Goal: Task Accomplishment & Management: Use online tool/utility

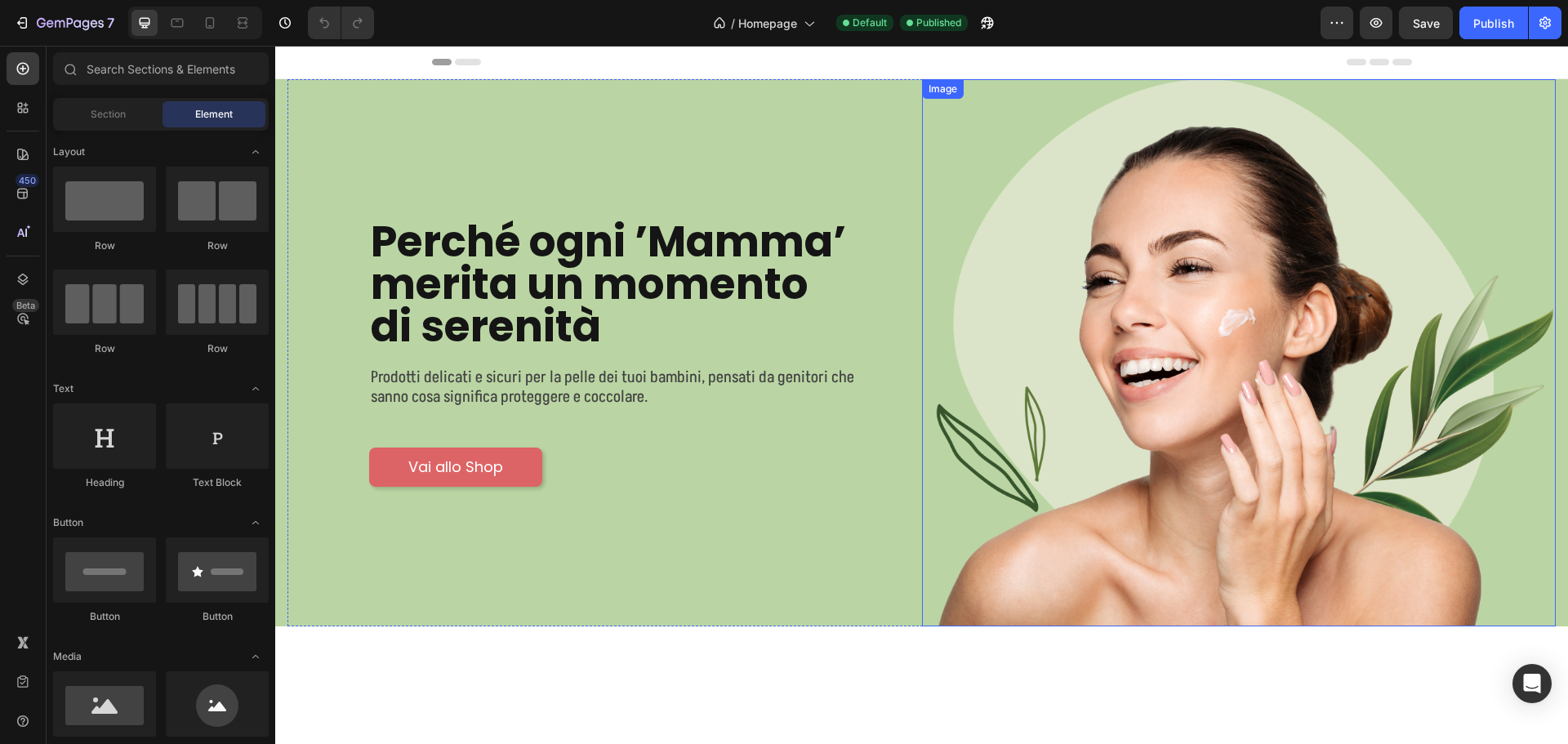
click at [1202, 326] on img at bounding box center [1239, 352] width 635 height 547
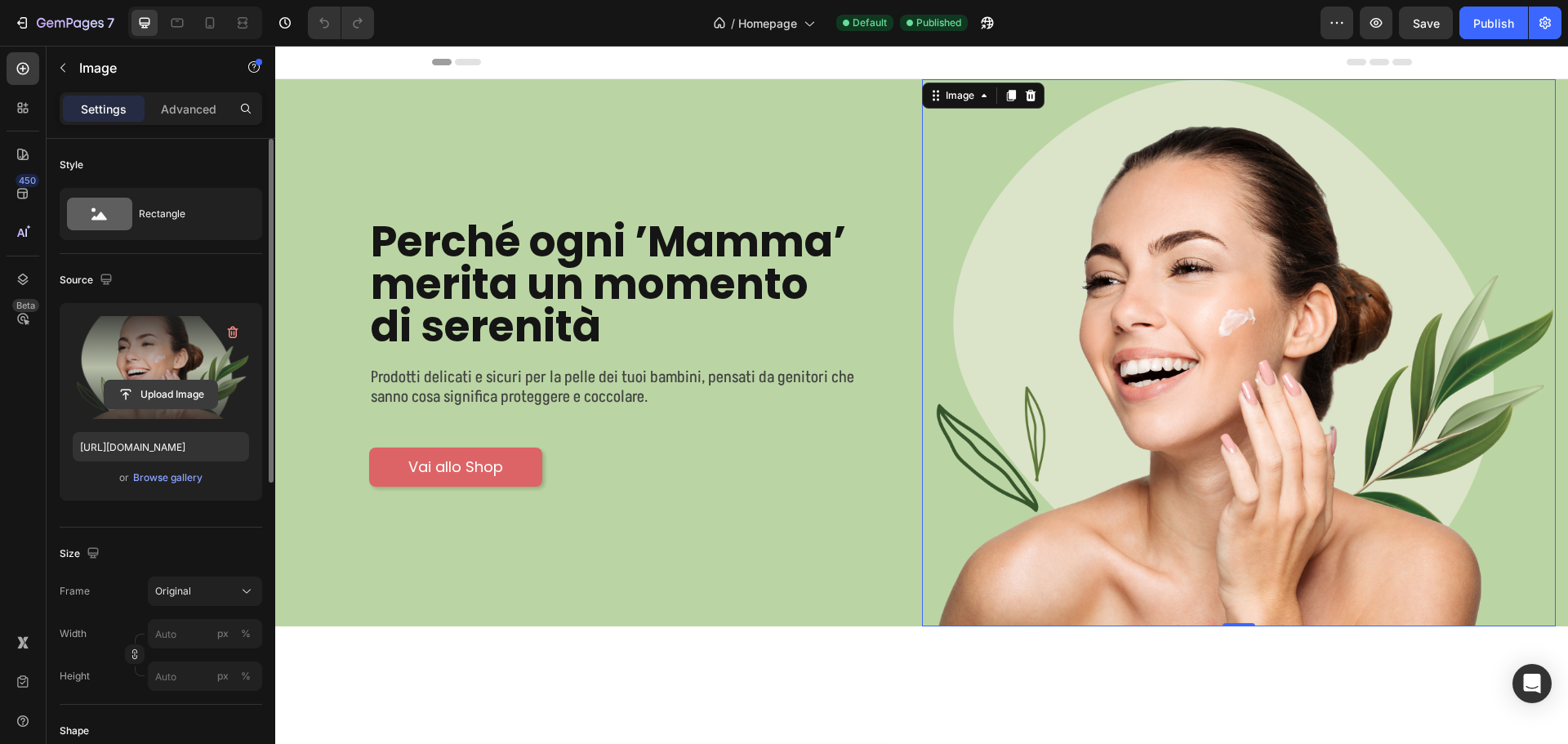
click at [136, 398] on input "file" at bounding box center [161, 394] width 112 height 28
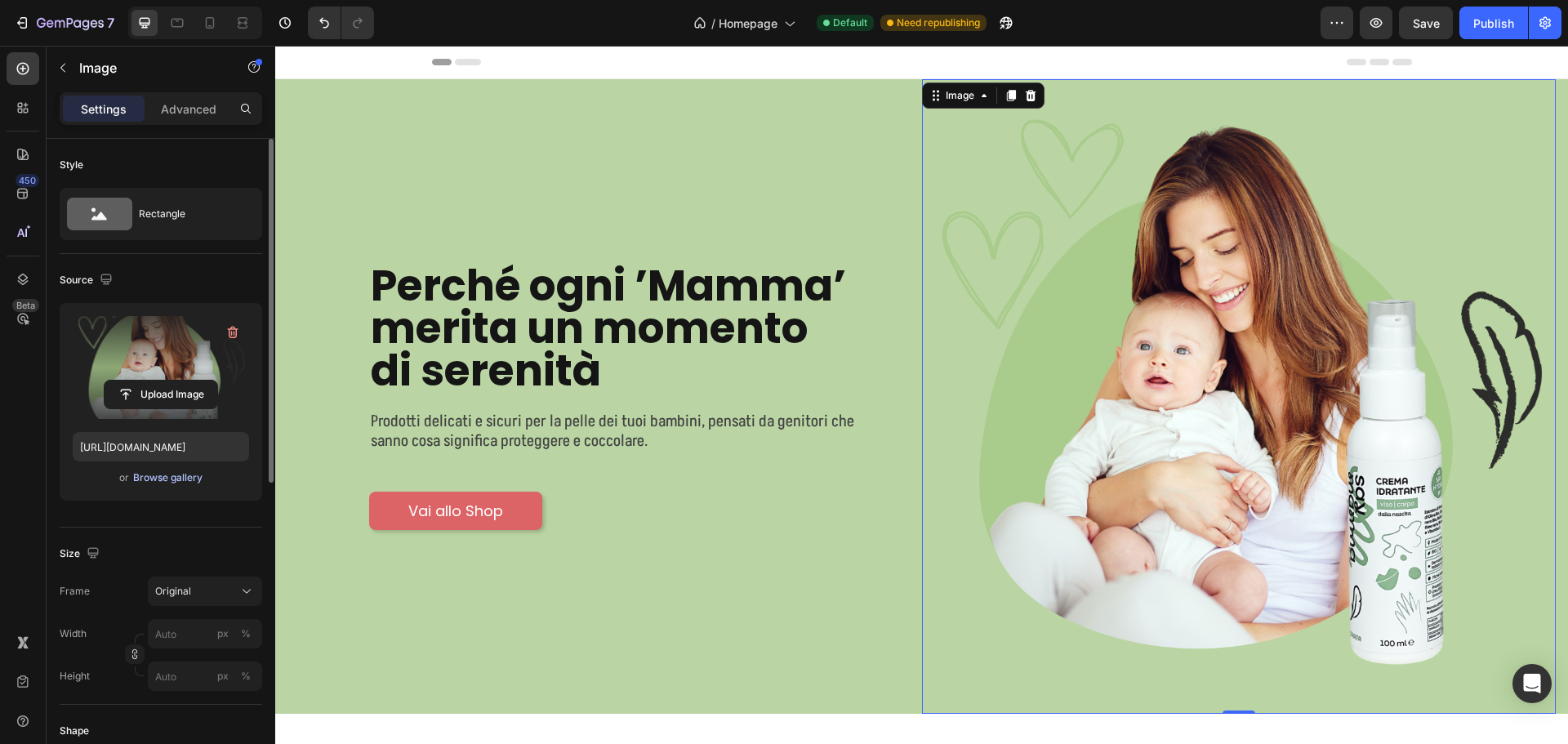
click at [160, 475] on div "Browse gallery" at bounding box center [168, 477] width 69 height 15
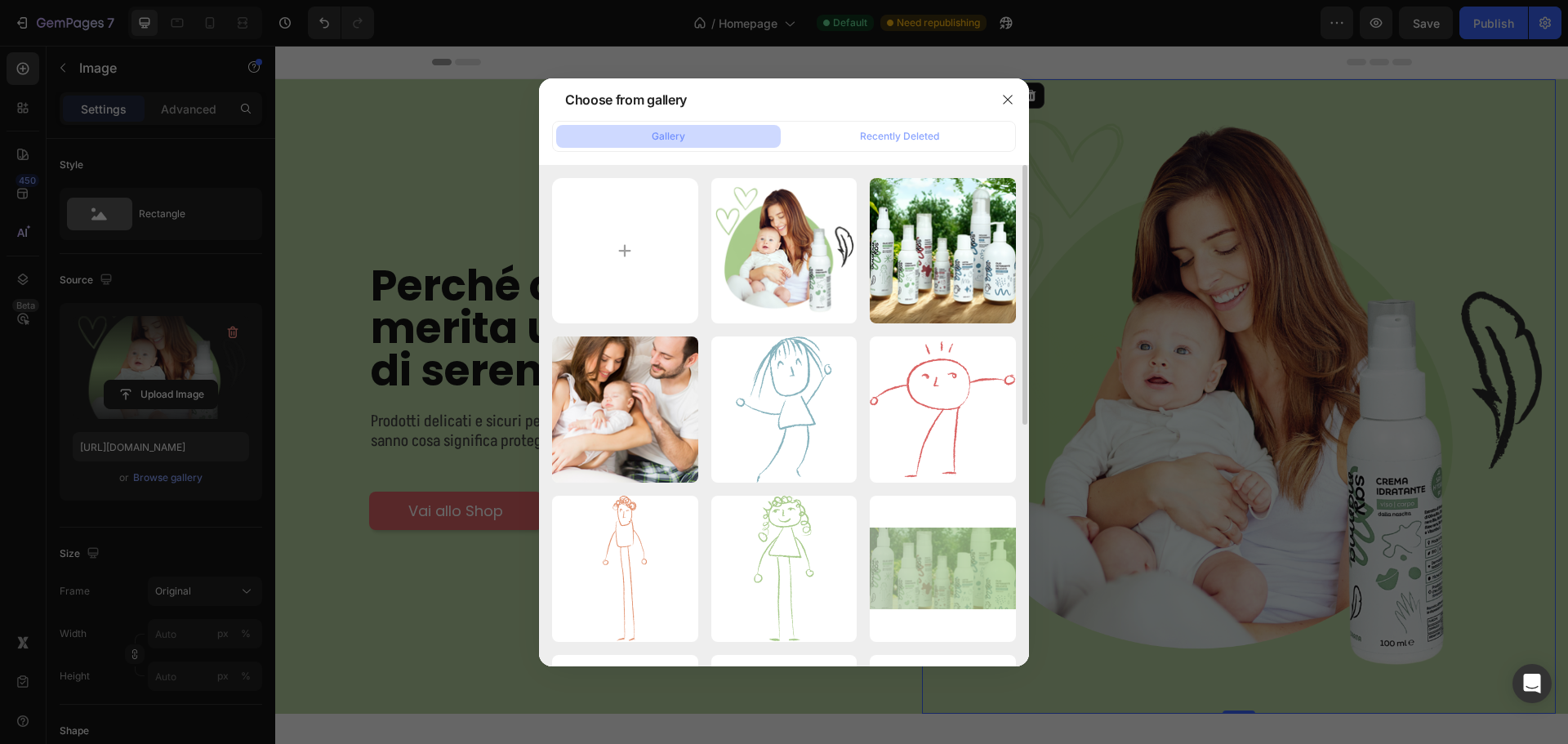
scroll to position [326, 0]
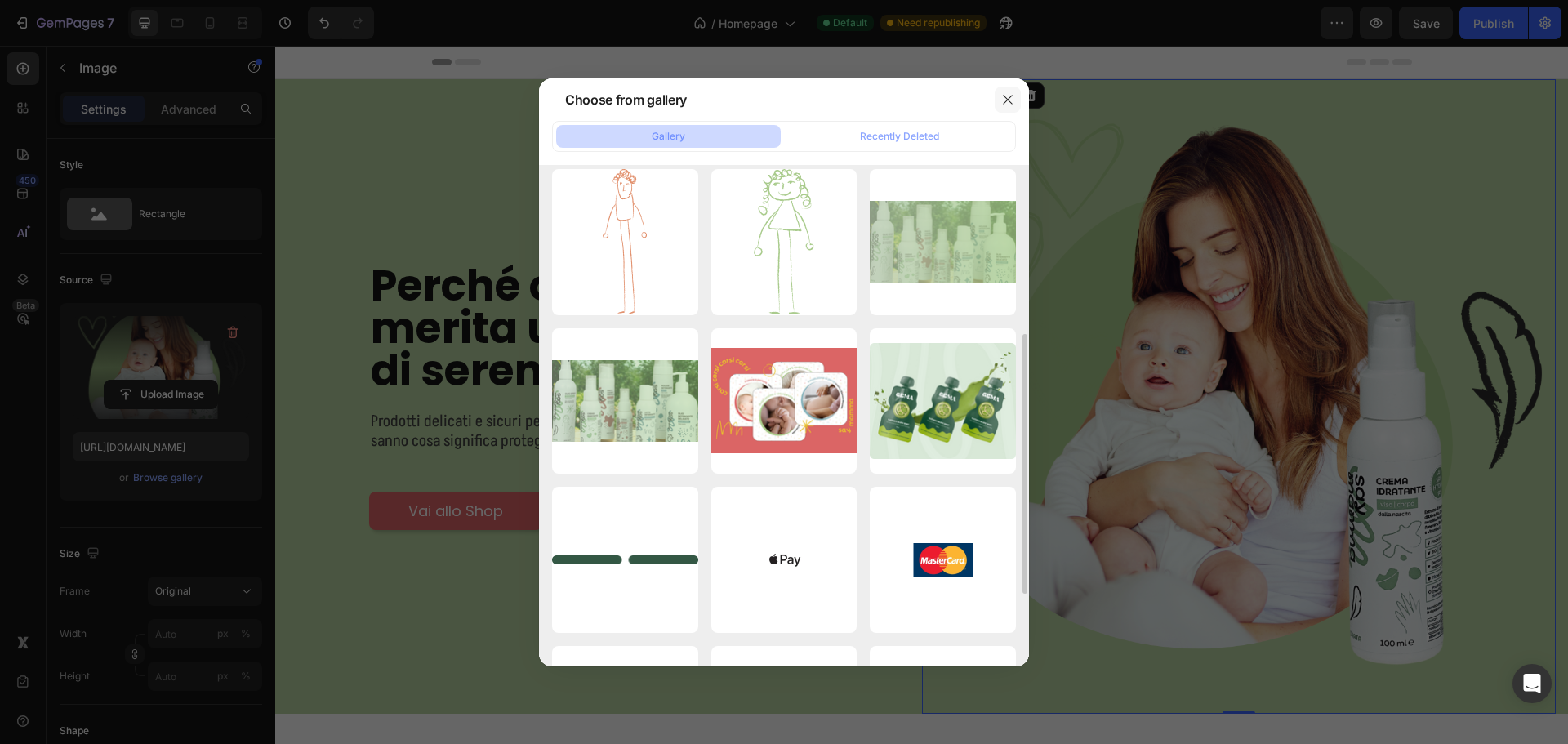
click at [1004, 99] on icon "button" at bounding box center [1007, 99] width 13 height 13
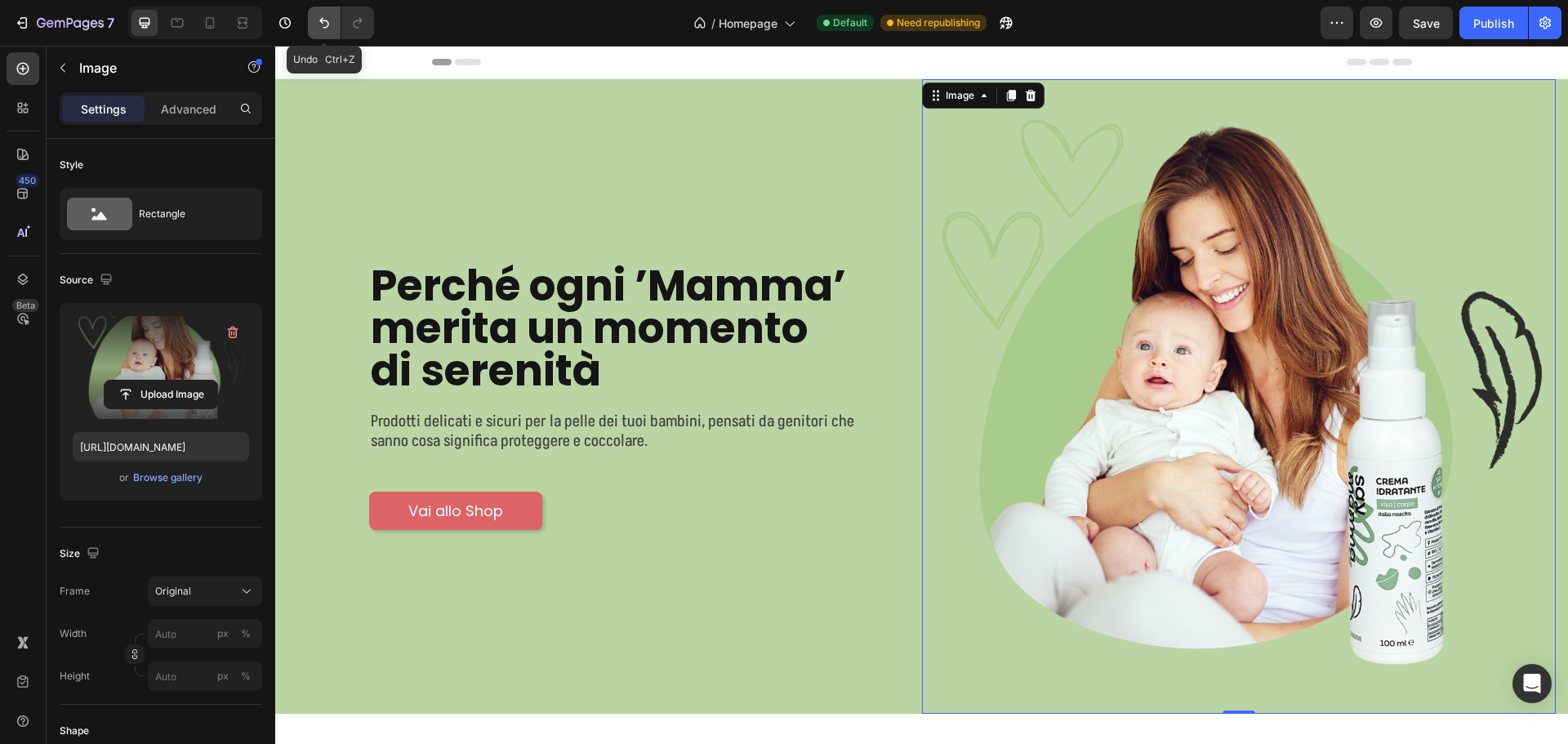
click at [325, 20] on icon "Undo/Redo" at bounding box center [324, 23] width 17 height 17
click at [320, 27] on icon "Undo/Redo" at bounding box center [324, 23] width 17 height 17
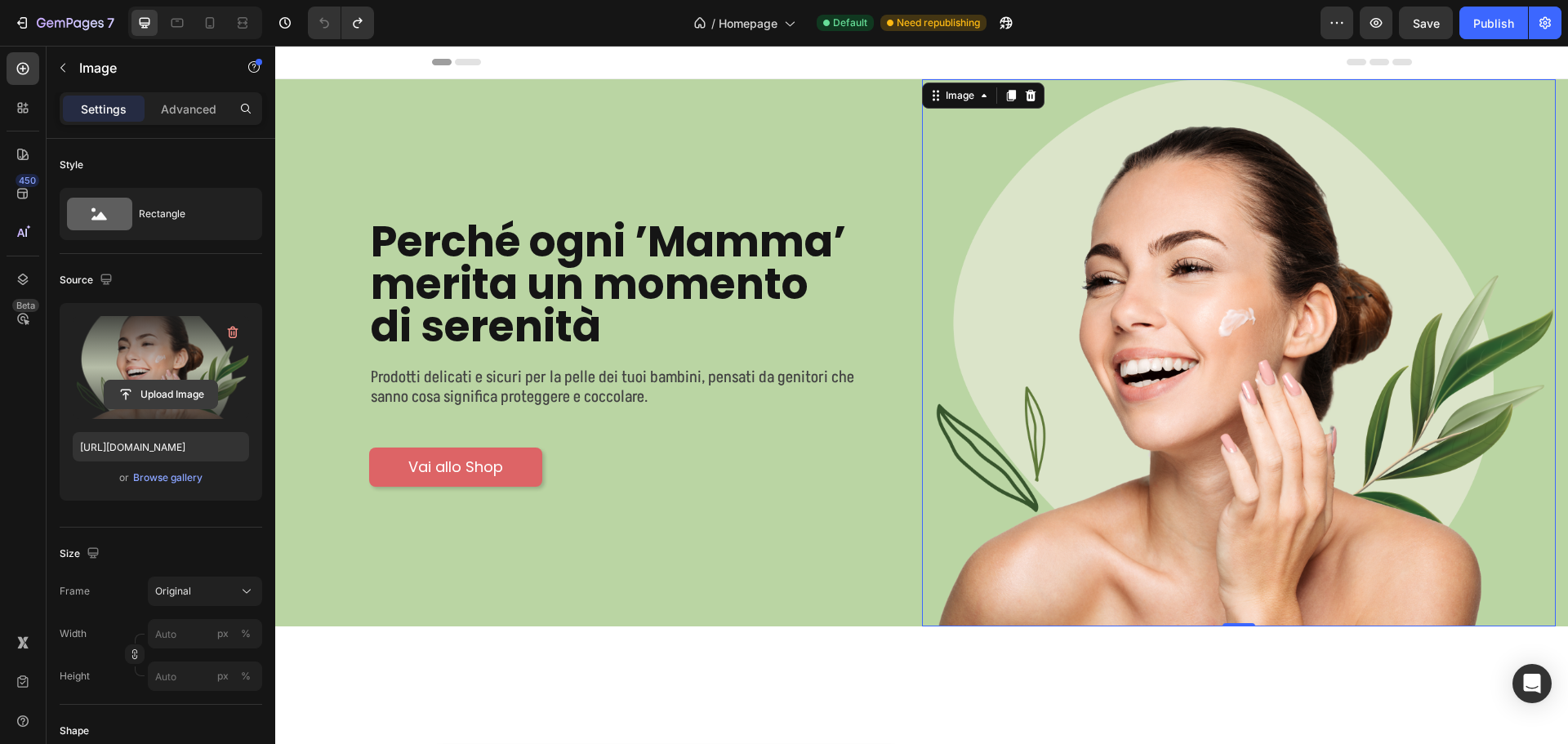
click at [174, 388] on input "file" at bounding box center [161, 394] width 112 height 28
click at [159, 393] on input "file" at bounding box center [161, 394] width 112 height 28
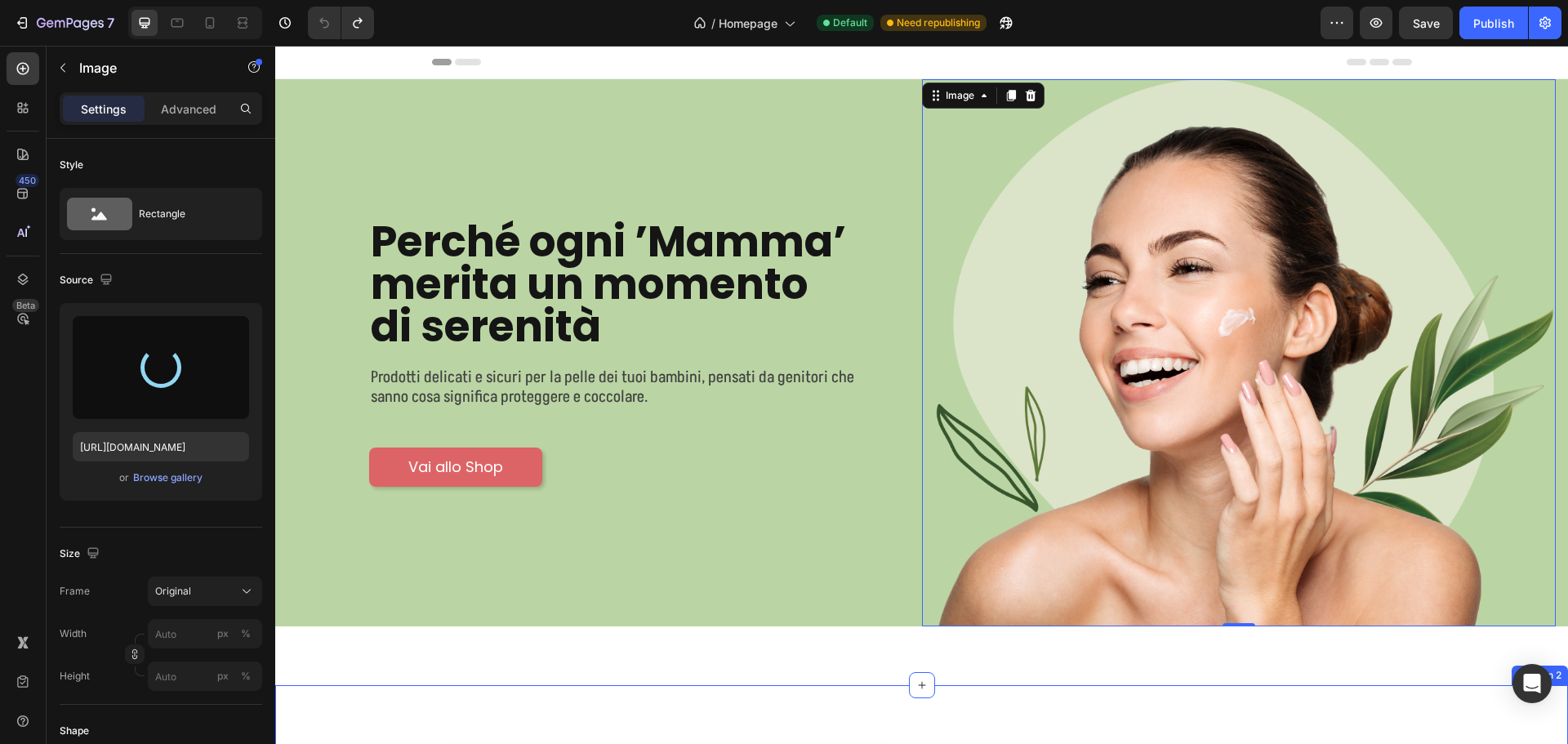
type input "[URL][DOMAIN_NAME]"
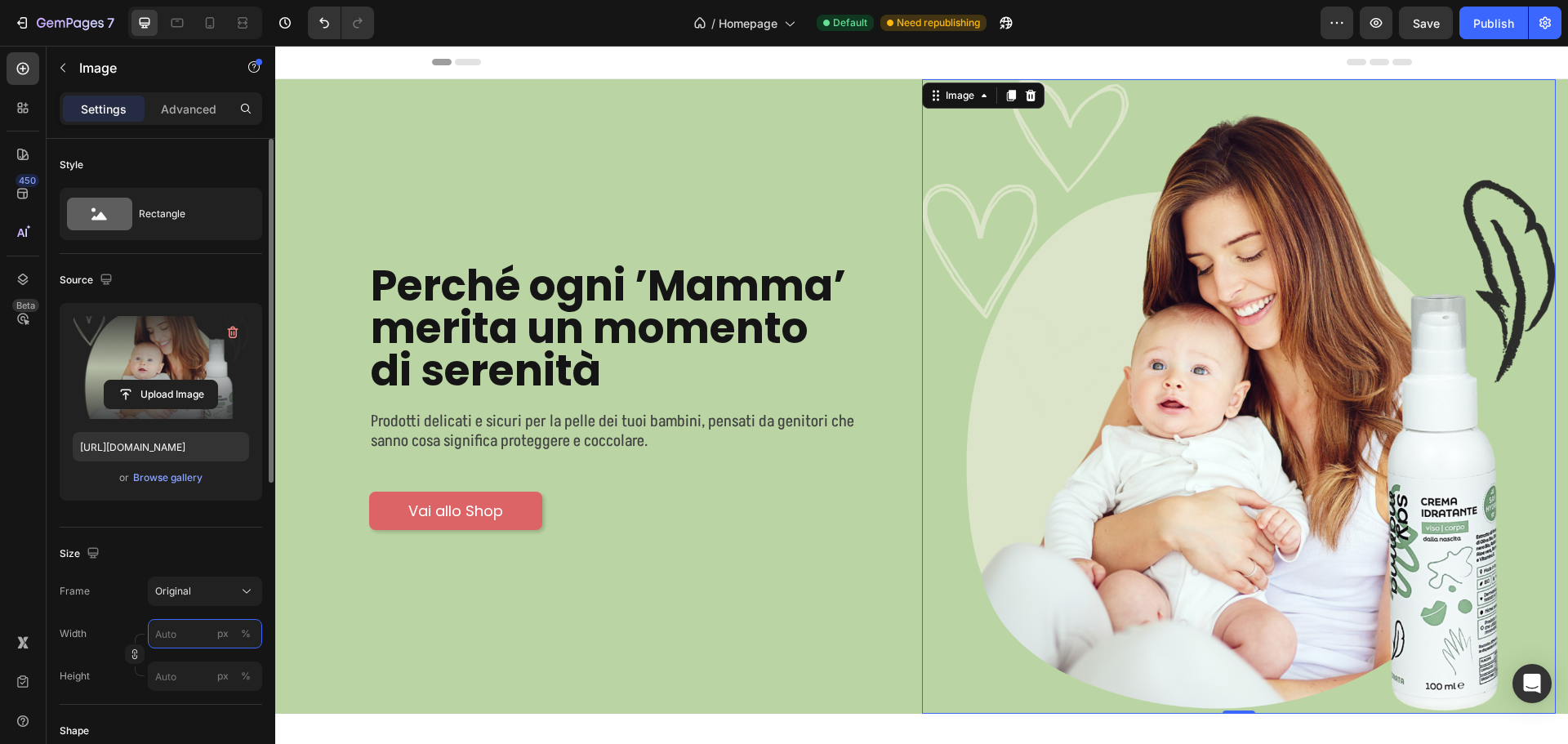
click at [179, 628] on input "px %" at bounding box center [205, 634] width 114 height 30
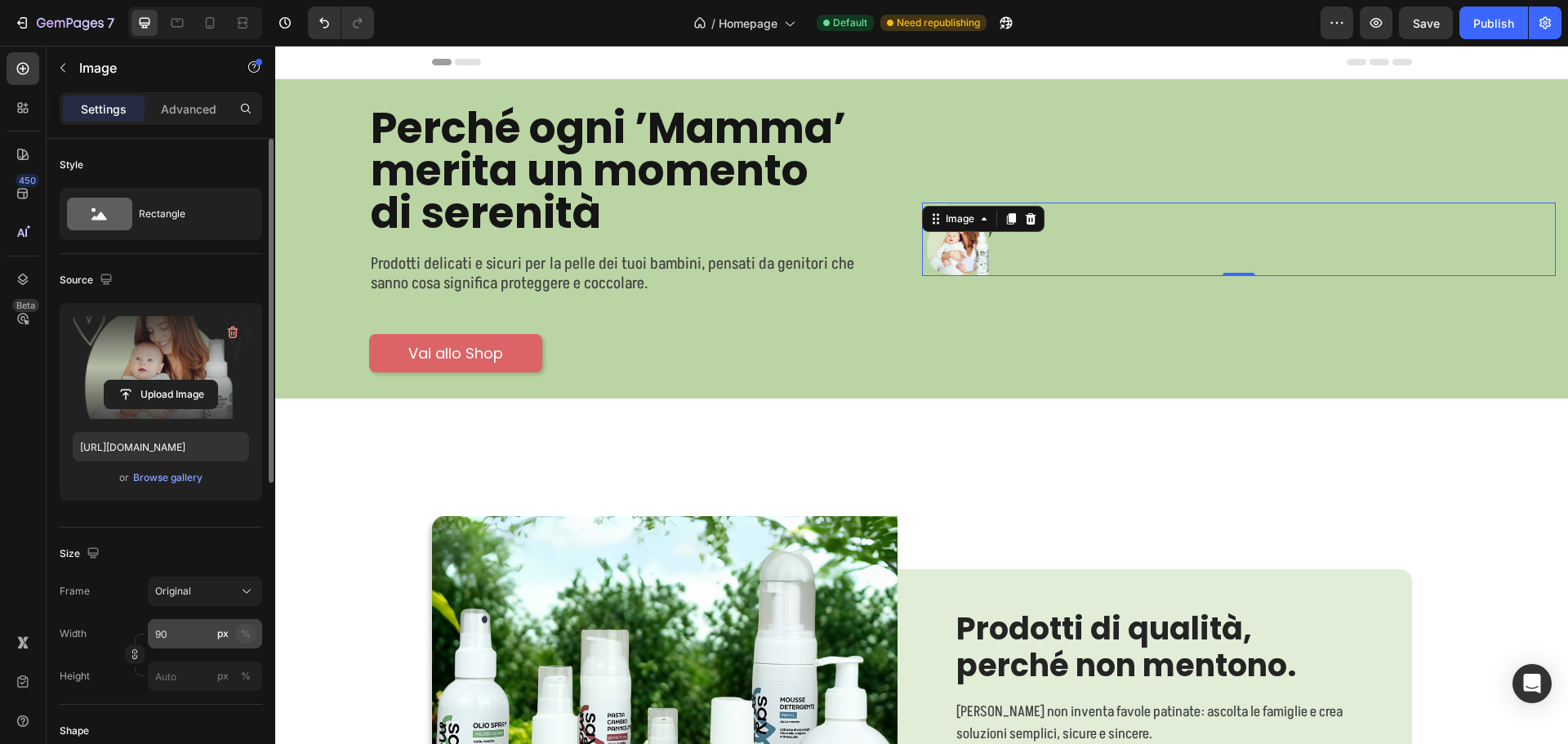
click at [240, 633] on button "%" at bounding box center [245, 634] width 20 height 20
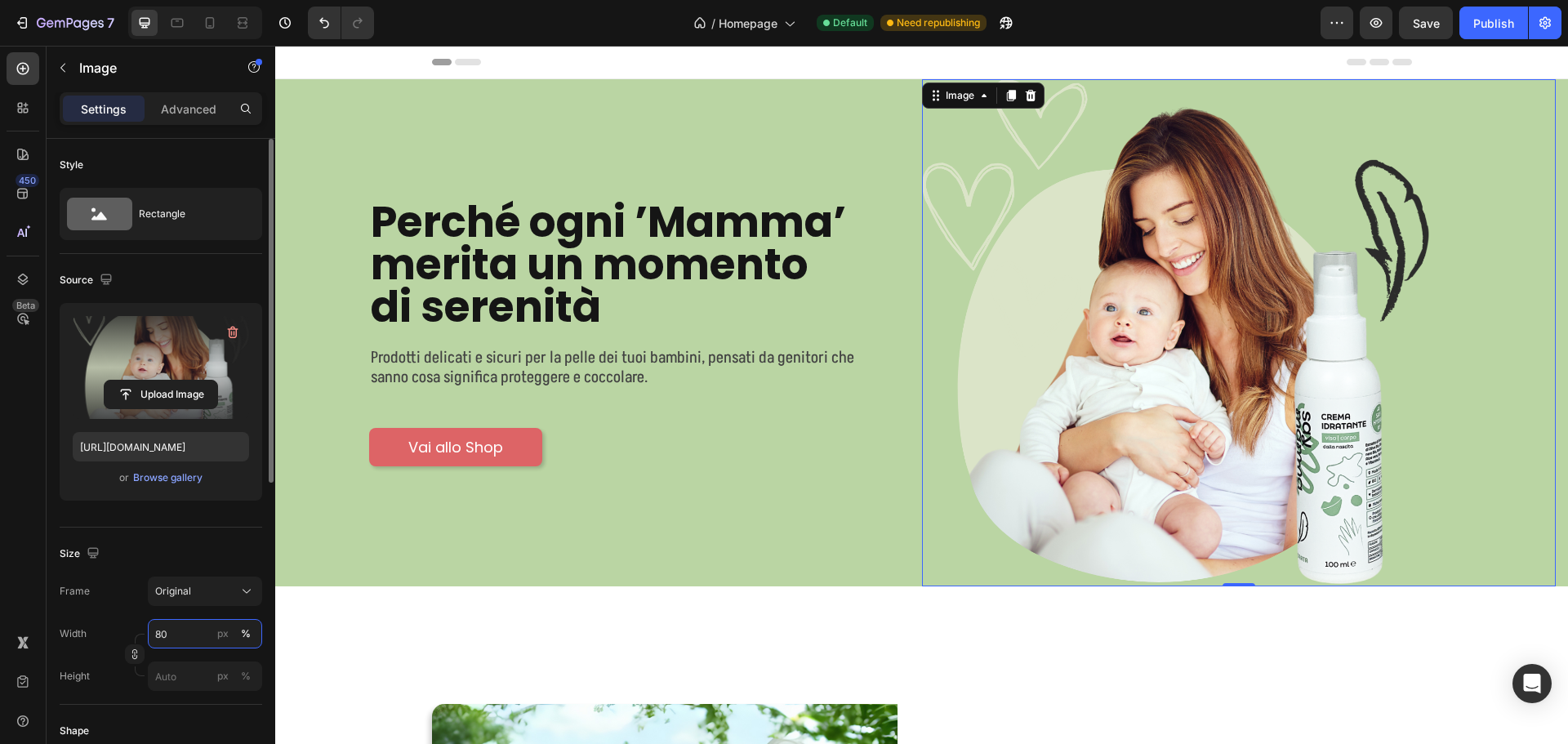
type input "80"
click at [142, 603] on div "Frame Original" at bounding box center [160, 591] width 202 height 30
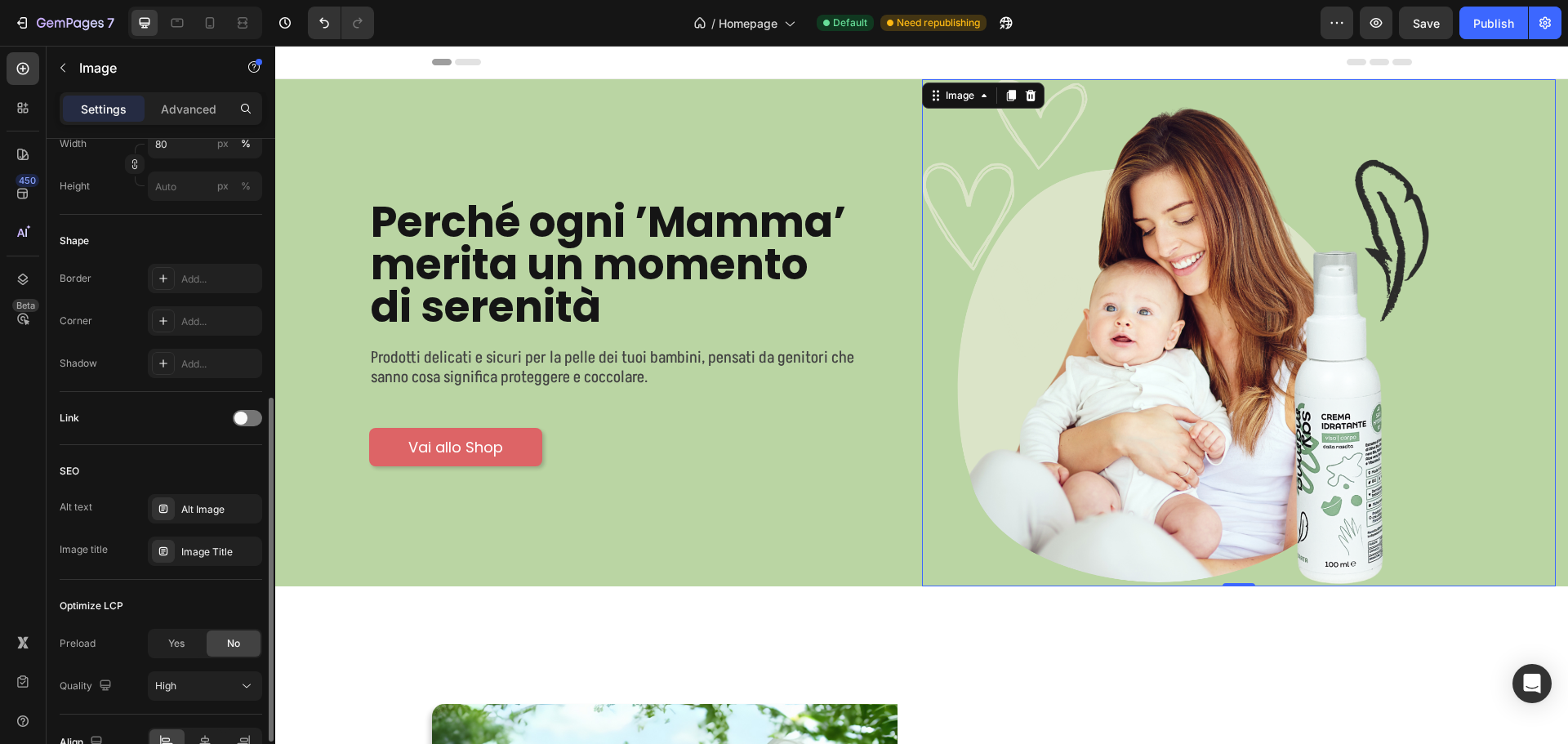
scroll to position [581, 0]
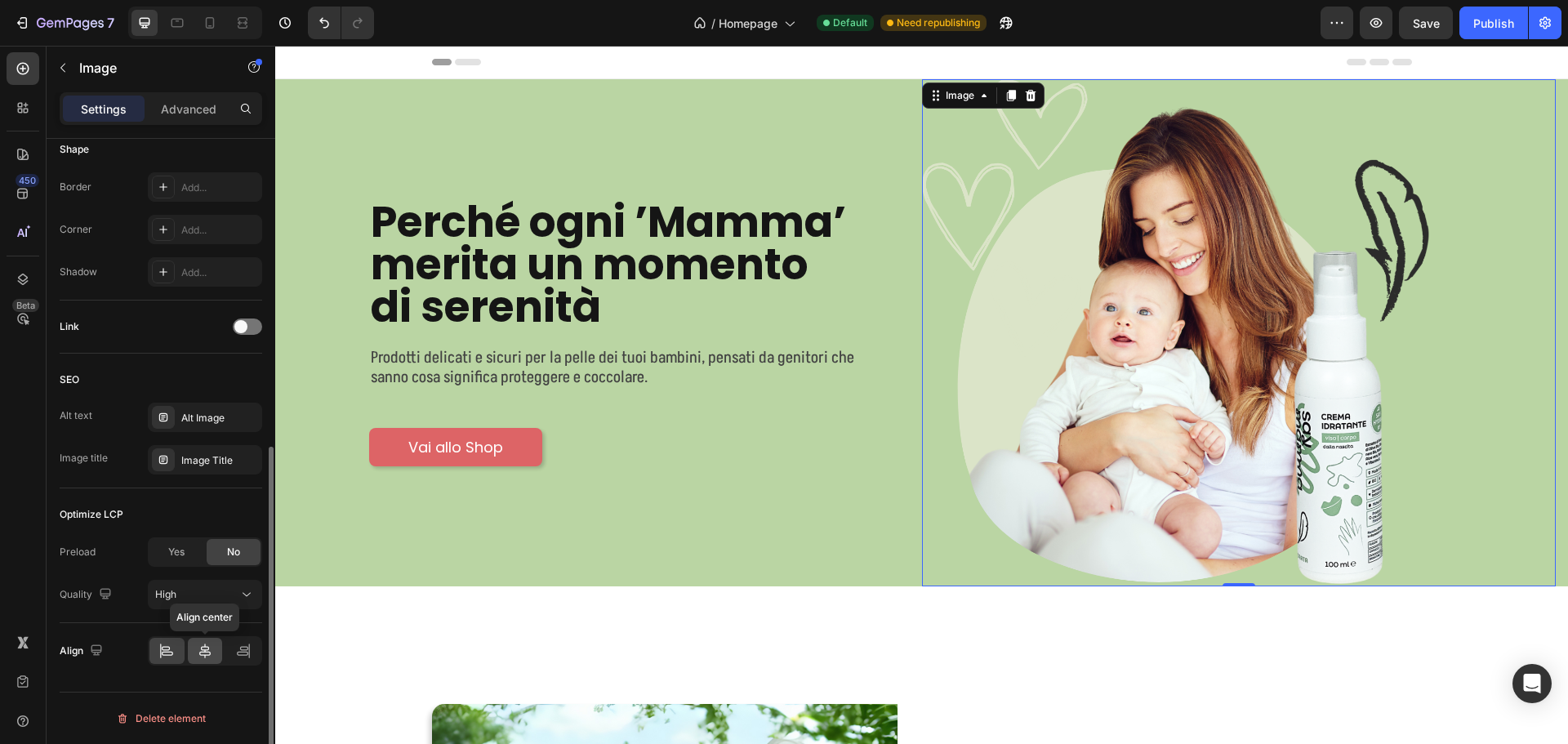
click at [207, 648] on icon at bounding box center [205, 650] width 17 height 17
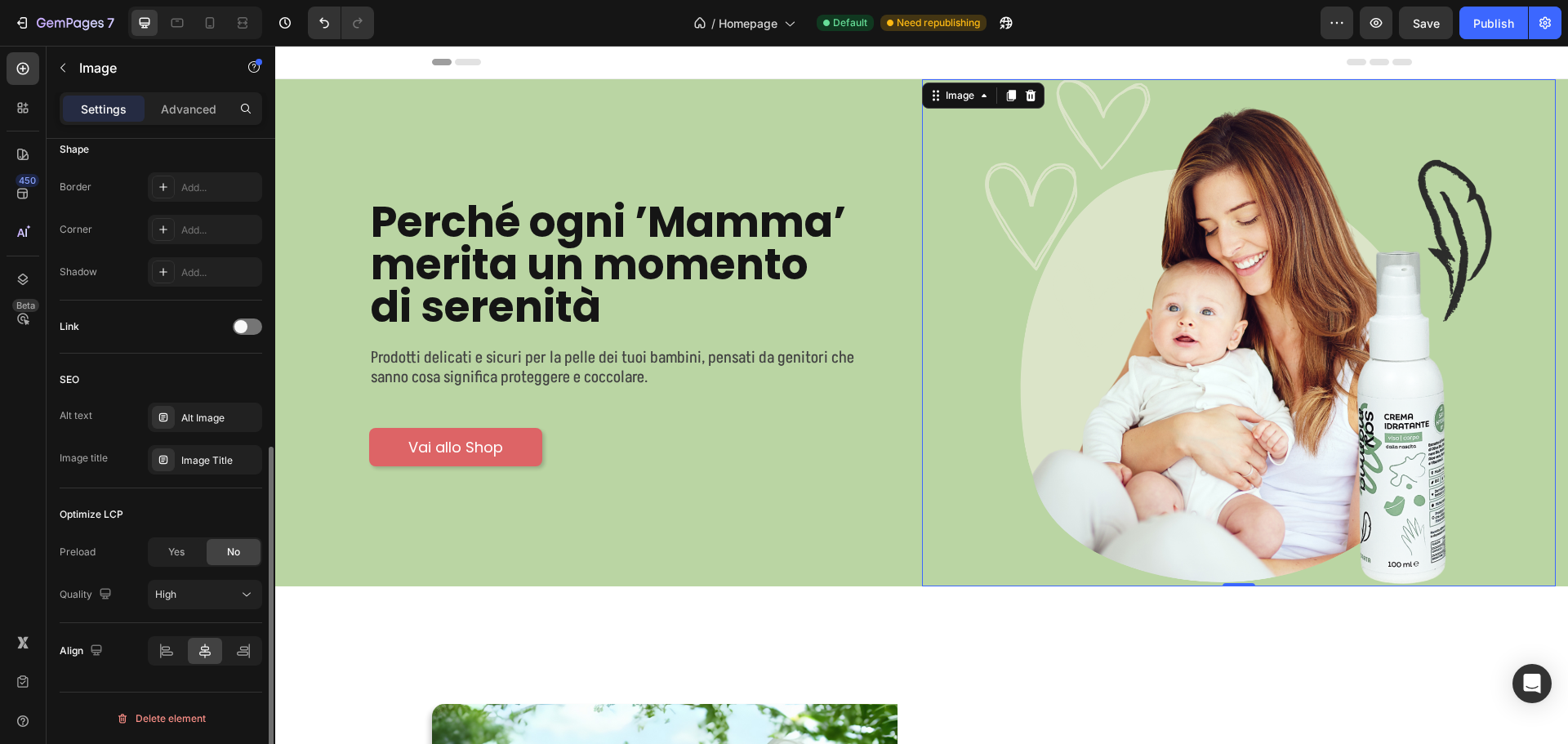
click at [149, 520] on div "Optimize LCP" at bounding box center [160, 514] width 202 height 27
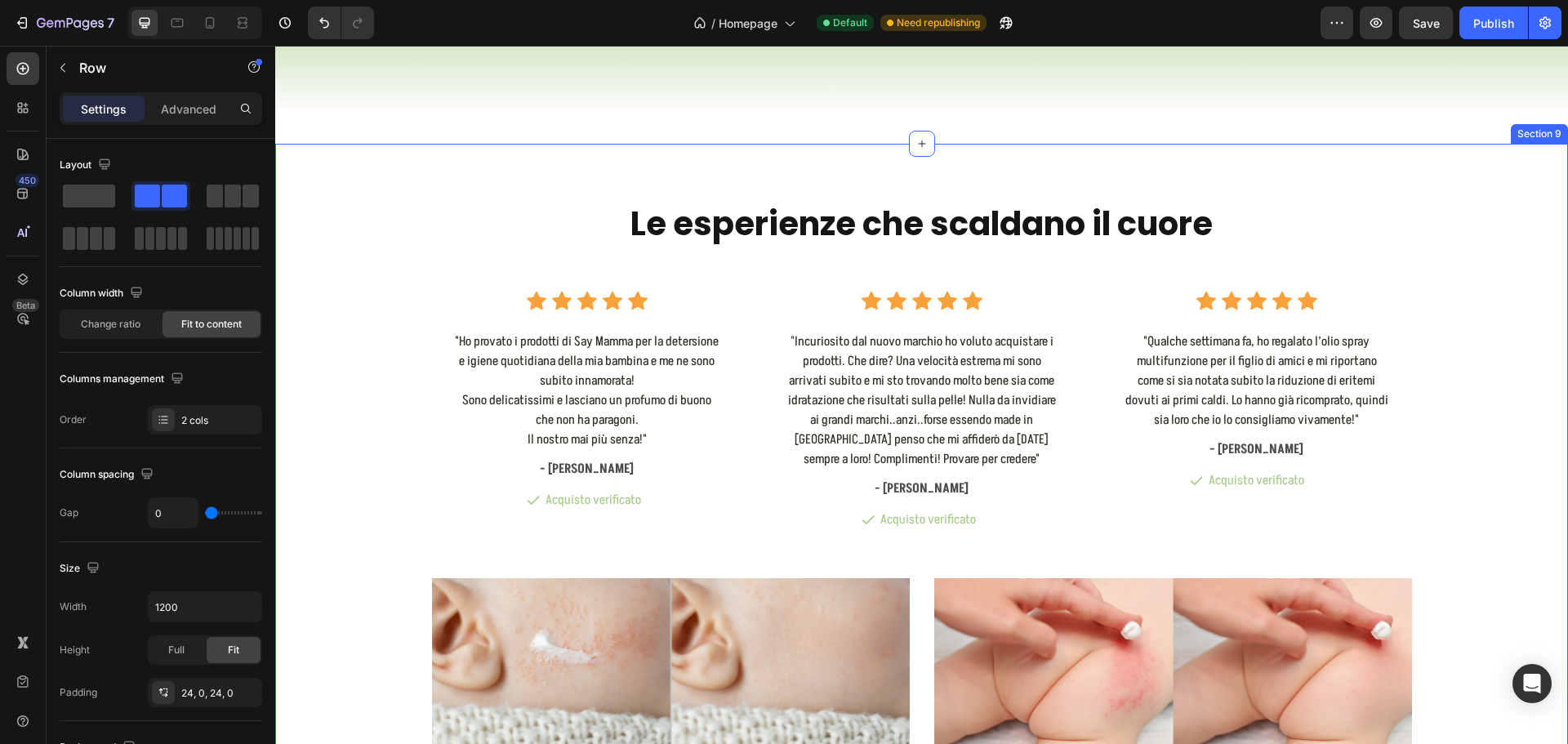
scroll to position [5226, 0]
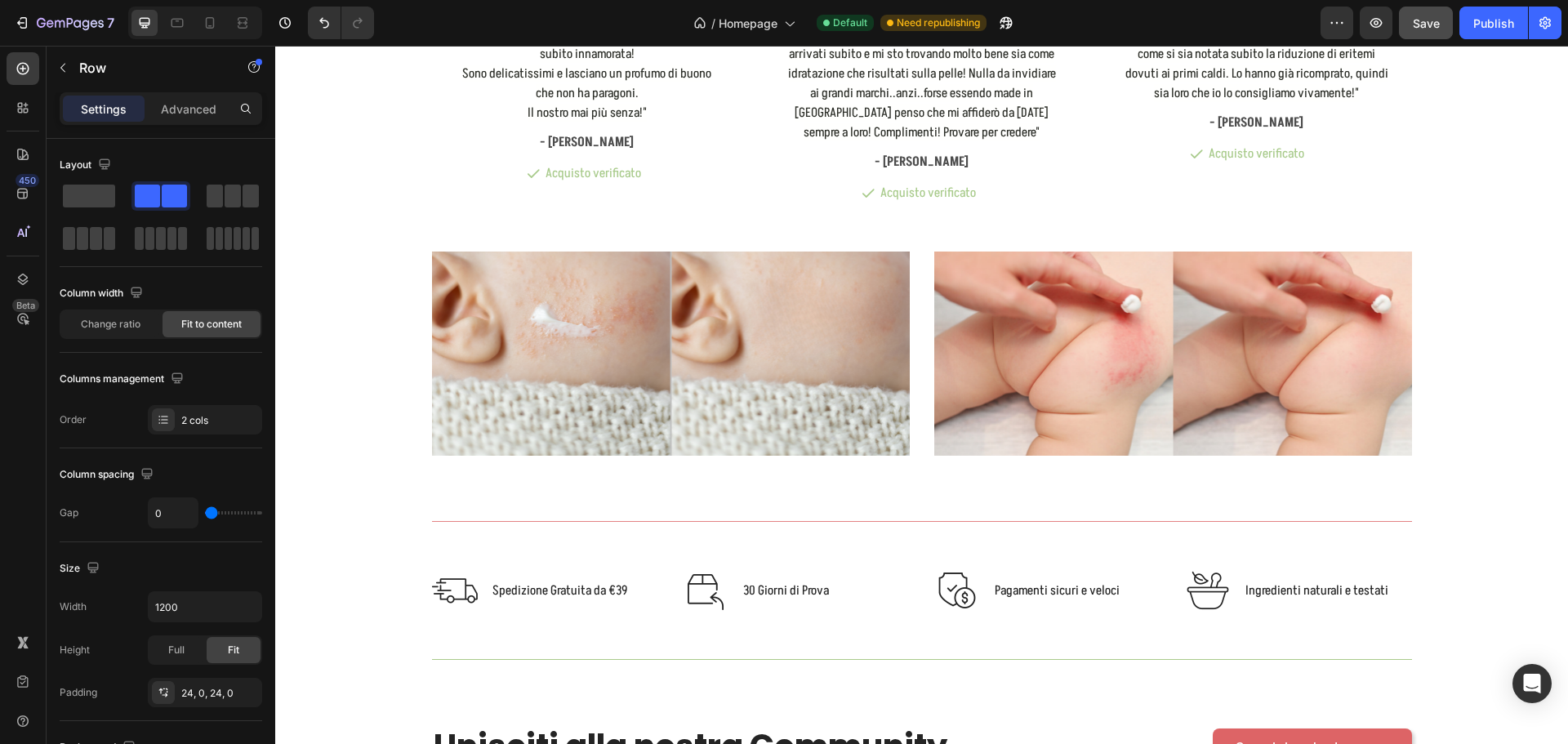
click at [1436, 15] on div "Save" at bounding box center [1425, 23] width 27 height 17
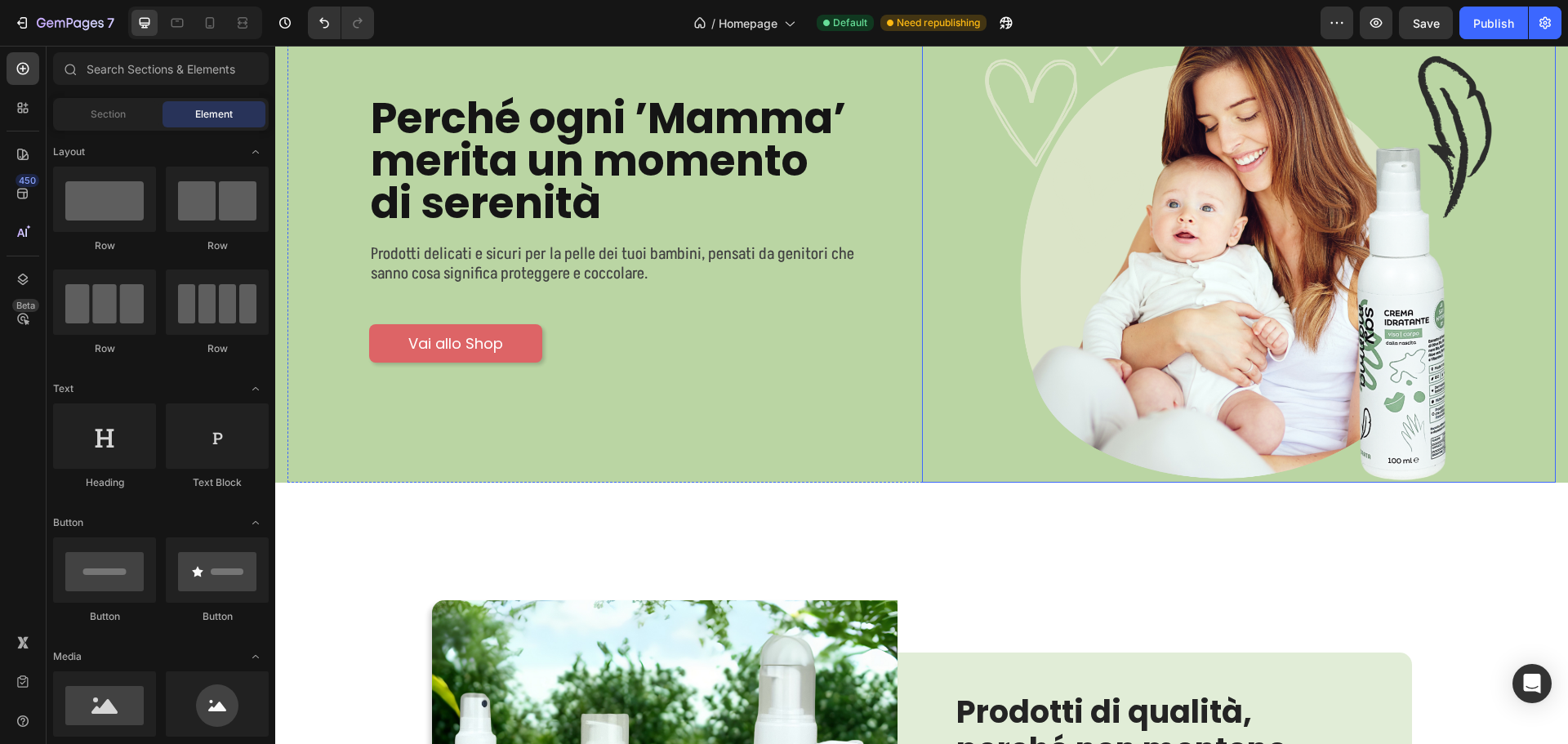
scroll to position [164, 0]
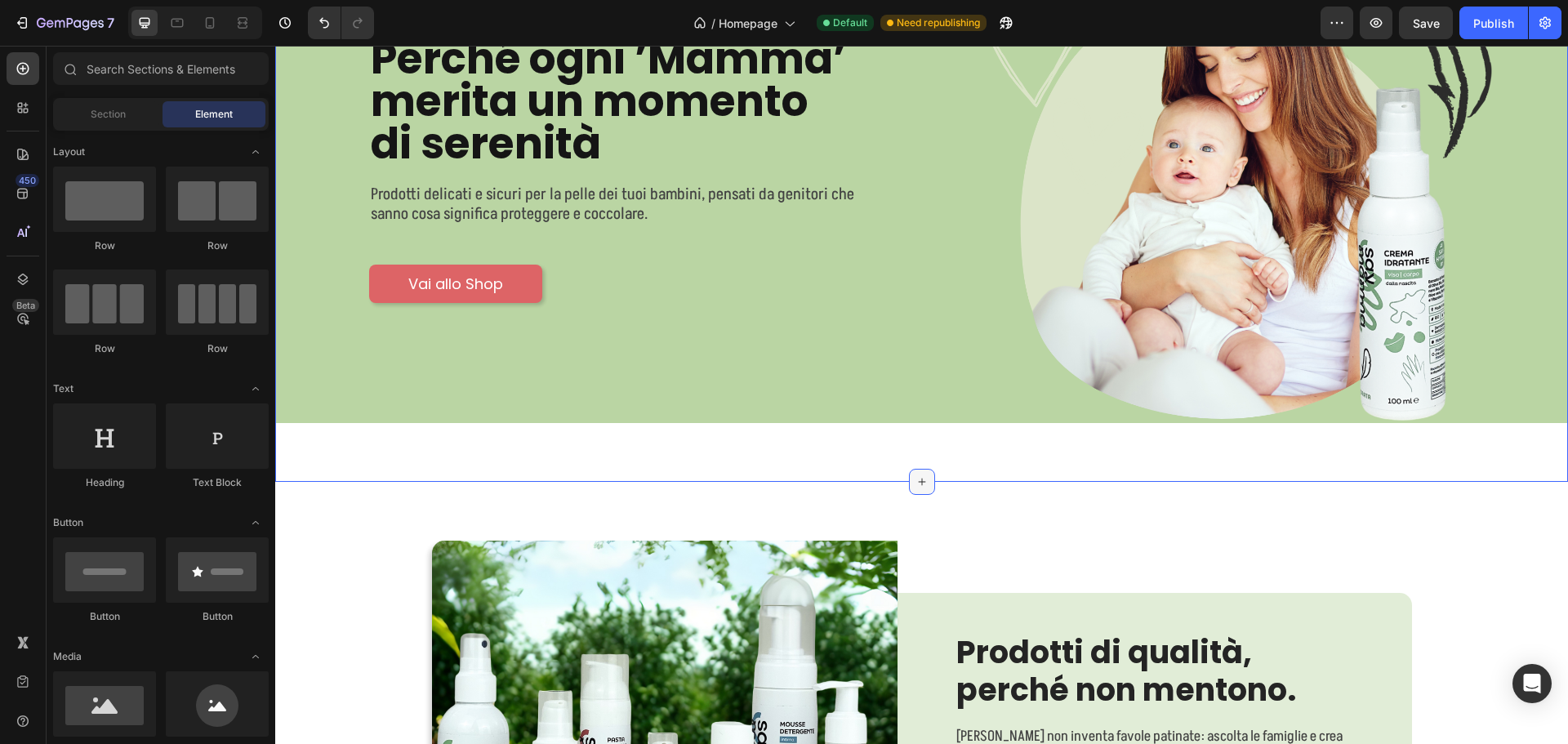
click at [916, 475] on icon at bounding box center [921, 481] width 13 height 13
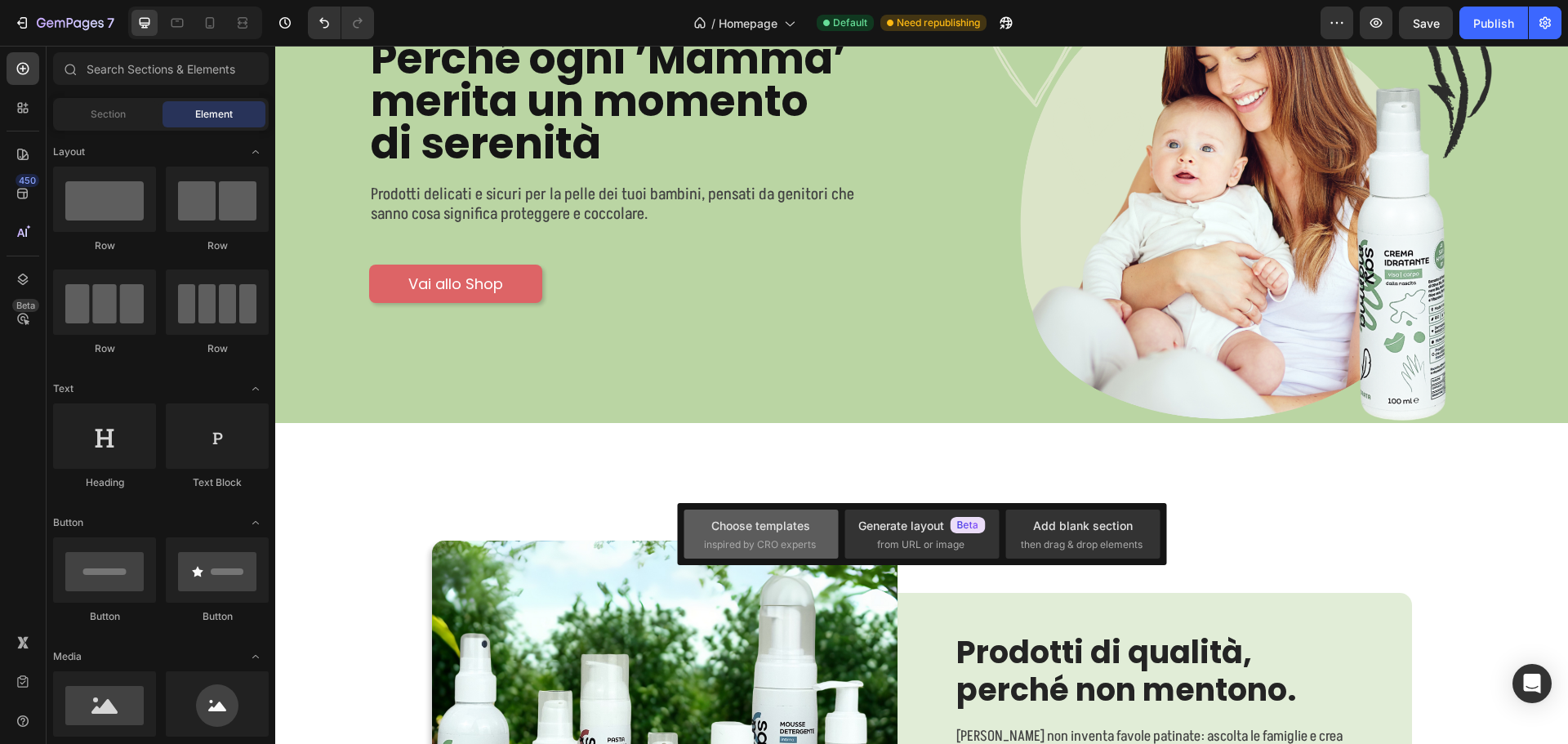
click at [782, 526] on div "Choose templates" at bounding box center [761, 524] width 99 height 17
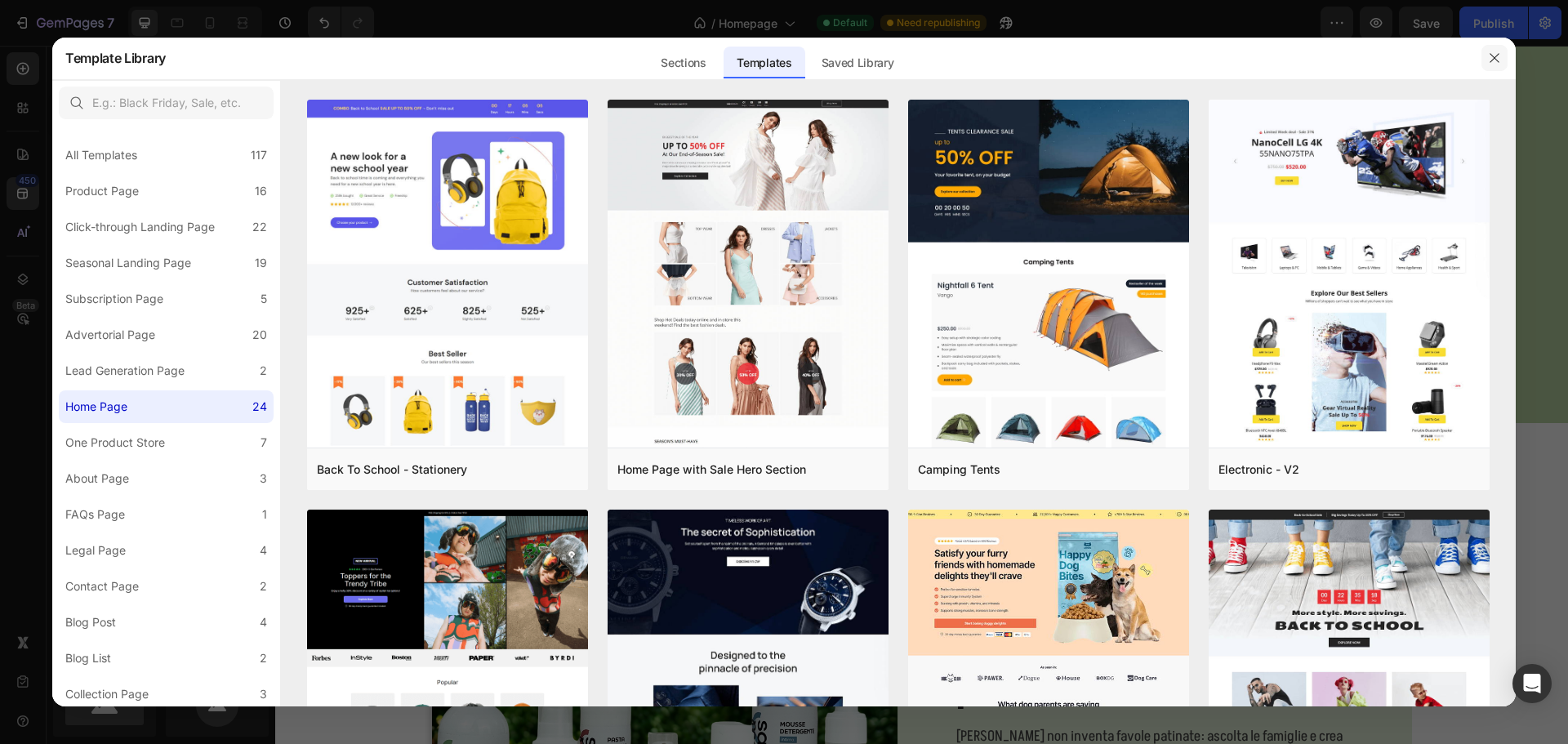
click at [1491, 52] on icon "button" at bounding box center [1494, 57] width 13 height 13
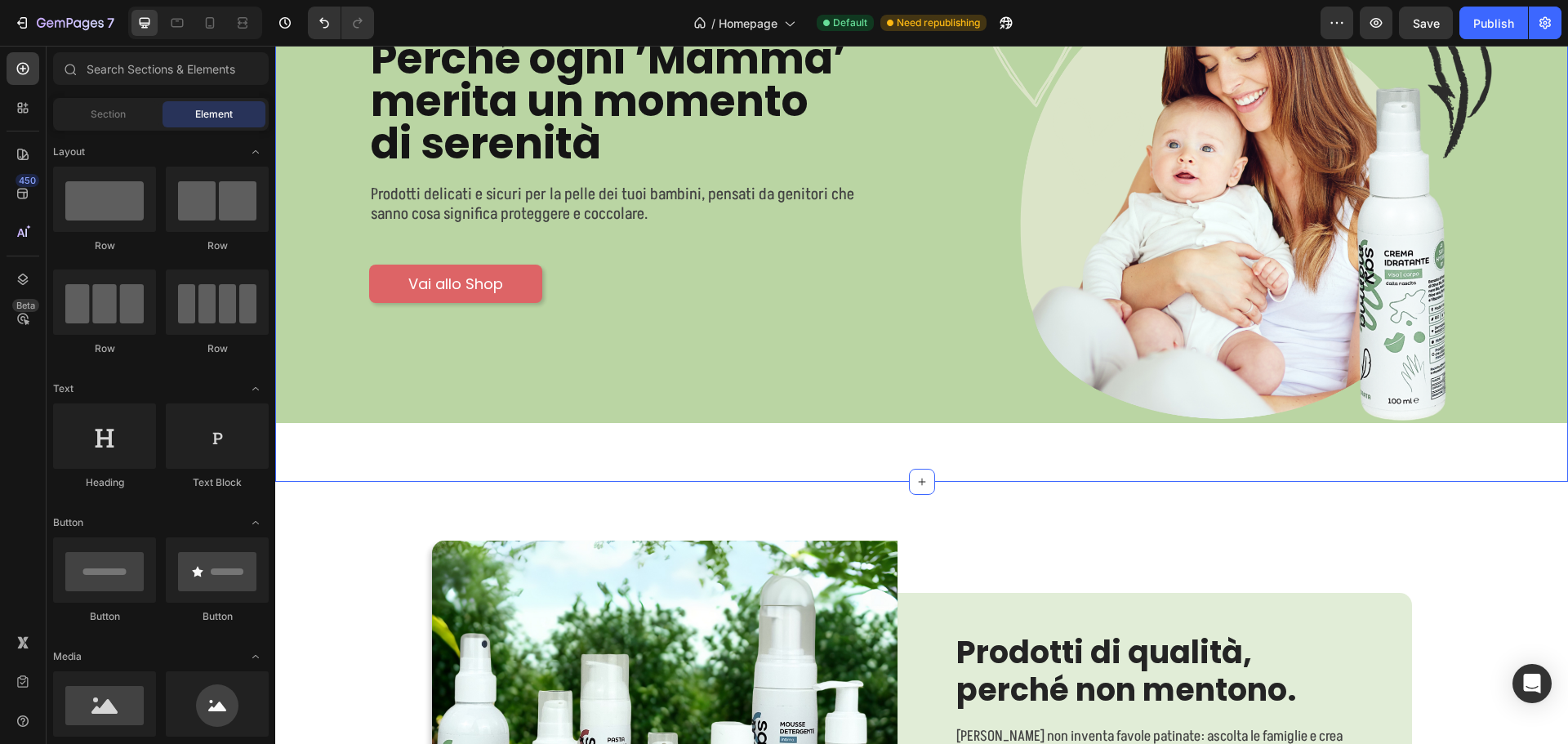
click at [911, 440] on div "Perché ogni ’Mamma’ merita un momento di serenità Heading Prodotti delicati e s…" at bounding box center [921, 199] width 1293 height 566
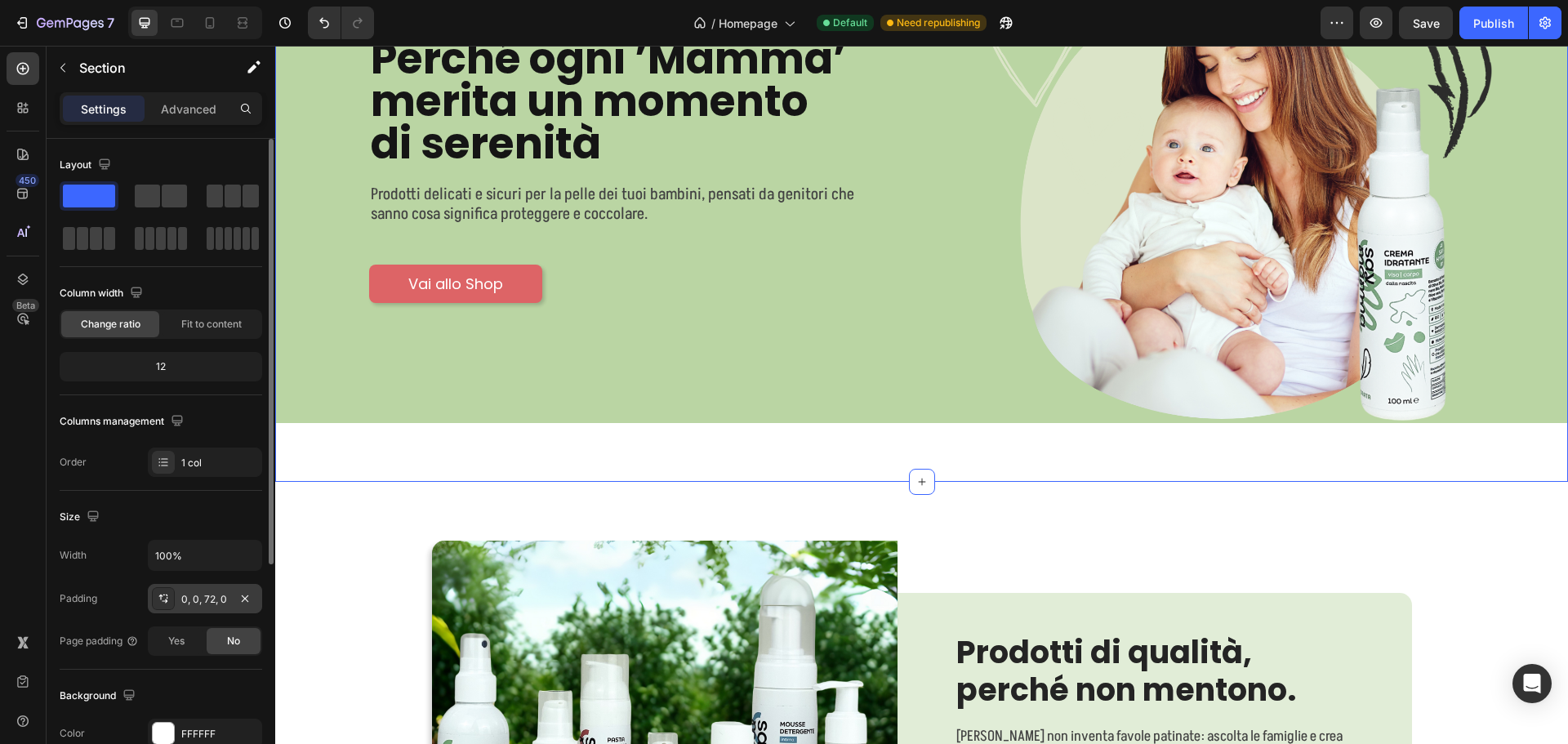
click at [197, 594] on div "0, 0, 72, 0" at bounding box center [205, 599] width 47 height 15
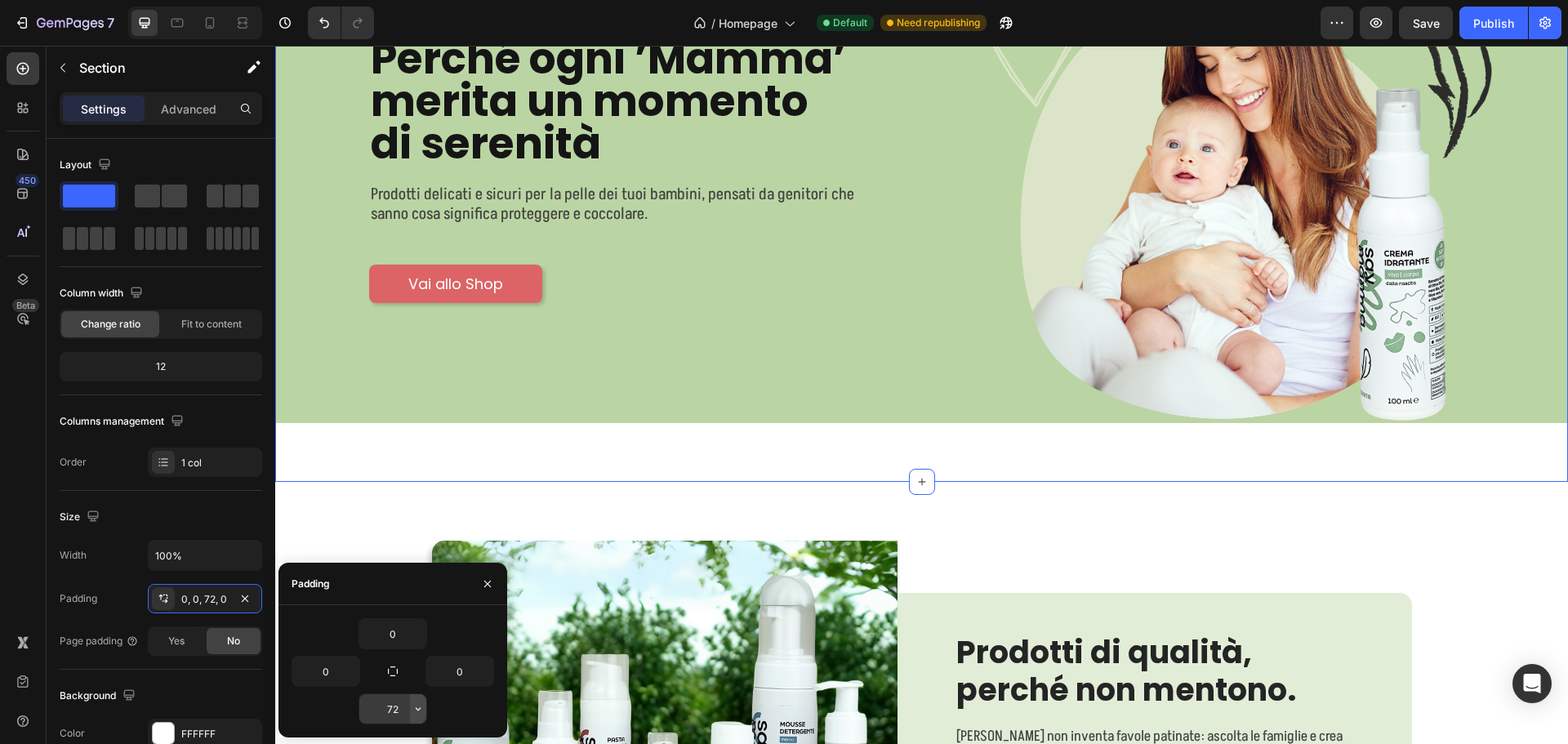
click at [416, 708] on icon "button" at bounding box center [418, 709] width 13 height 13
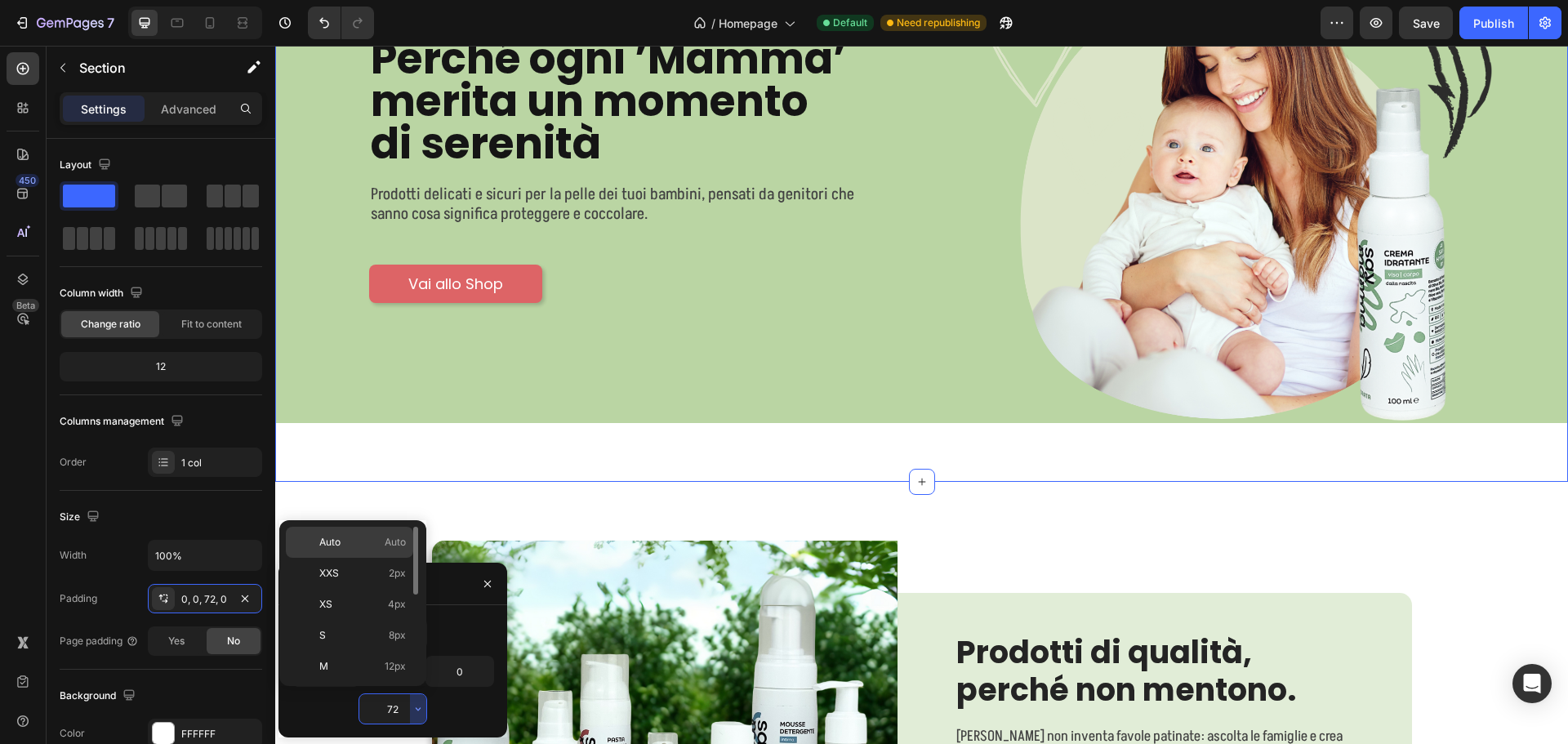
click at [385, 540] on span "Auto" at bounding box center [395, 542] width 22 height 15
type input "Auto"
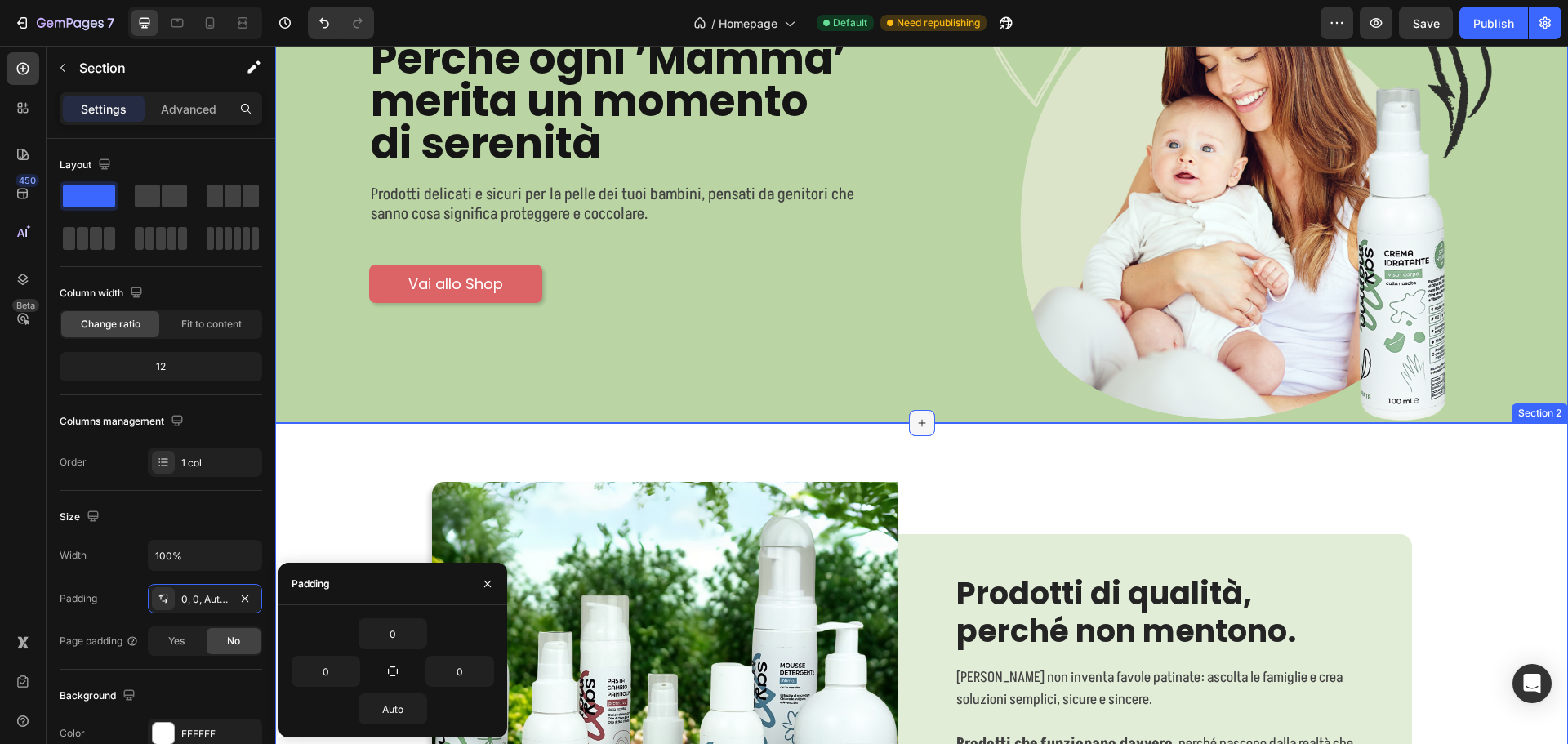
click at [922, 422] on div at bounding box center [921, 423] width 27 height 27
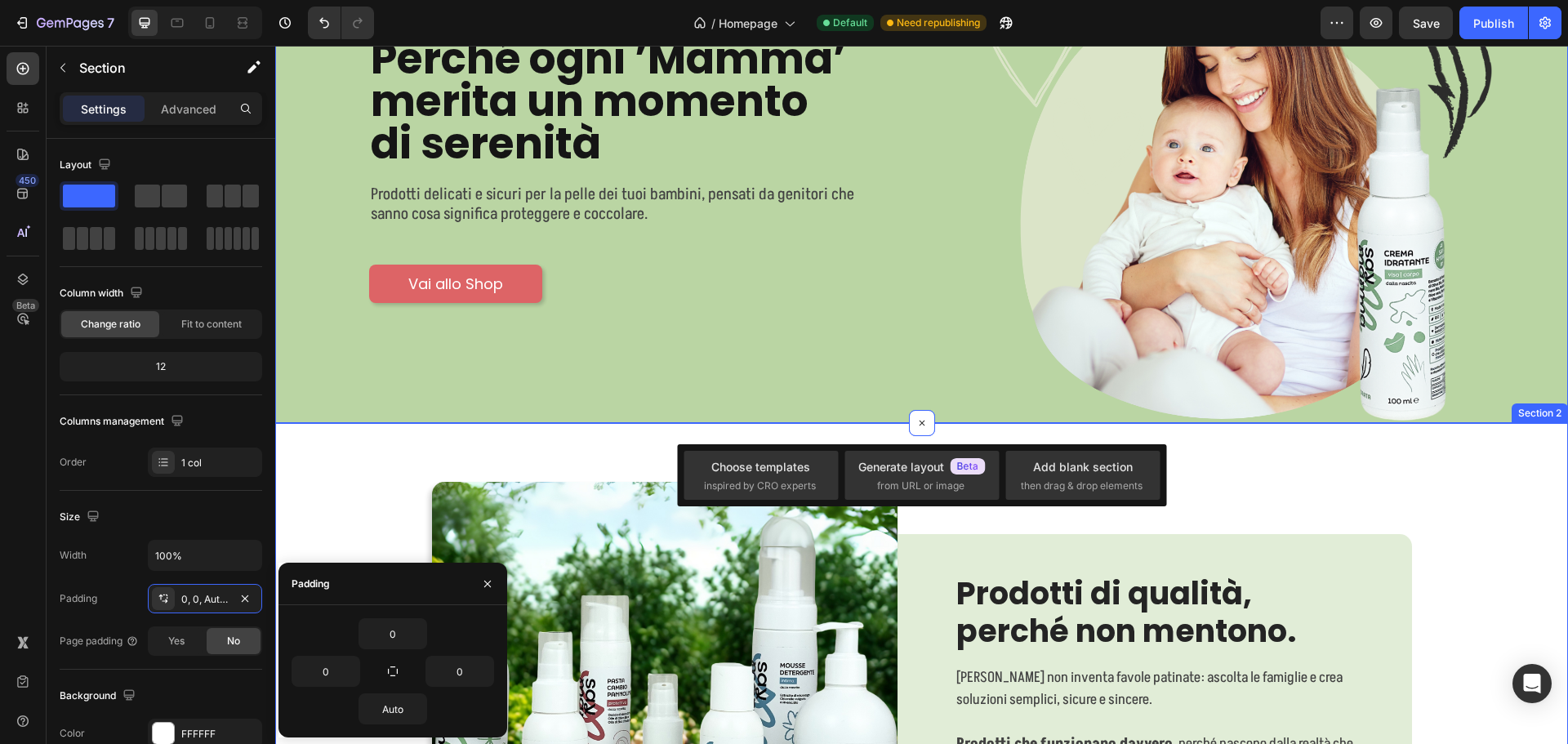
click at [549, 454] on div "Image Prodotti di qualità, perché non mentono. Heading [PERSON_NAME] non invent…" at bounding box center [921, 714] width 1293 height 583
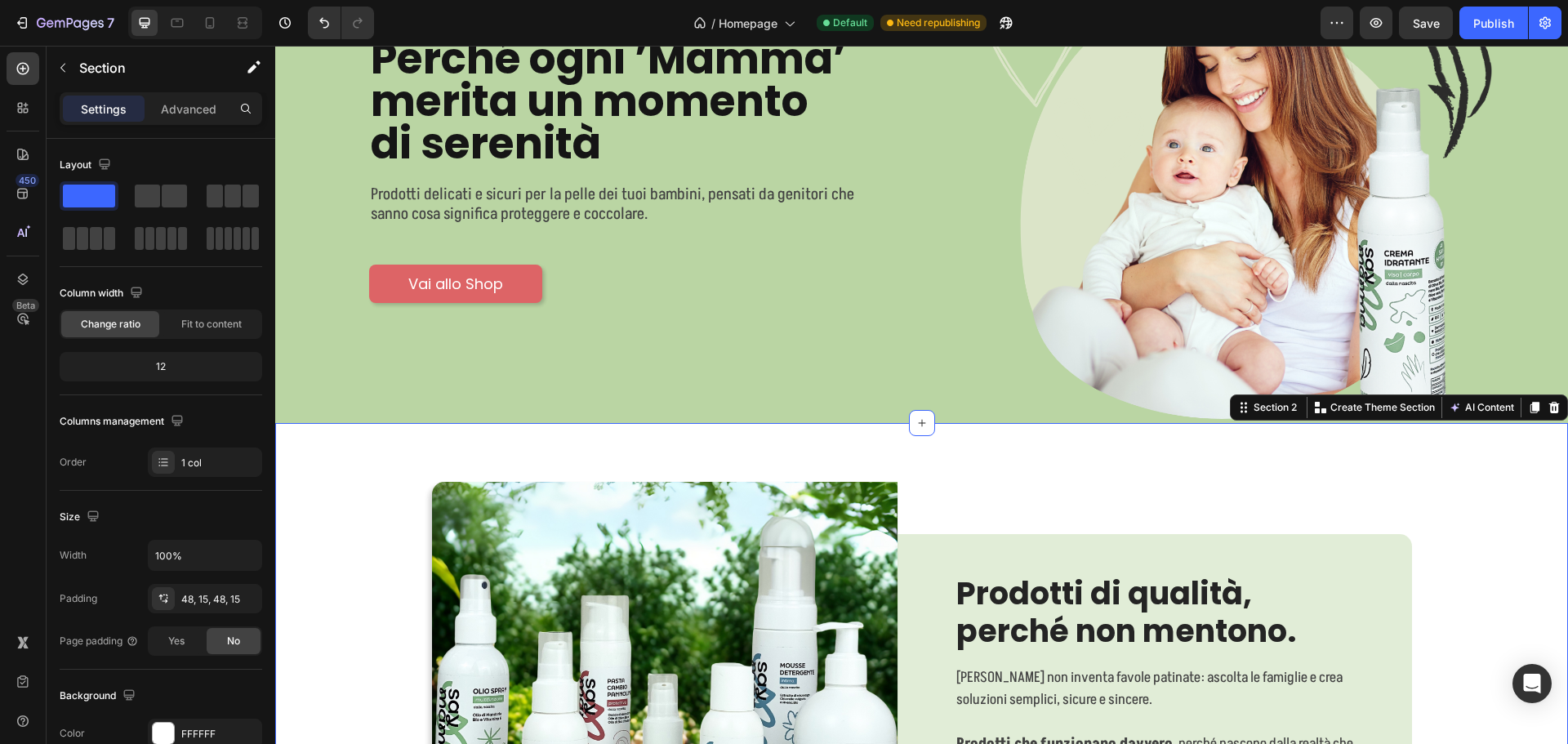
scroll to position [82, 0]
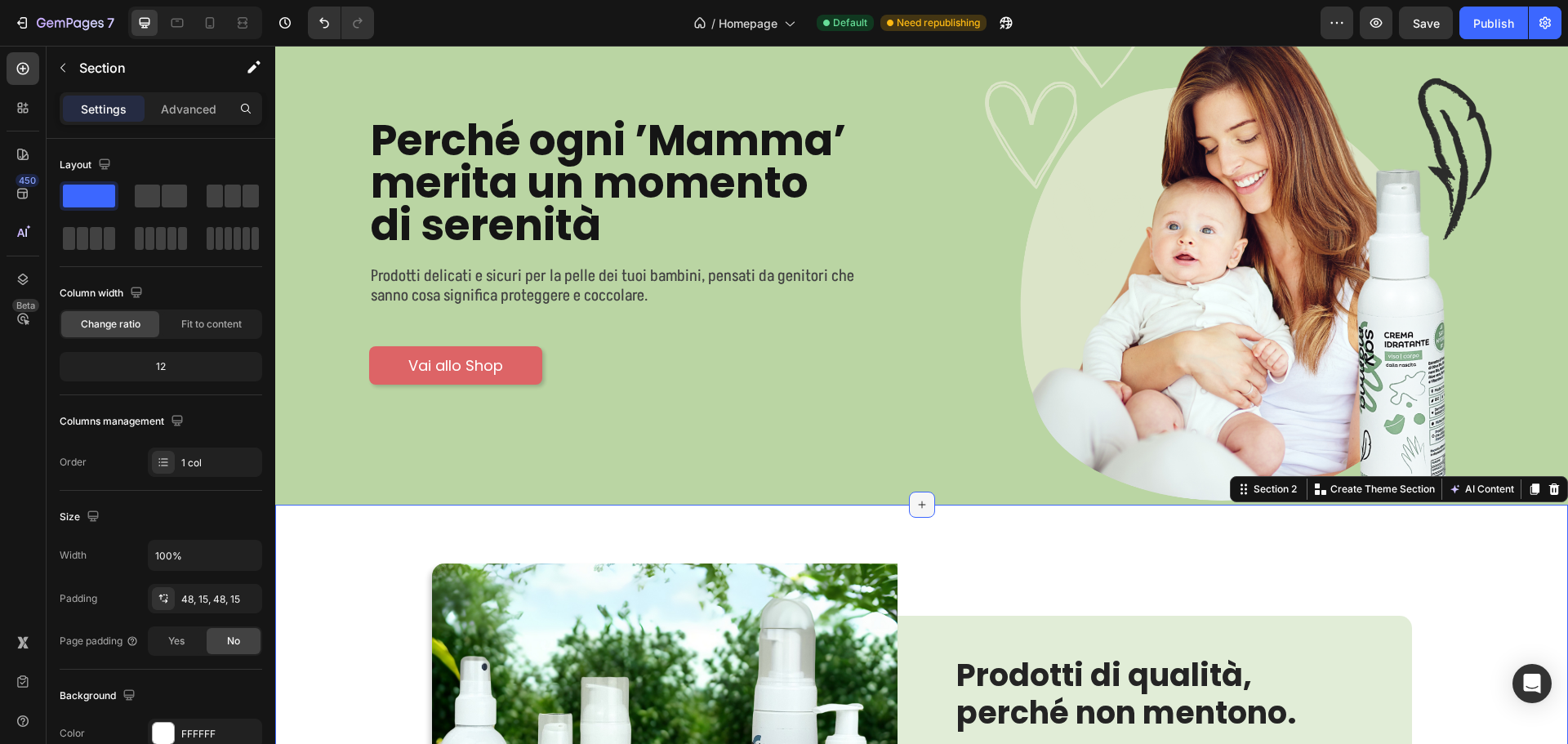
click at [918, 502] on icon at bounding box center [920, 505] width 7 height 7
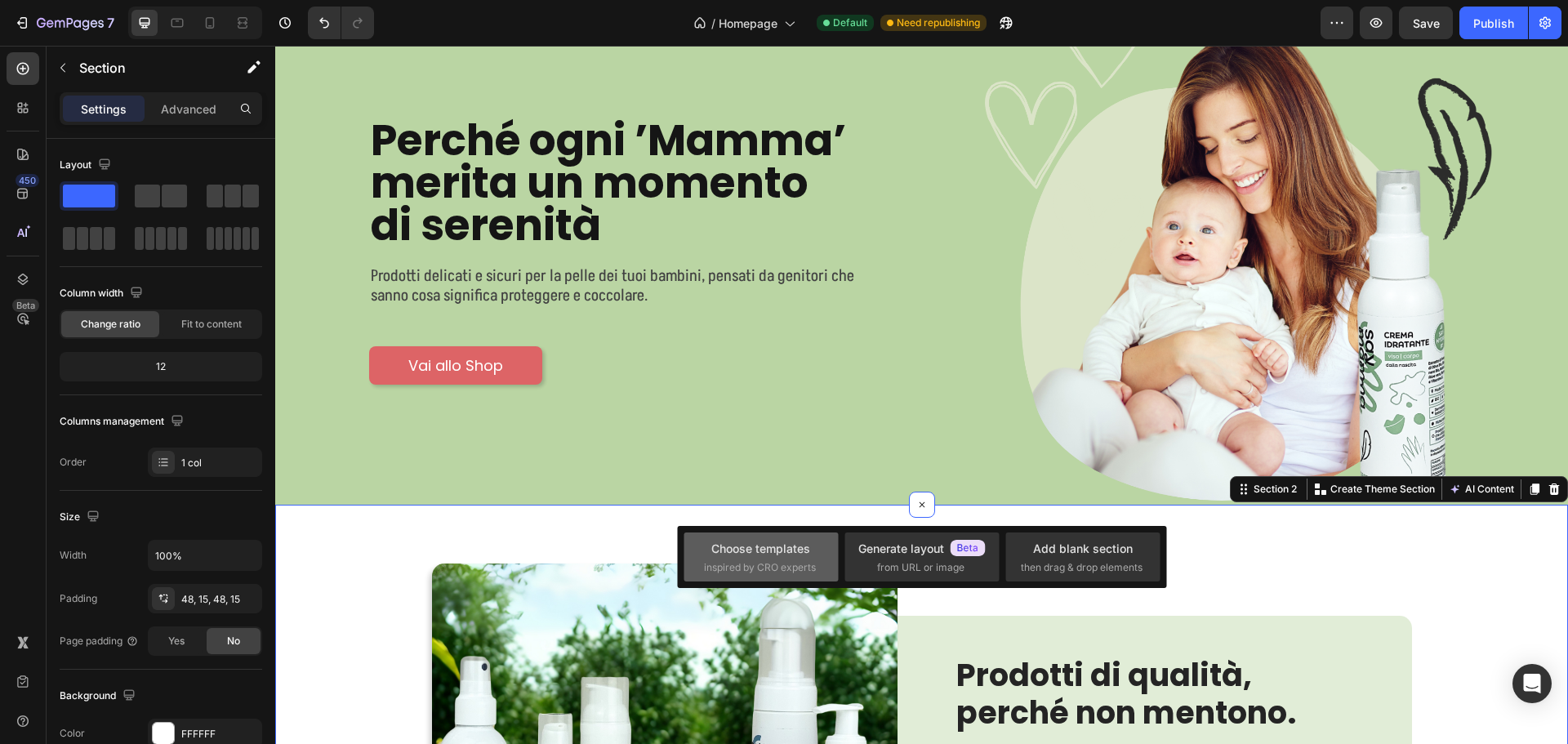
click at [845, 536] on div "Choose templates inspired by CRO experts" at bounding box center [921, 557] width 155 height 49
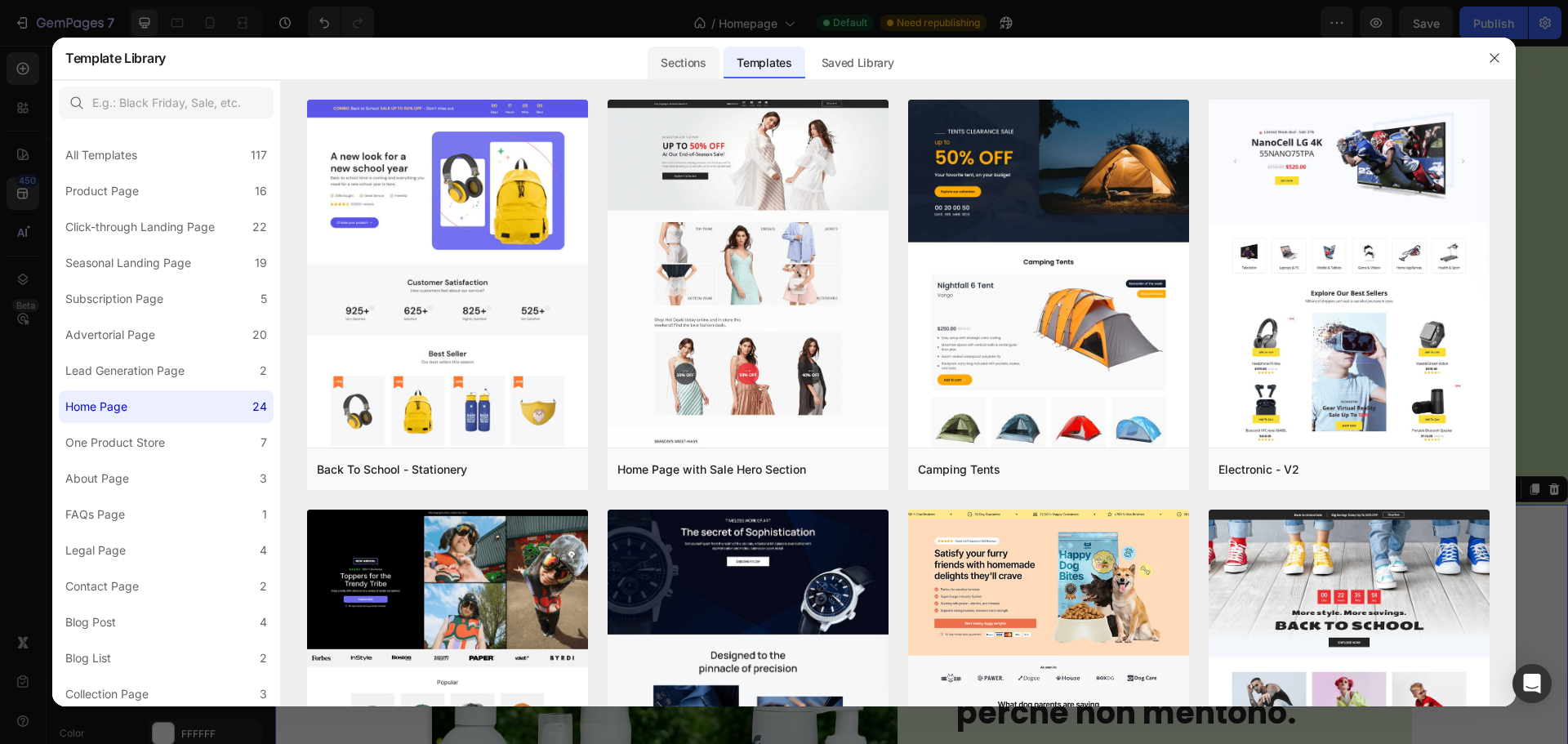
click at [698, 48] on div "Sections" at bounding box center [683, 62] width 71 height 33
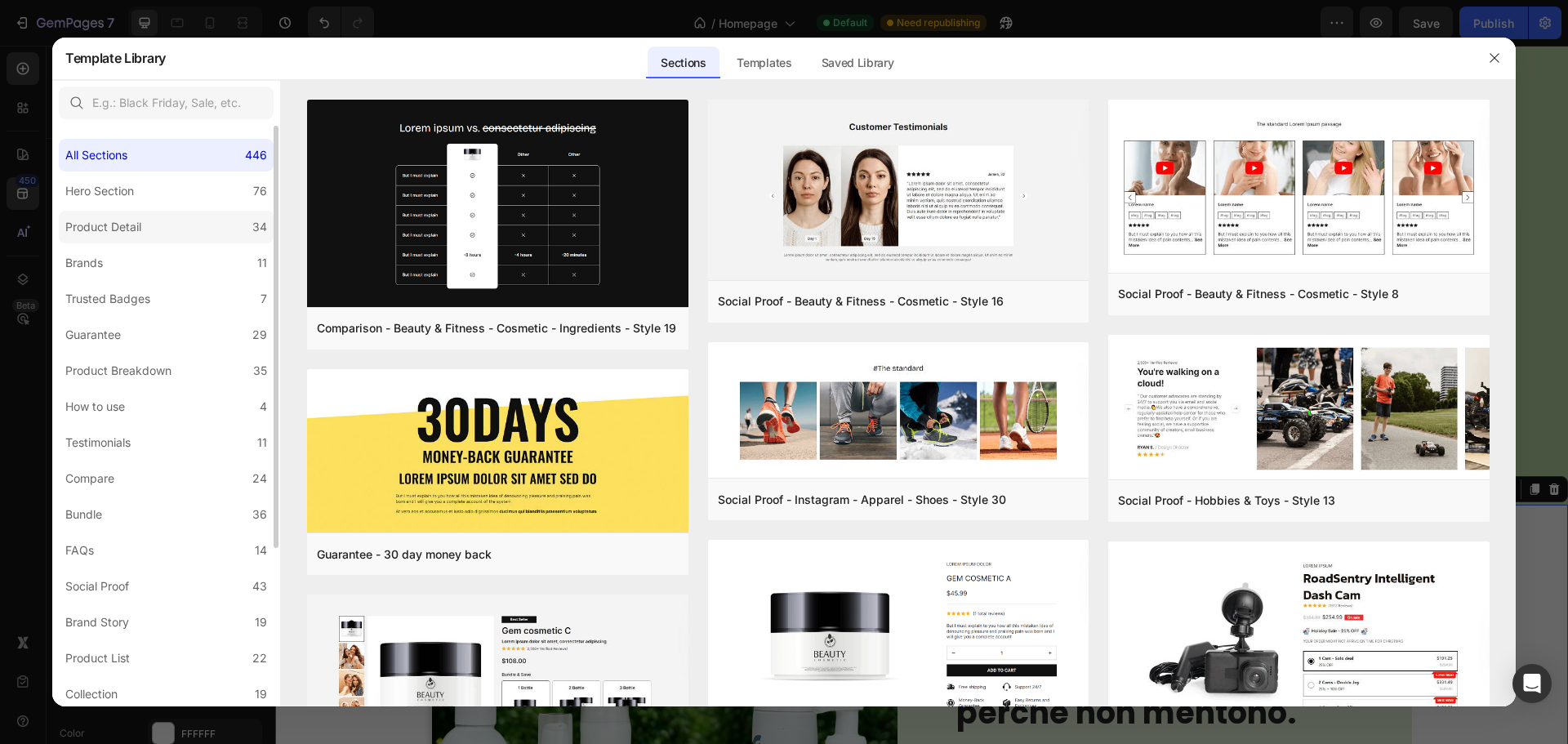
click at [126, 229] on div "Product Detail" at bounding box center [102, 227] width 76 height 20
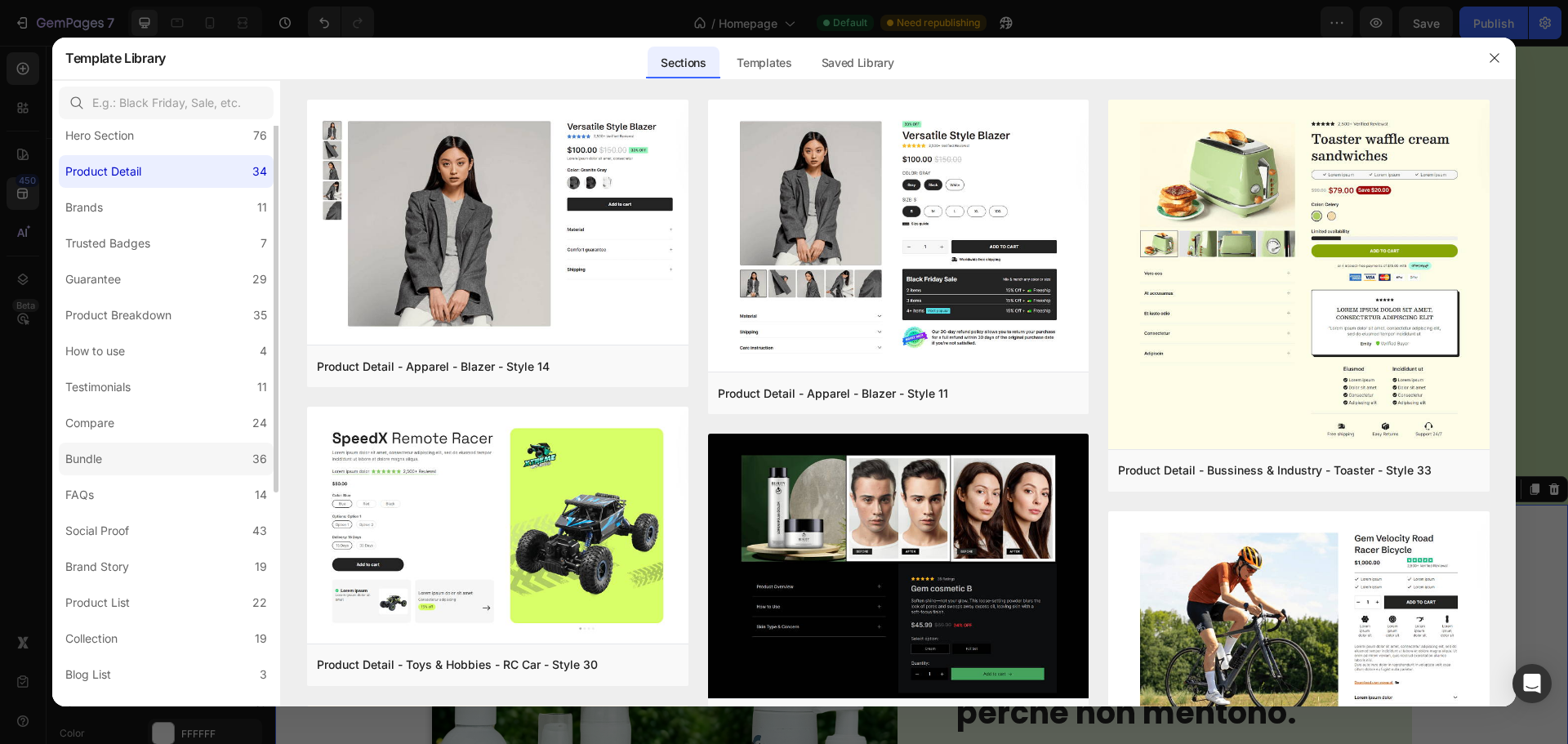
scroll to position [0, 0]
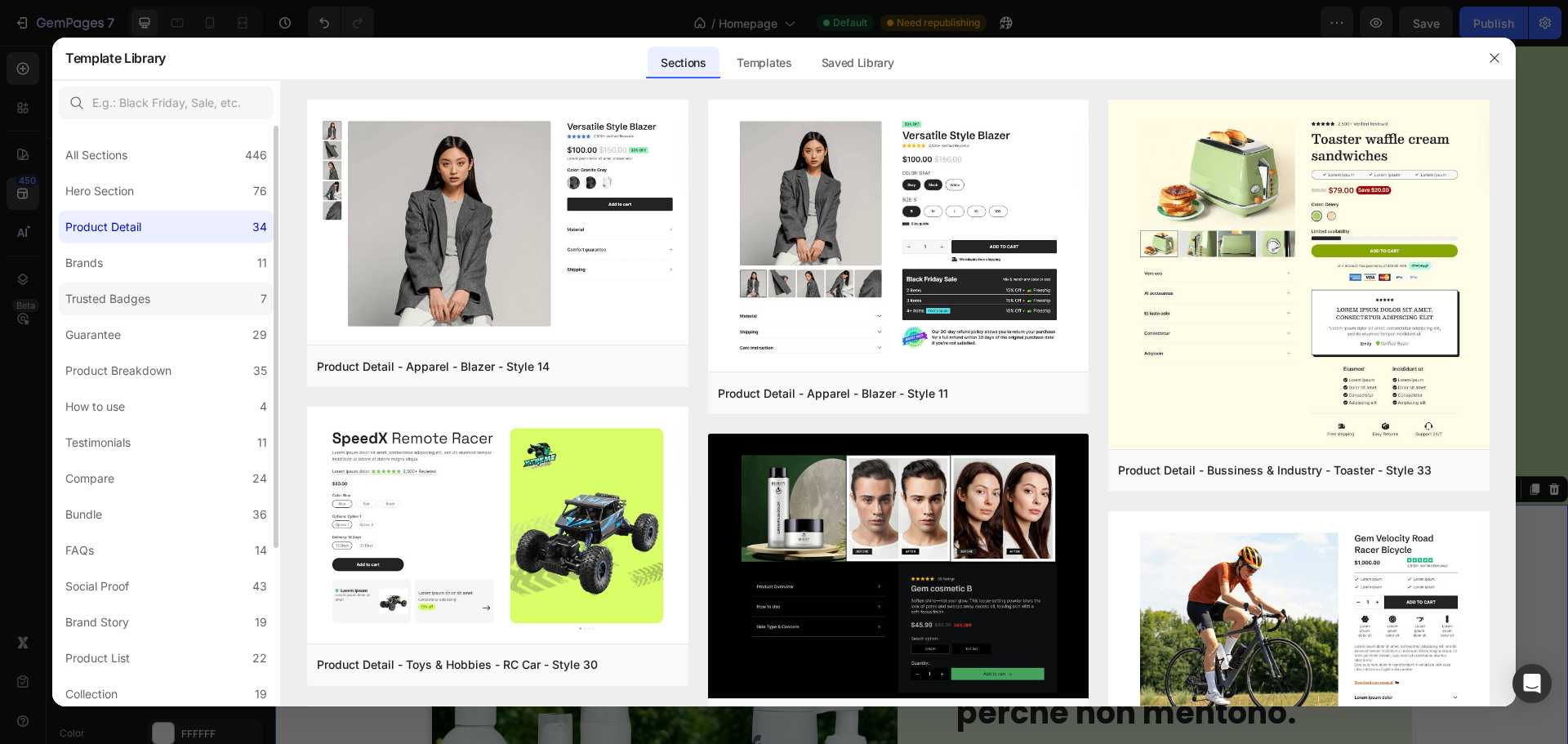
click at [141, 297] on div "Trusted Badges" at bounding box center [107, 299] width 85 height 20
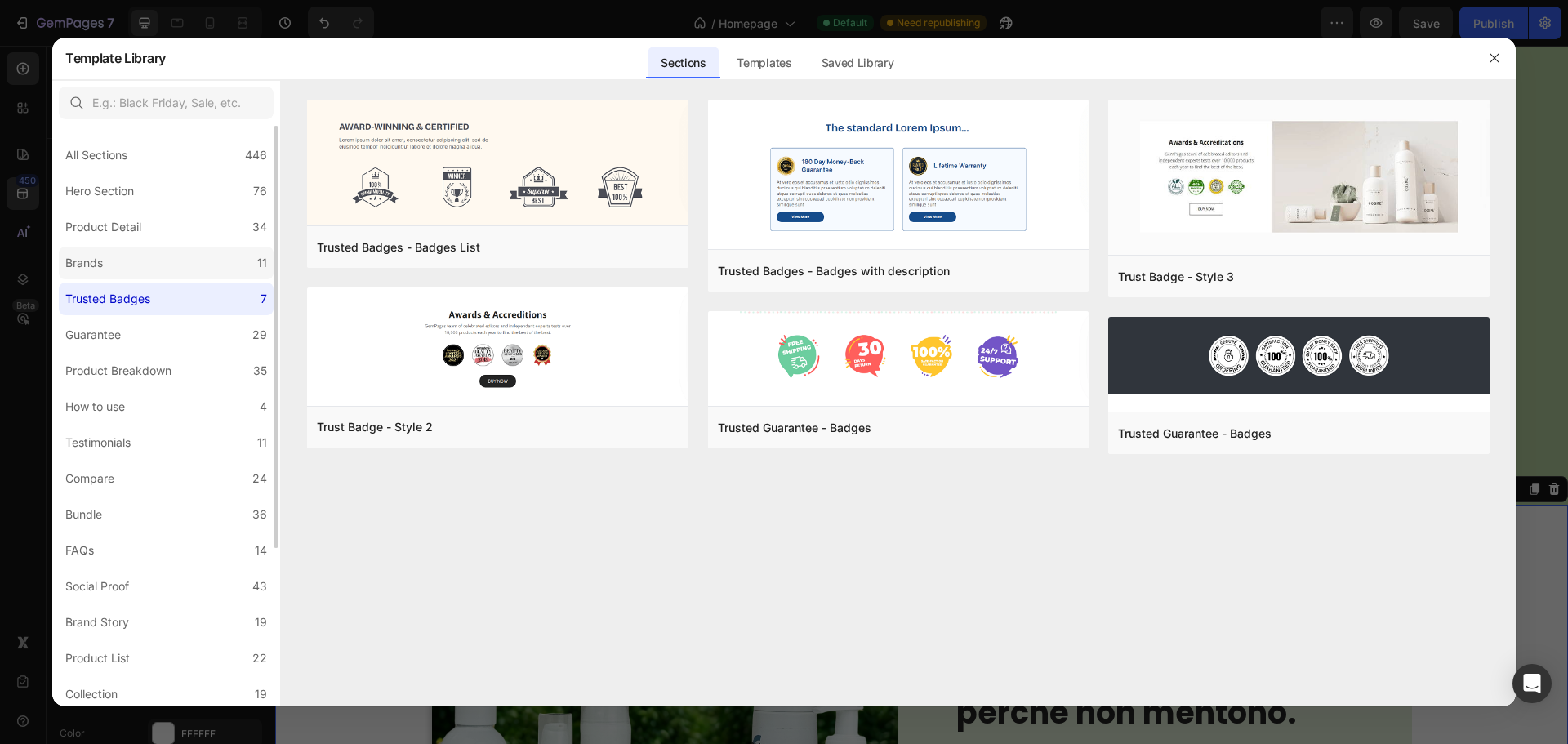
click at [132, 261] on label "Brands 11" at bounding box center [167, 262] width 215 height 33
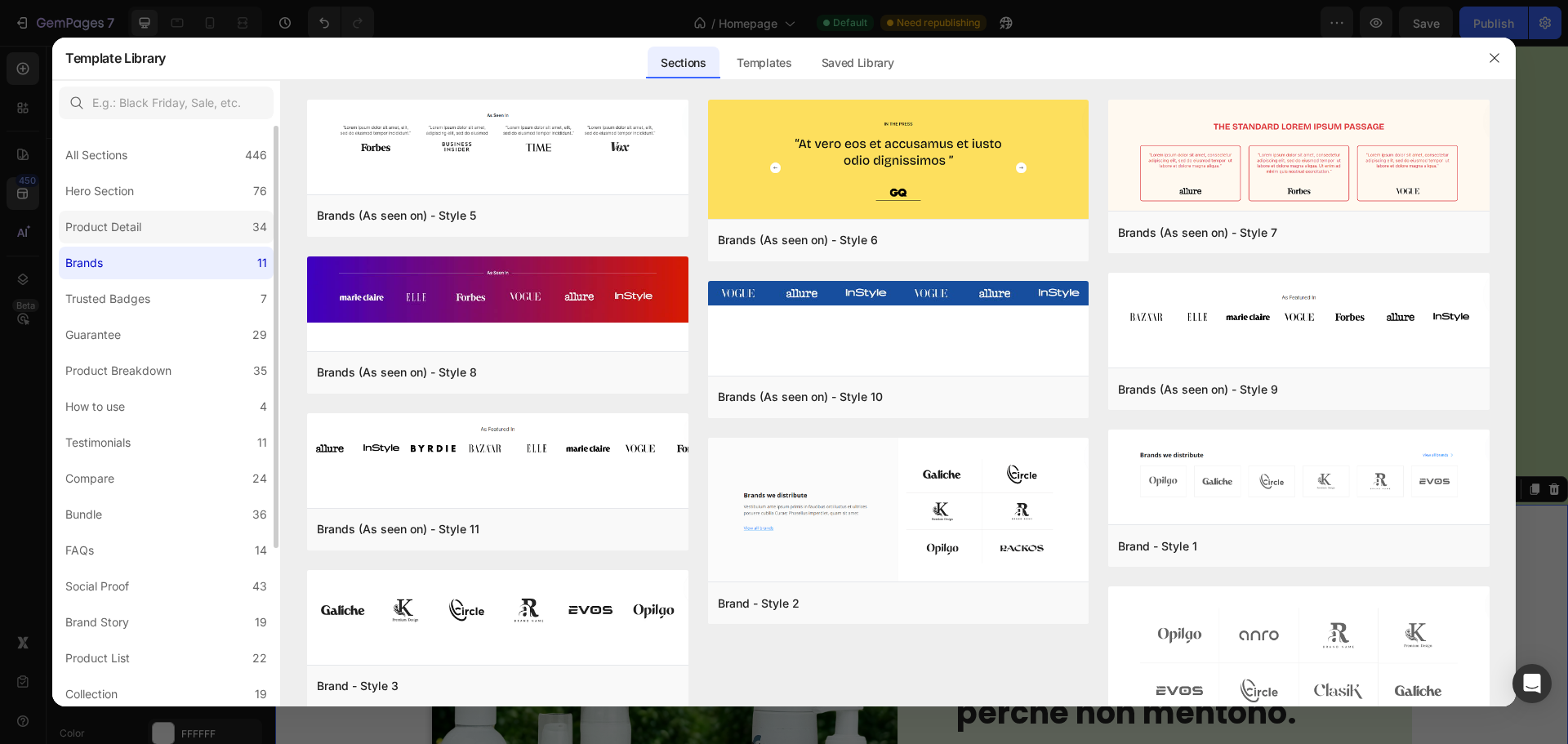
click at [132, 224] on div "Product Detail" at bounding box center [102, 227] width 76 height 20
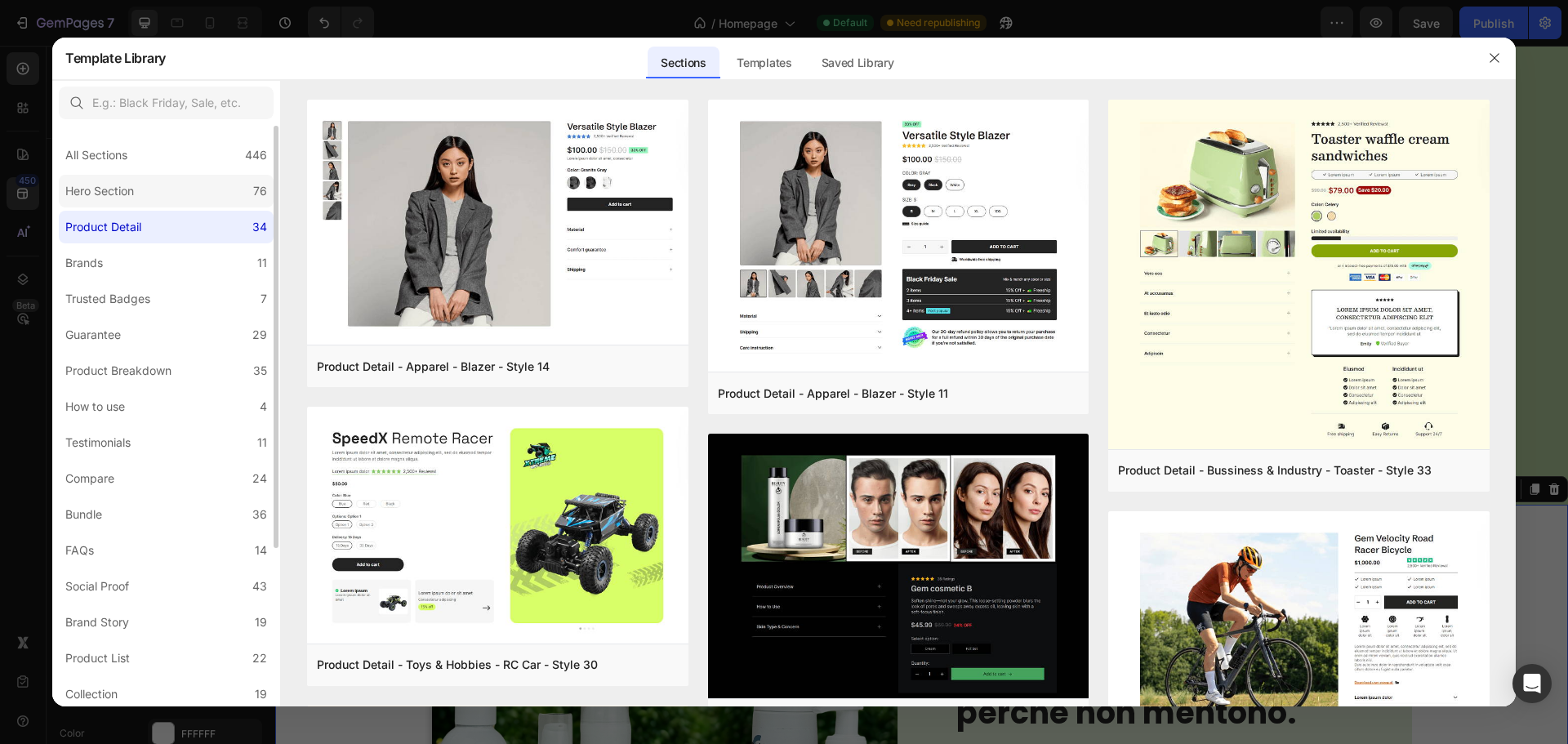
click at [132, 194] on div "Hero Section" at bounding box center [100, 191] width 69 height 20
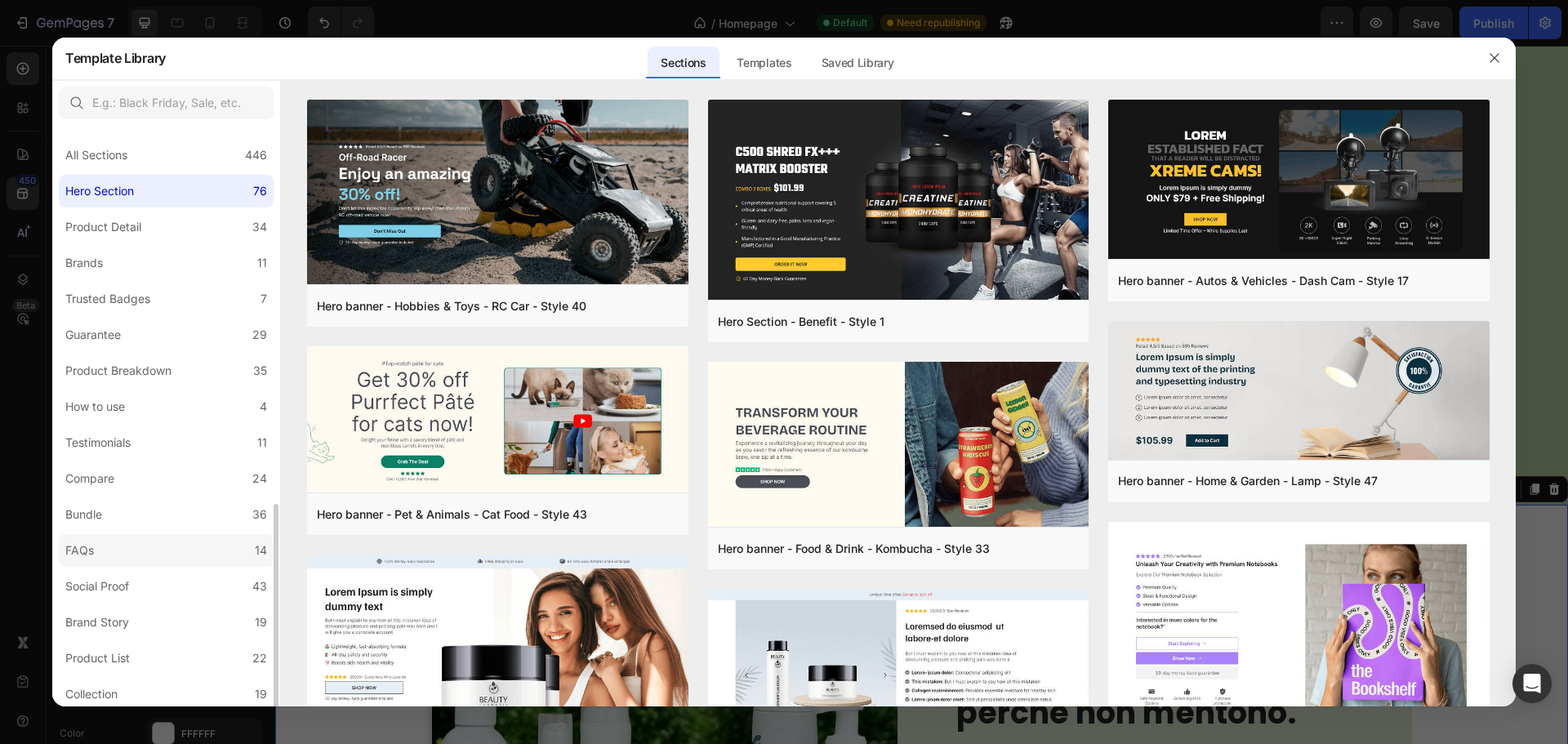
scroll to position [219, 0]
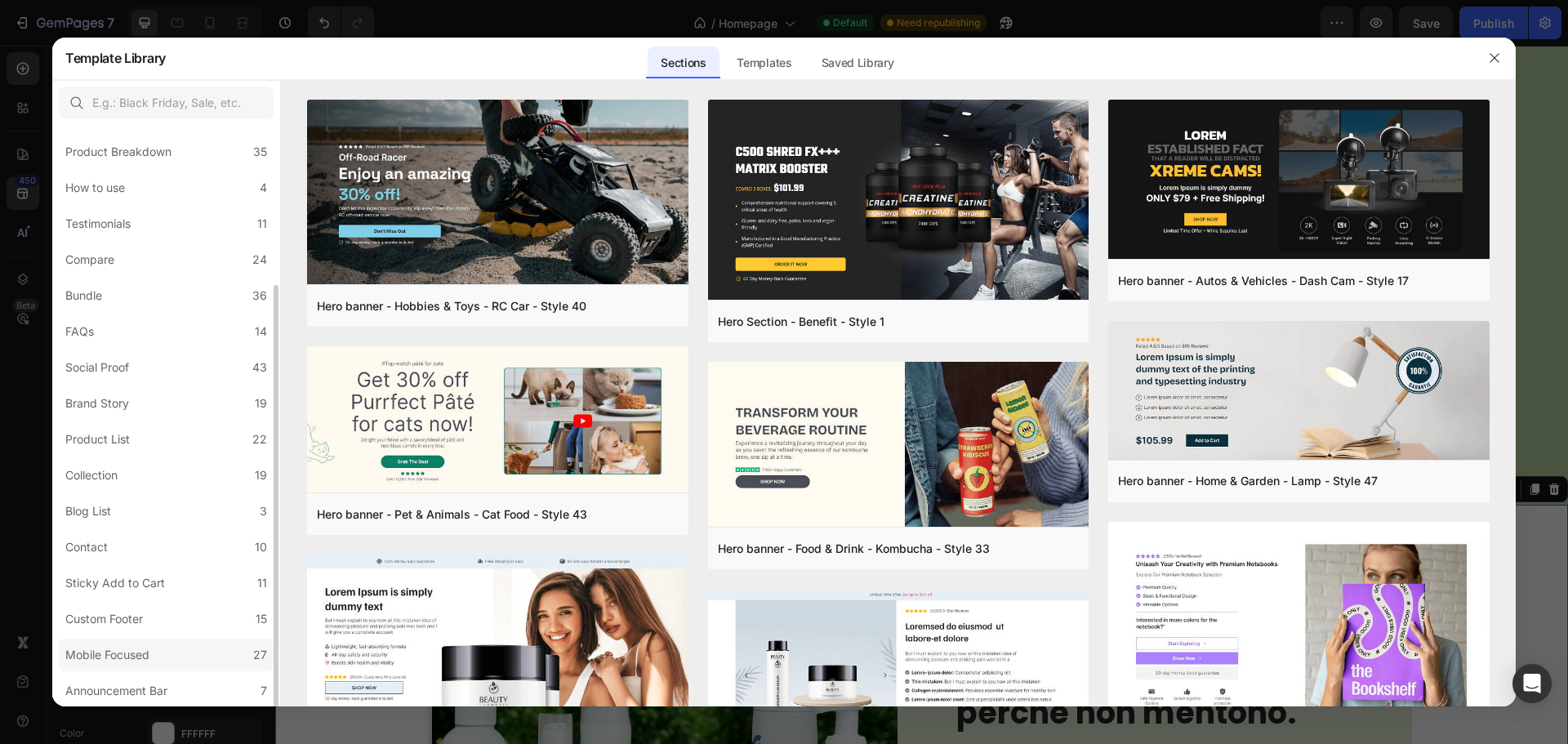
click at [112, 655] on div "Mobile Focused" at bounding box center [106, 655] width 84 height 20
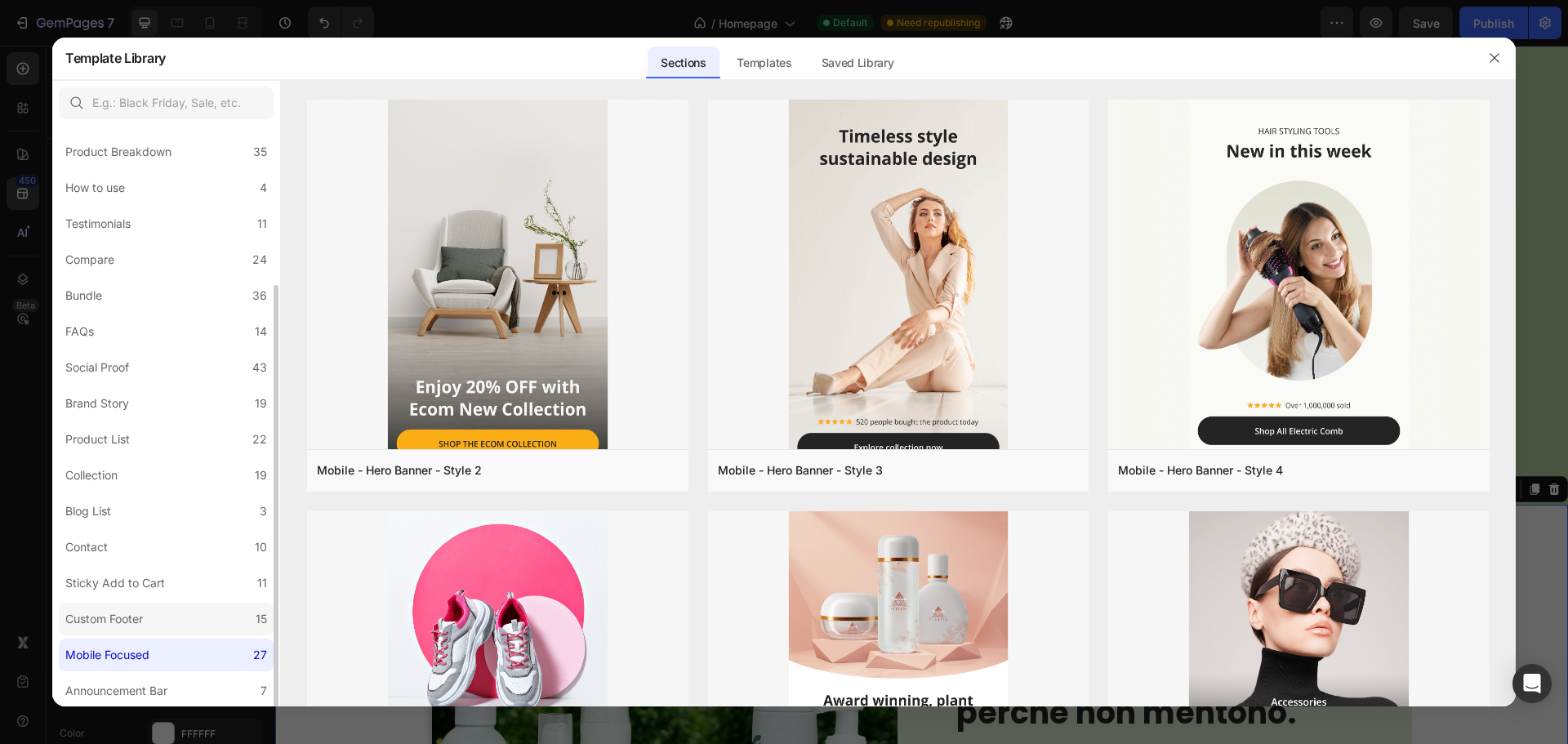
click at [112, 603] on label "Custom Footer 15" at bounding box center [167, 619] width 215 height 33
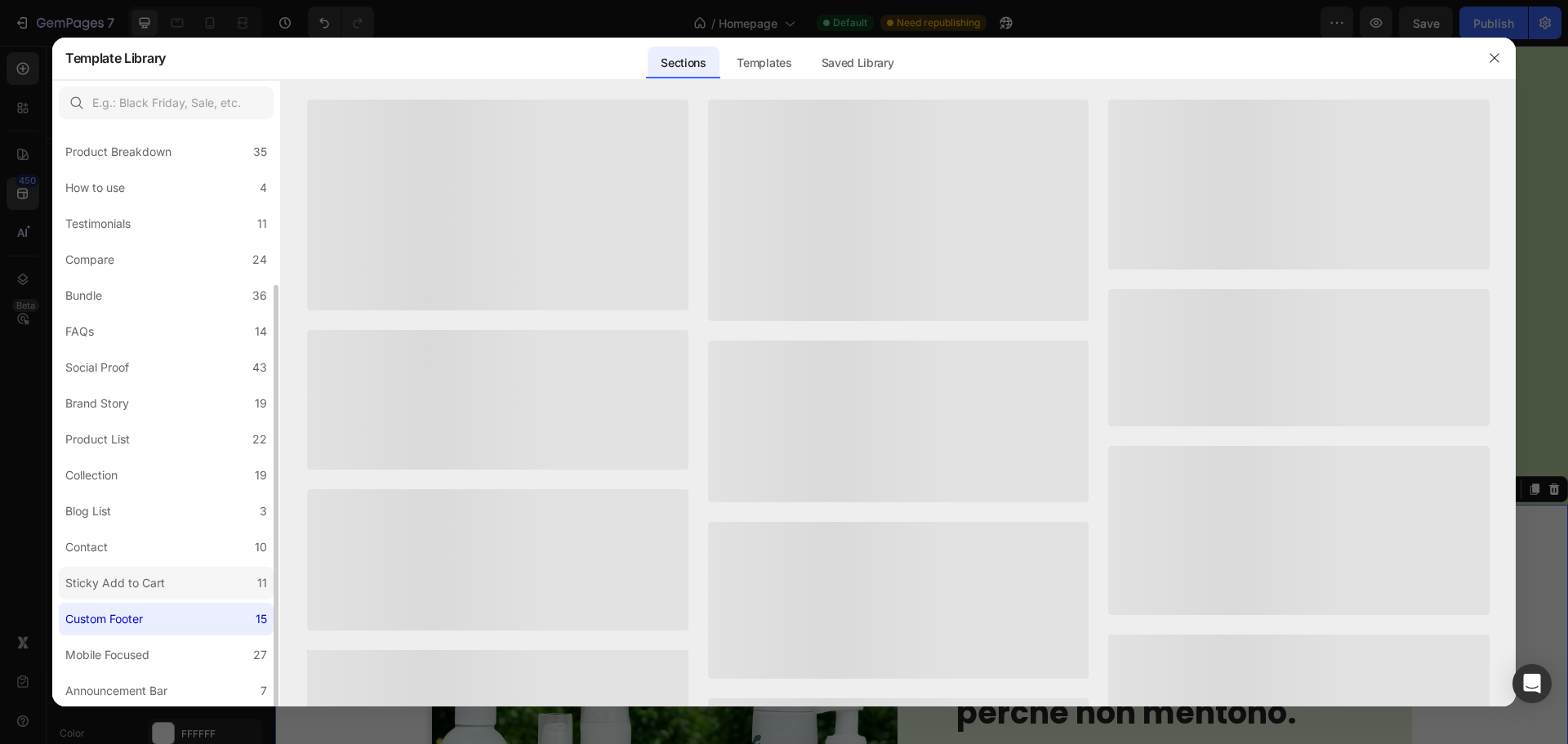
click at [111, 582] on div "Sticky Add to Cart" at bounding box center [114, 583] width 100 height 20
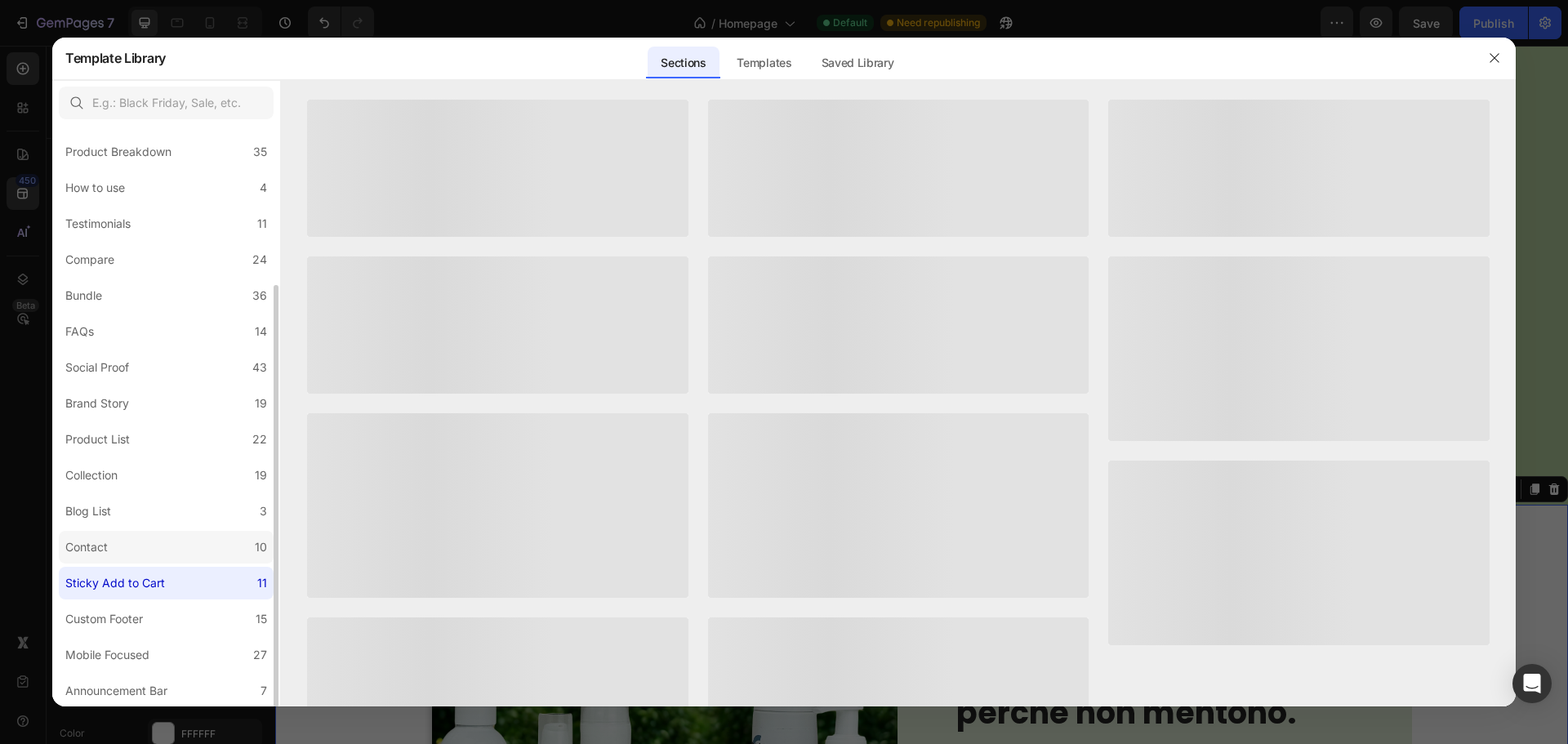
click at [102, 541] on div "Contact" at bounding box center [86, 547] width 42 height 20
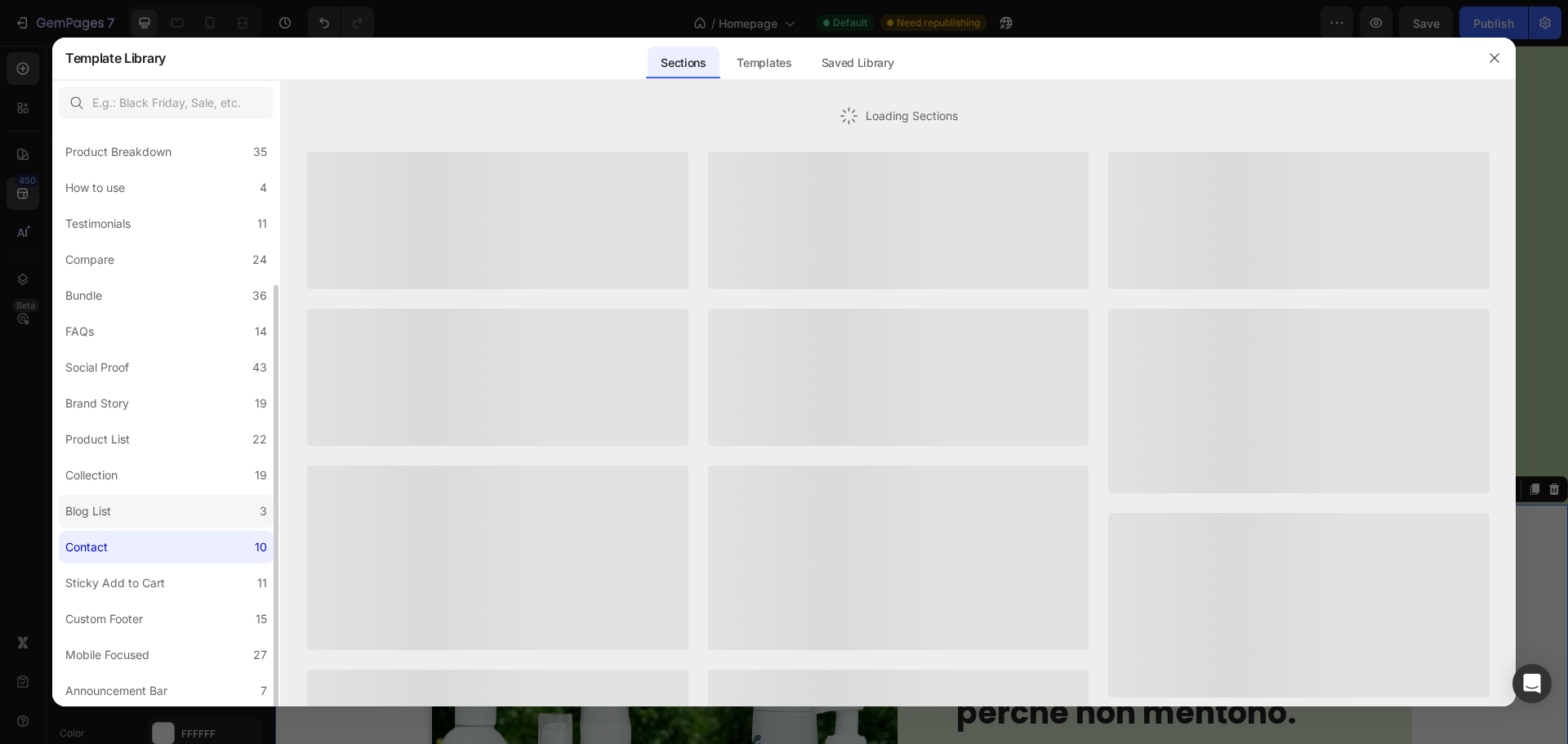
click at [102, 504] on div "Blog List" at bounding box center [88, 511] width 45 height 20
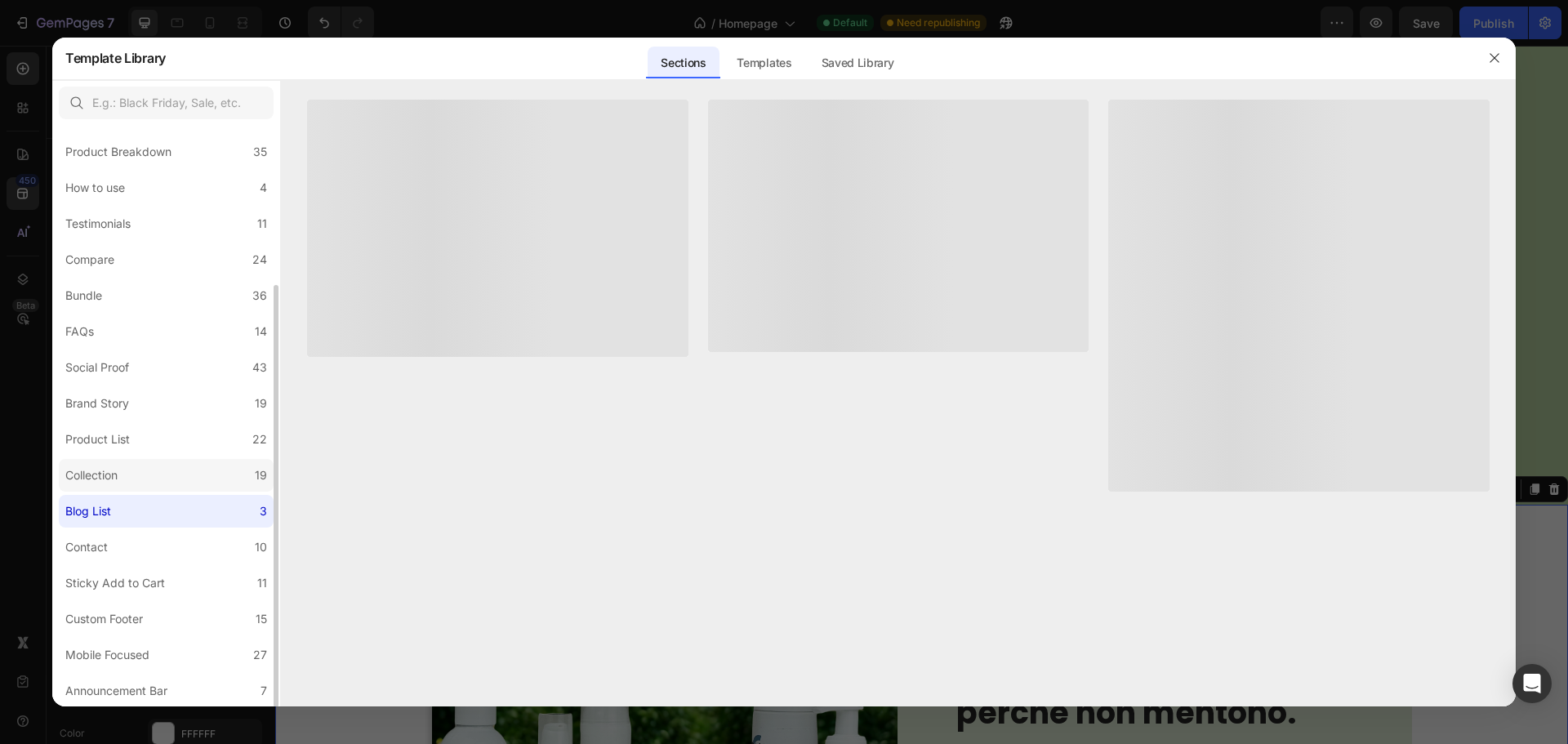
click at [100, 477] on div "Collection" at bounding box center [91, 475] width 52 height 20
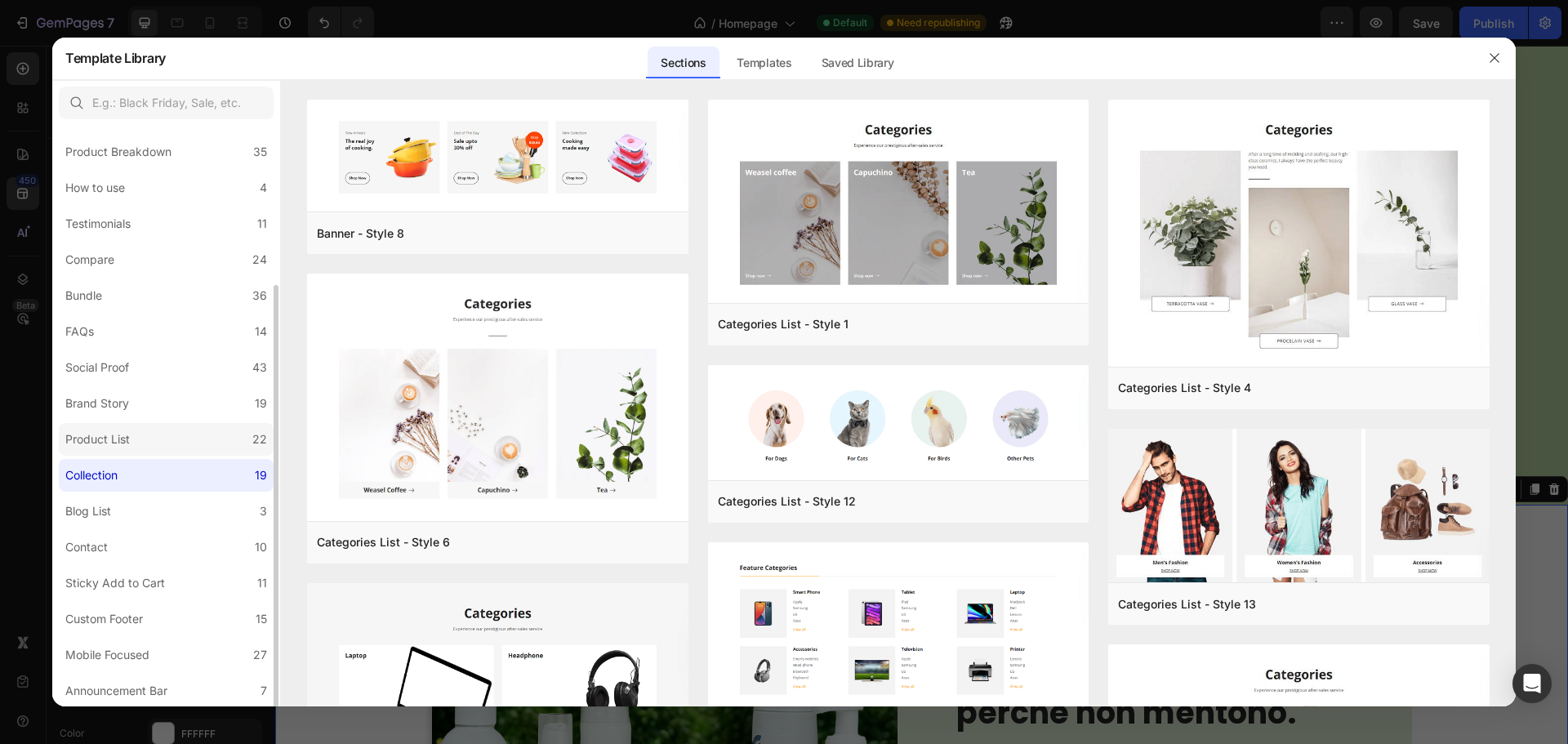
click at [100, 431] on div "Product List" at bounding box center [97, 440] width 64 height 20
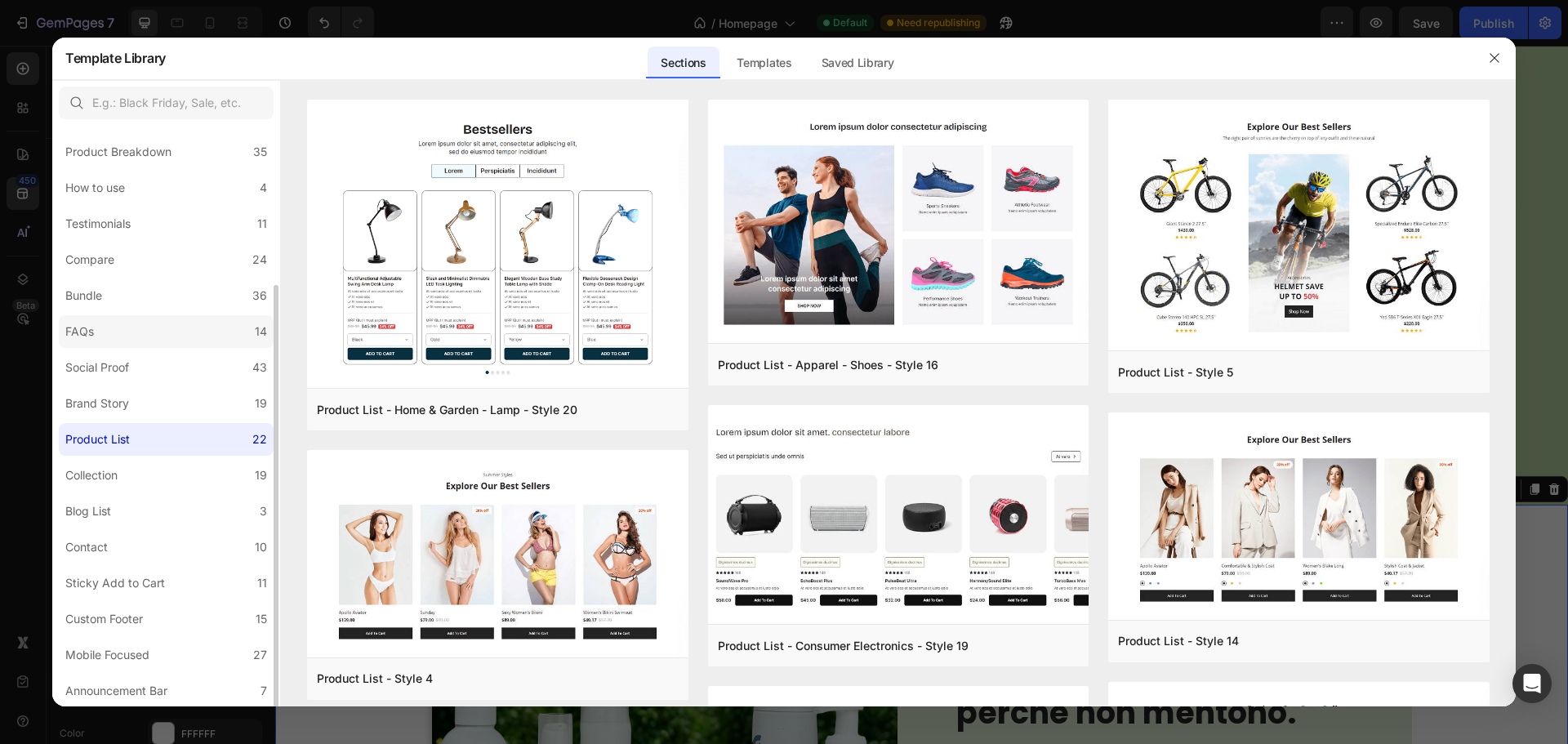
click at [118, 347] on label "FAQs 14" at bounding box center [167, 331] width 215 height 33
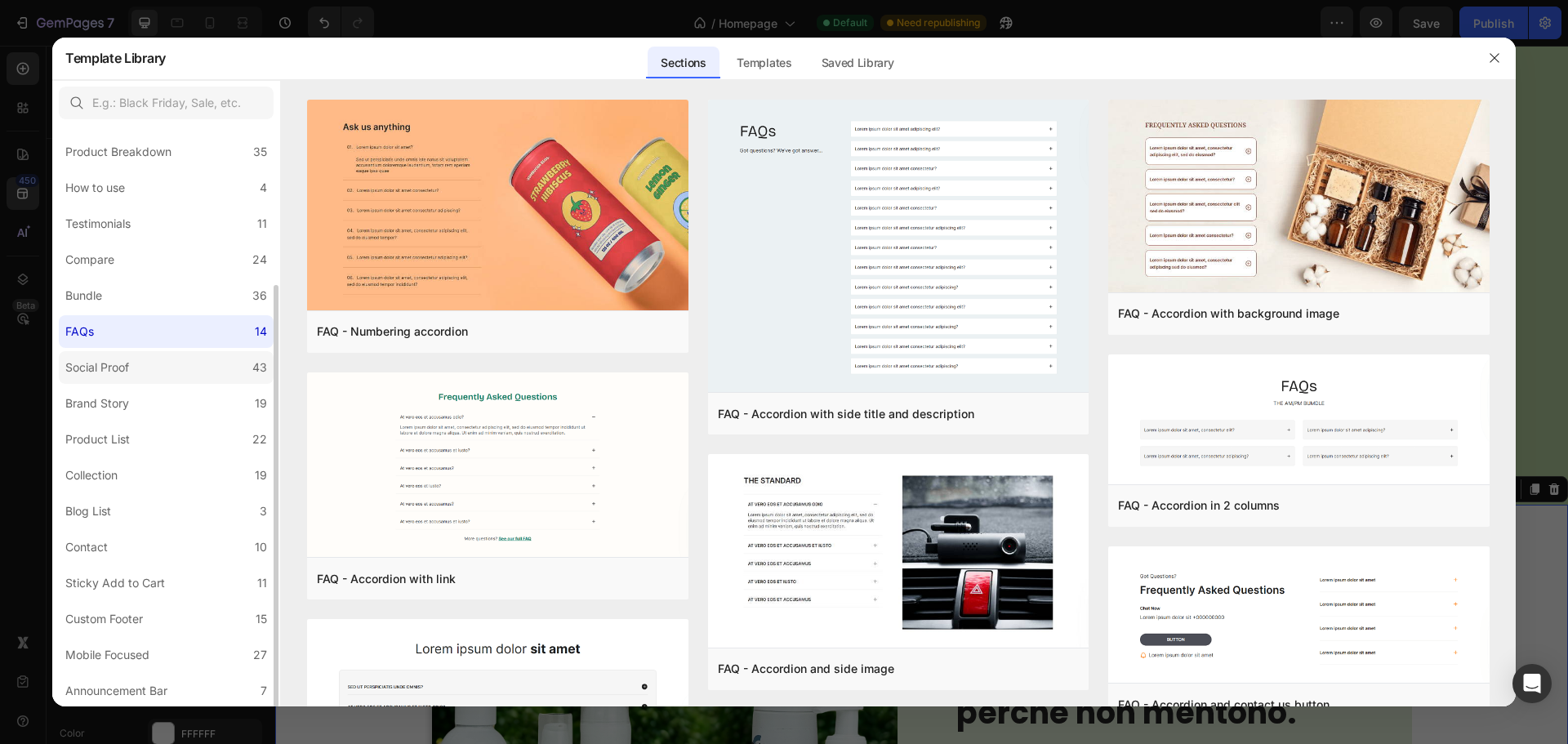
click at [116, 368] on div "Social Proof" at bounding box center [97, 368] width 64 height 20
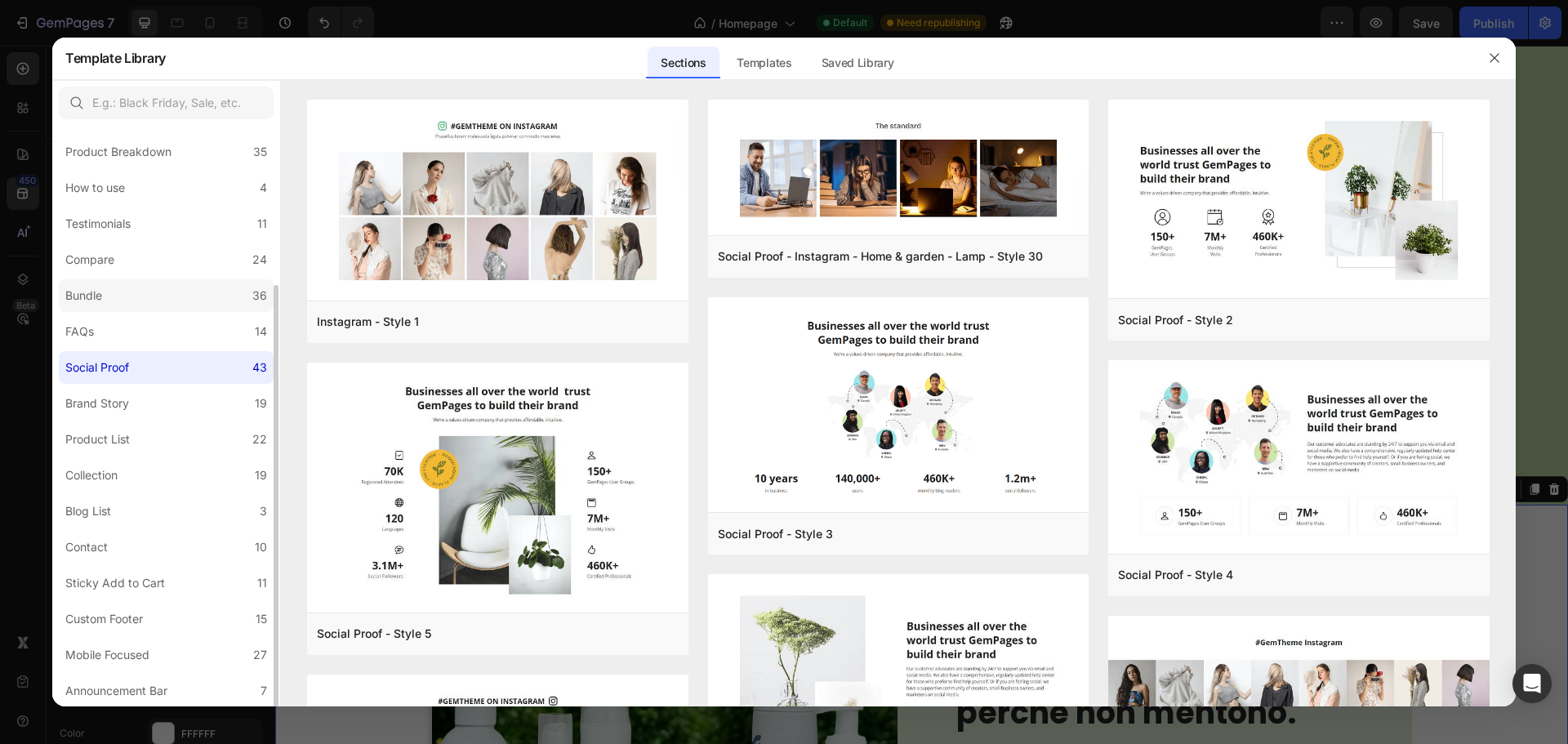
scroll to position [55, 0]
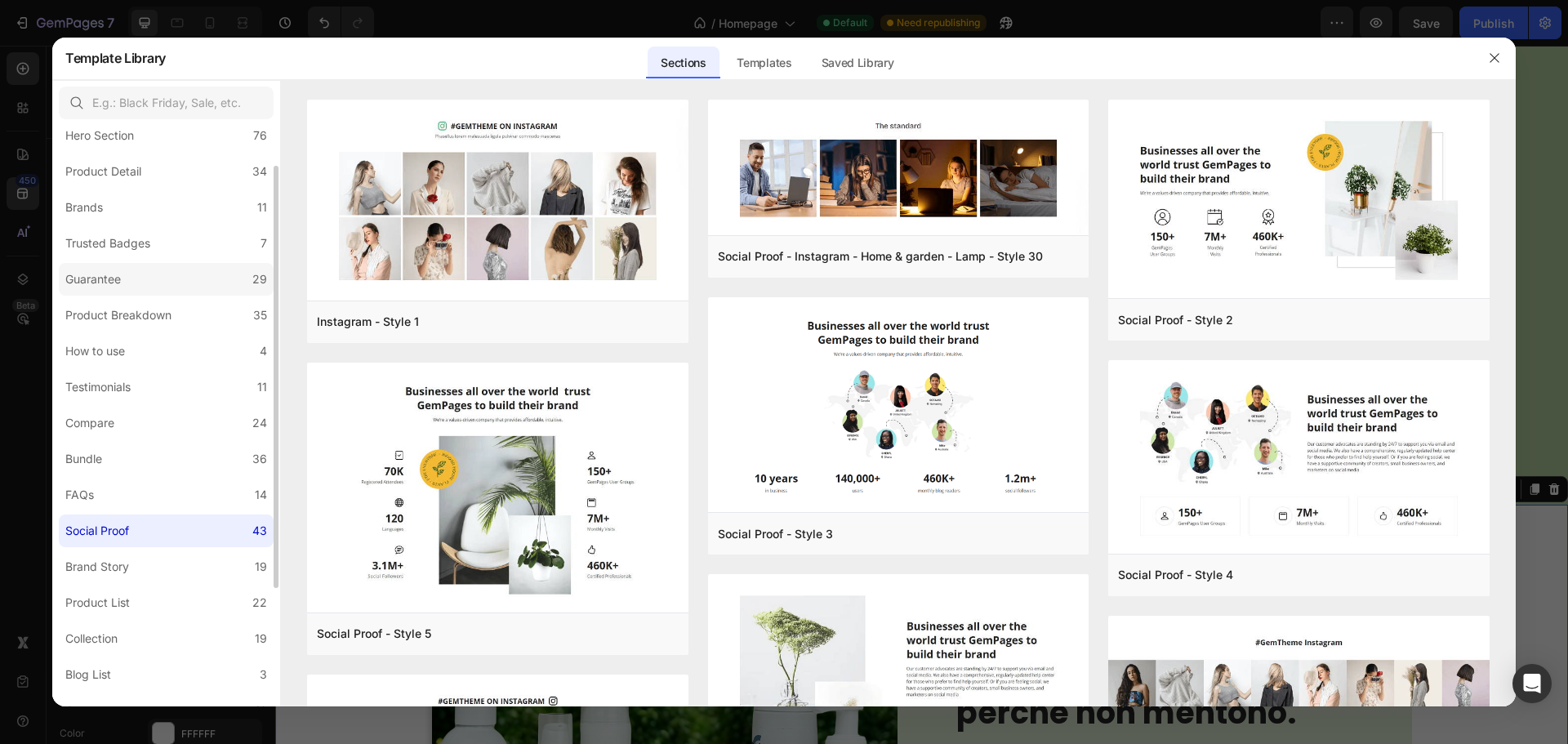
click at [116, 287] on div "Guarantee" at bounding box center [93, 279] width 55 height 20
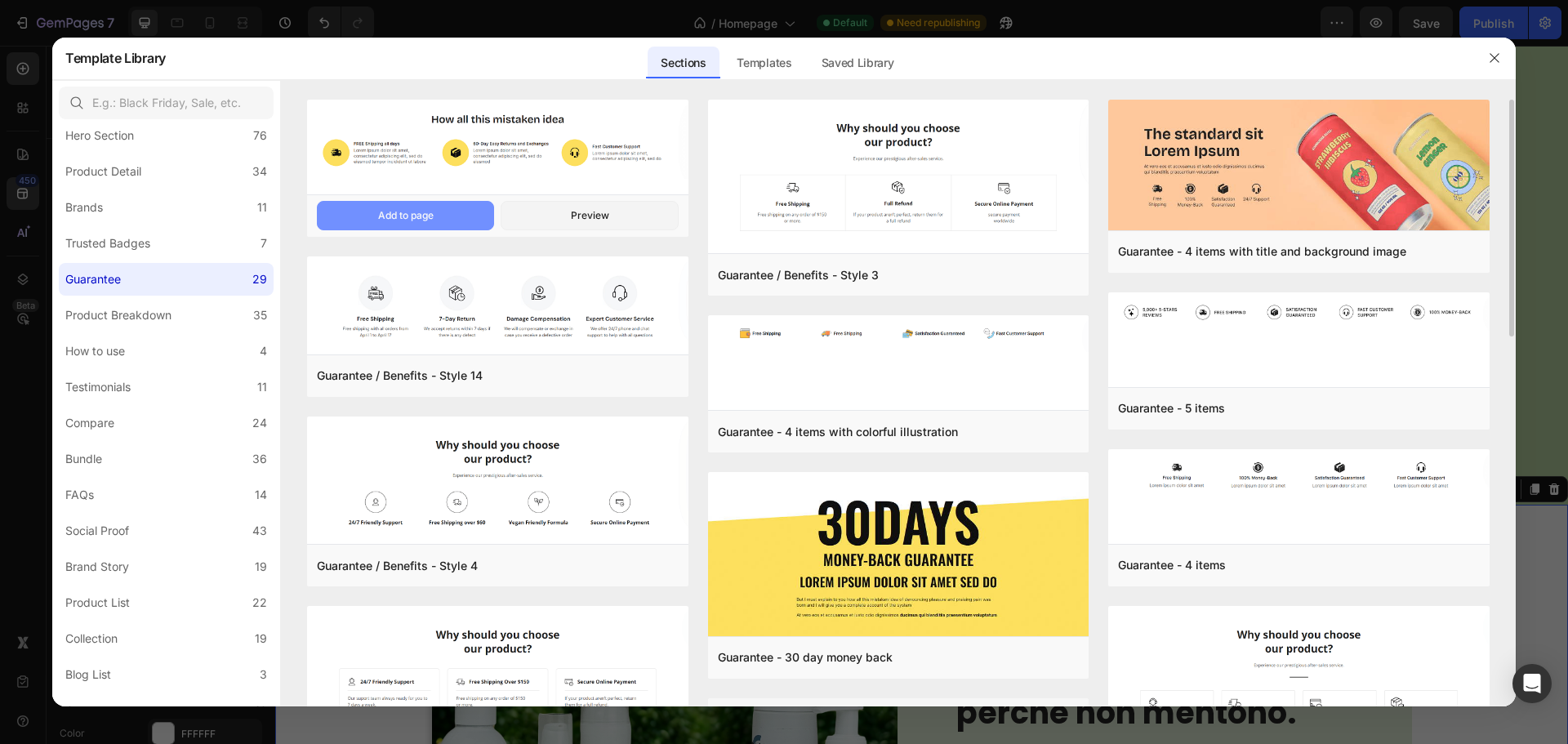
click at [453, 211] on button "Add to page" at bounding box center [405, 216] width 177 height 30
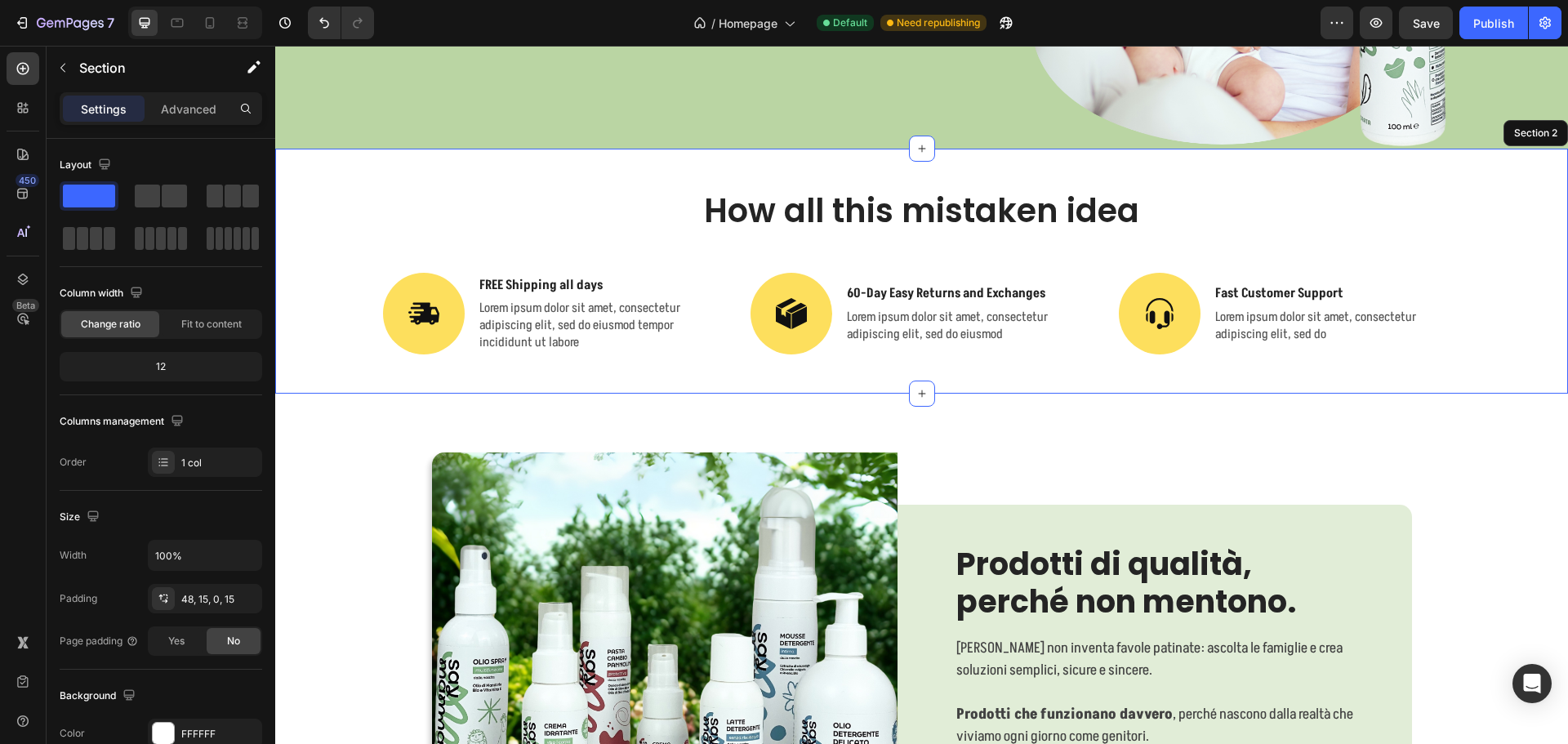
scroll to position [536, 0]
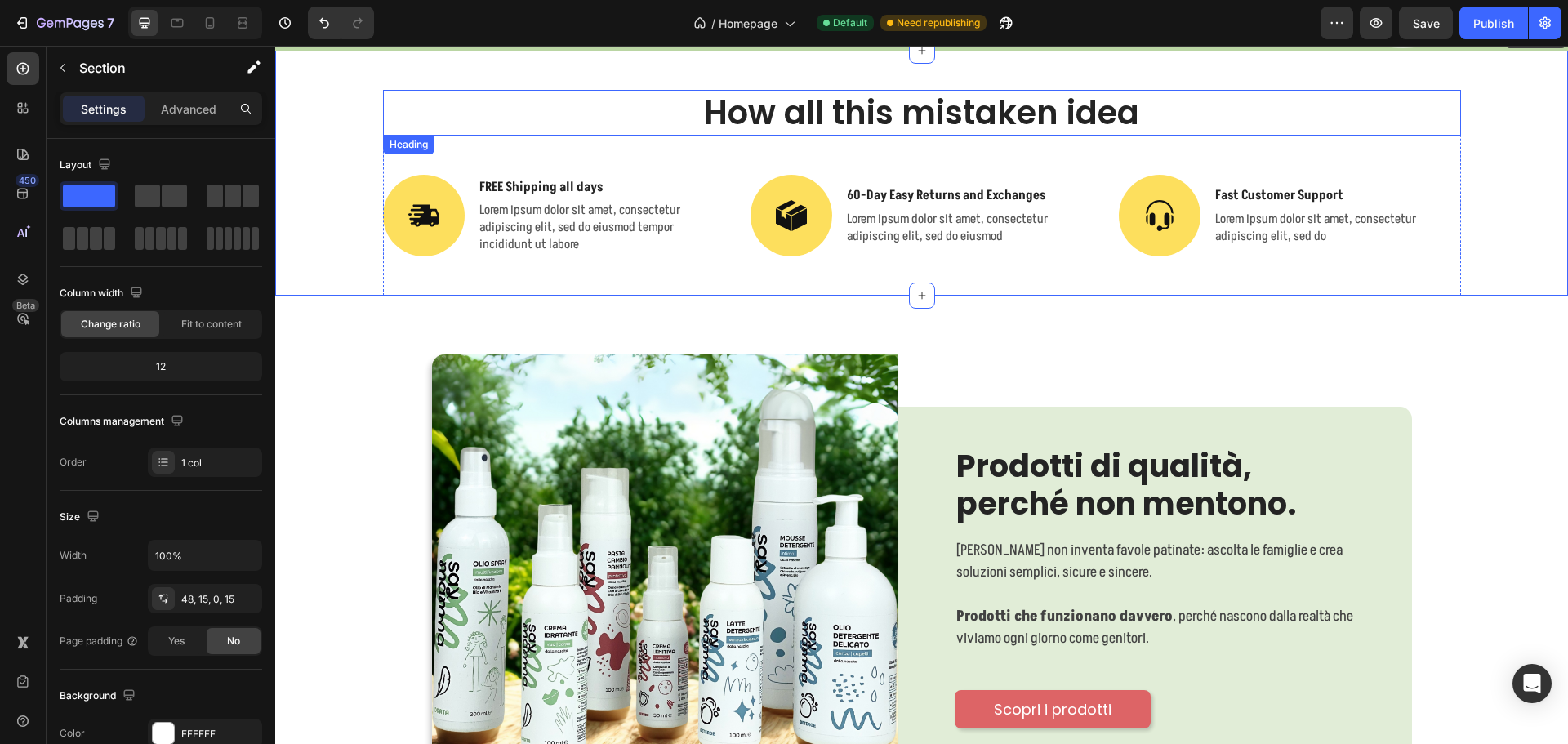
click at [1046, 99] on h2 "How all this mistaken idea" at bounding box center [922, 112] width 1078 height 45
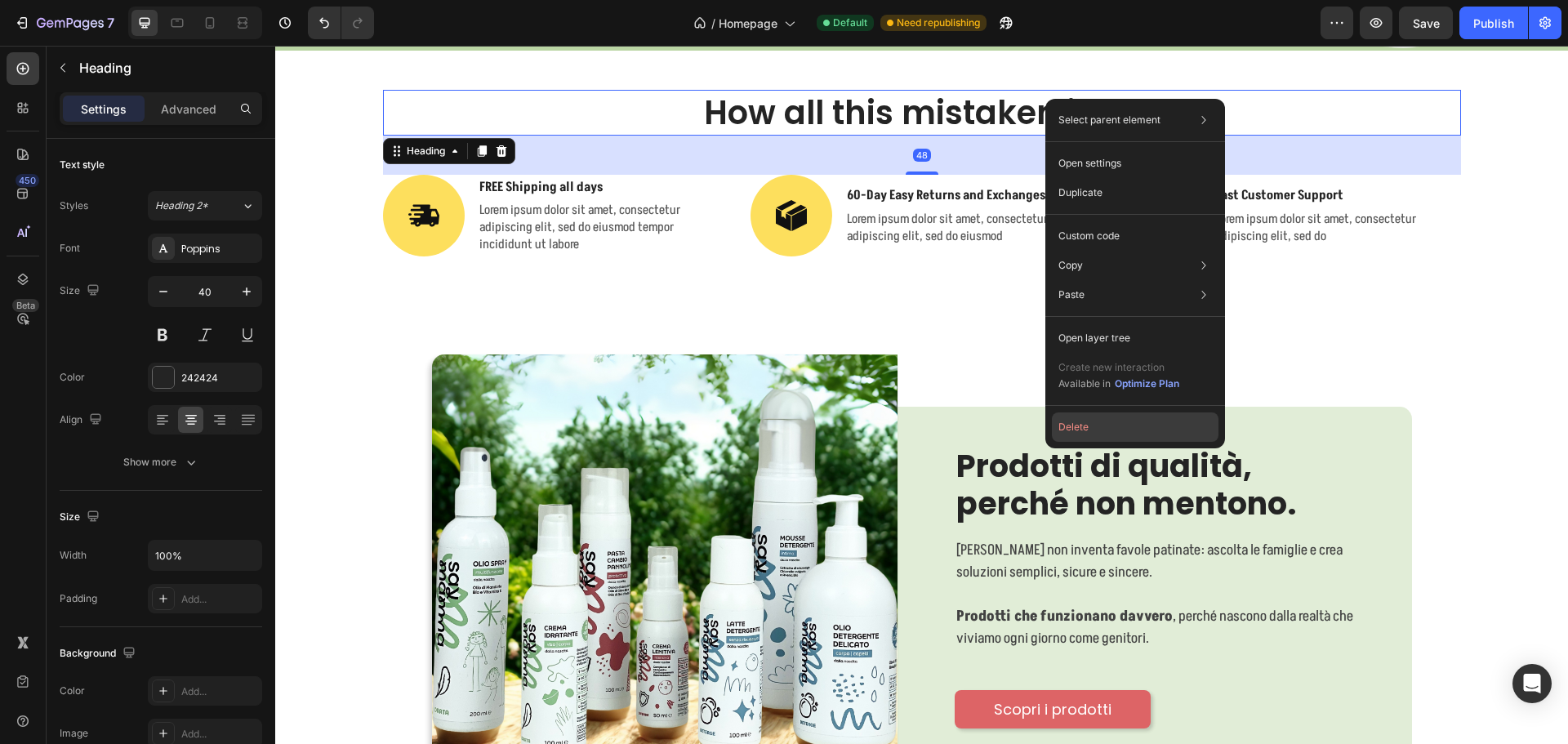
drag, startPoint x: 1088, startPoint y: 430, endPoint x: 812, endPoint y: 383, distance: 280.0
click at [1088, 430] on button "Delete" at bounding box center [1134, 427] width 167 height 30
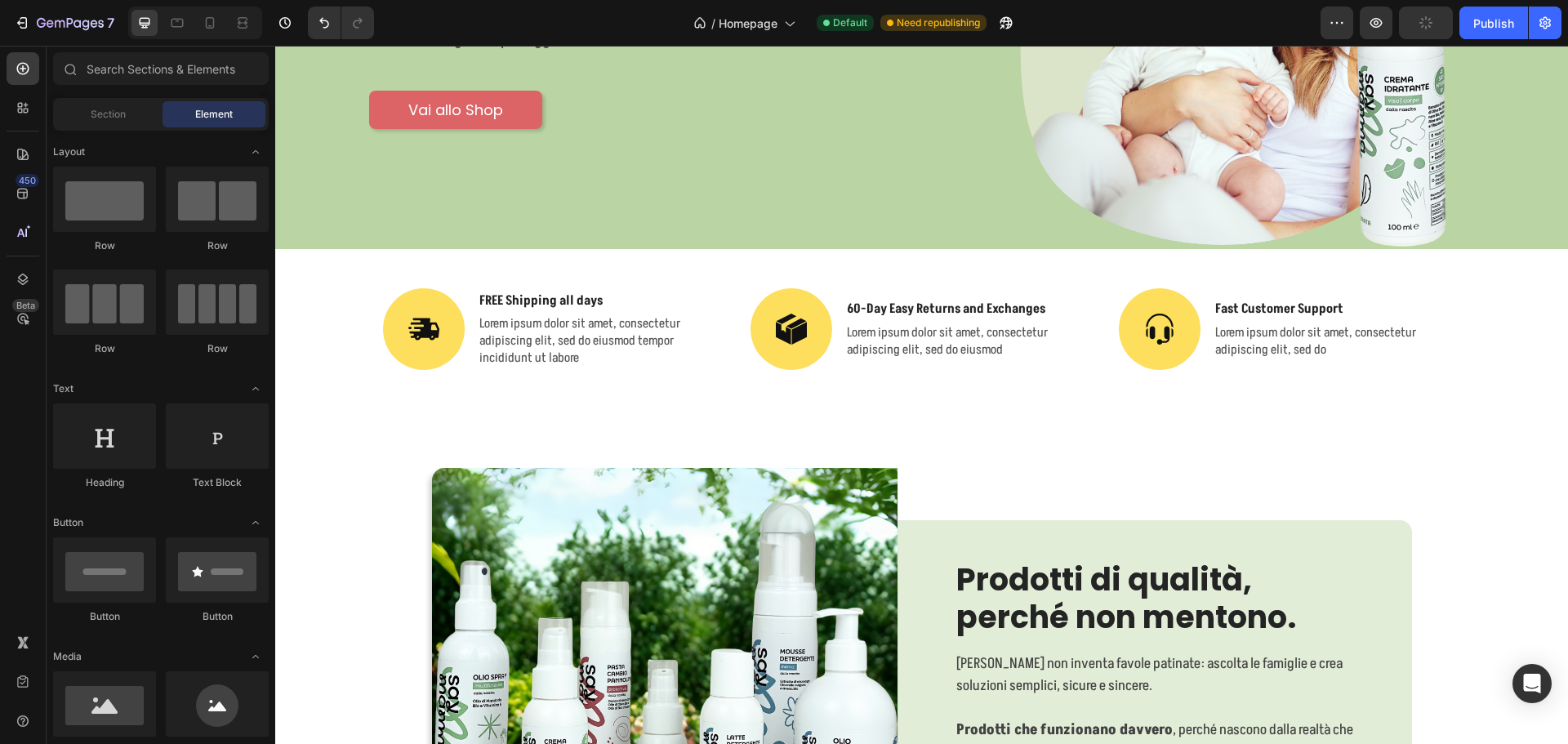
scroll to position [209, 0]
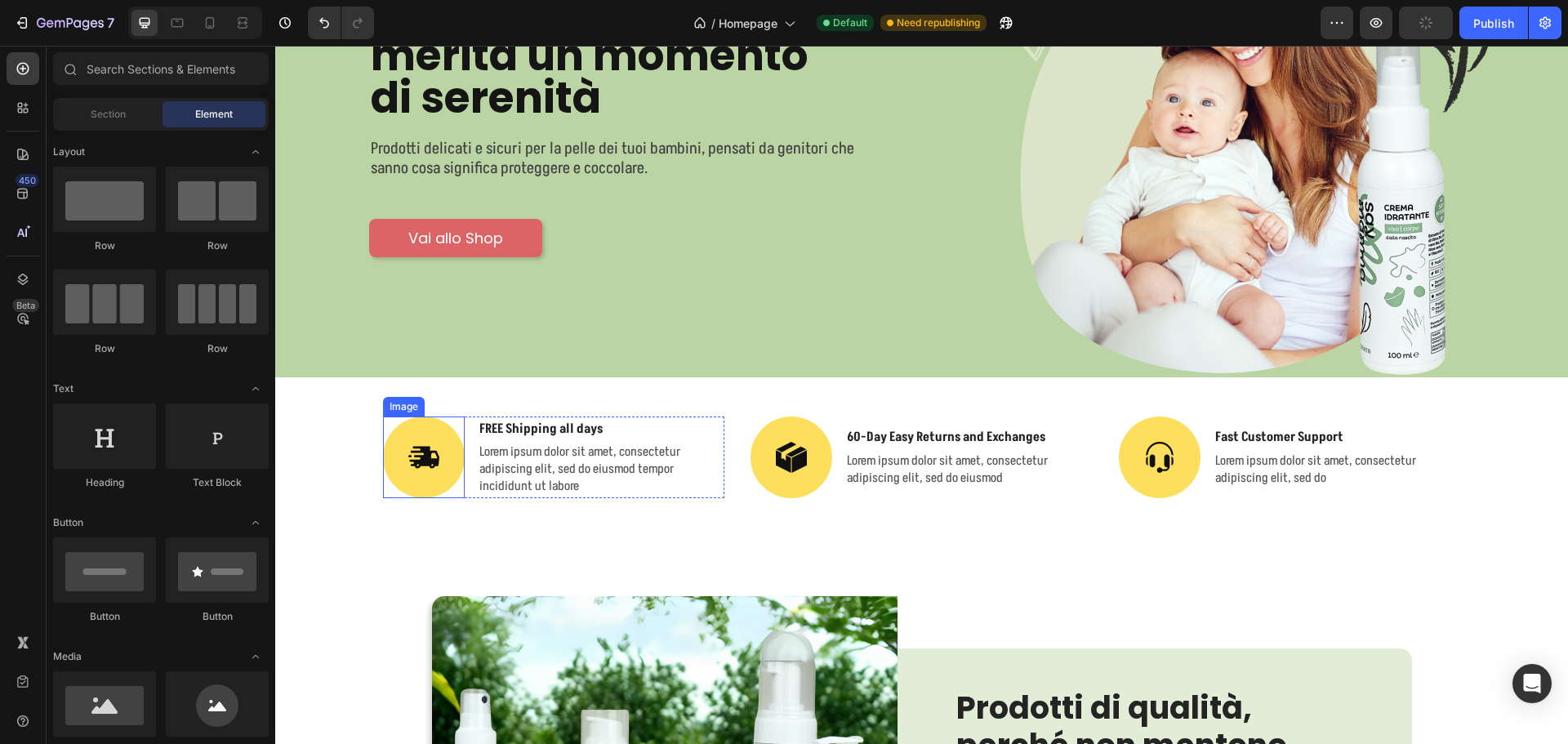
click at [418, 440] on img at bounding box center [424, 457] width 82 height 82
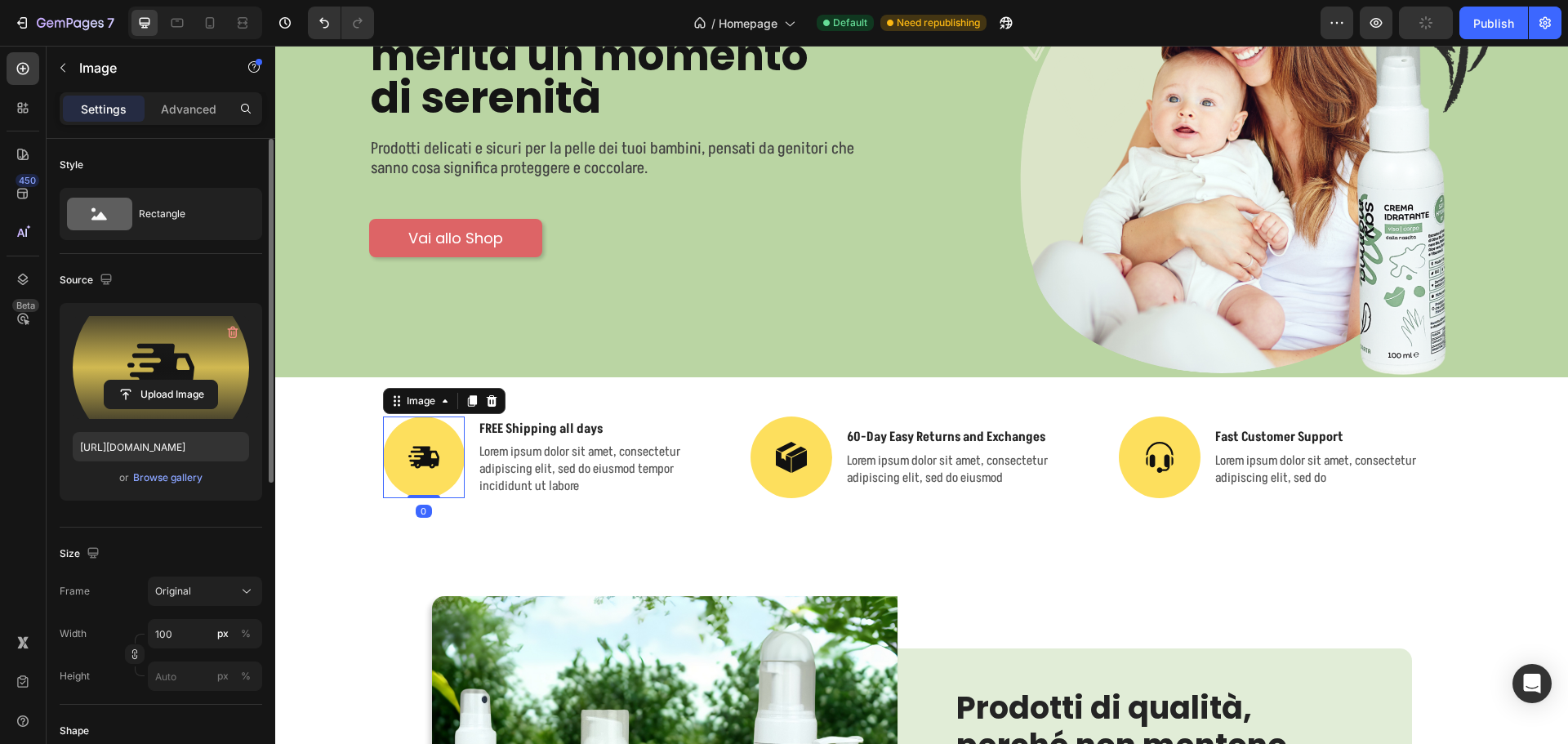
click at [178, 351] on label at bounding box center [161, 368] width 176 height 102
click at [178, 380] on input "file" at bounding box center [161, 394] width 112 height 28
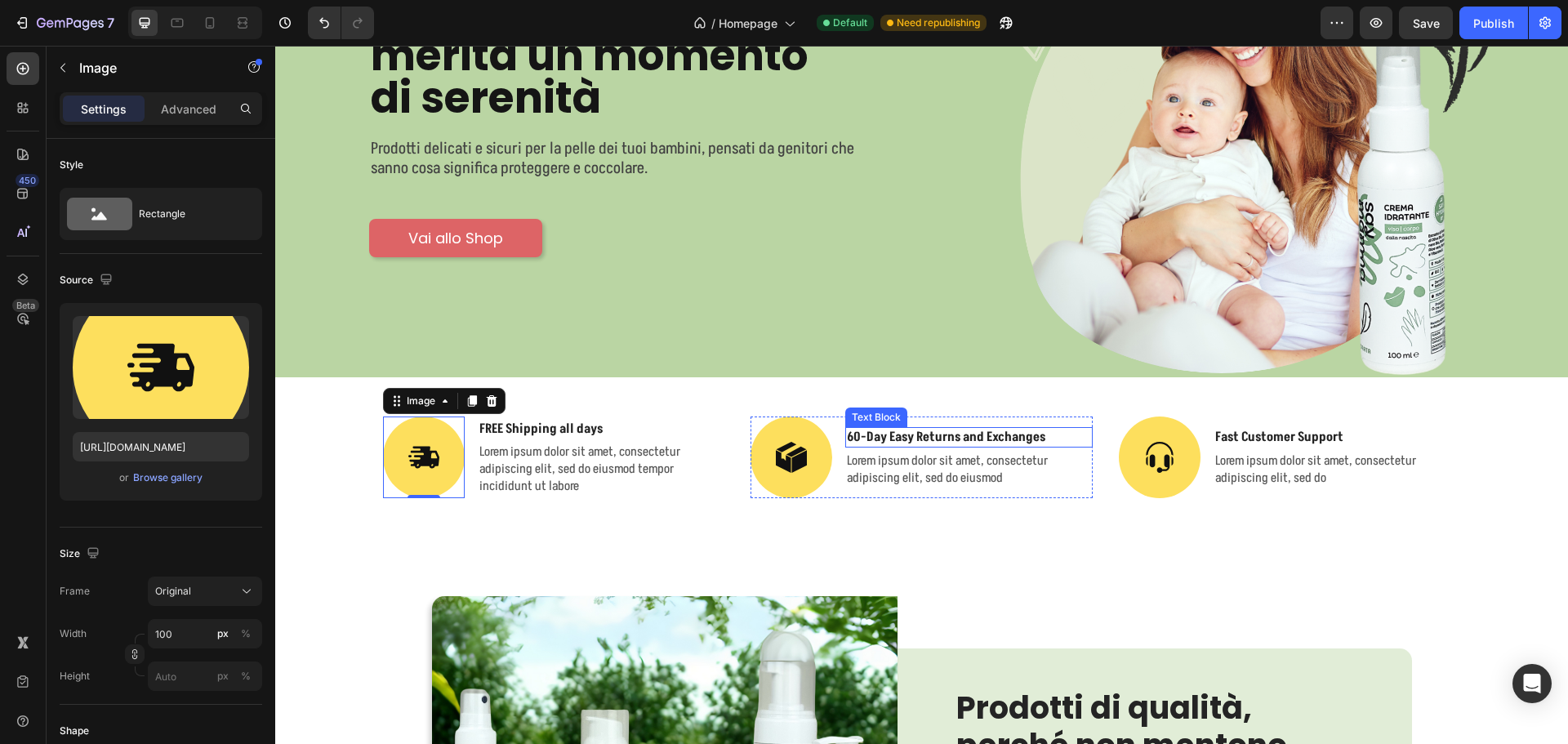
click at [943, 429] on p "60-Day Easy Returns and Exchanges" at bounding box center [969, 437] width 244 height 17
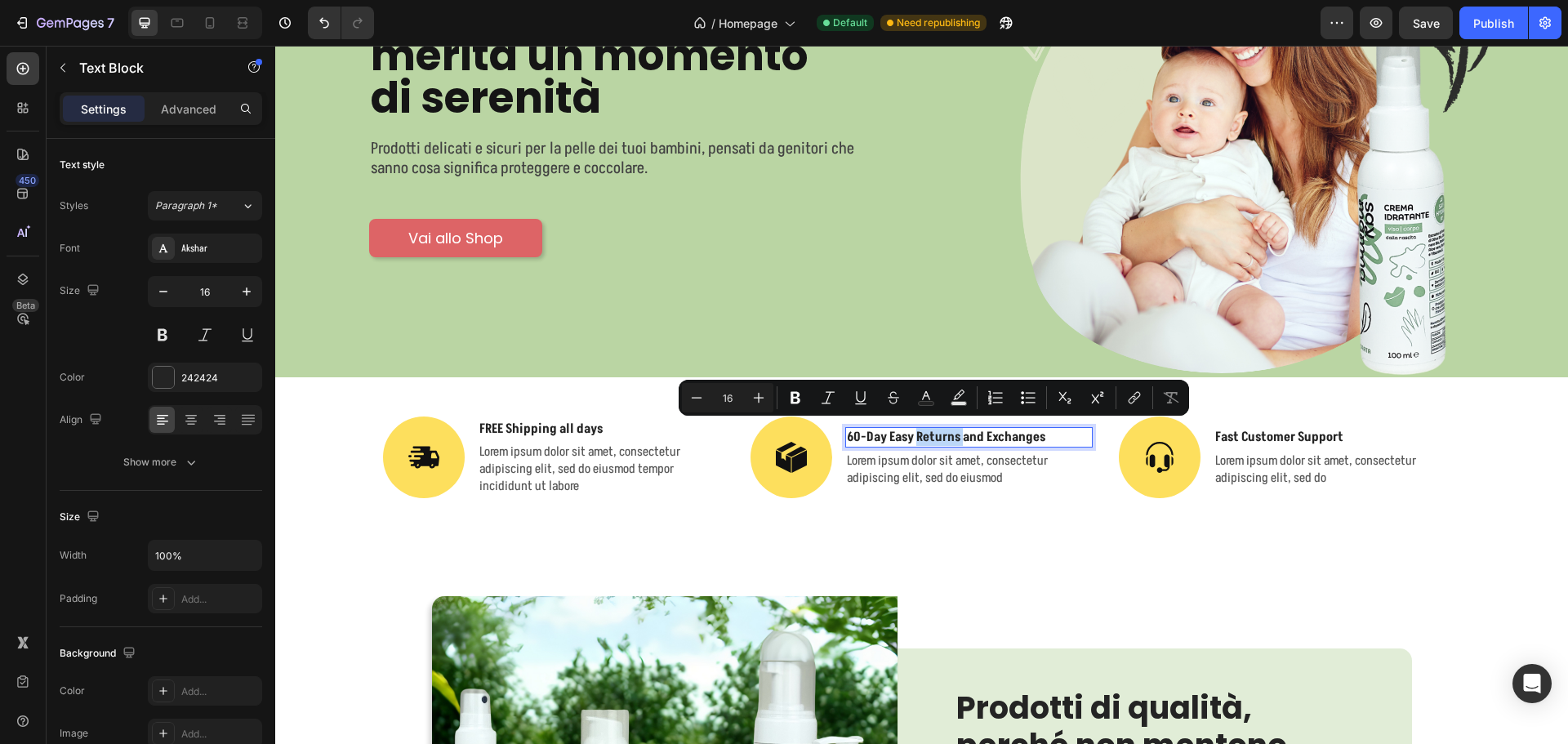
click at [943, 429] on p "60-Day Easy Returns and Exchanges" at bounding box center [969, 437] width 244 height 17
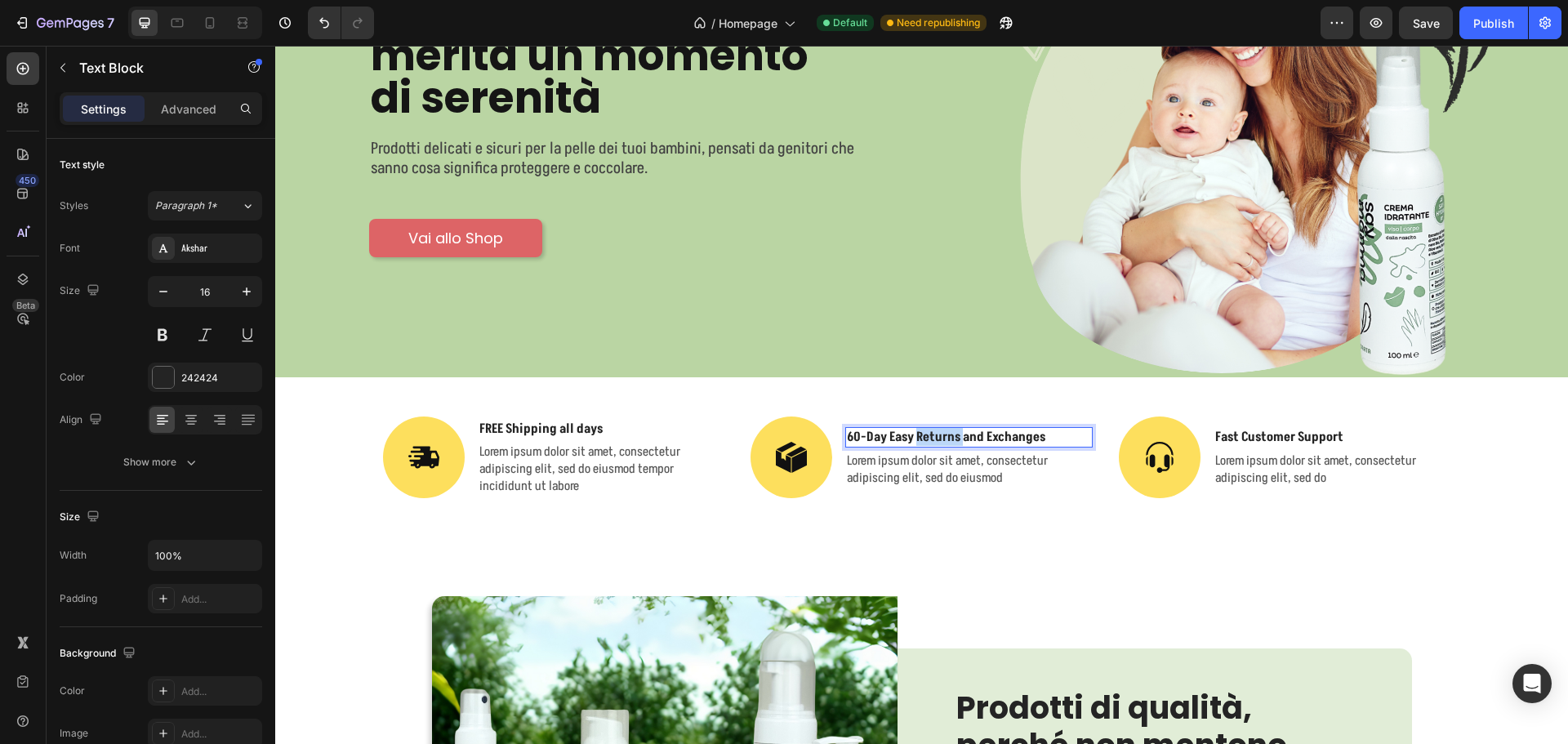
click at [943, 429] on p "60-Day Easy Returns and Exchanges" at bounding box center [969, 437] width 244 height 17
click at [935, 469] on p "Lorem ipsum dolor sit amet, consectetur adipiscing elit, sed do eiusmod" at bounding box center [969, 469] width 244 height 34
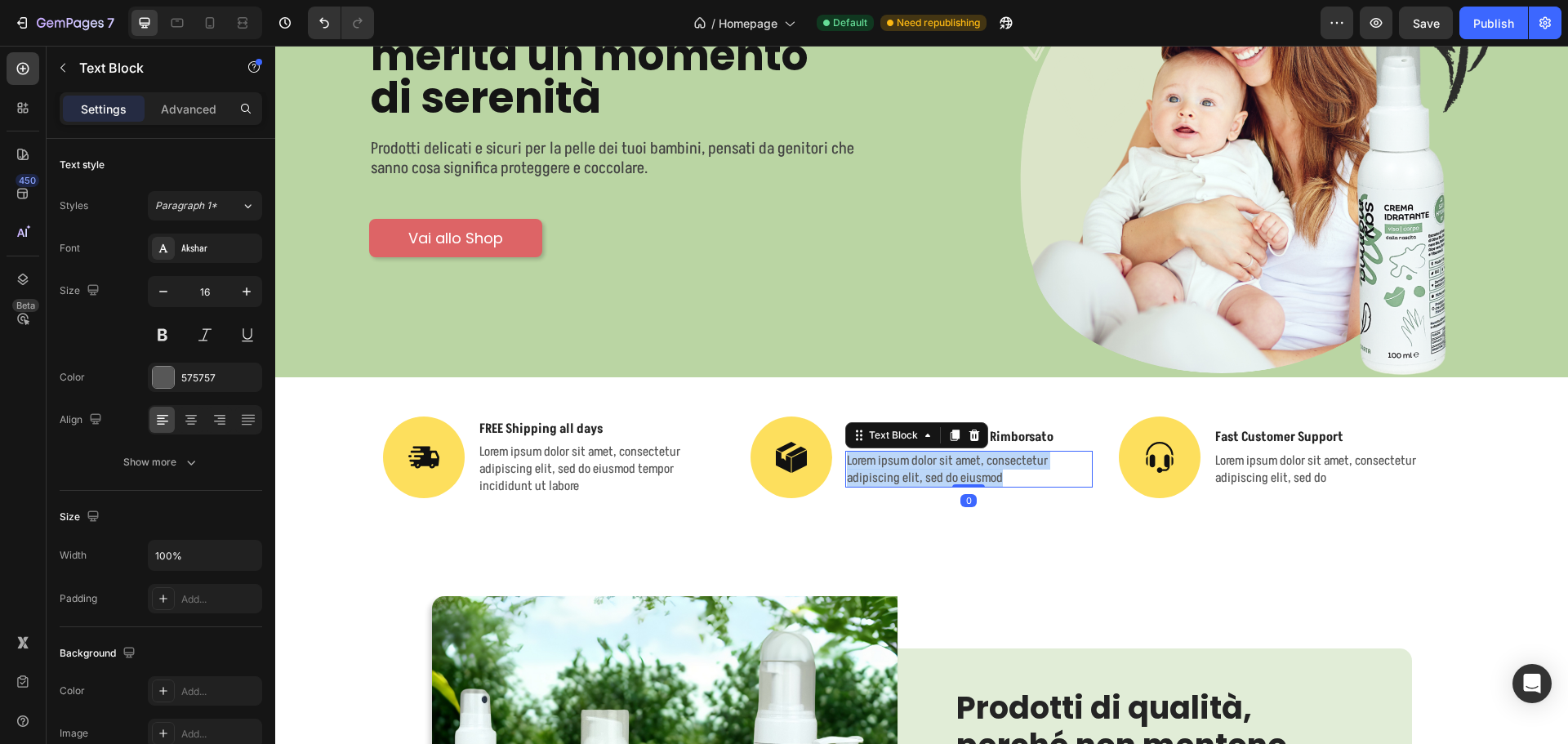
click at [935, 469] on p "Lorem ipsum dolor sit amet, consectetur adipiscing elit, sed do eiusmod" at bounding box center [969, 469] width 244 height 34
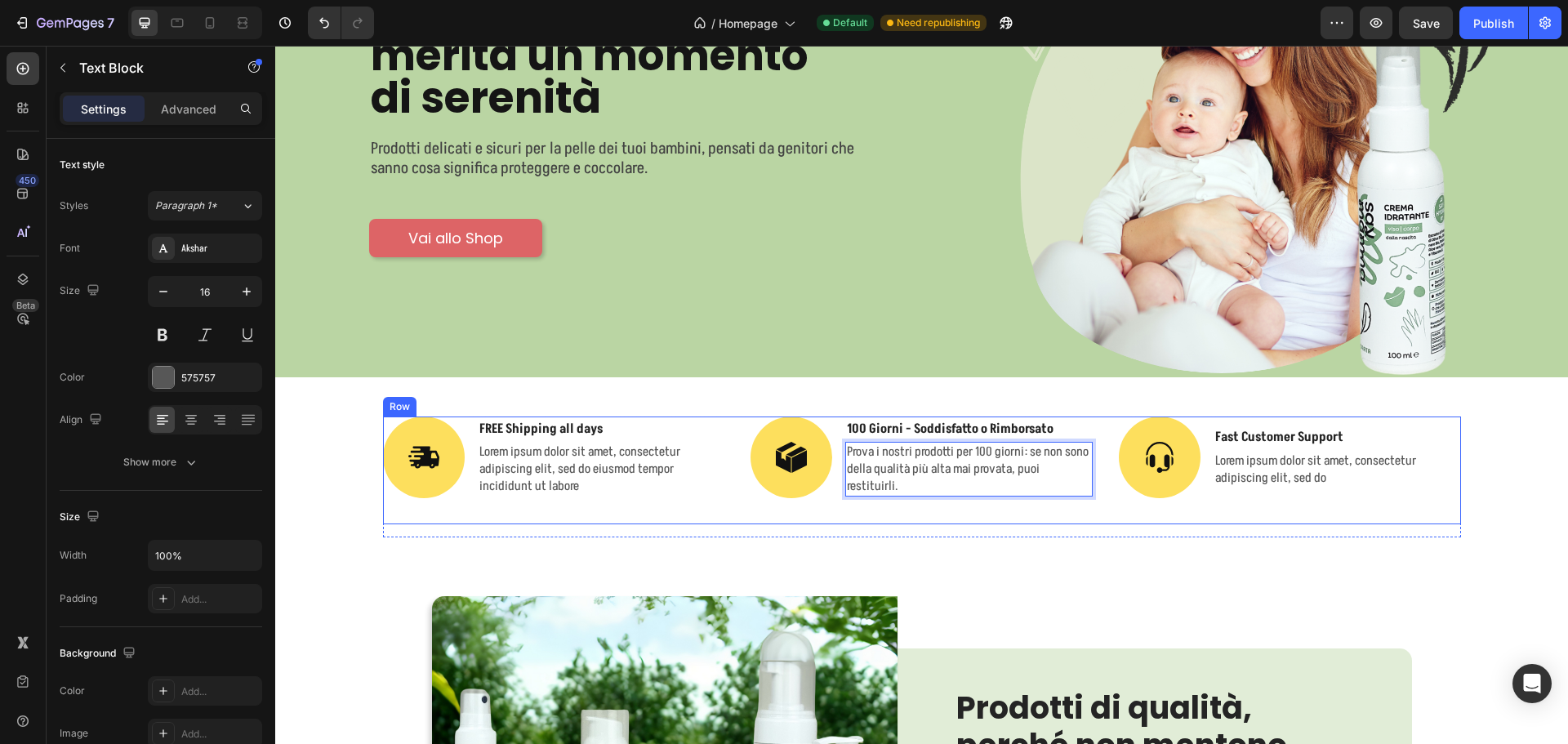
click at [984, 507] on div "Image 100 Giorni - Soddisfatto o Rimborsato Text Block Prova i nostri prodotti …" at bounding box center [920, 470] width 342 height 107
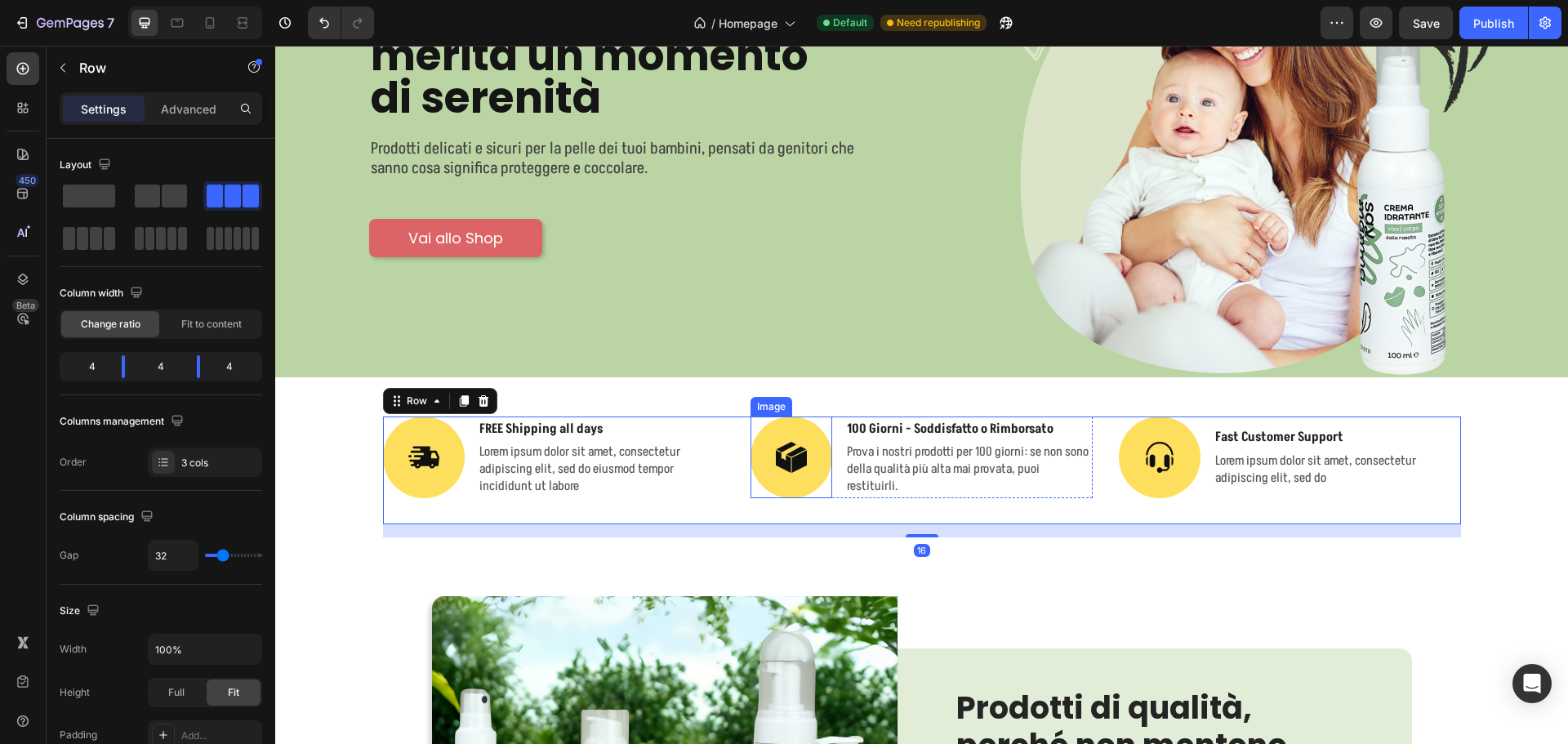
click at [807, 473] on img at bounding box center [790, 457] width 82 height 82
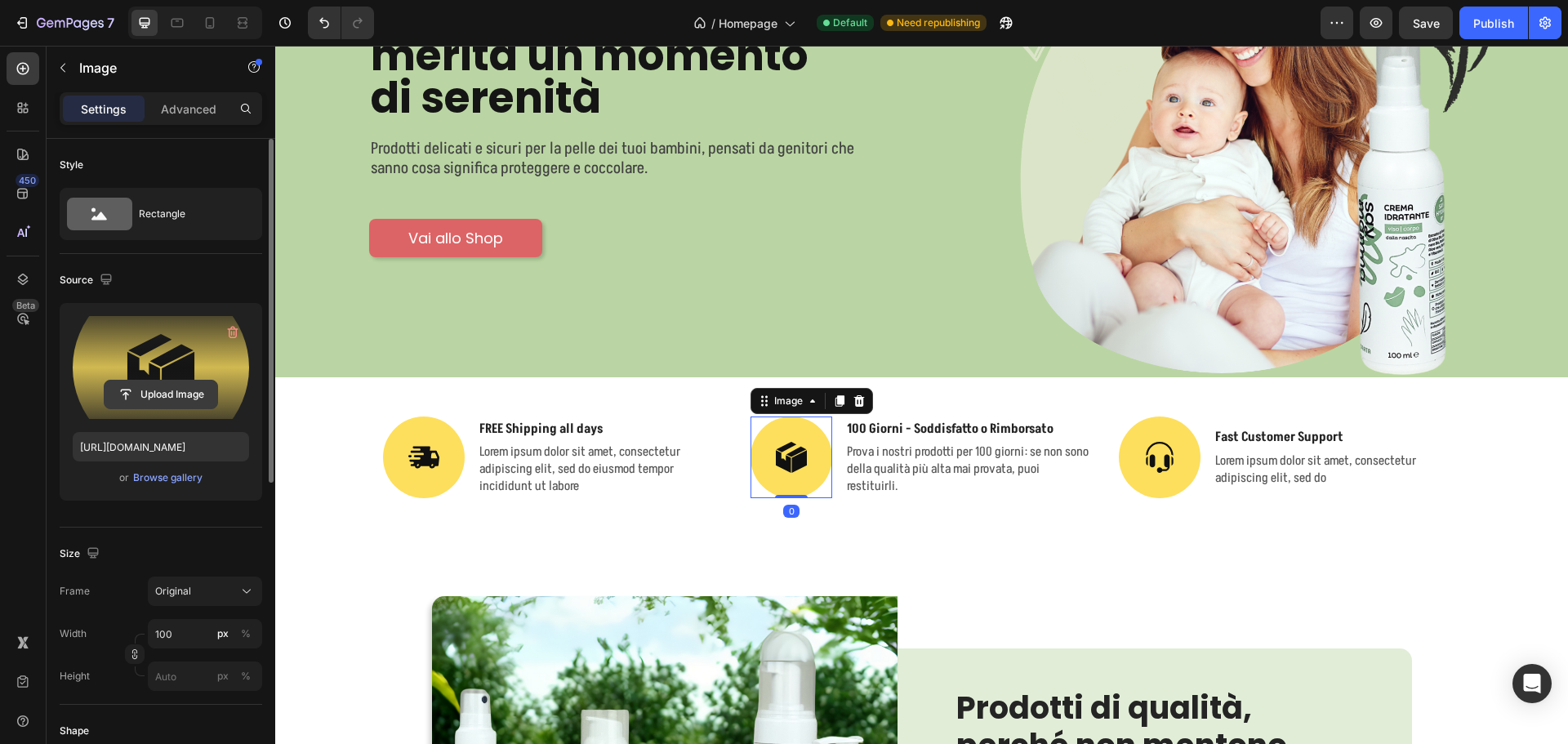
click at [163, 392] on input "file" at bounding box center [161, 394] width 112 height 28
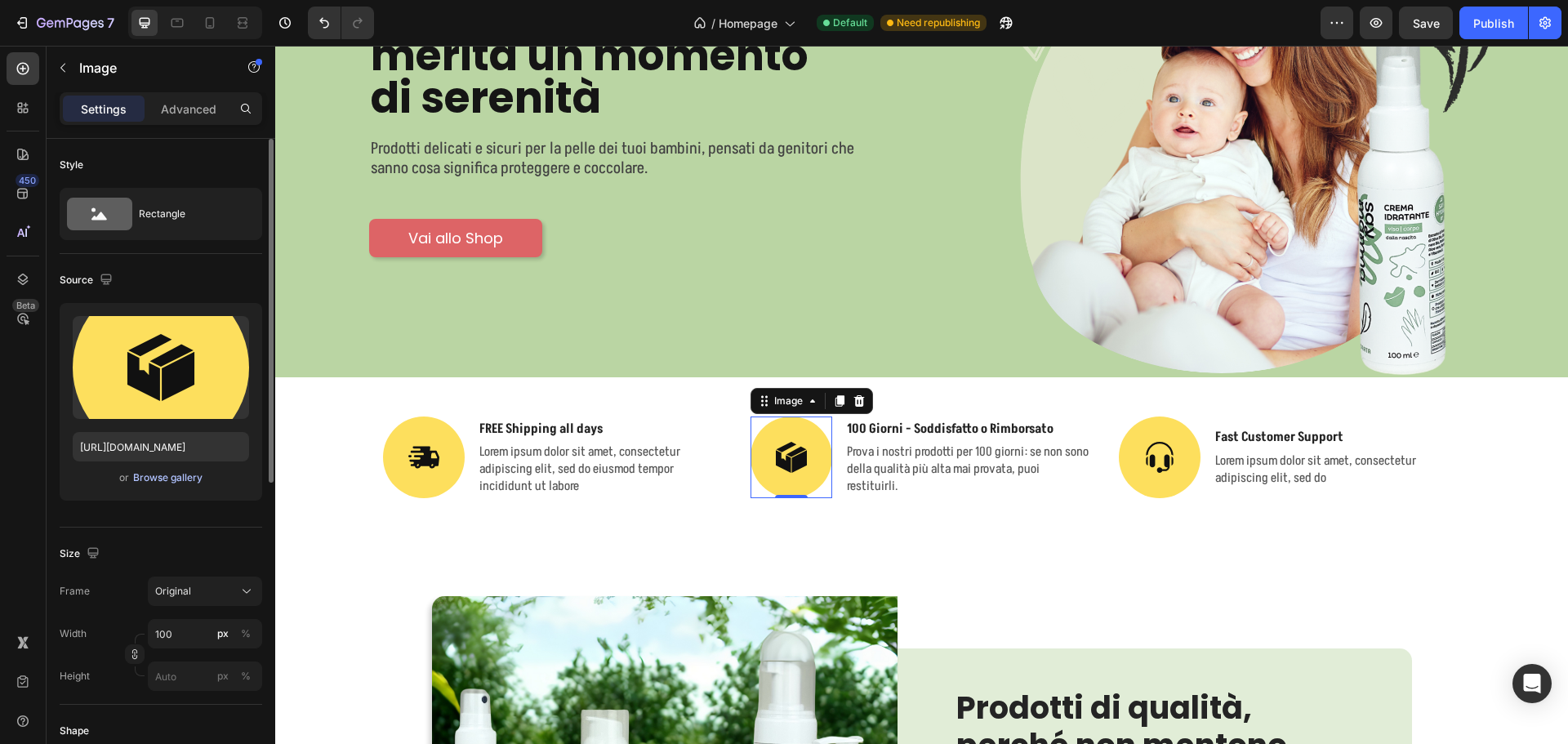
click at [170, 476] on div "Browse gallery" at bounding box center [168, 477] width 69 height 15
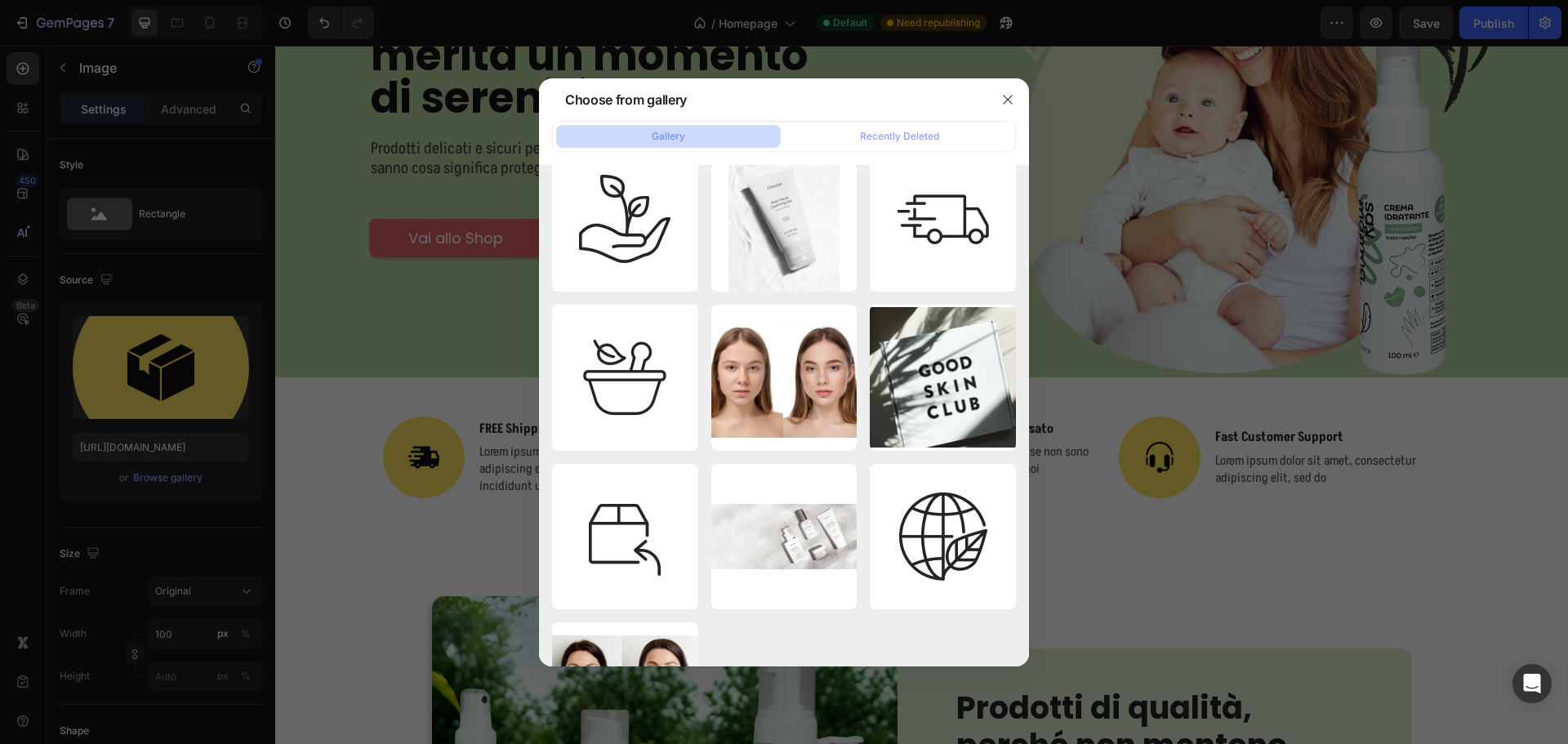
scroll to position [3167, 0]
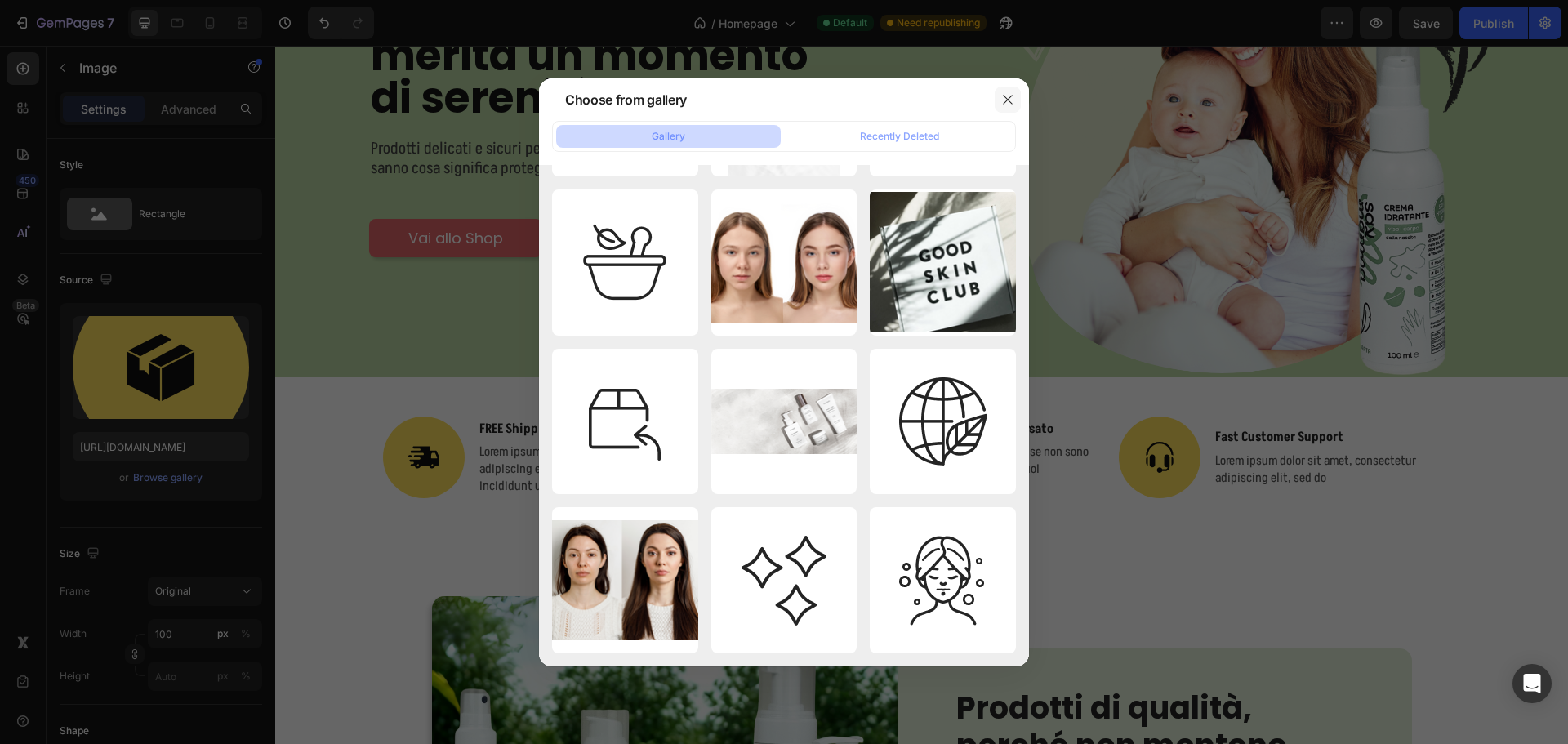
click at [1005, 98] on icon "button" at bounding box center [1007, 99] width 9 height 9
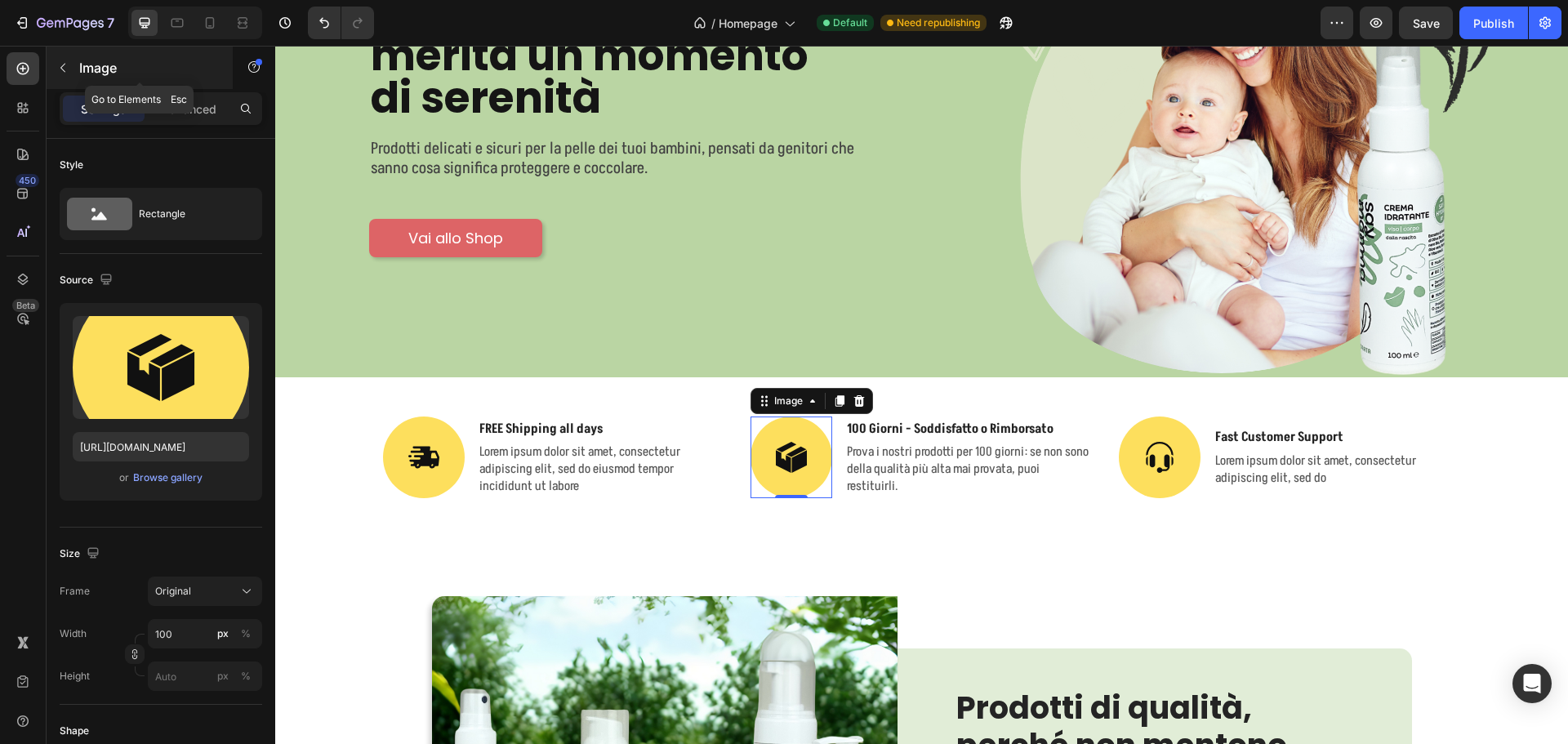
click at [51, 66] on button "button" at bounding box center [63, 68] width 27 height 27
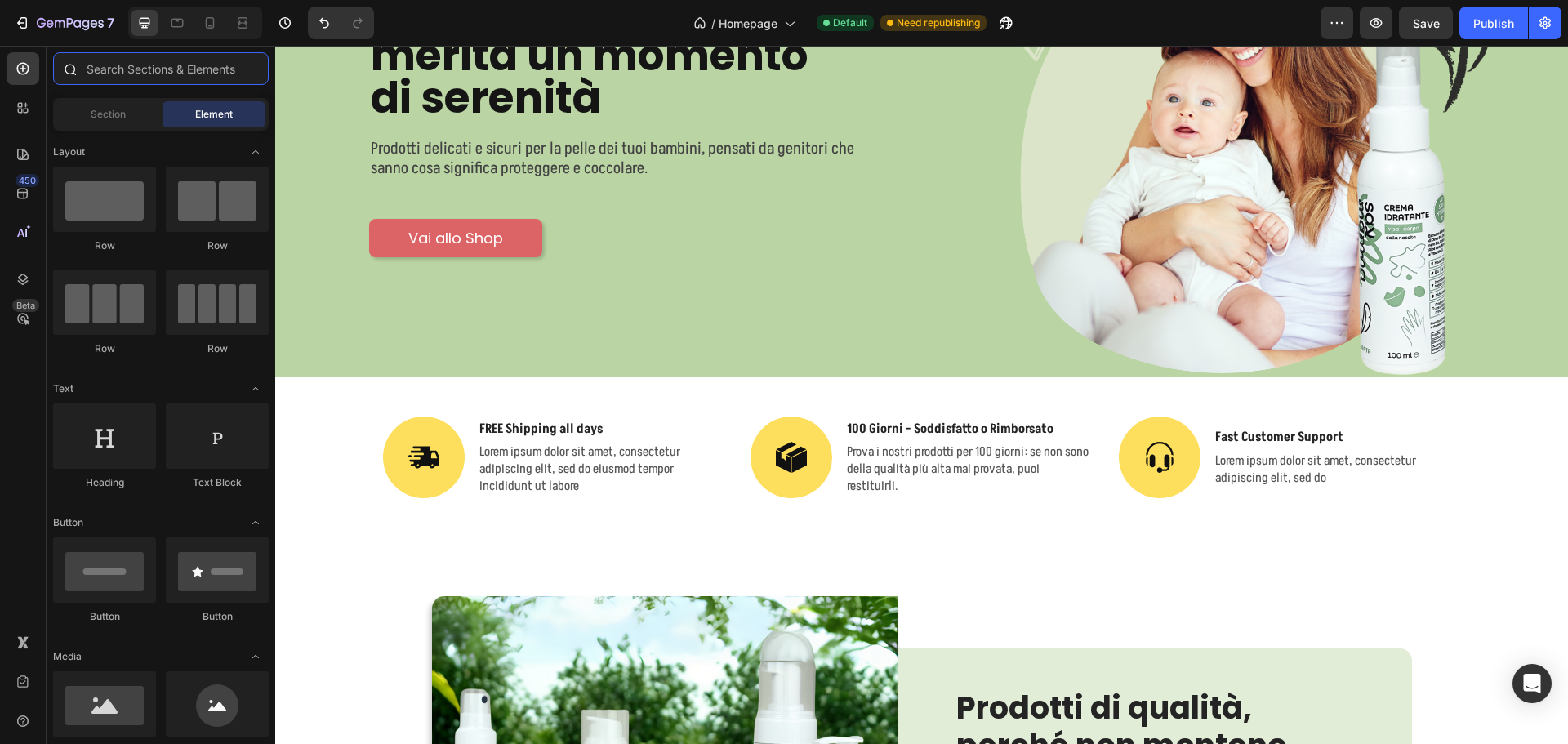
click at [126, 77] on input "text" at bounding box center [161, 68] width 216 height 33
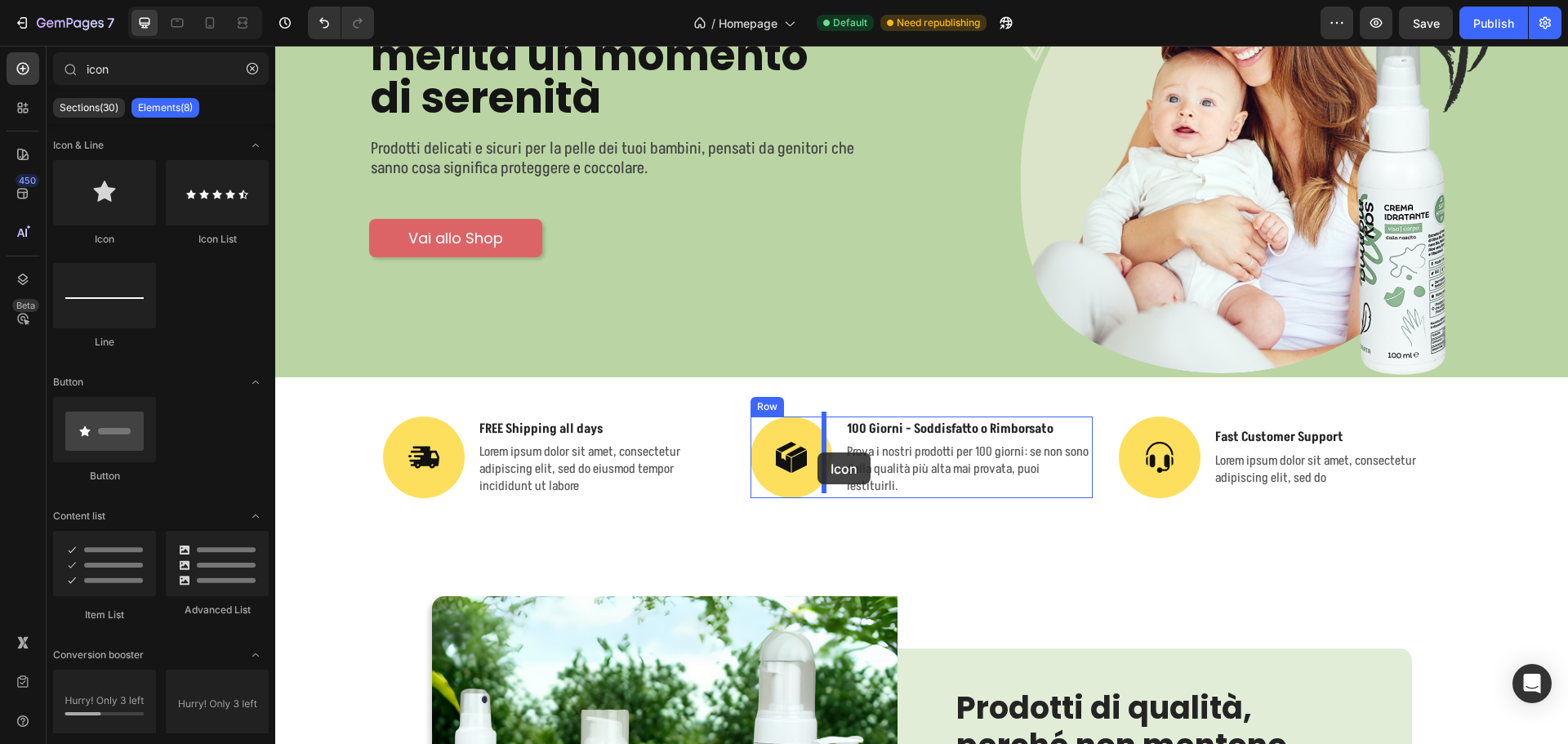
drag, startPoint x: 377, startPoint y: 234, endPoint x: 817, endPoint y: 452, distance: 491.0
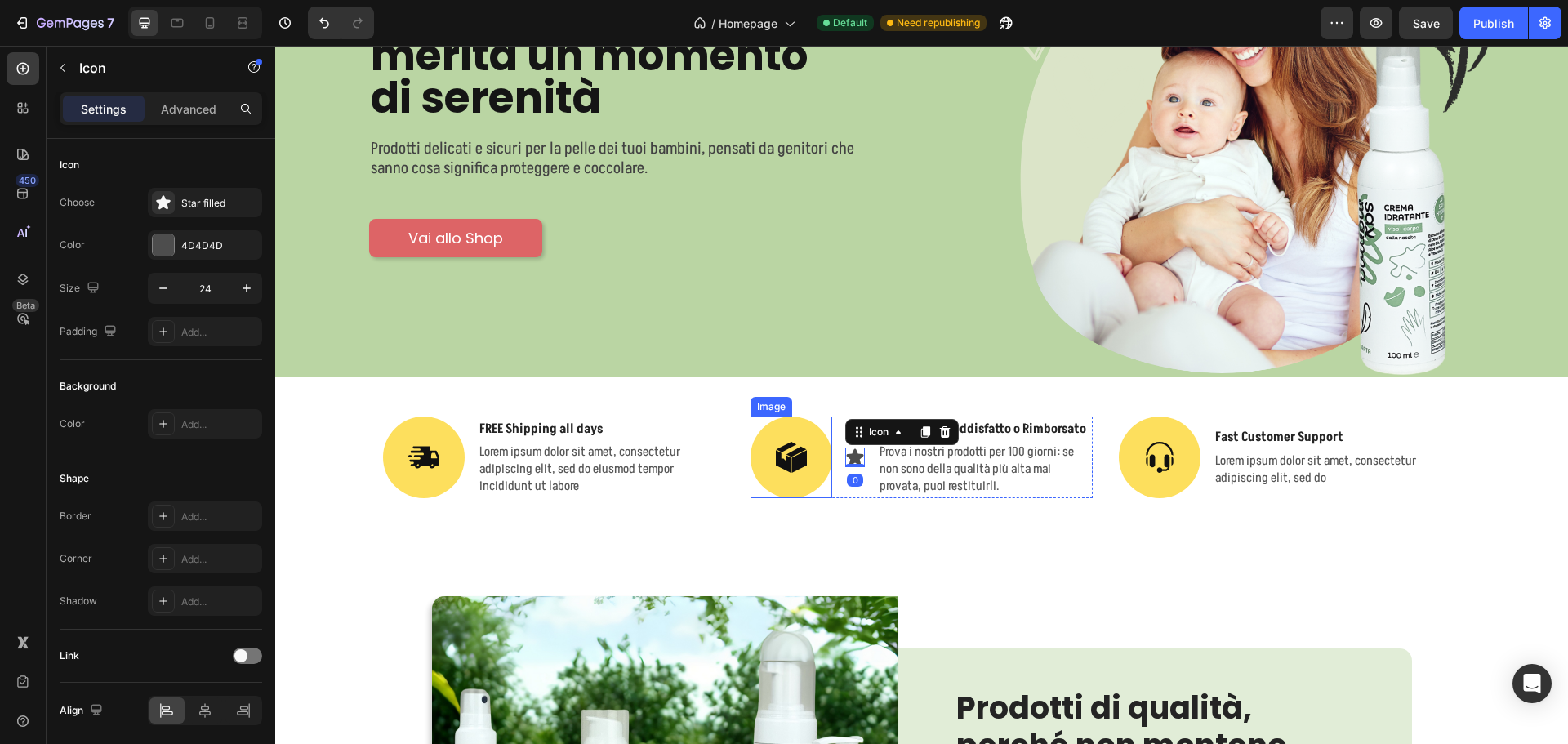
click at [775, 441] on img at bounding box center [790, 457] width 82 height 82
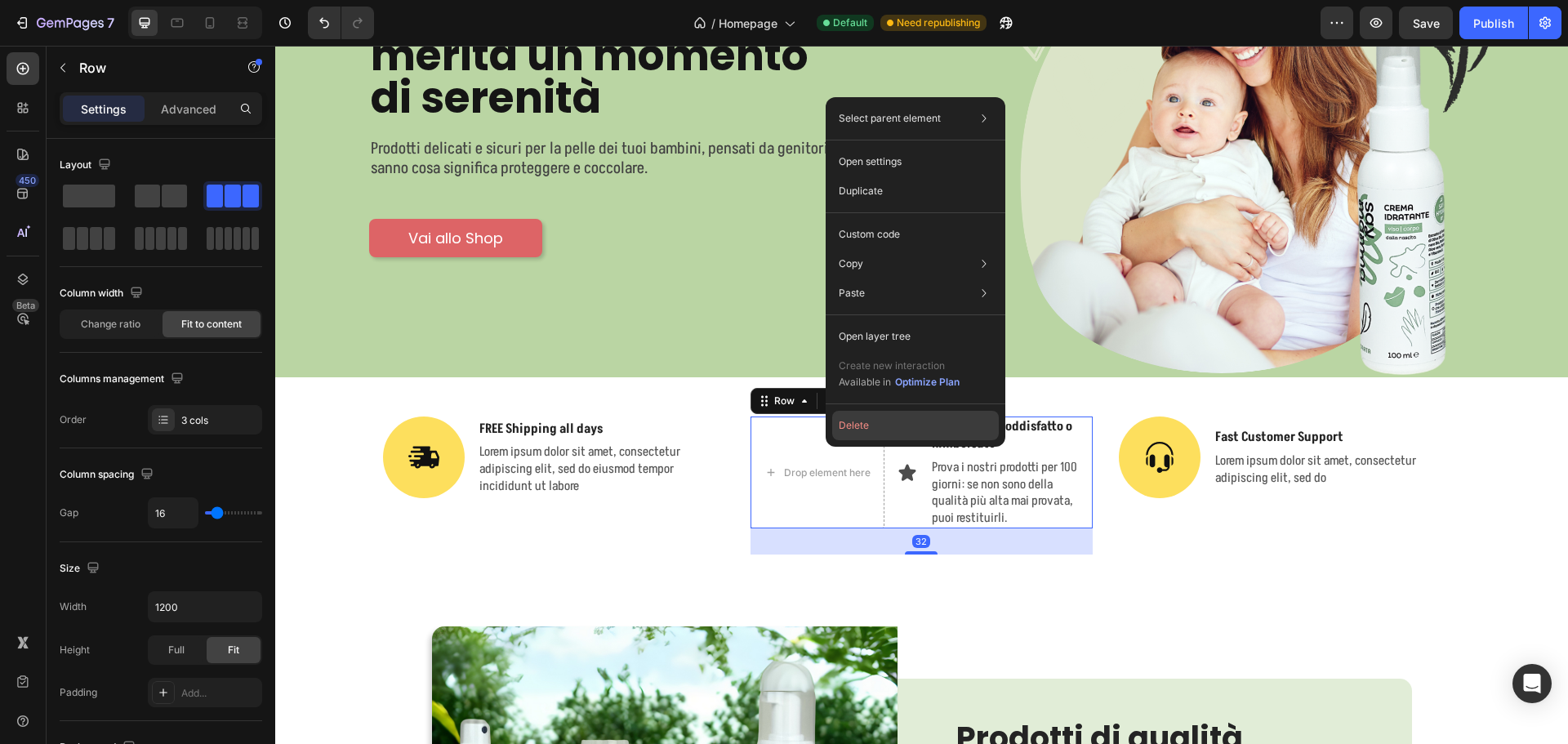
click at [850, 428] on button "Delete" at bounding box center [915, 426] width 167 height 30
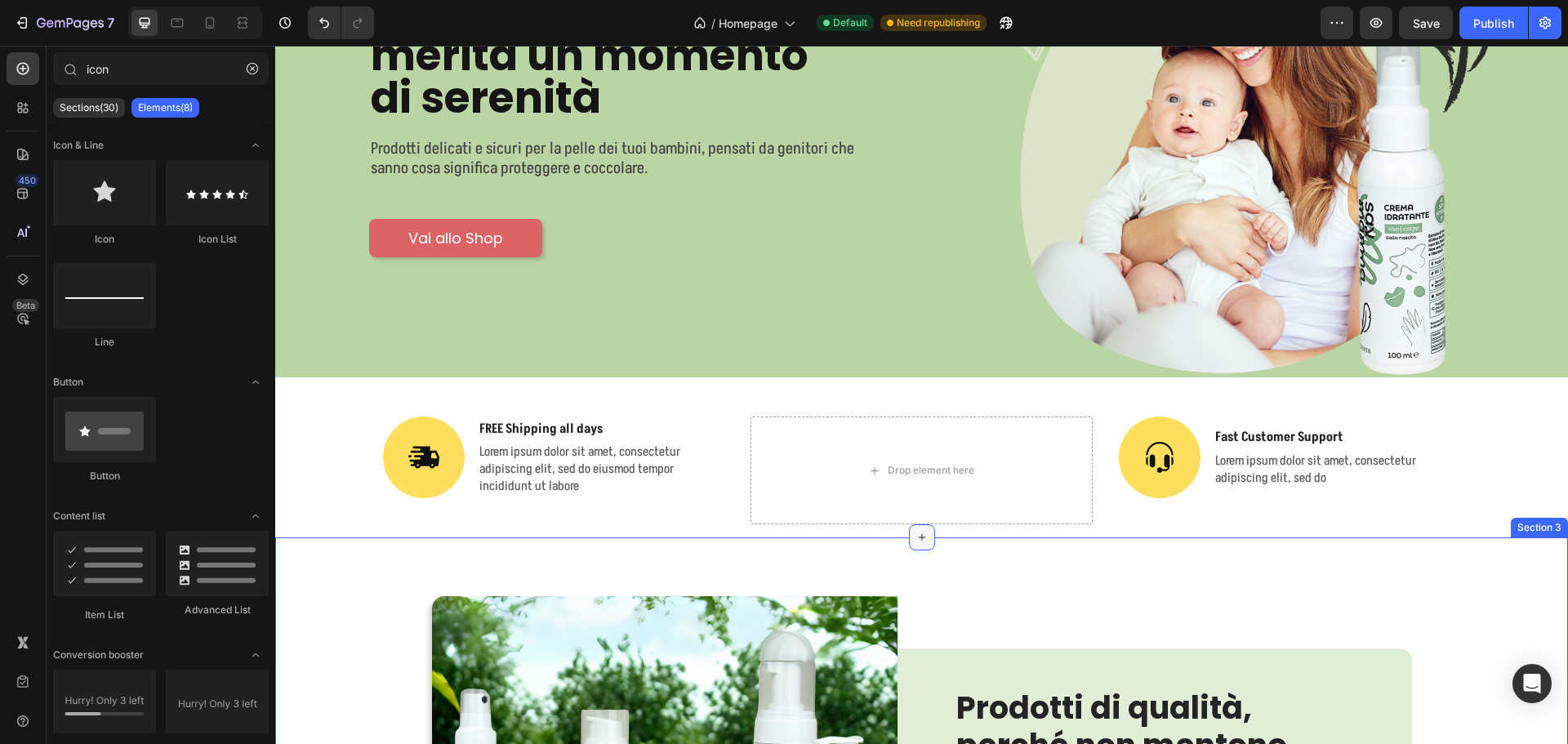
type input "ico"
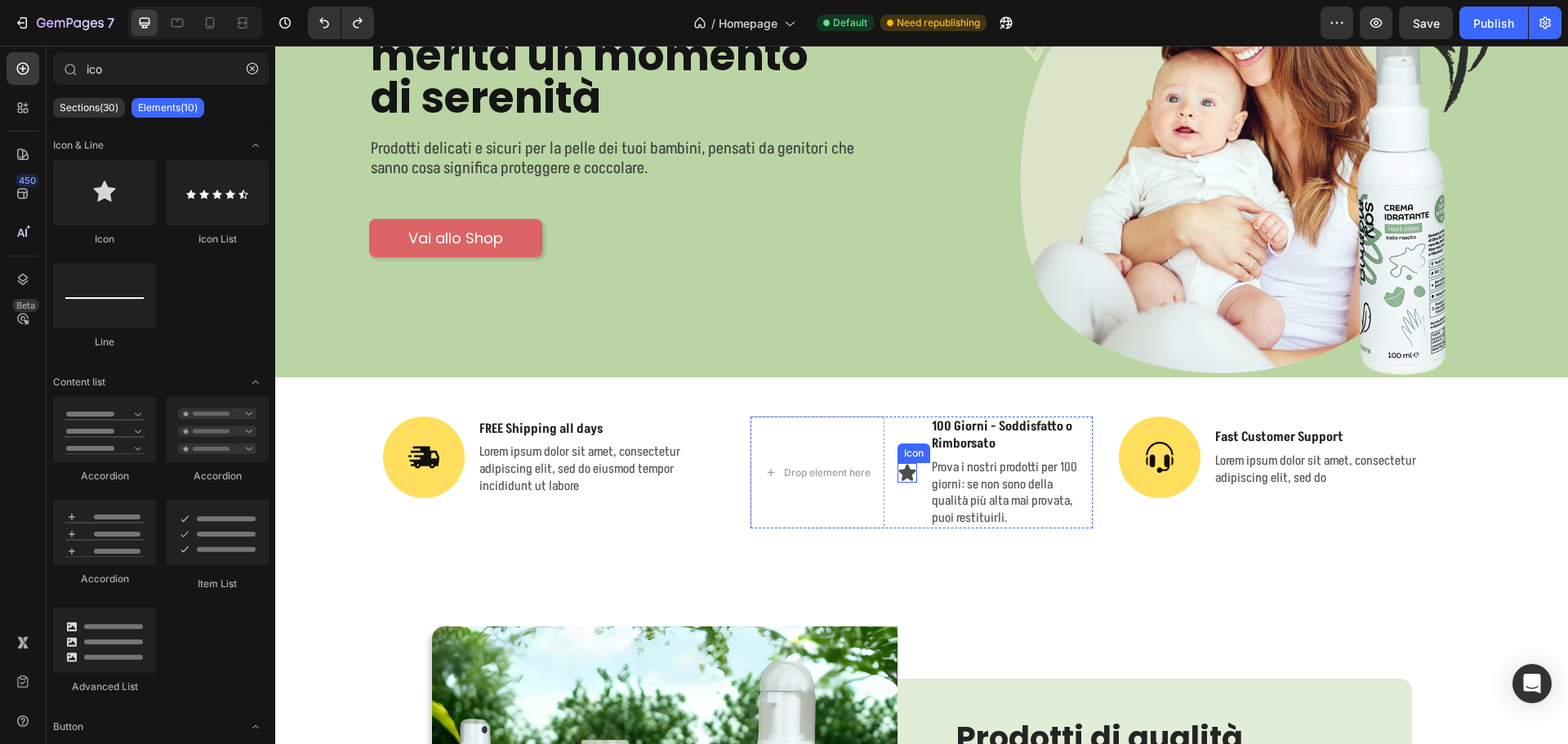
click at [899, 469] on icon at bounding box center [907, 472] width 17 height 17
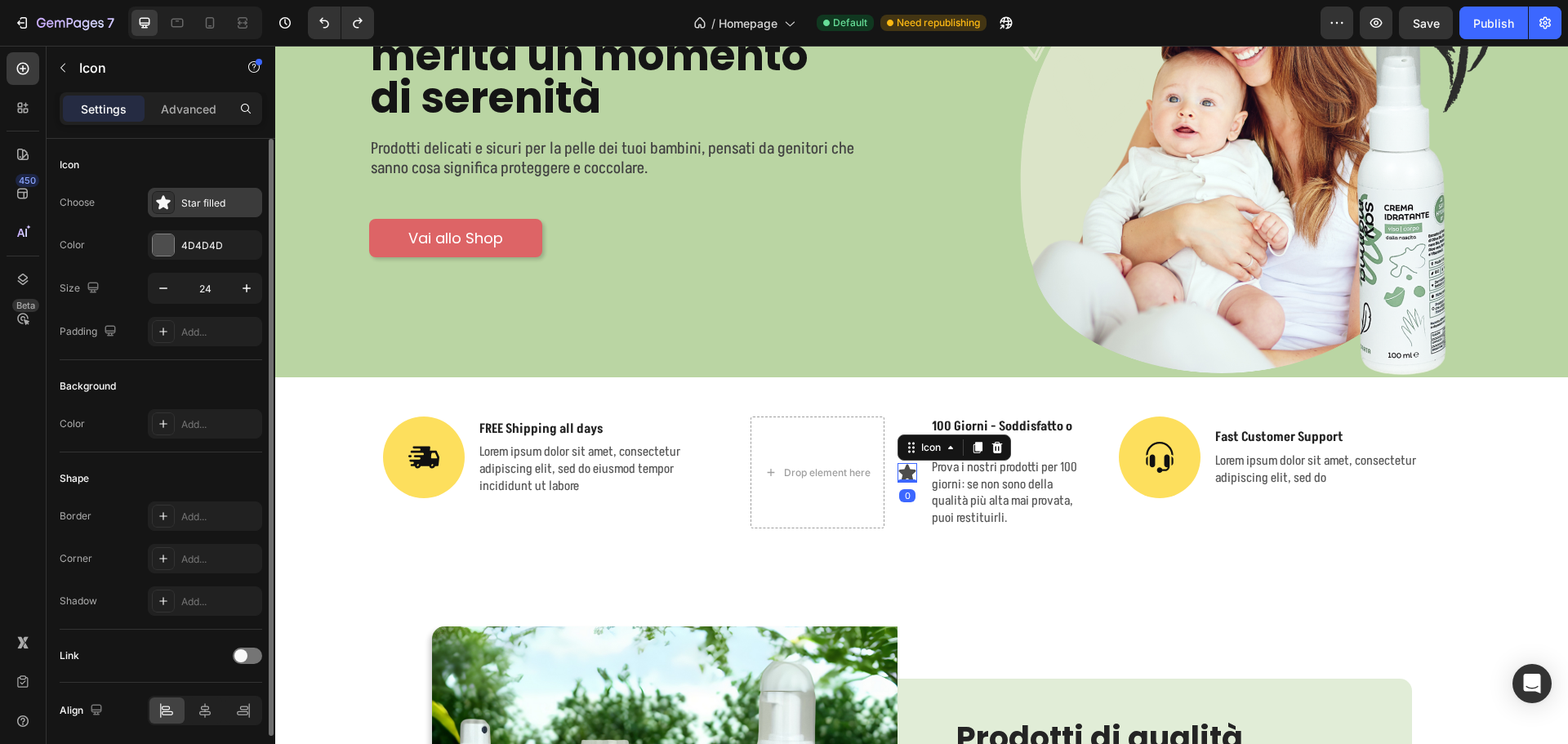
click at [184, 198] on div "Star filled" at bounding box center [220, 203] width 77 height 15
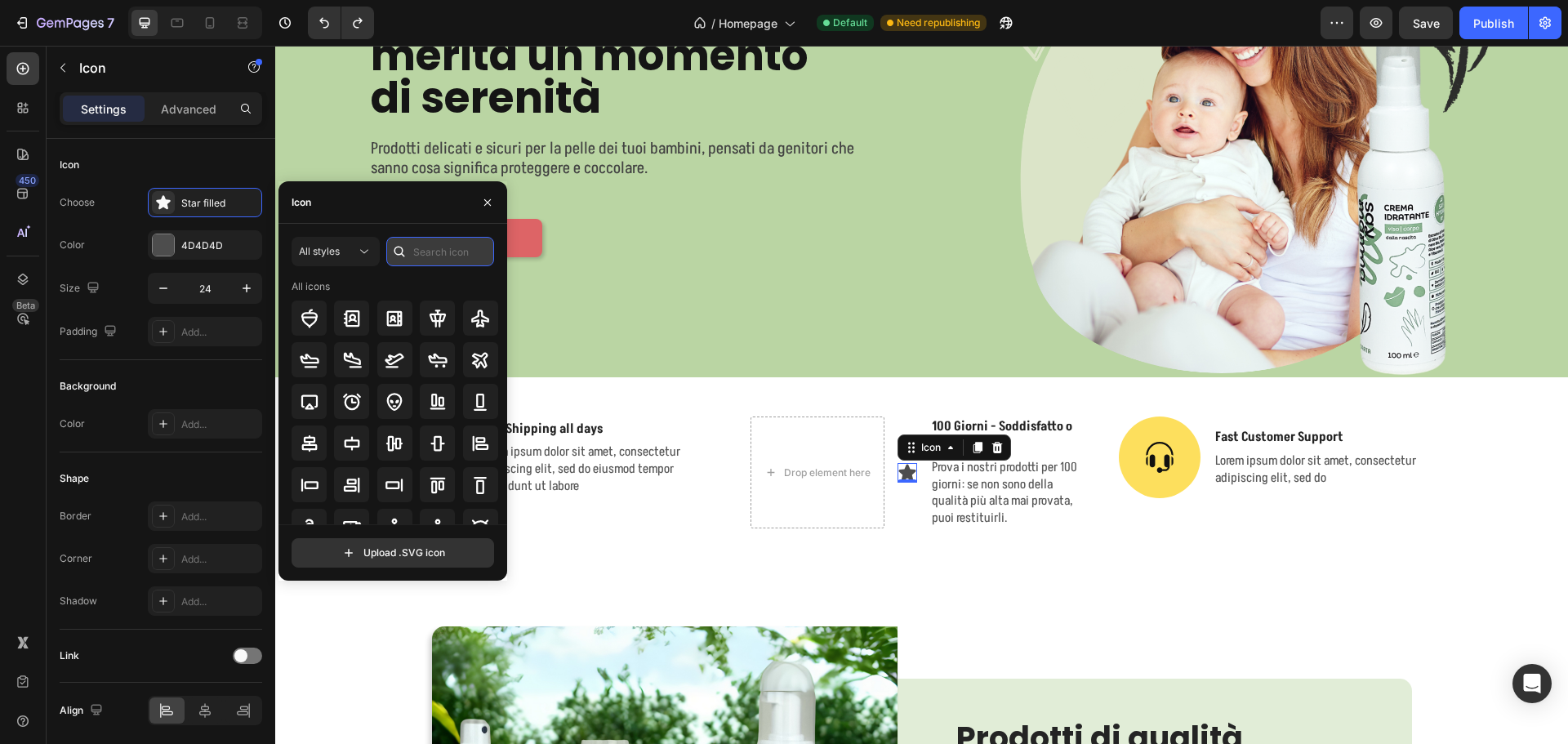
click at [450, 255] on input "text" at bounding box center [440, 251] width 107 height 30
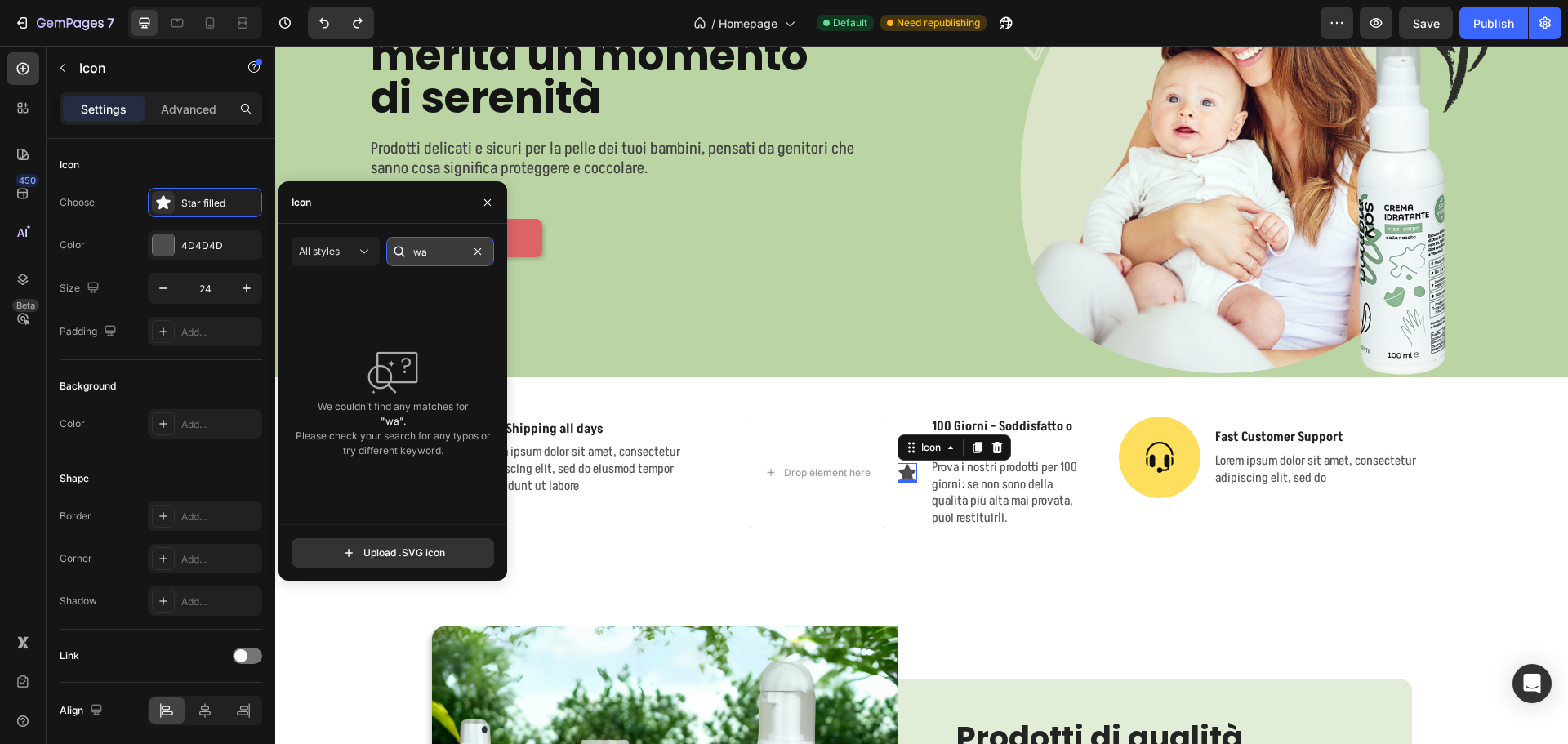
type input "w"
type input "g"
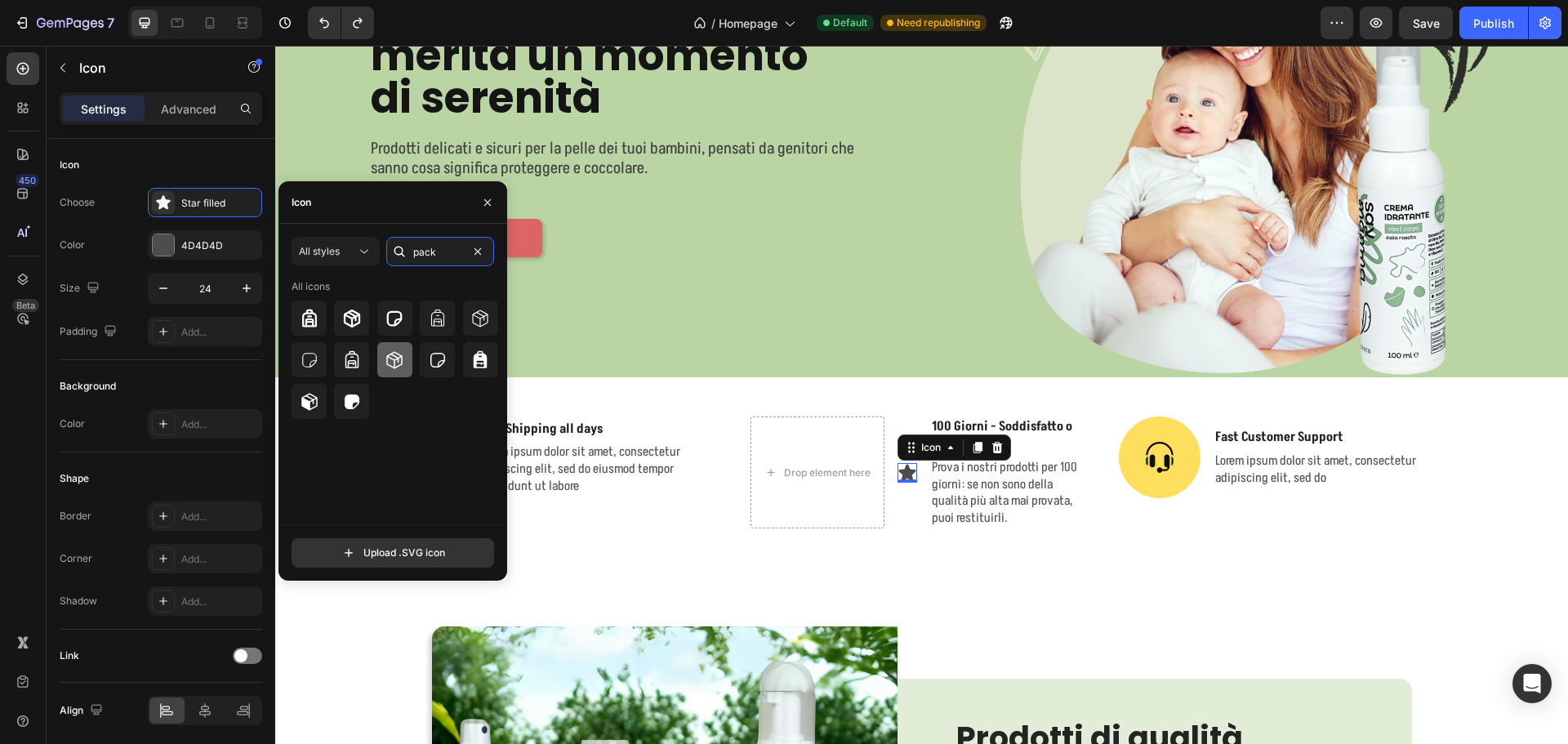
type input "pack"
click at [388, 360] on icon at bounding box center [395, 359] width 17 height 17
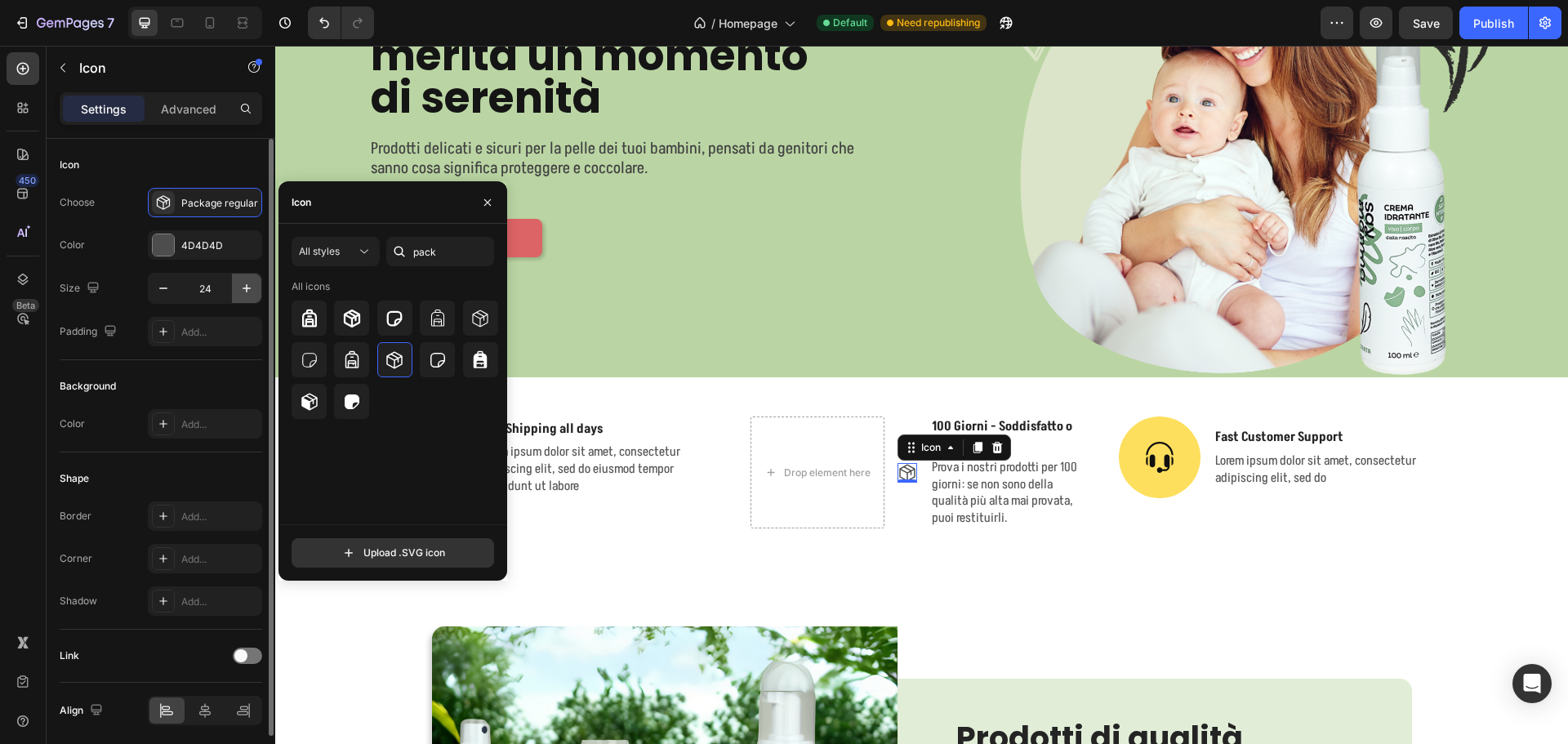
click at [239, 291] on icon "button" at bounding box center [246, 288] width 17 height 17
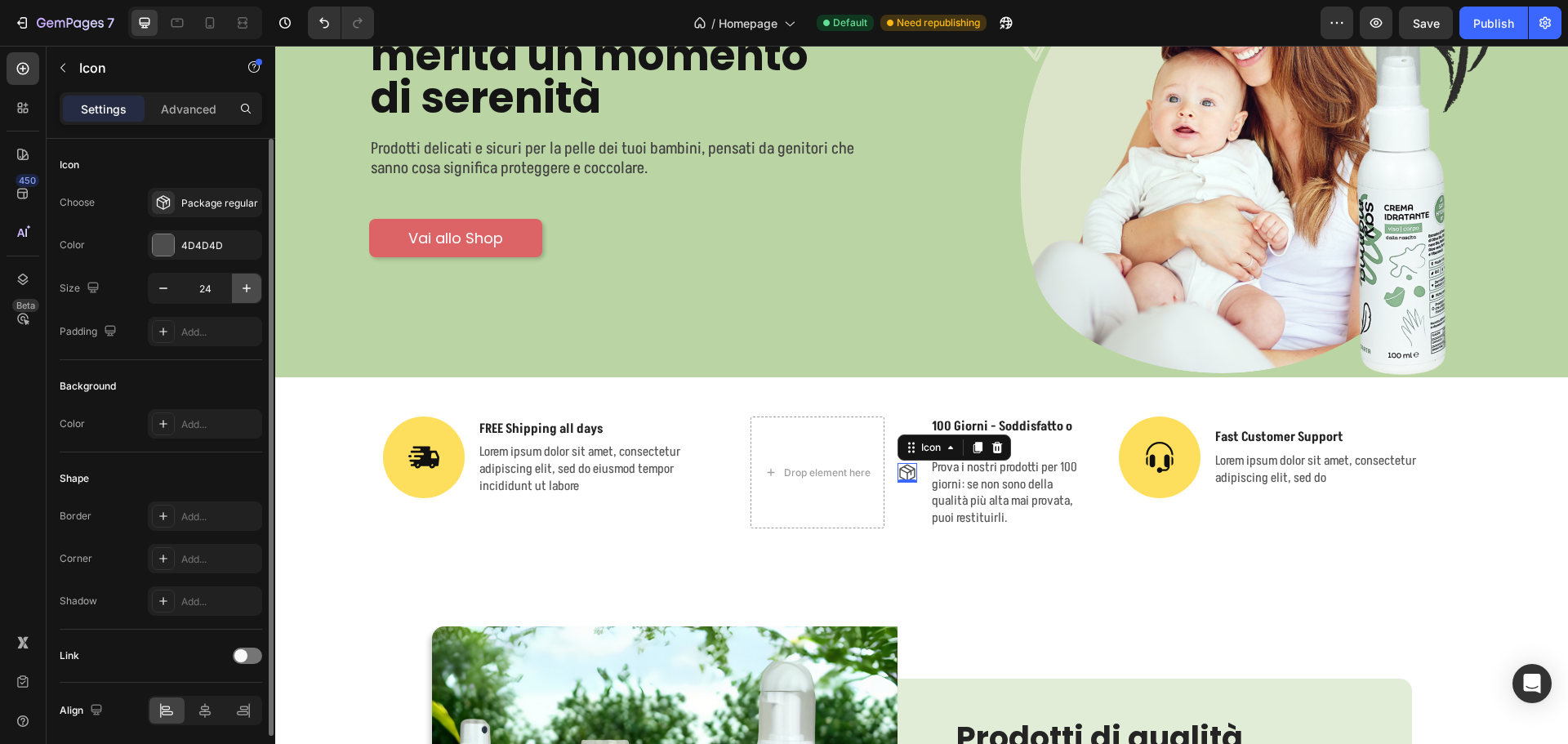
click at [239, 291] on icon "button" at bounding box center [246, 288] width 17 height 17
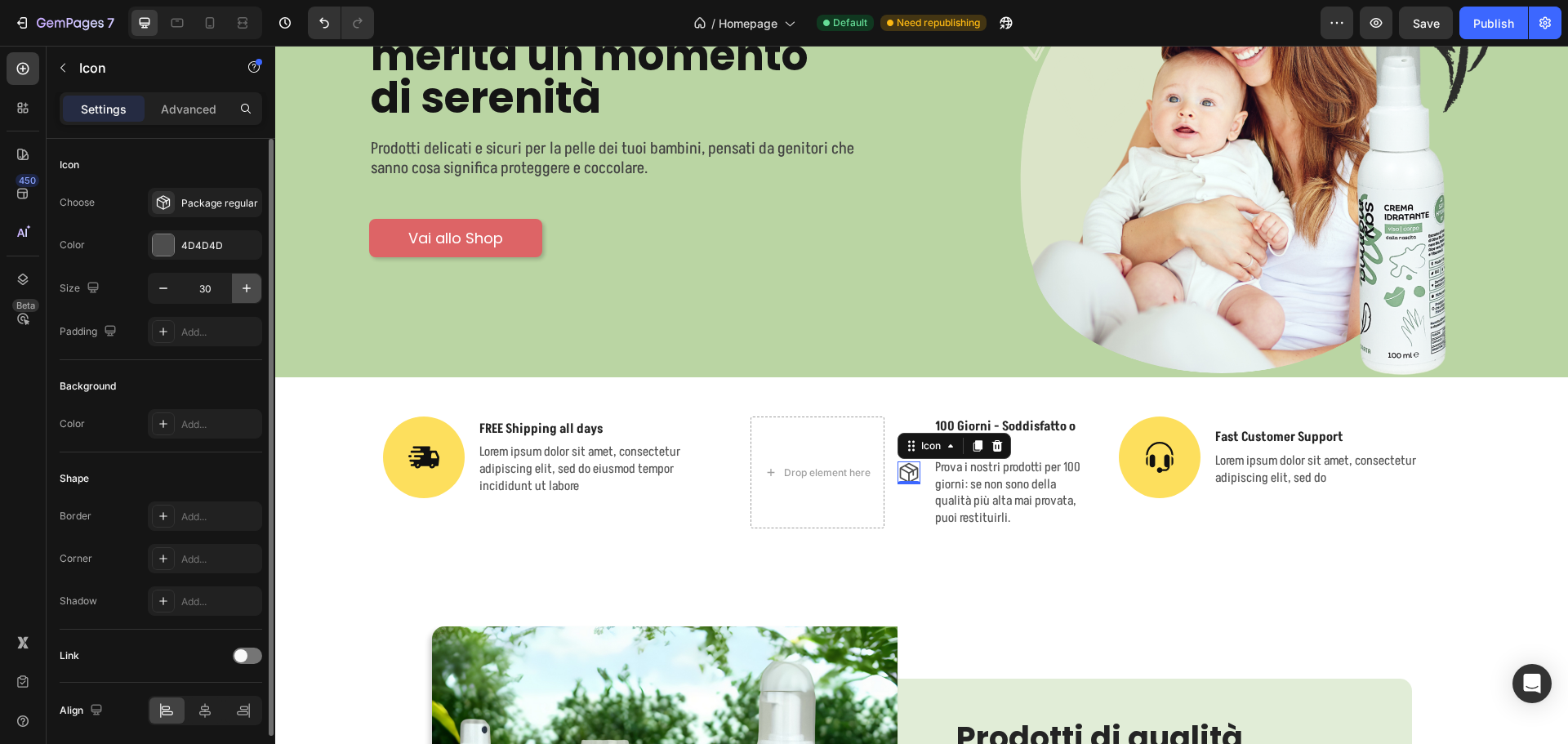
click at [239, 291] on icon "button" at bounding box center [246, 288] width 17 height 17
click at [209, 289] on input "33" at bounding box center [205, 289] width 54 height 30
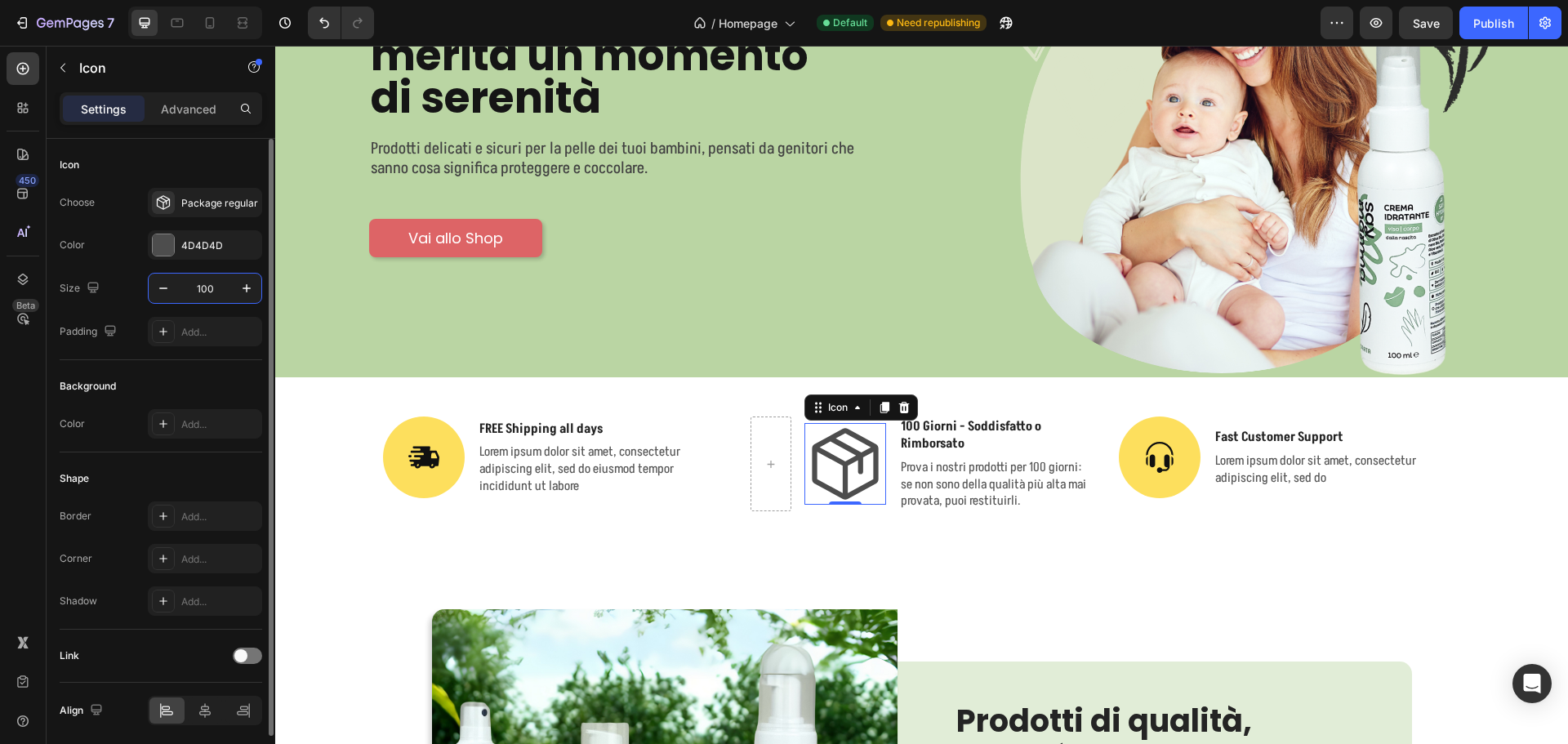
type input "100"
click at [131, 315] on div "Choose Package regular Color 4D4D4D Size 100 Padding Add..." at bounding box center [160, 267] width 202 height 159
click at [200, 206] on div "Package regular" at bounding box center [220, 203] width 77 height 15
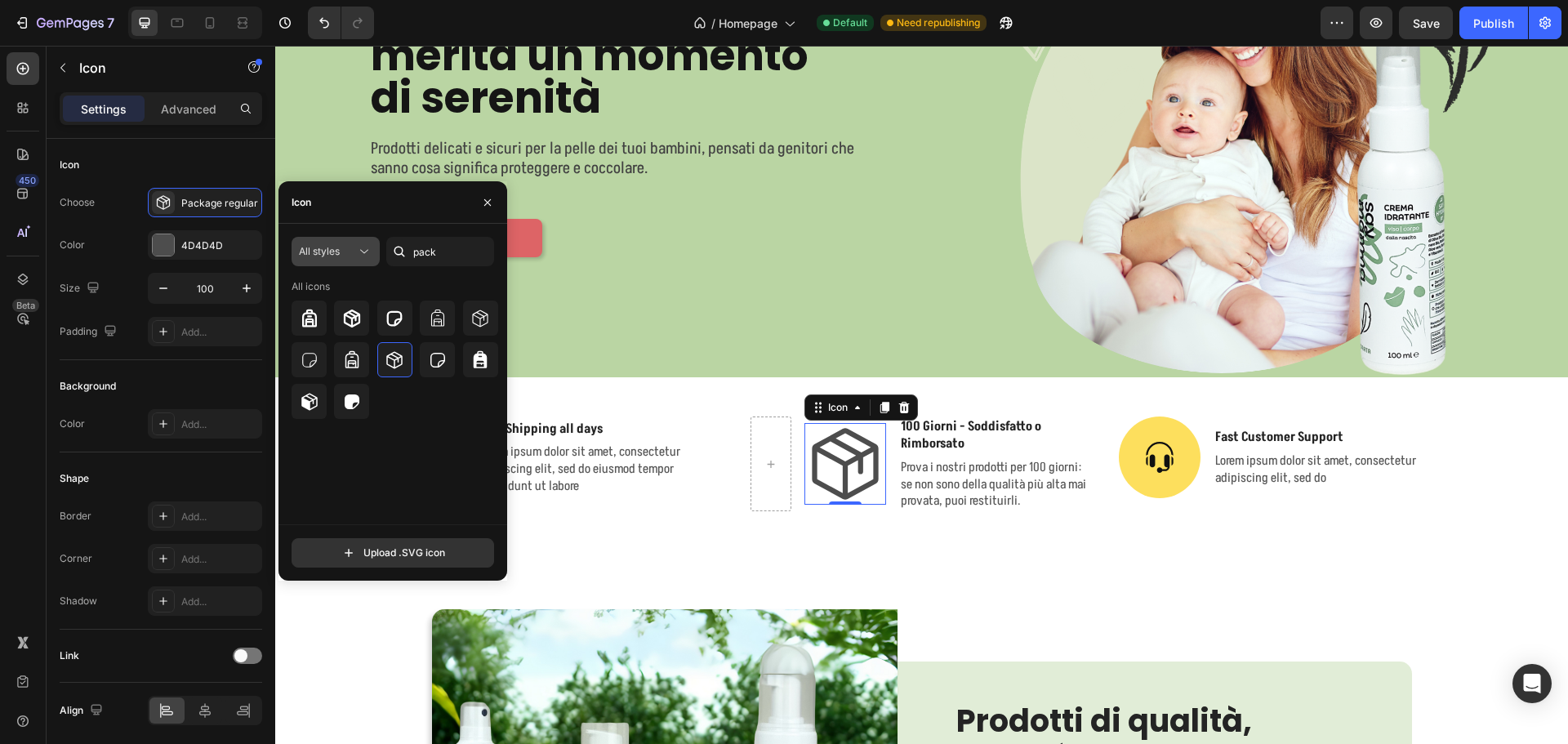
click at [352, 244] on div "All styles" at bounding box center [327, 251] width 57 height 15
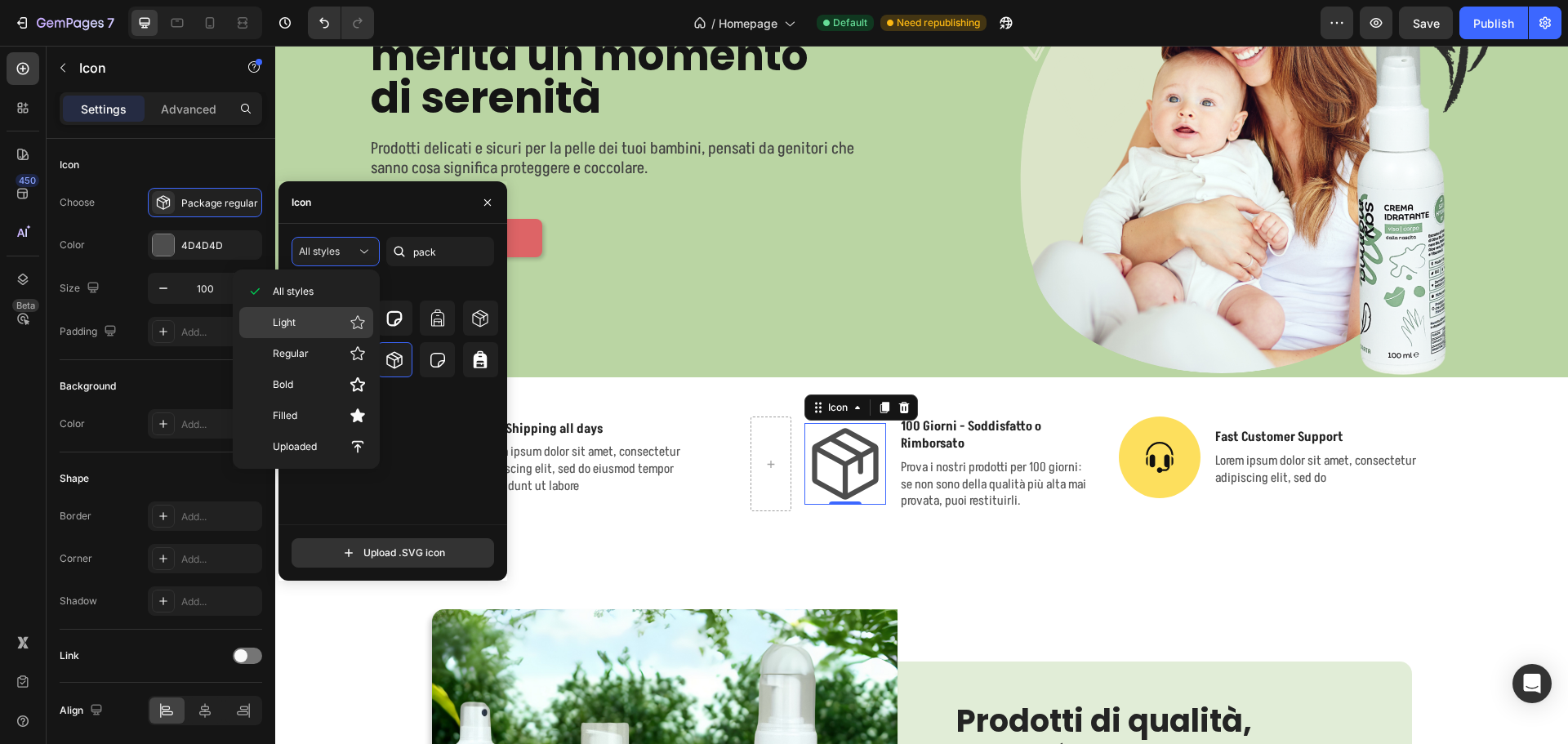
click at [320, 328] on p "Light" at bounding box center [319, 322] width 93 height 17
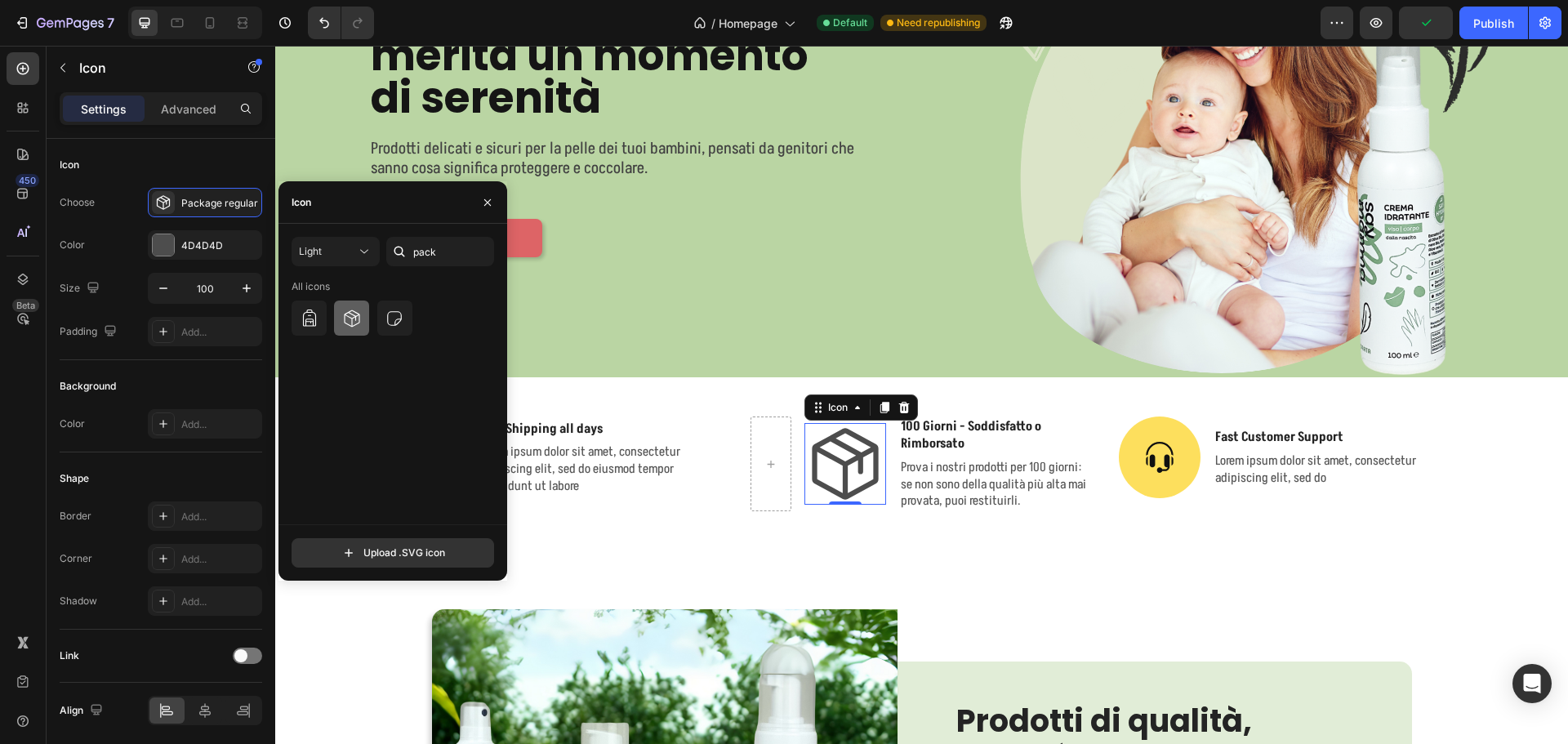
click at [345, 312] on icon at bounding box center [352, 318] width 20 height 20
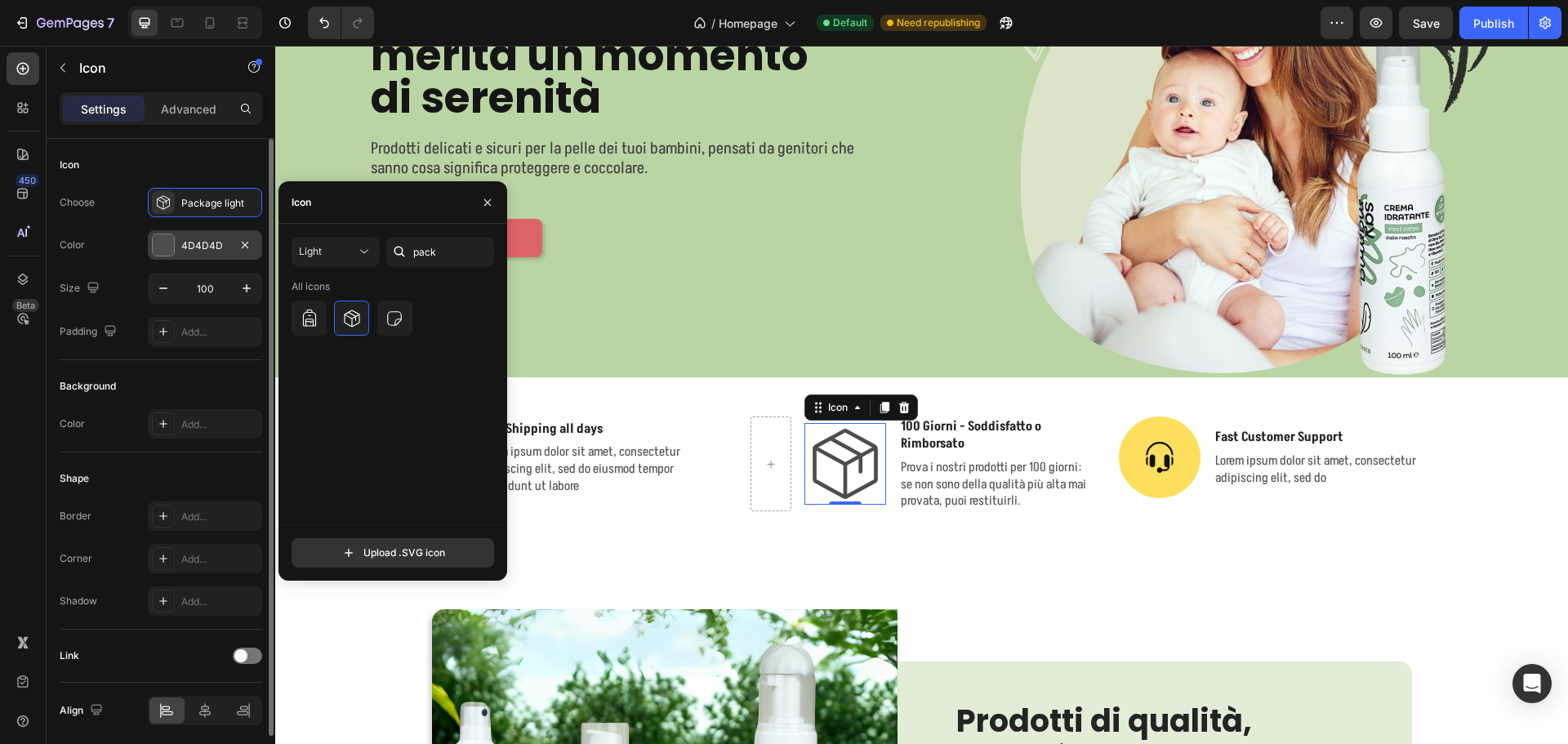
click at [155, 241] on div at bounding box center [164, 245] width 22 height 22
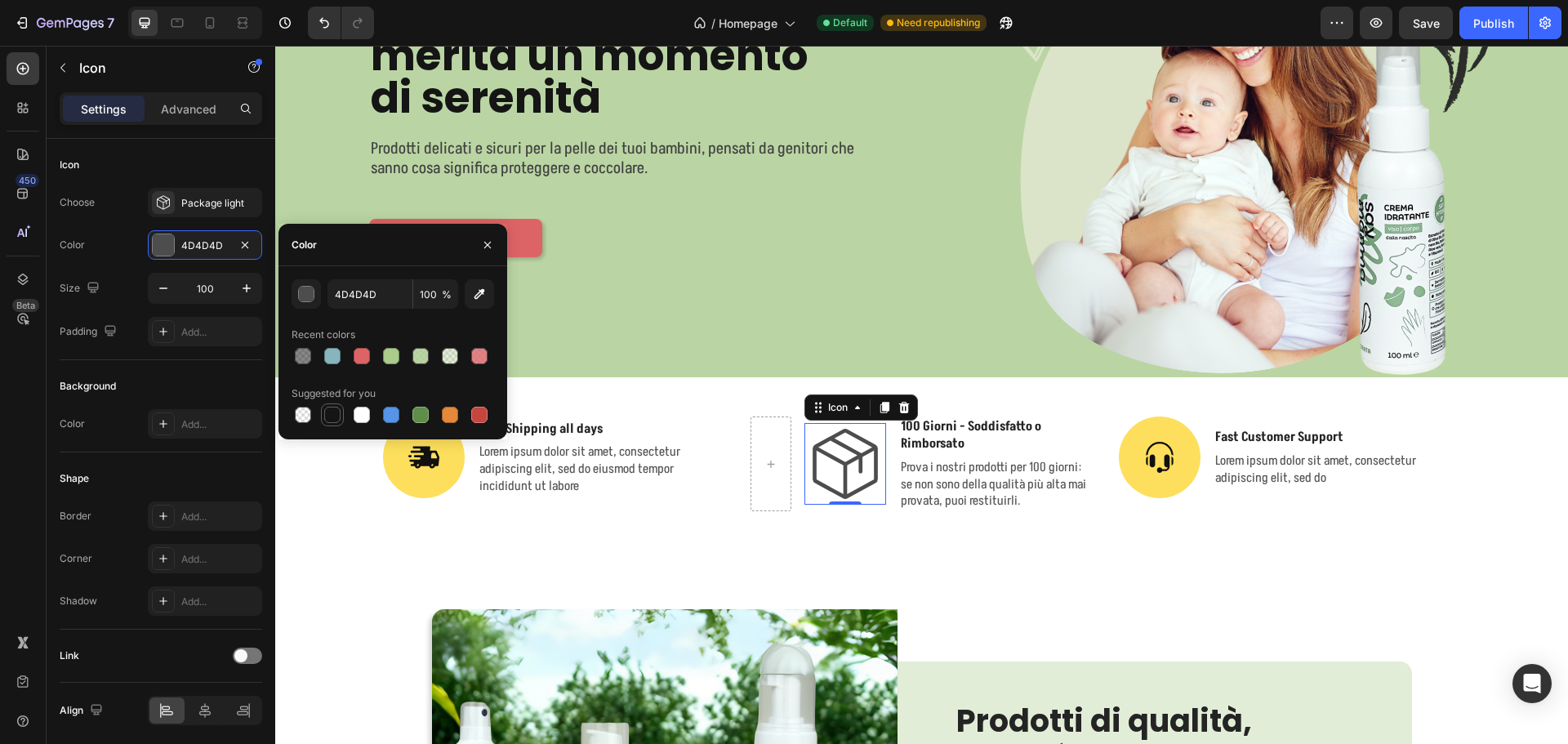
click at [330, 418] on div at bounding box center [332, 415] width 17 height 17
type input "151515"
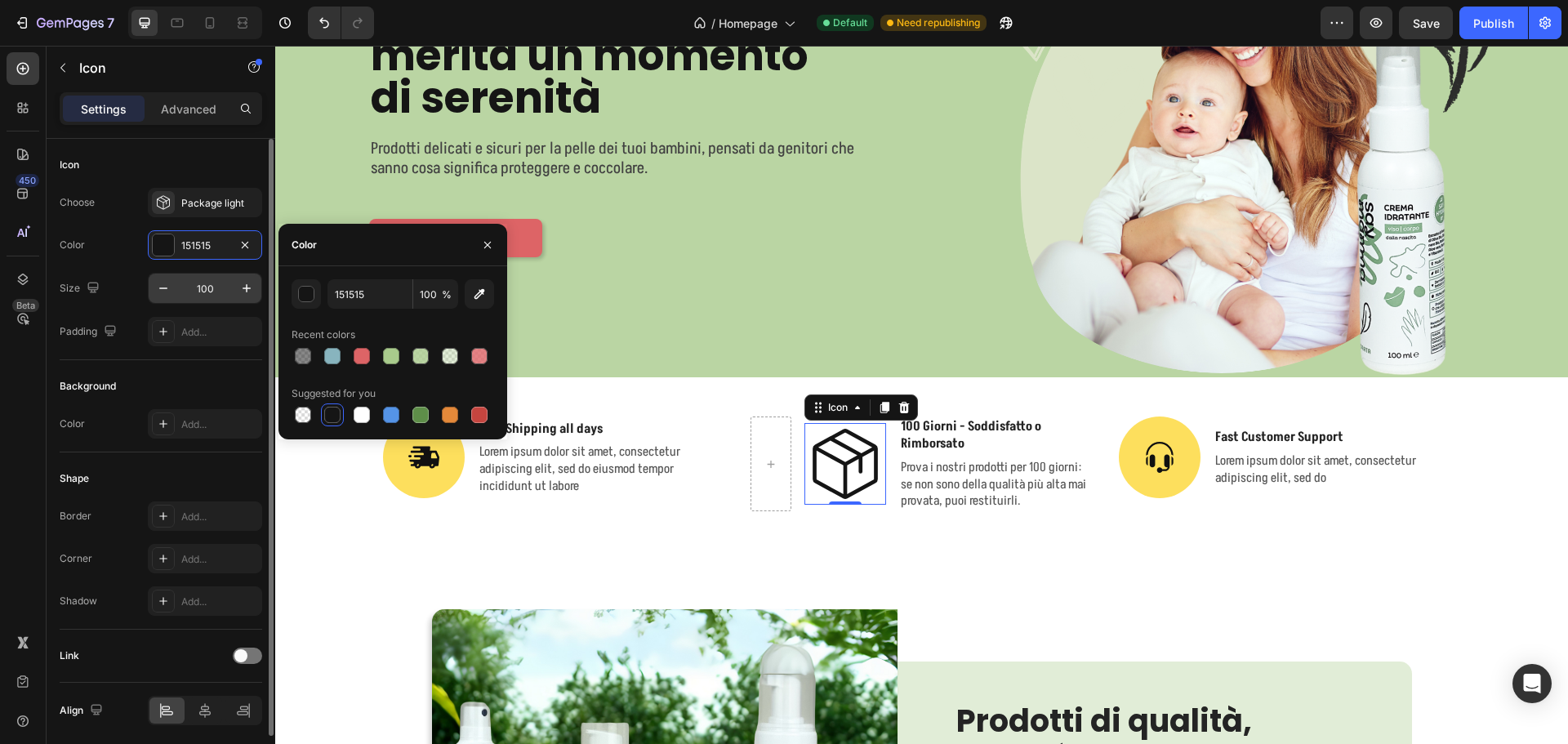
click at [220, 292] on input "100" at bounding box center [205, 289] width 54 height 30
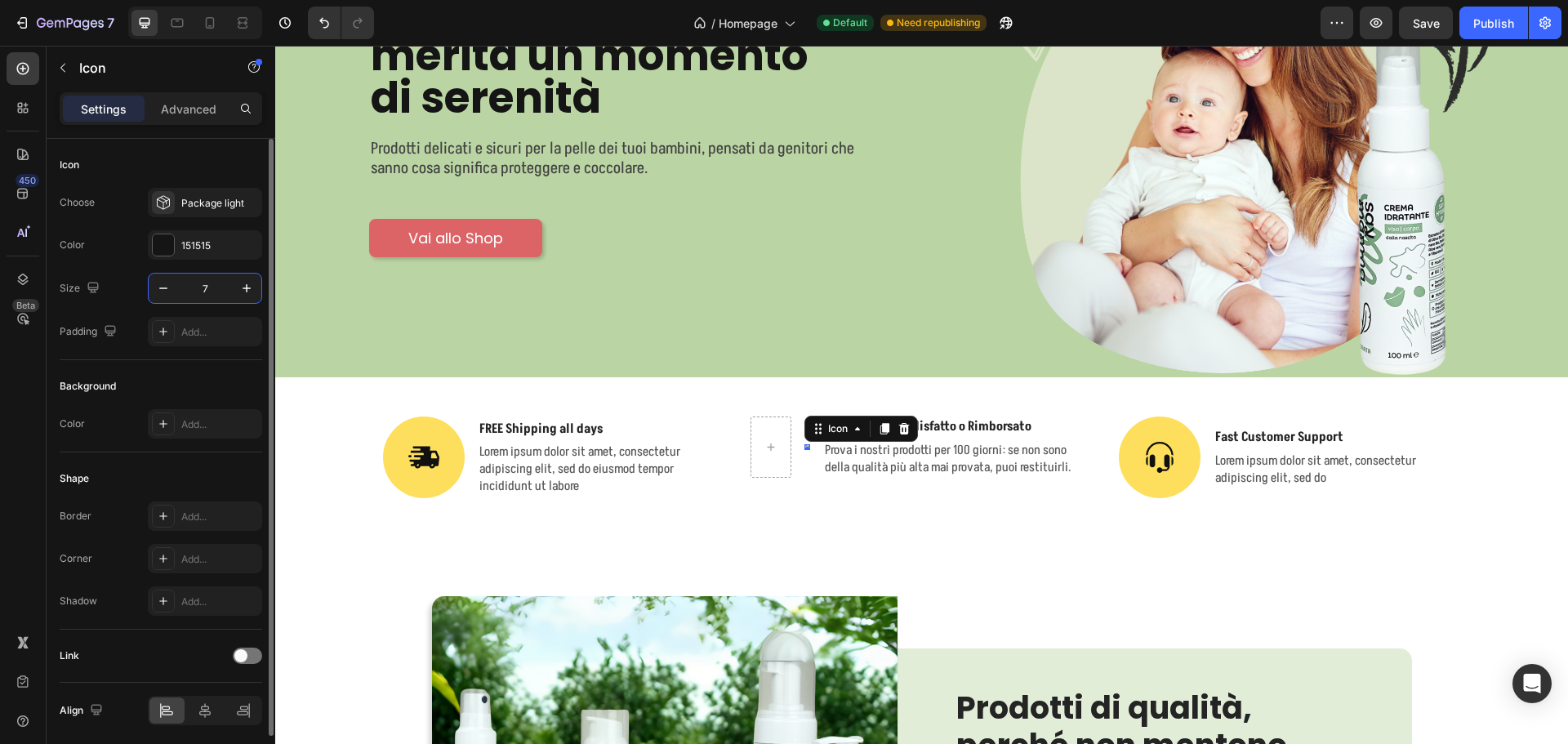
type input "70"
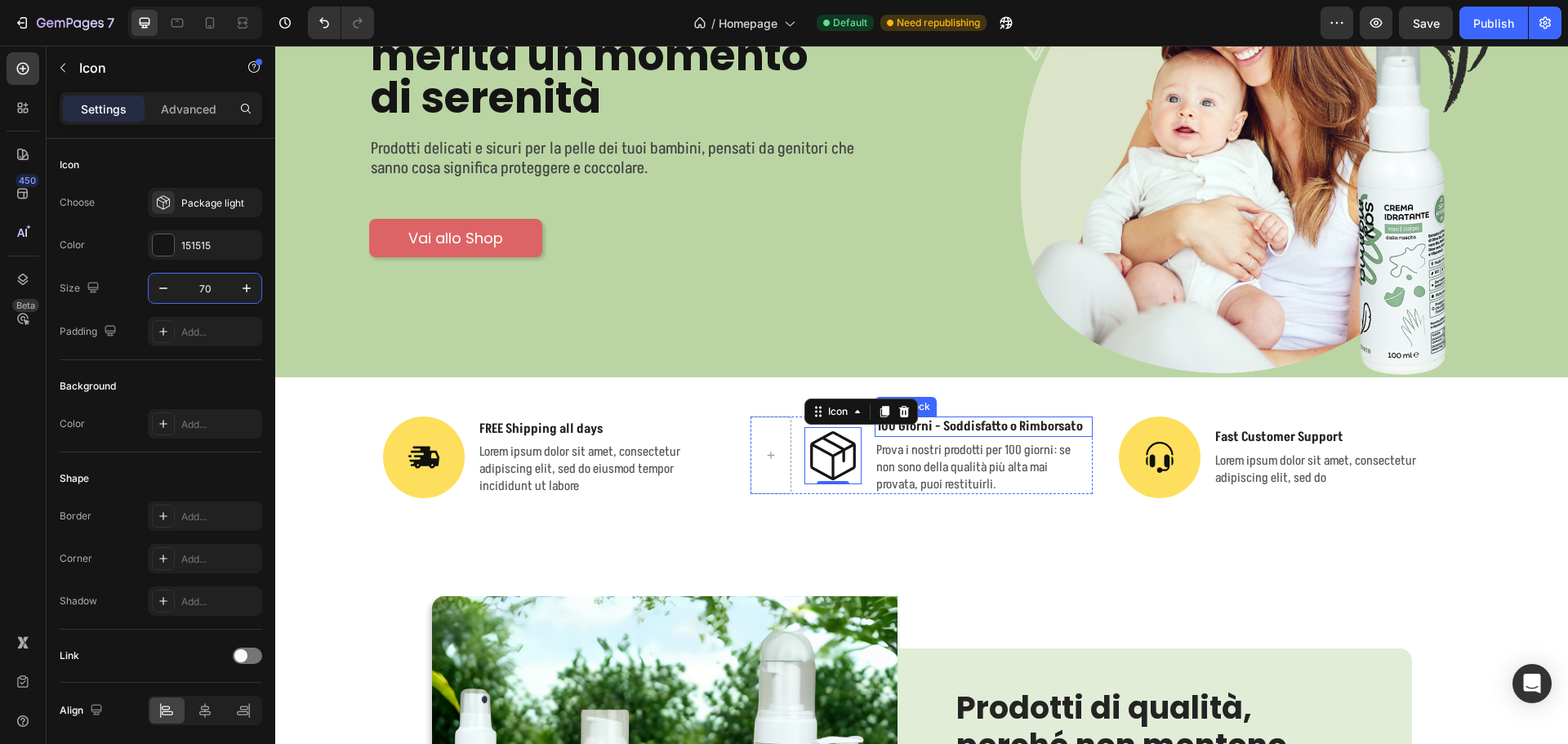
click at [984, 425] on p "100 Giorni - Soddisfatto o Rimborsato" at bounding box center [984, 426] width 215 height 17
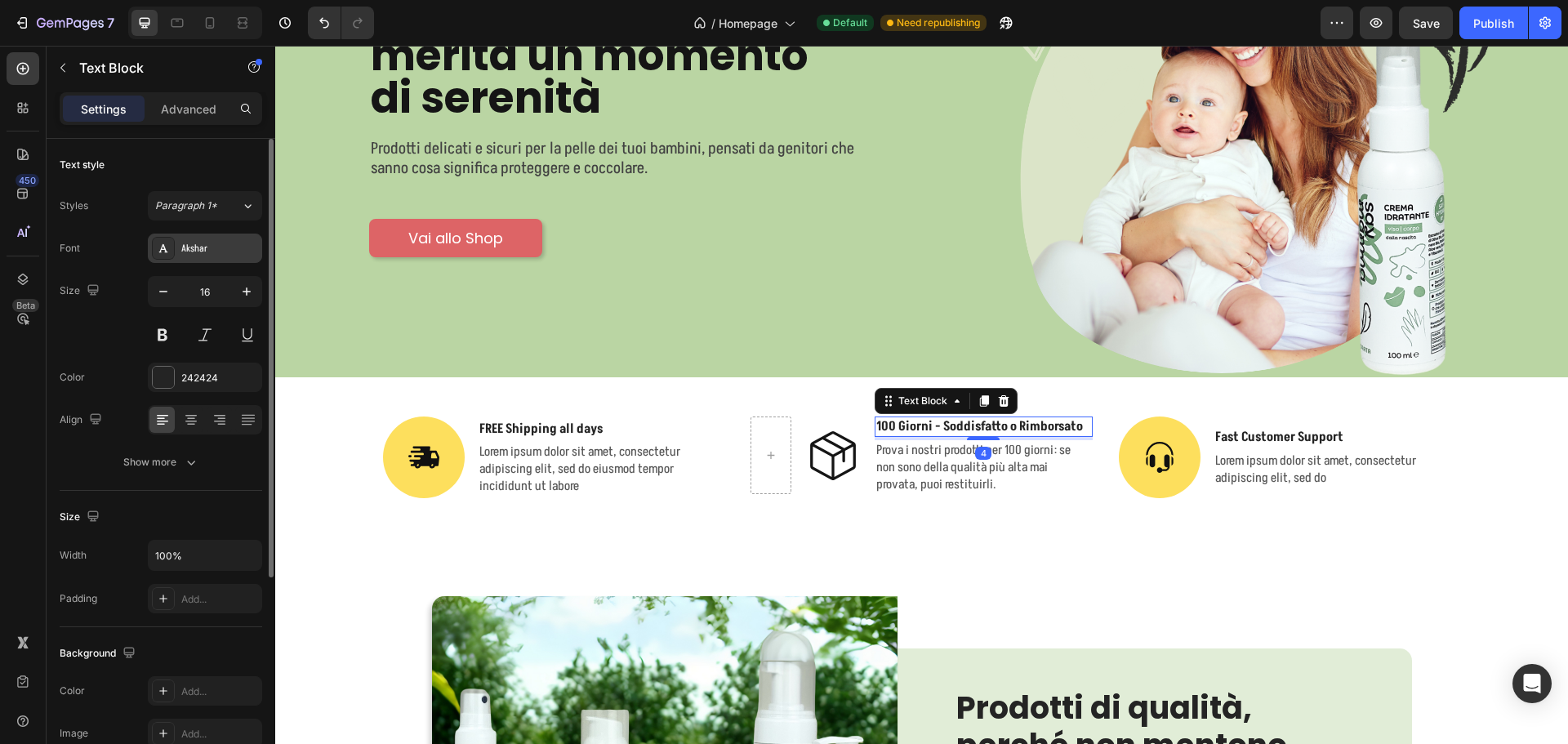
click at [197, 258] on div "Akshar" at bounding box center [205, 248] width 114 height 30
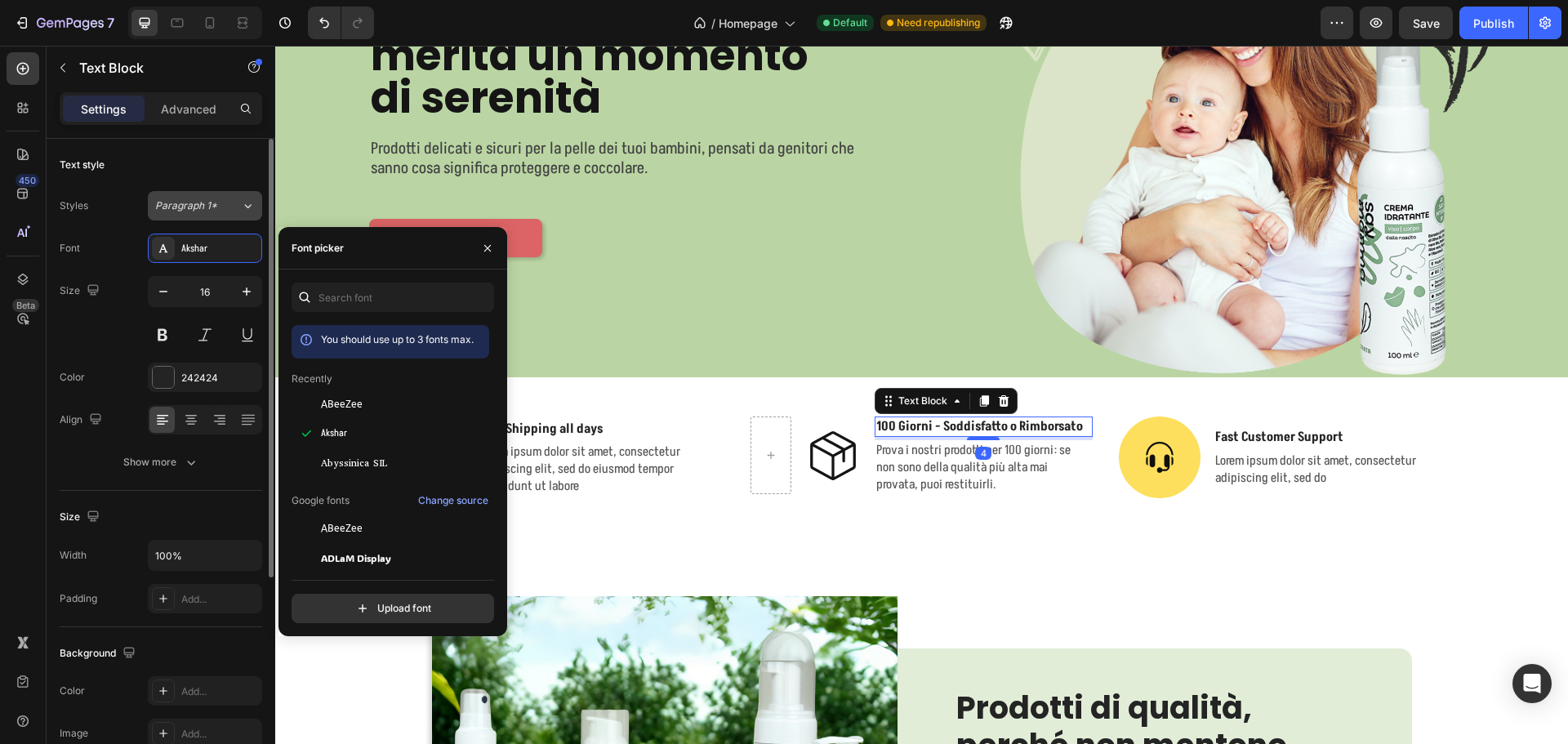
click at [202, 203] on span "Paragraph 1*" at bounding box center [185, 205] width 62 height 15
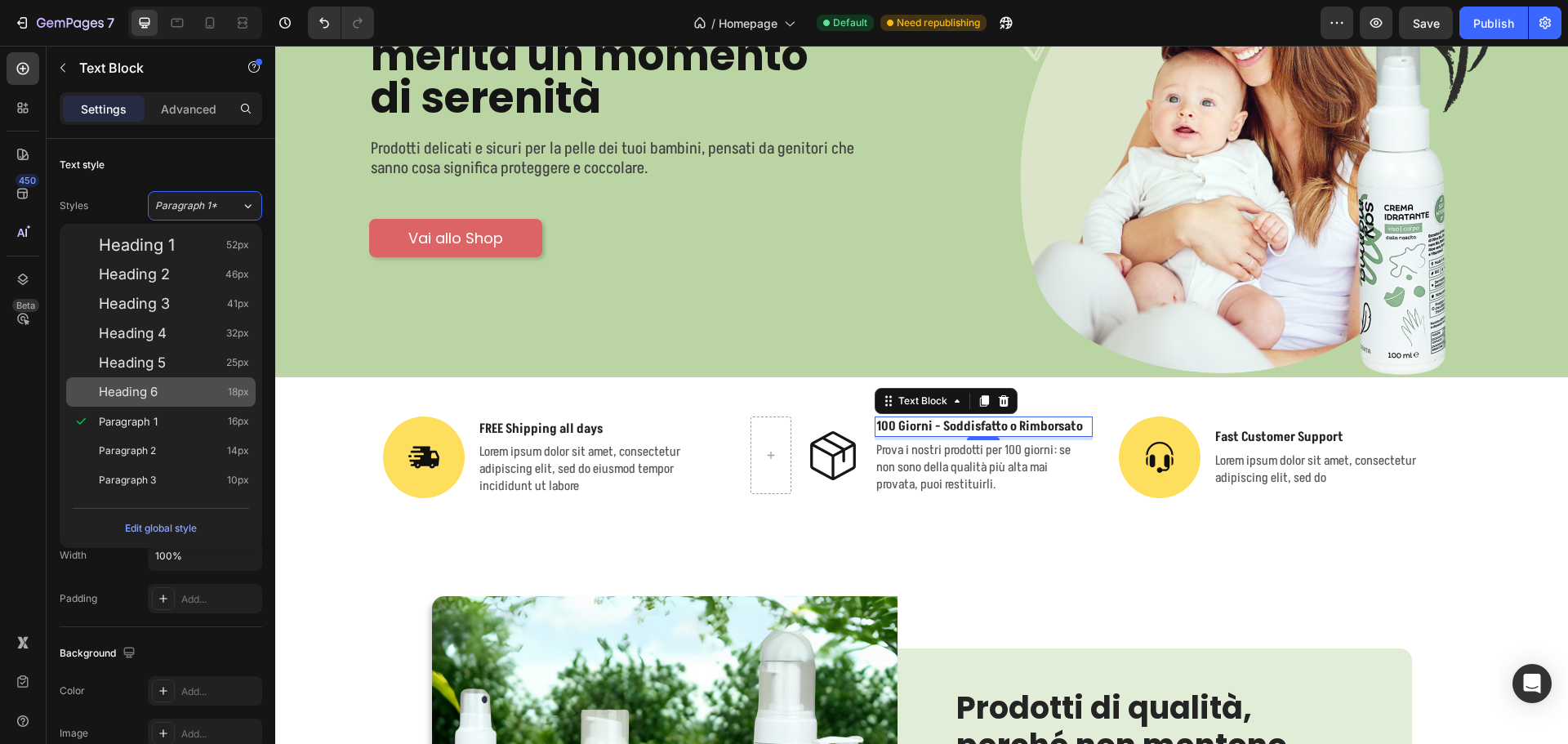
click at [170, 388] on div "Heading 6 18px" at bounding box center [173, 391] width 150 height 17
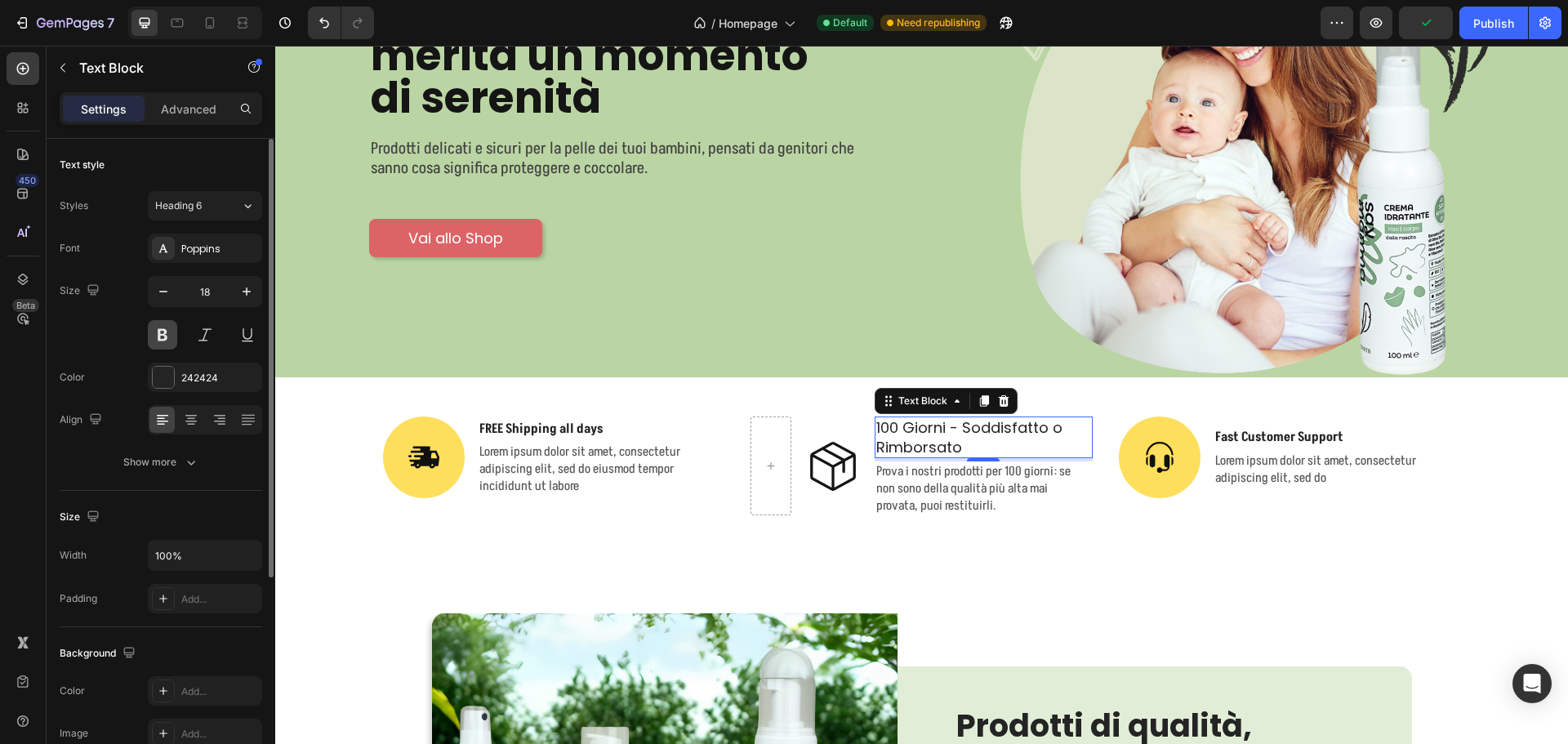
click at [167, 345] on button at bounding box center [163, 335] width 30 height 30
click at [166, 298] on icon "button" at bounding box center [163, 292] width 17 height 17
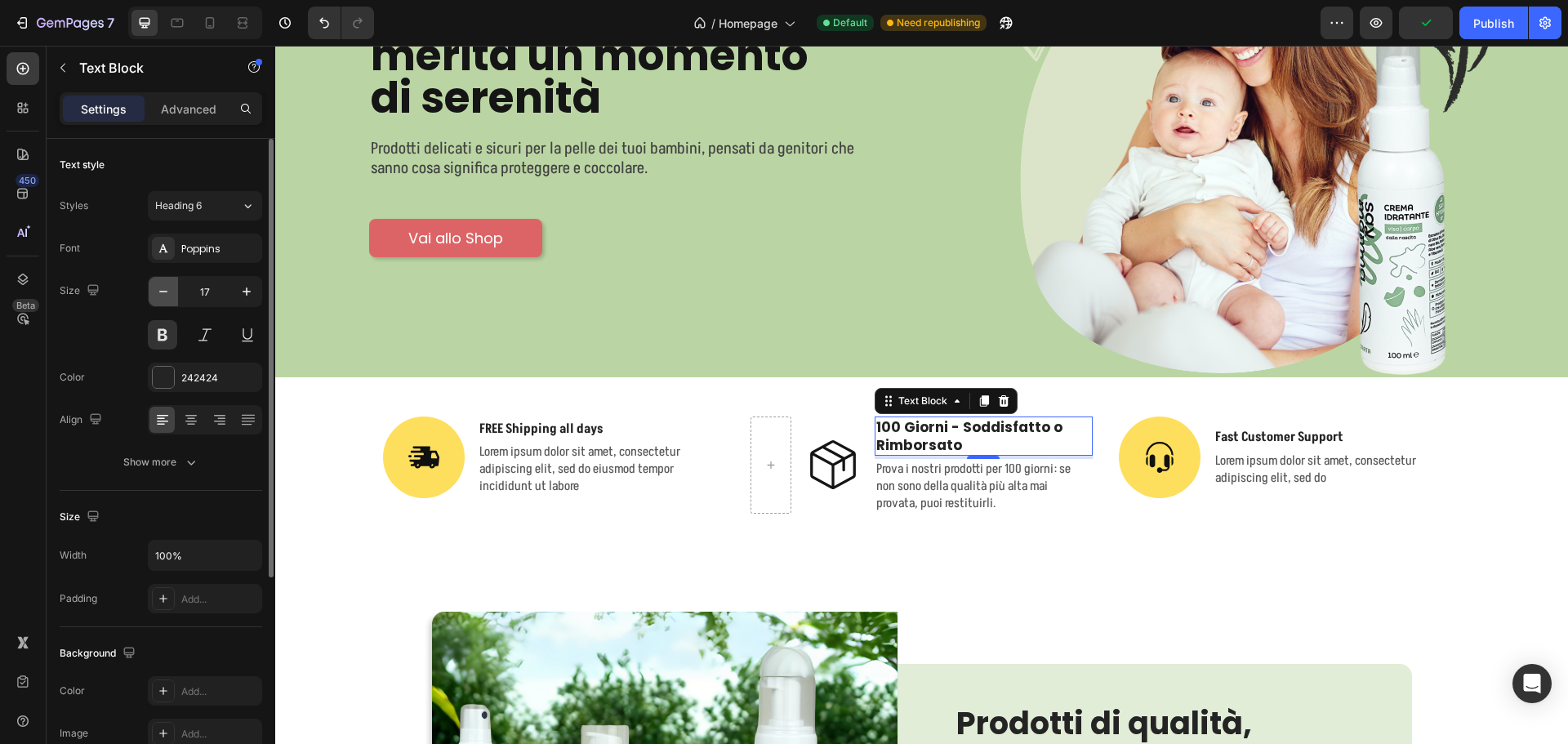
click at [166, 298] on icon "button" at bounding box center [163, 292] width 17 height 17
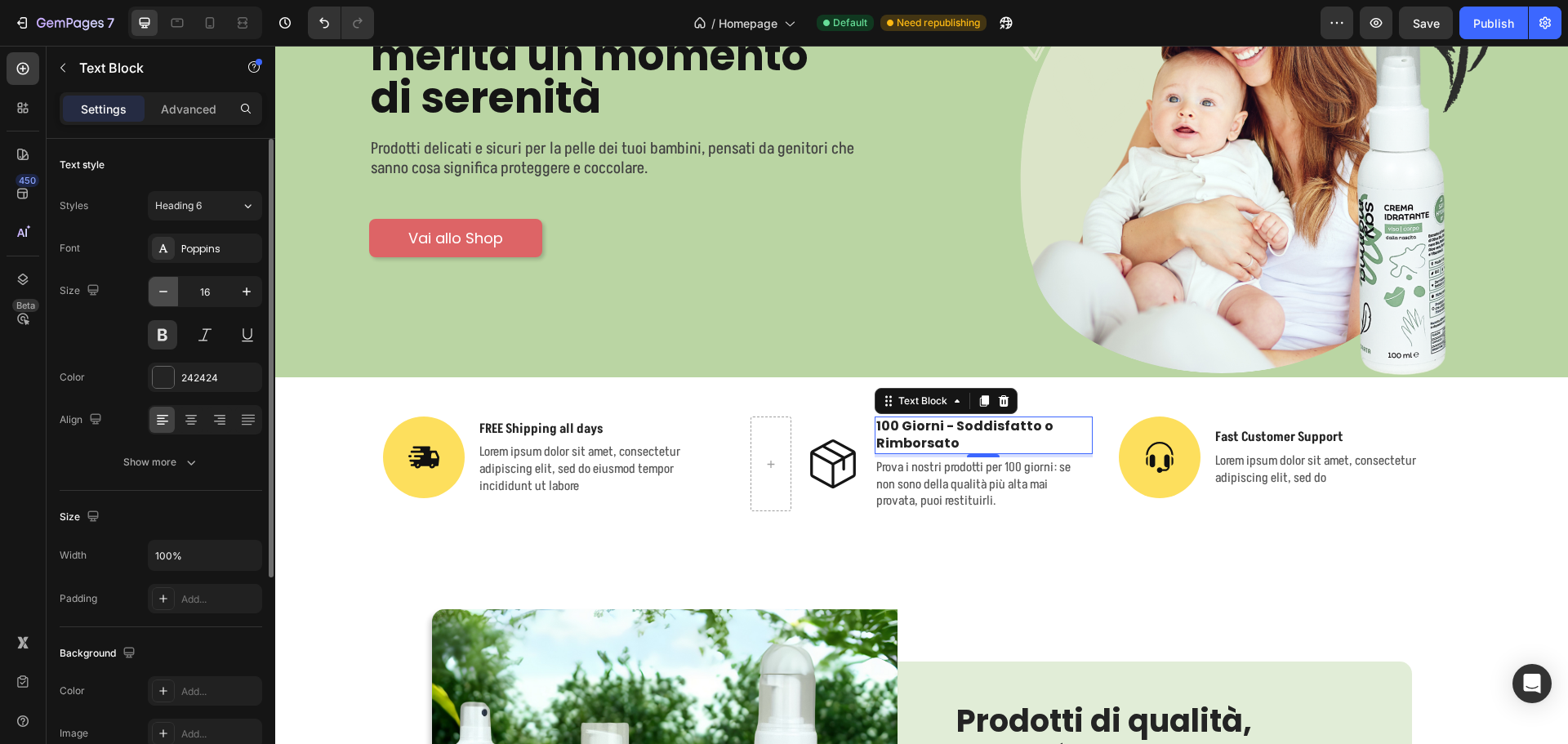
click at [166, 298] on icon "button" at bounding box center [163, 292] width 17 height 17
type input "15"
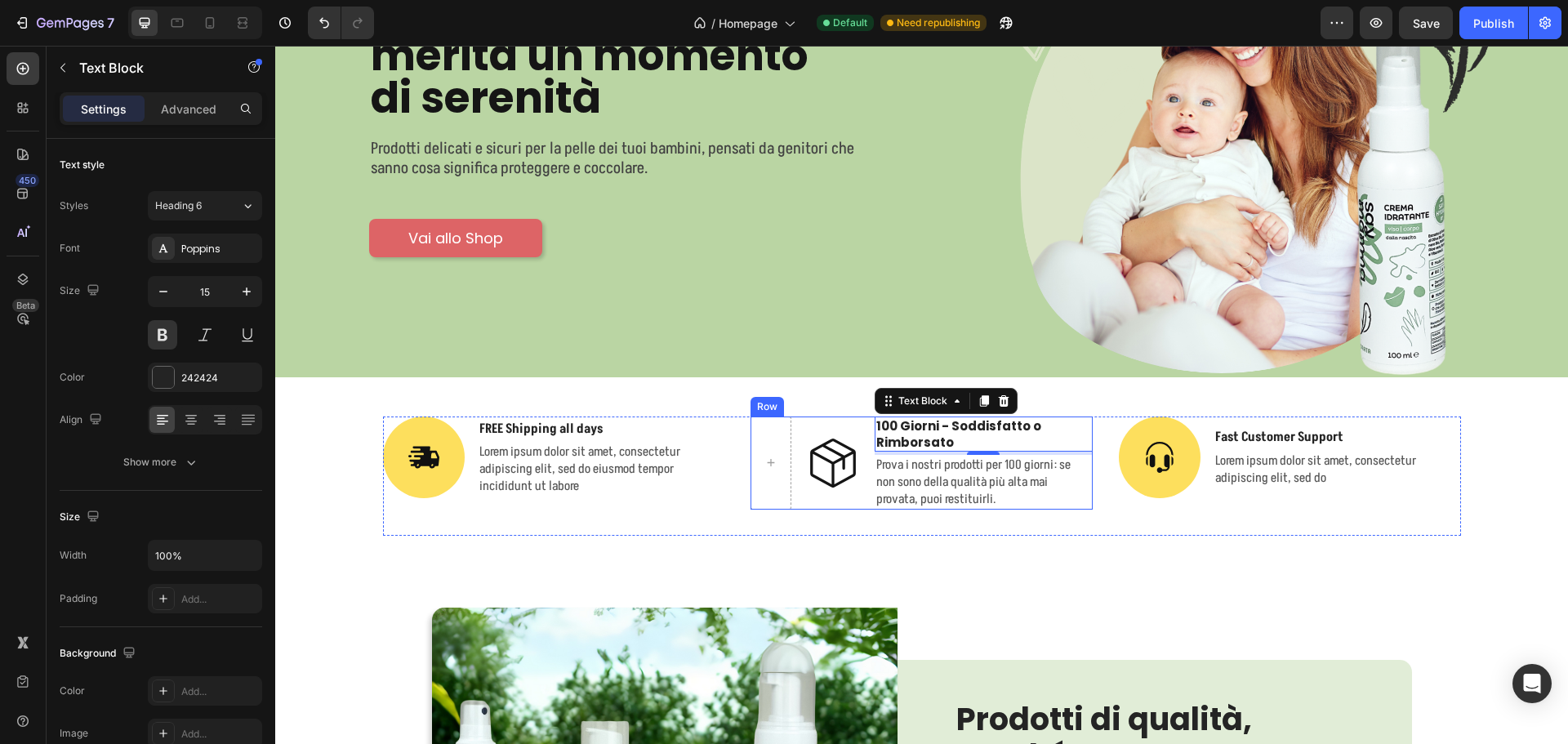
click at [788, 484] on div "Icon 100 Giorni - Soddisfatto o Rimborsato Text Block 4 Prova i nostri prodotti…" at bounding box center [920, 463] width 342 height 93
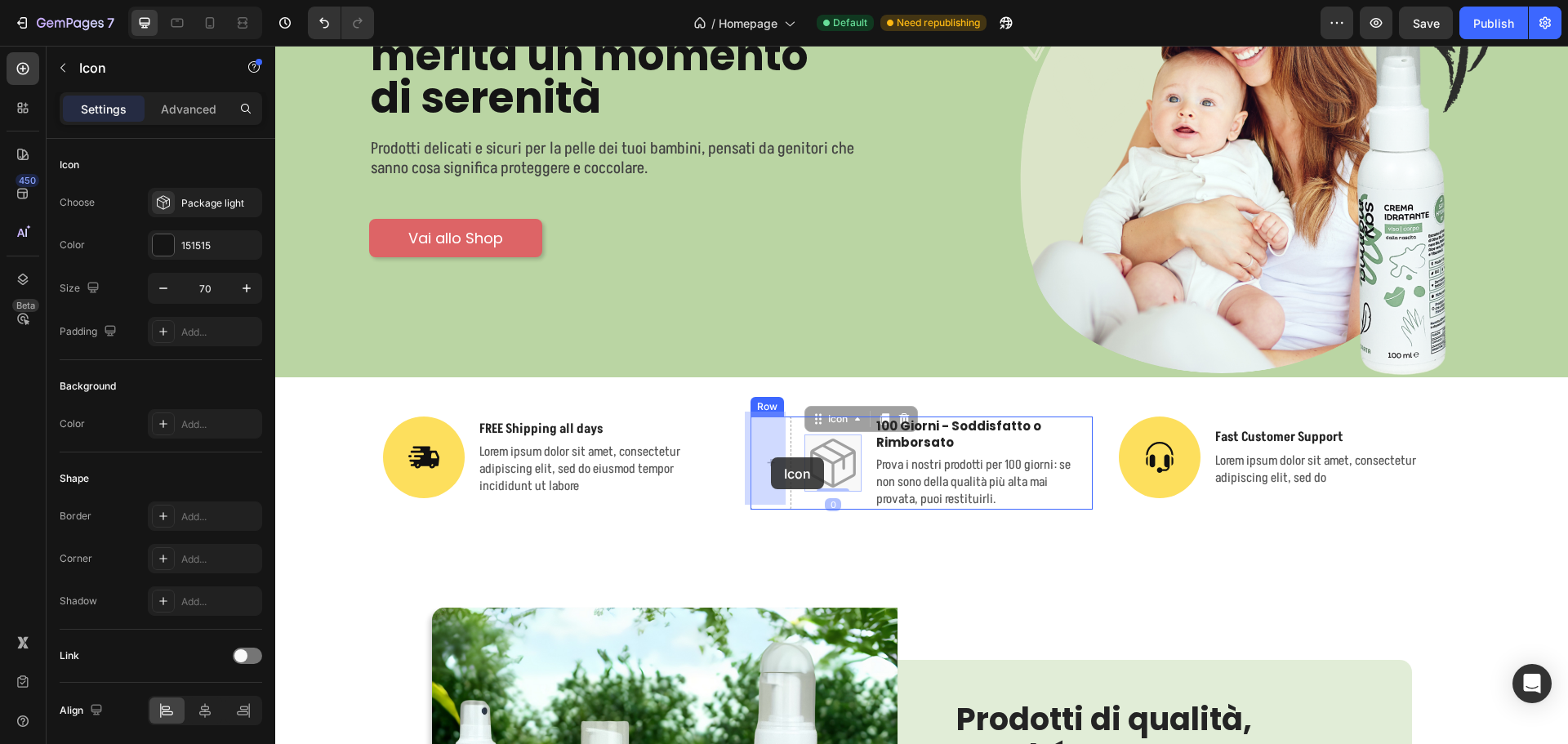
drag, startPoint x: 830, startPoint y: 457, endPoint x: 771, endPoint y: 457, distance: 59.0
click at [835, 472] on div at bounding box center [841, 463] width 40 height 93
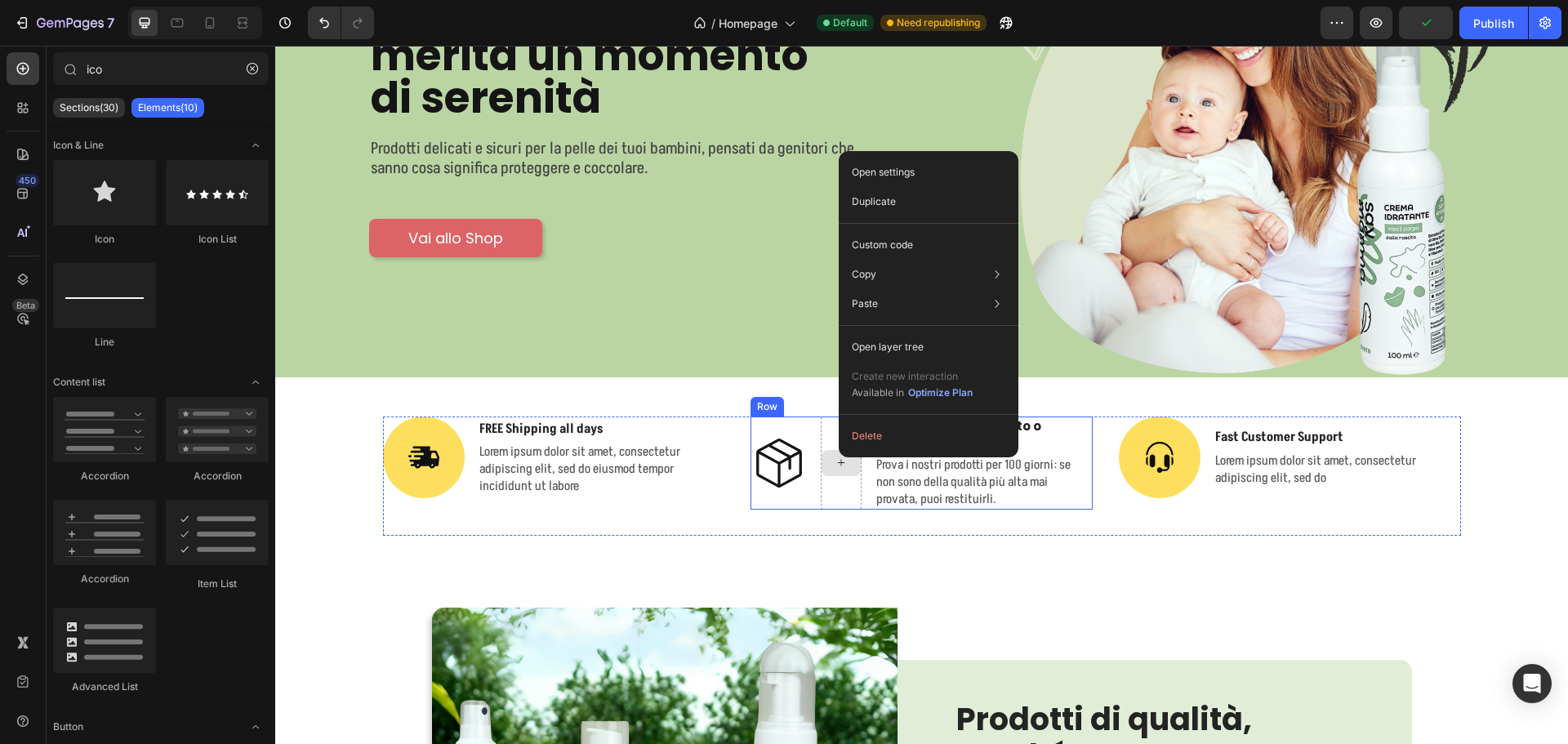
click at [833, 450] on div at bounding box center [842, 463] width 39 height 27
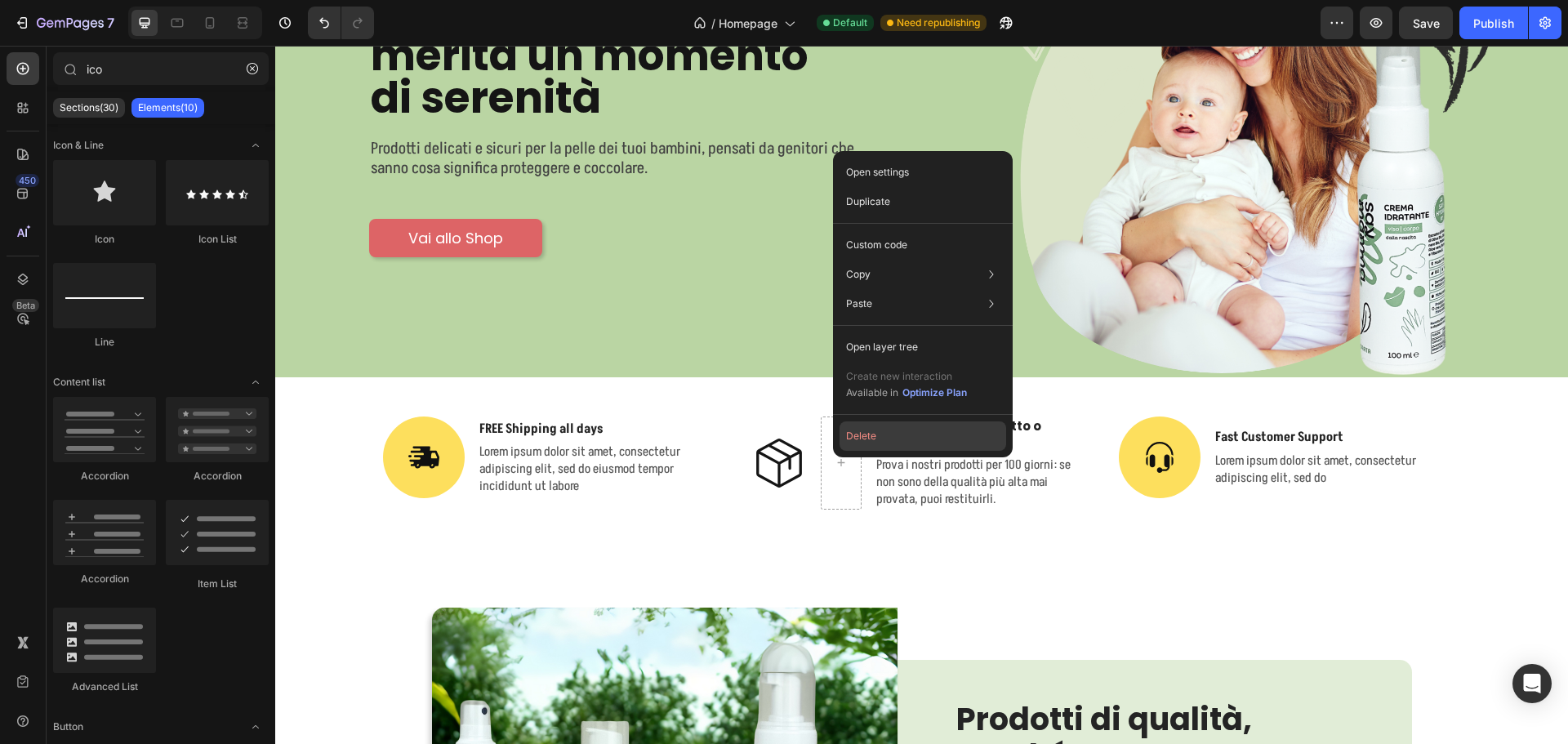
click at [844, 438] on button "Delete" at bounding box center [922, 437] width 167 height 30
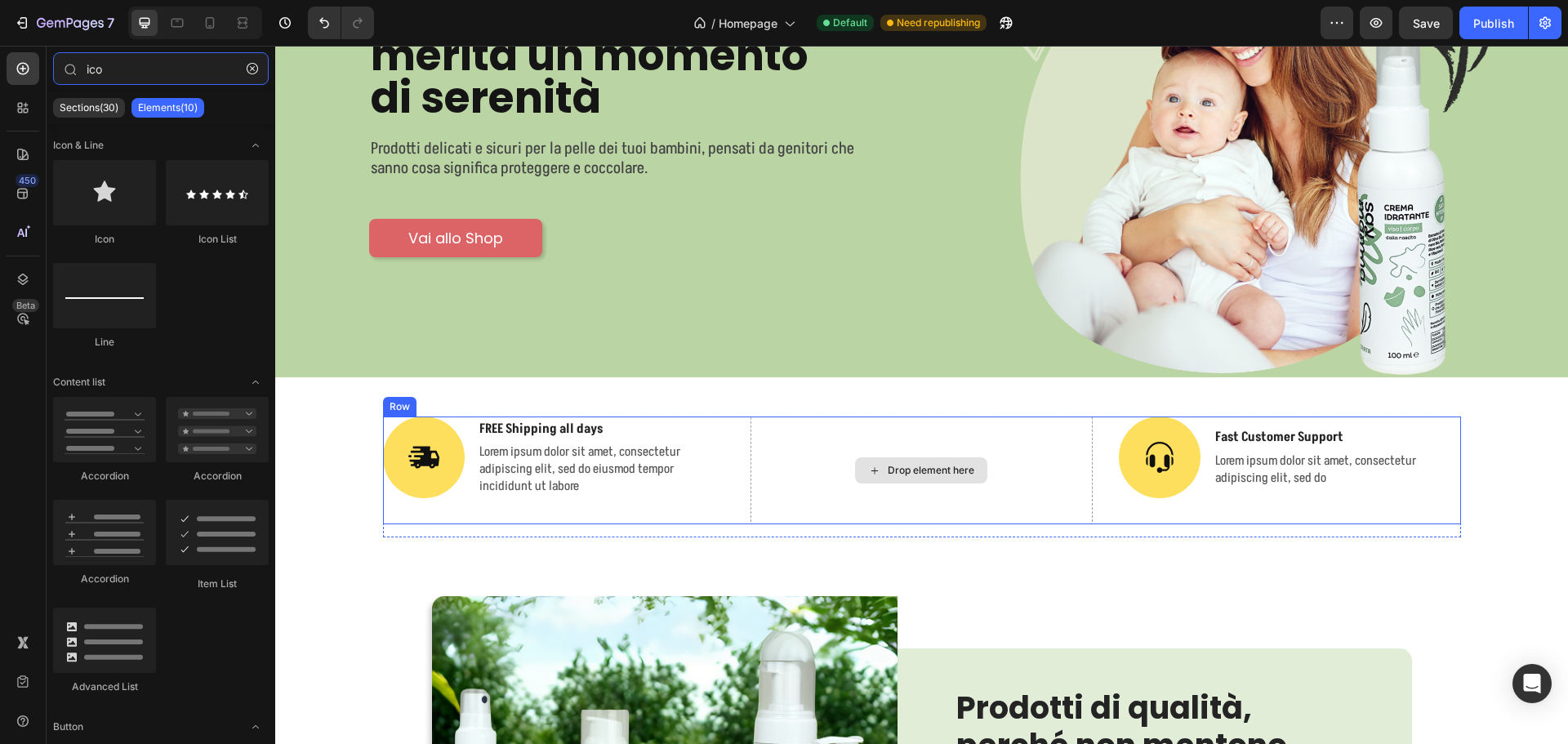
type input "ic"
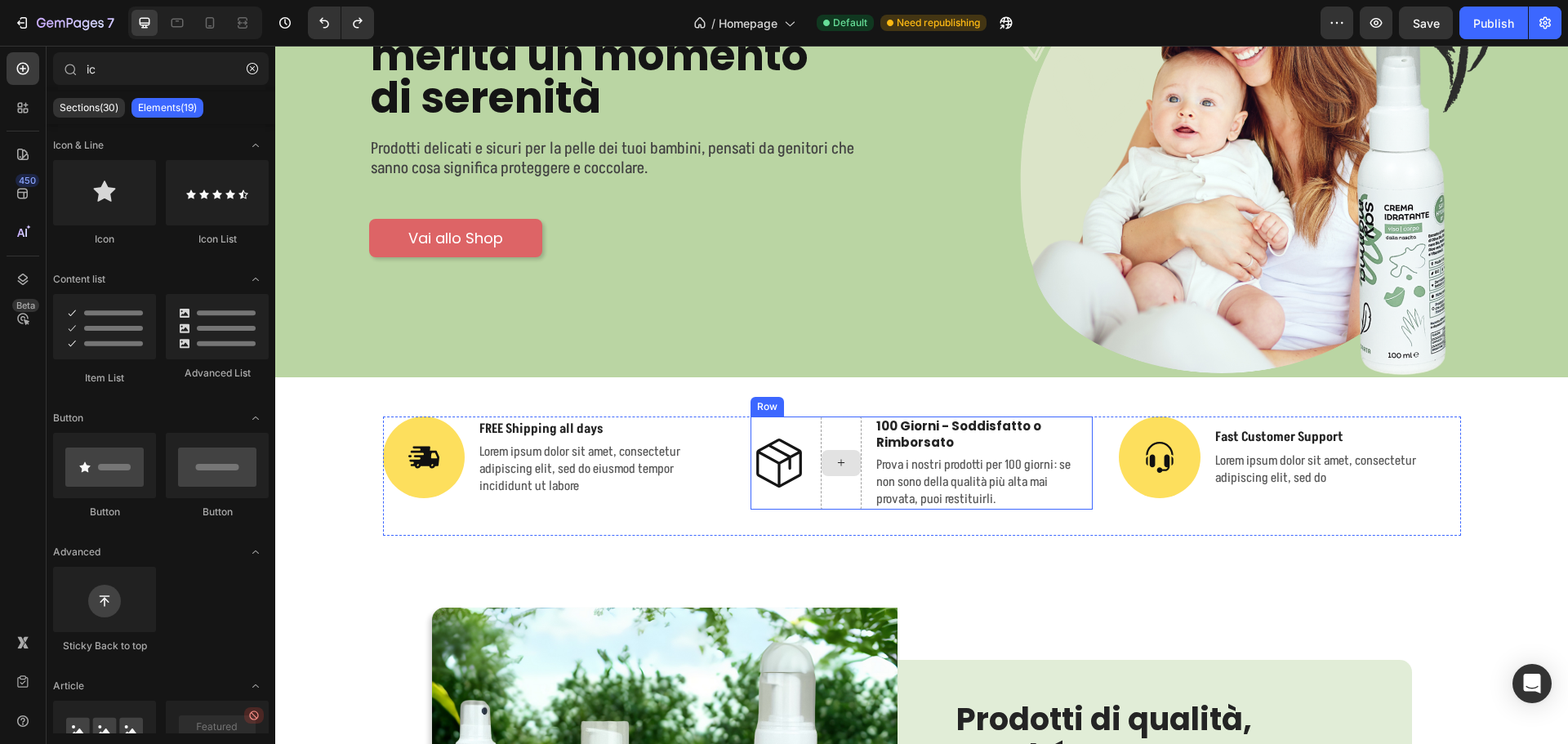
click at [845, 482] on div at bounding box center [841, 463] width 40 height 93
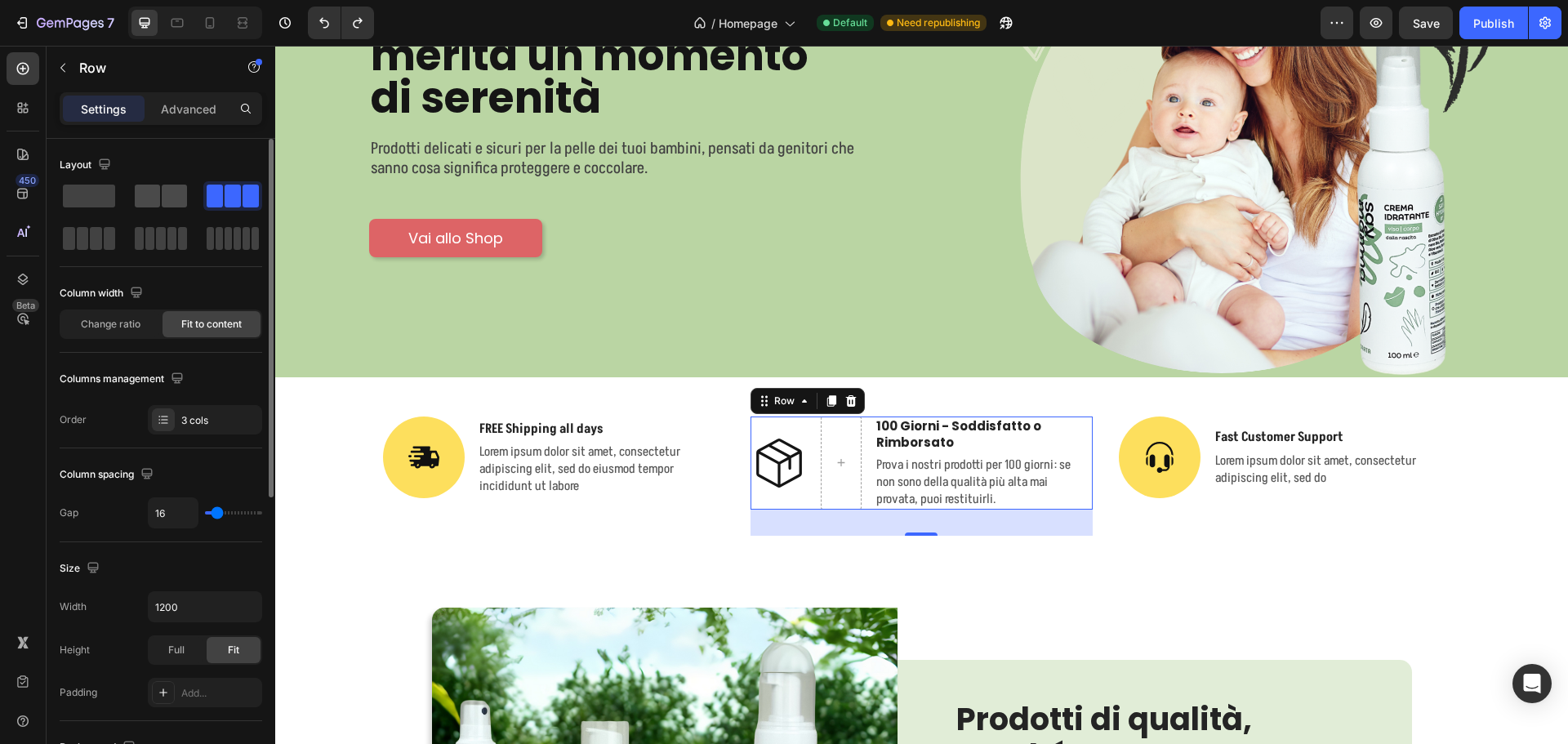
click at [178, 193] on span at bounding box center [174, 195] width 26 height 23
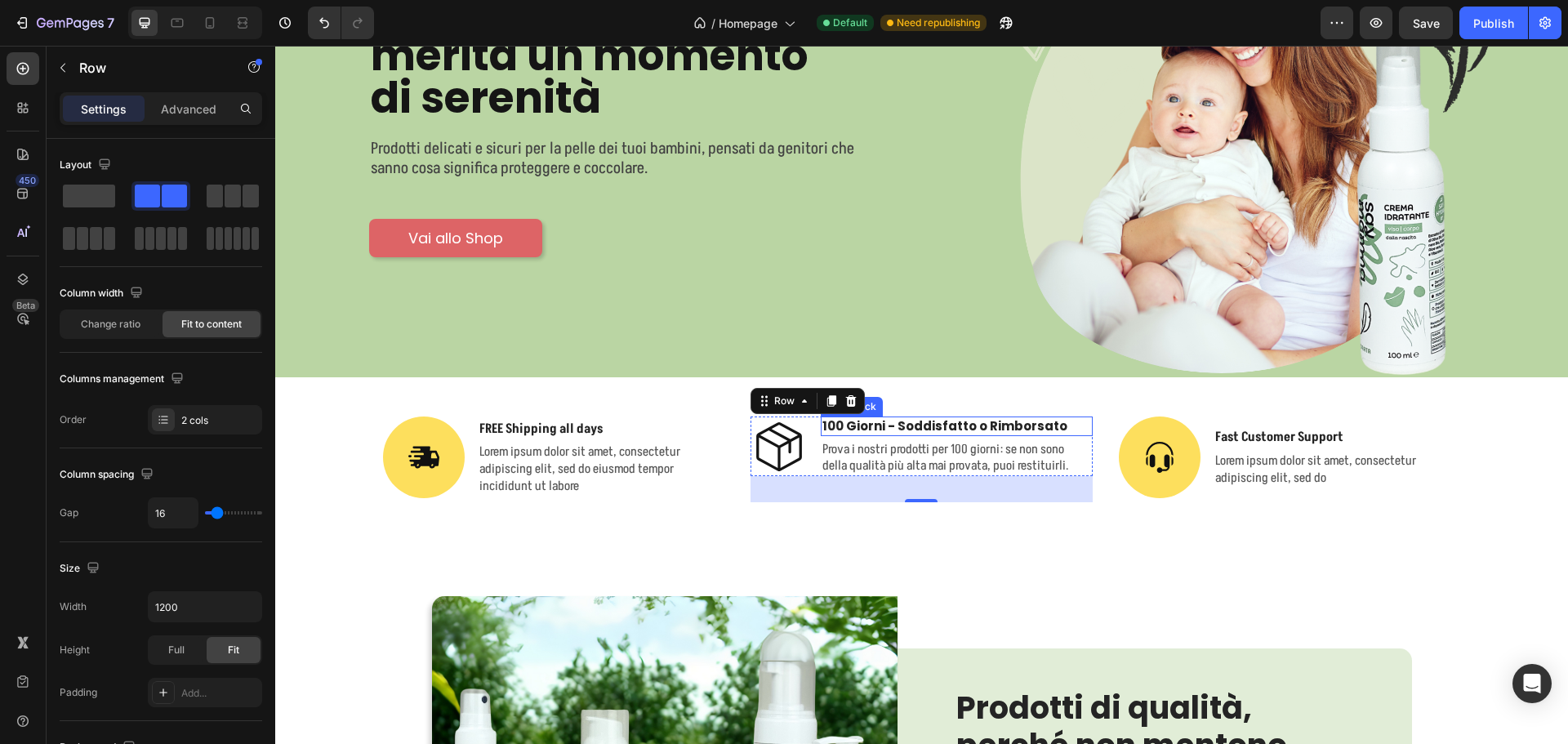
click at [945, 427] on p "100 Giorni - Soddisfatto o Rimborsato" at bounding box center [956, 426] width 269 height 17
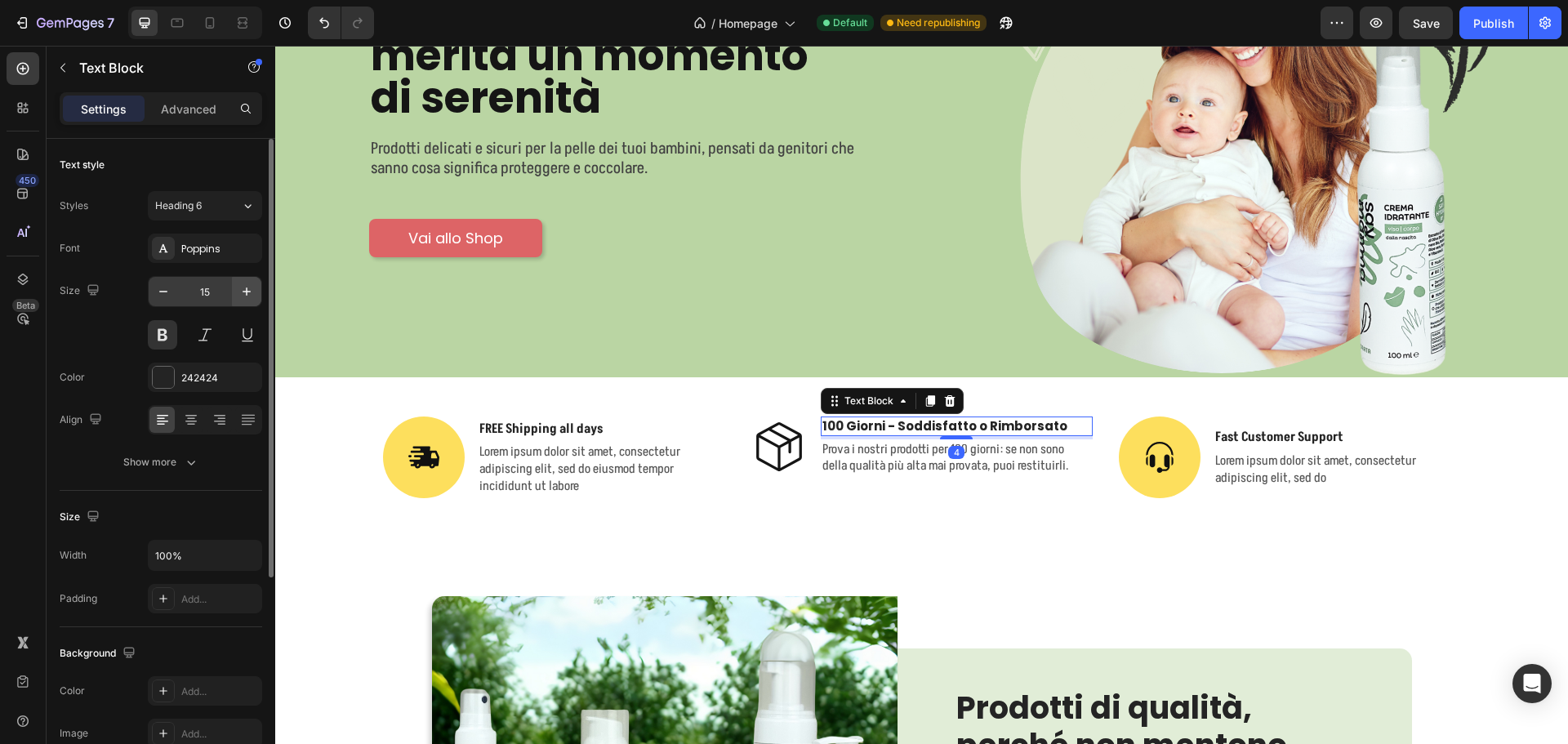
click at [240, 294] on icon "button" at bounding box center [246, 292] width 17 height 17
type input "16"
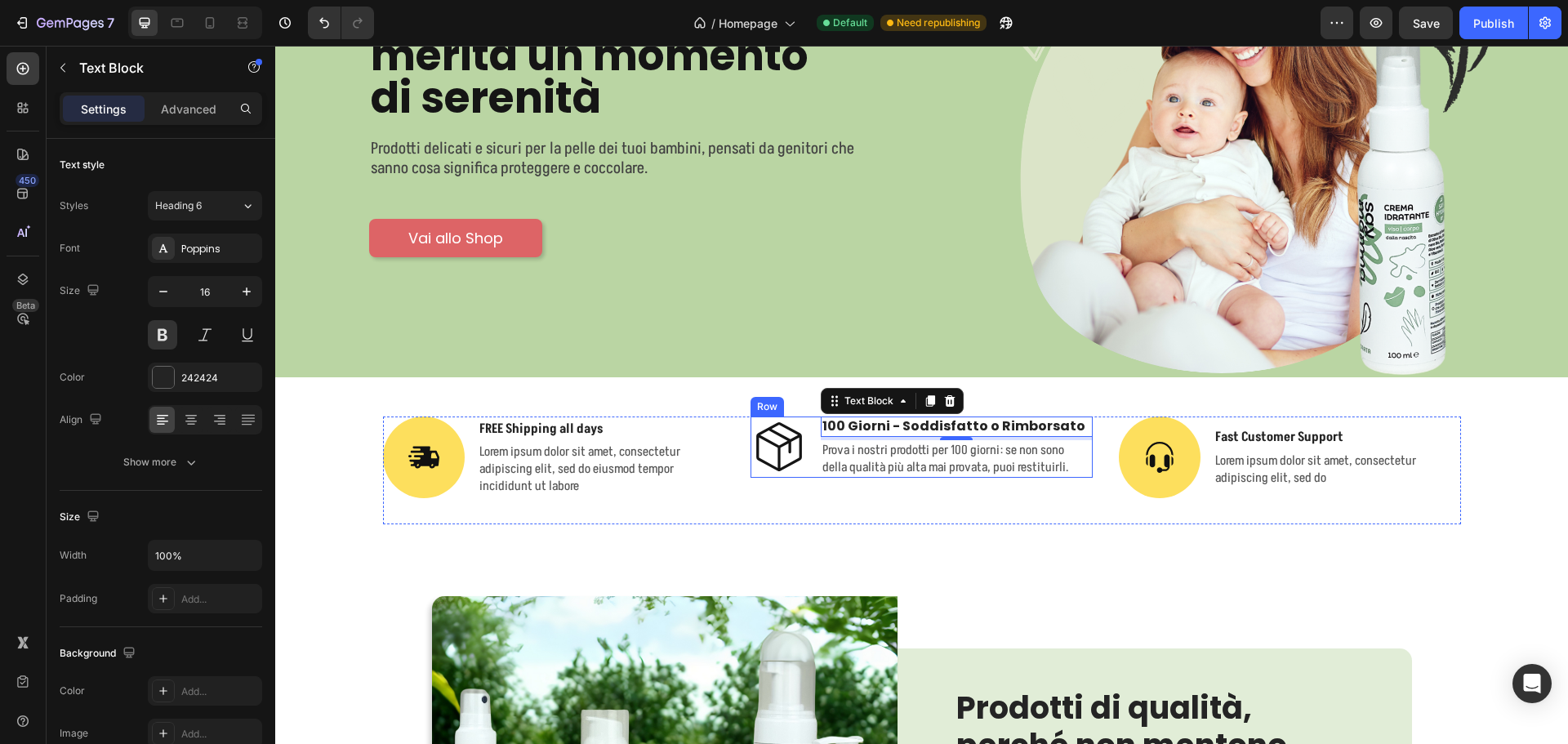
click at [813, 463] on div "Icon 100 Giorni - Soddisfatto o Rimborsato Text Block 4 Prova i nostri prodotti…" at bounding box center [920, 446] width 342 height 60
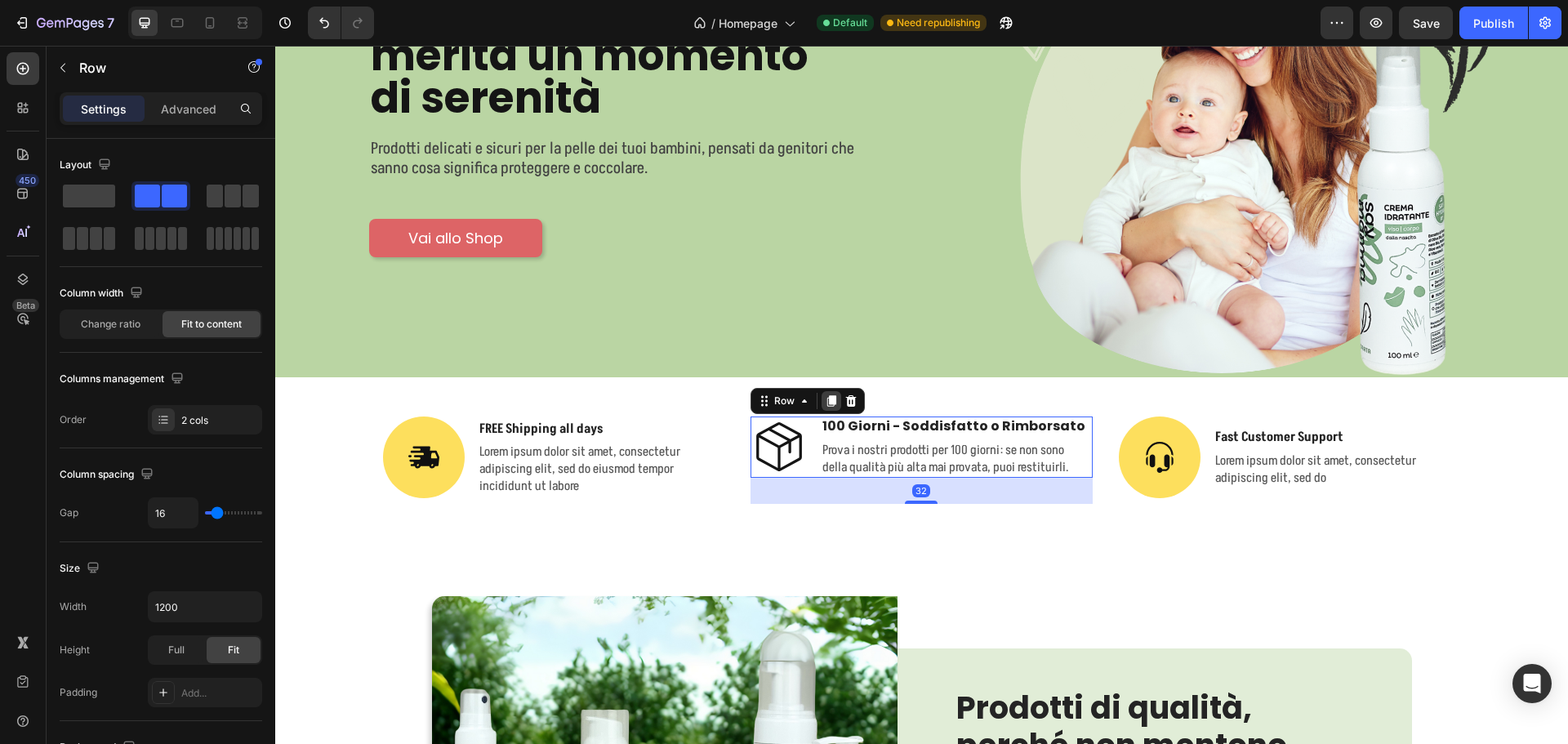
click at [825, 394] on icon at bounding box center [831, 400] width 13 height 13
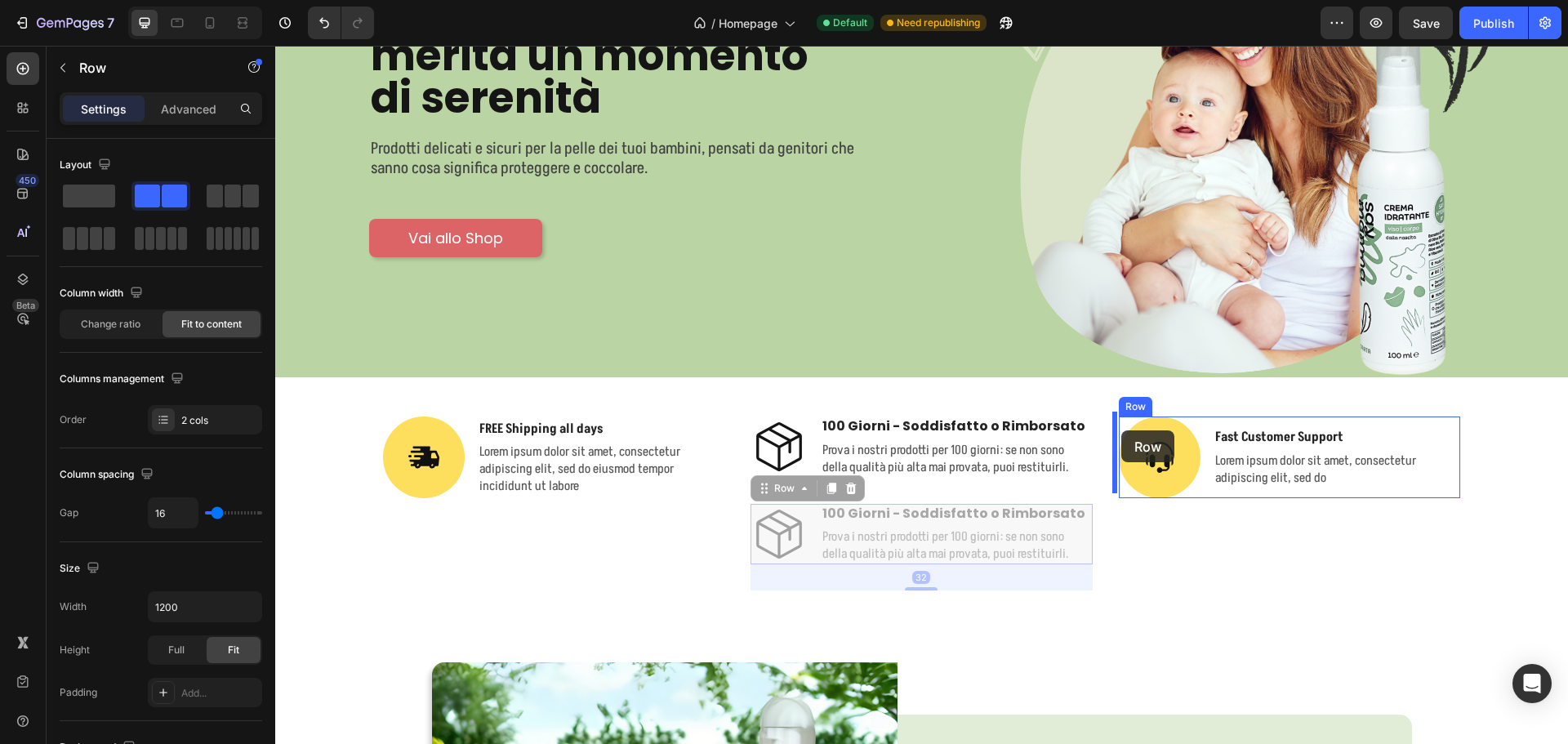
drag, startPoint x: 759, startPoint y: 488, endPoint x: 1122, endPoint y: 431, distance: 367.4
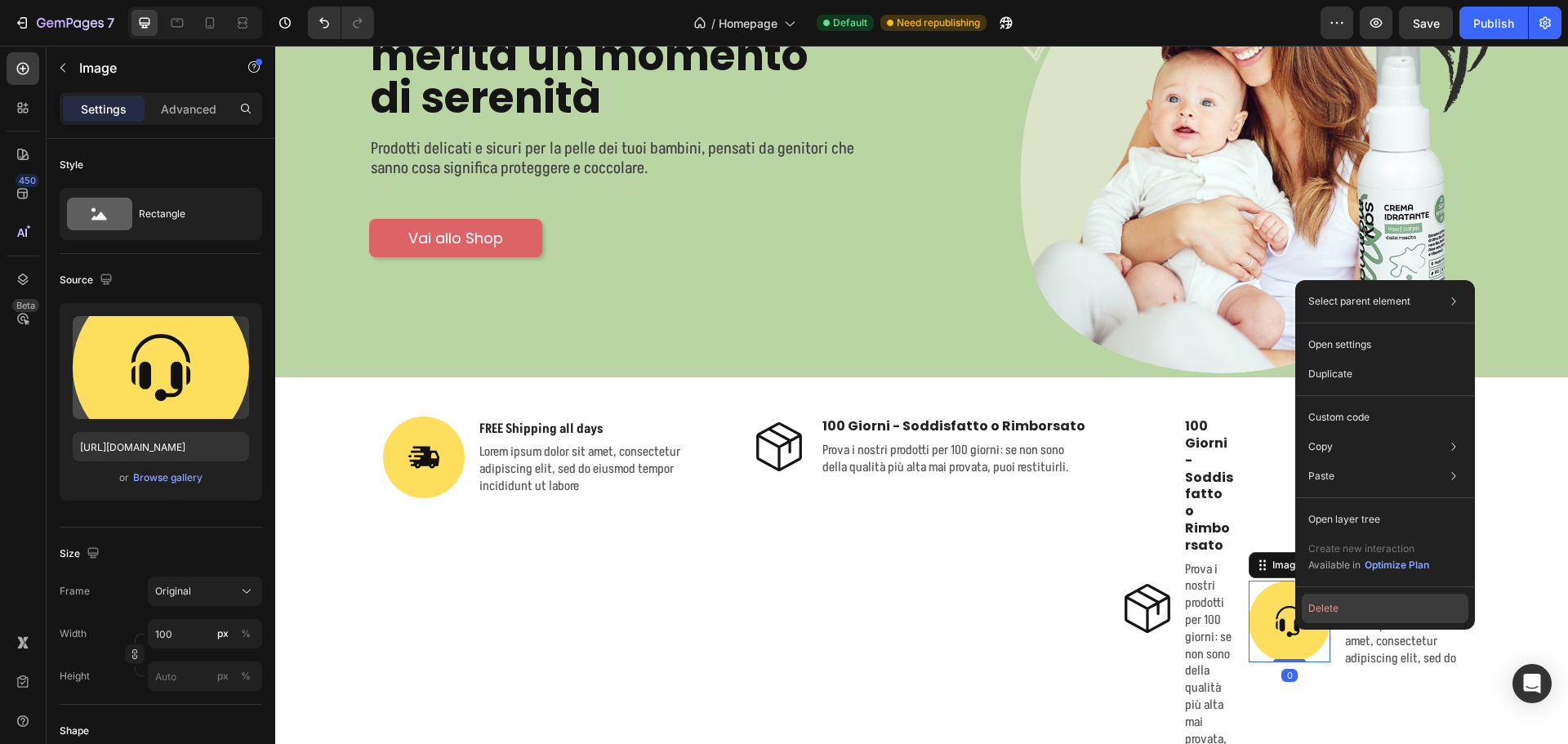
click at [1307, 605] on button "Delete" at bounding box center [1385, 608] width 167 height 30
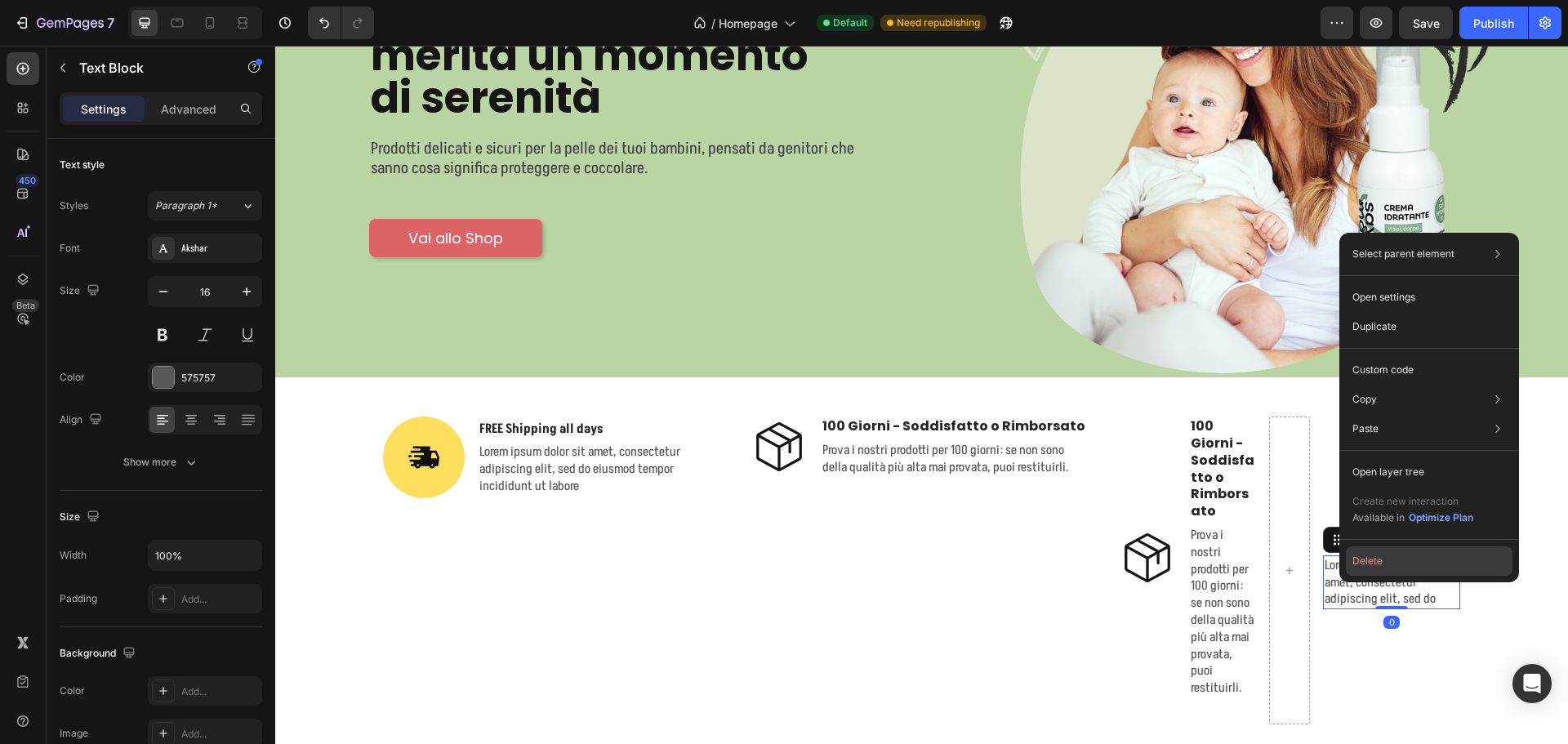
click at [1367, 556] on button "Delete" at bounding box center [1429, 561] width 167 height 30
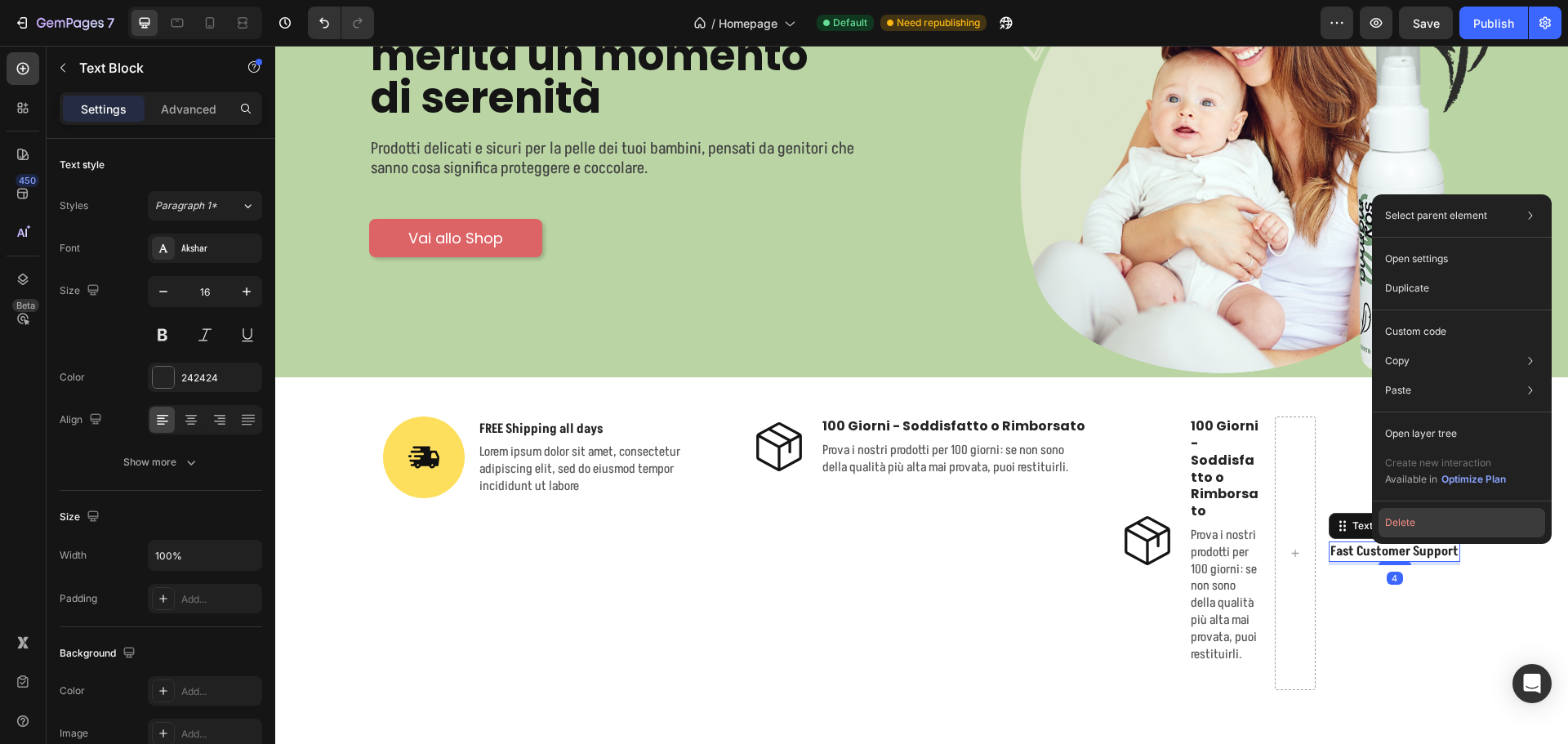
click at [1392, 526] on button "Delete" at bounding box center [1462, 522] width 167 height 30
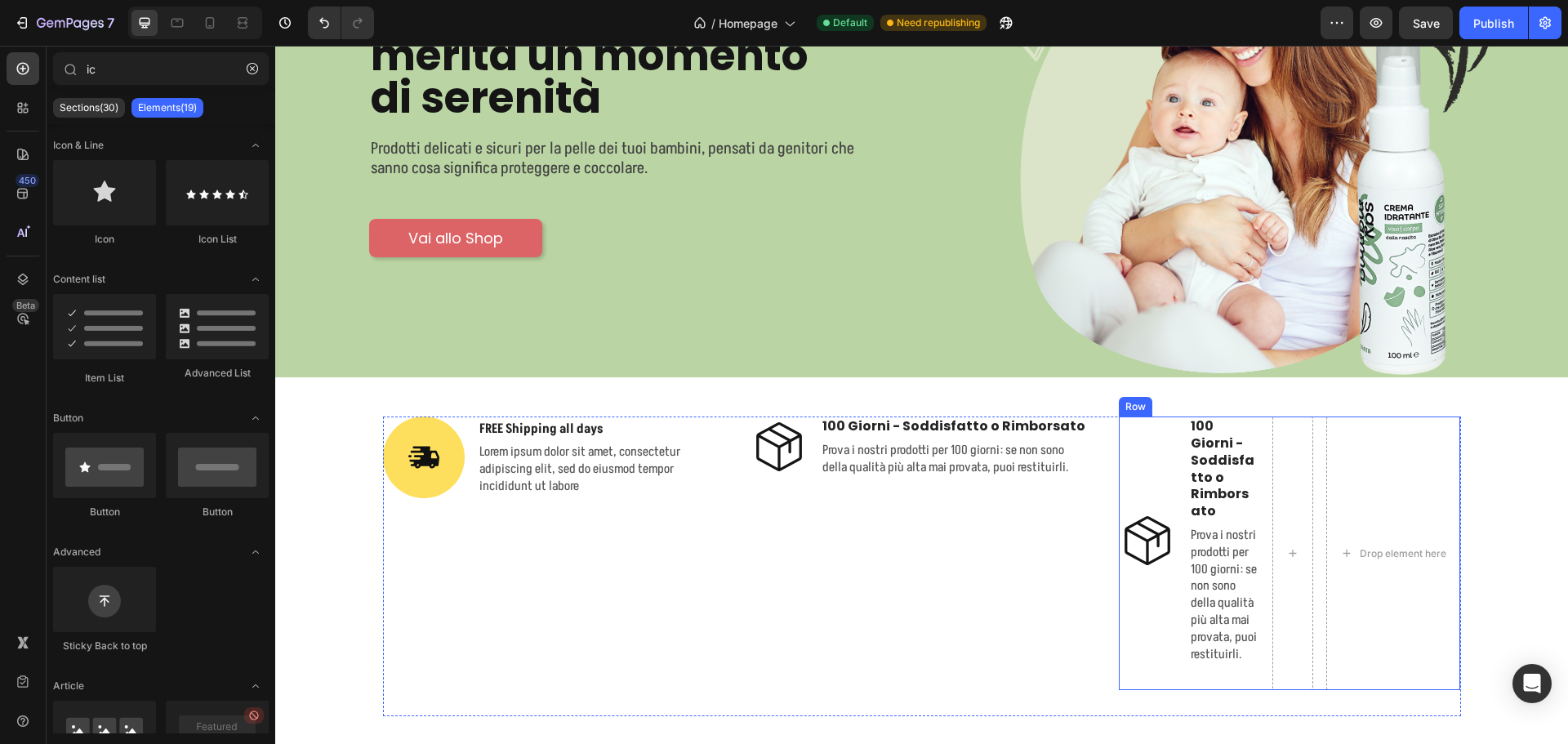
click at [1256, 519] on div "Icon 100 Giorni - Soddisfatto o Rimborsato Text Block Prova i nostri prodotti p…" at bounding box center [1289, 554] width 342 height 274
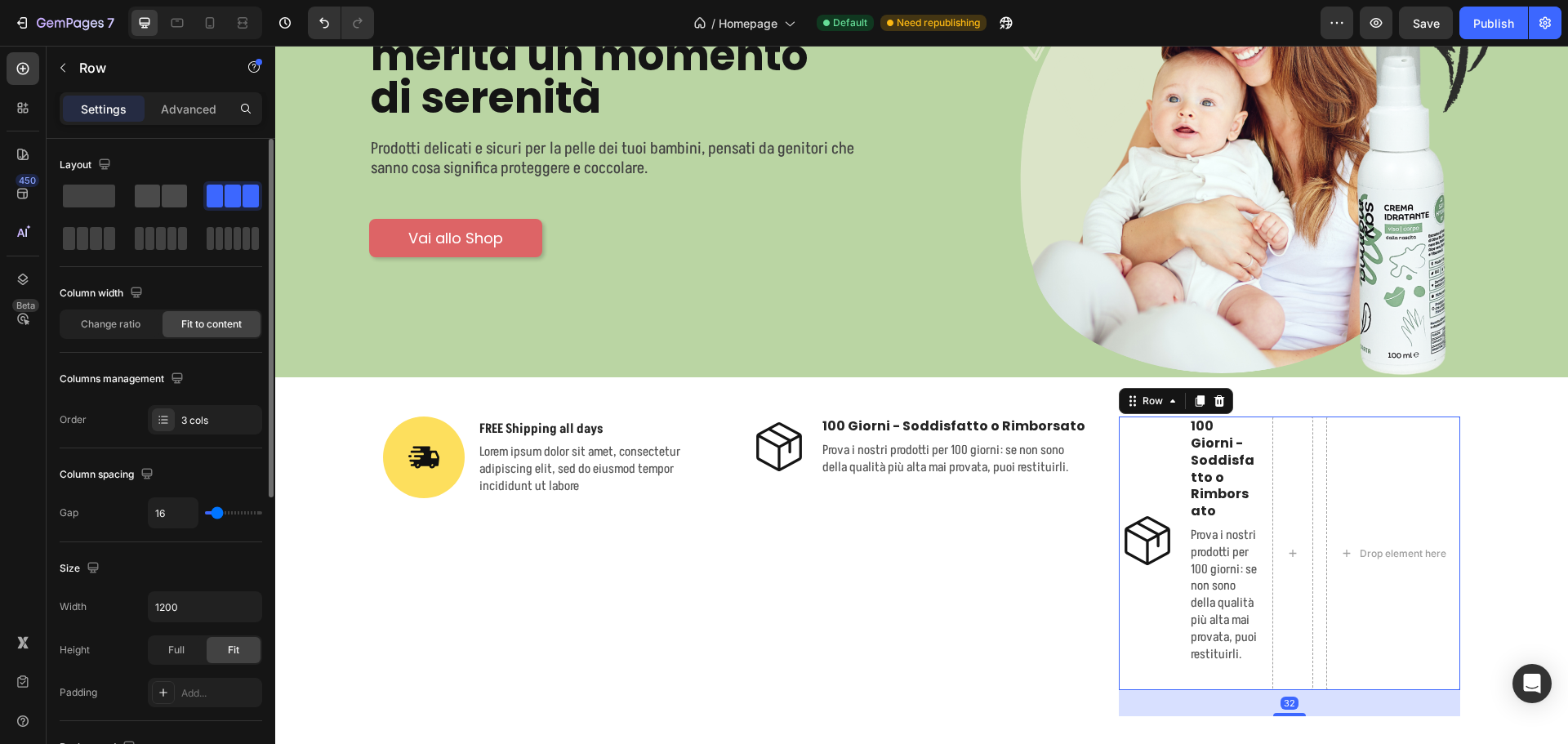
click at [171, 191] on span at bounding box center [174, 195] width 26 height 23
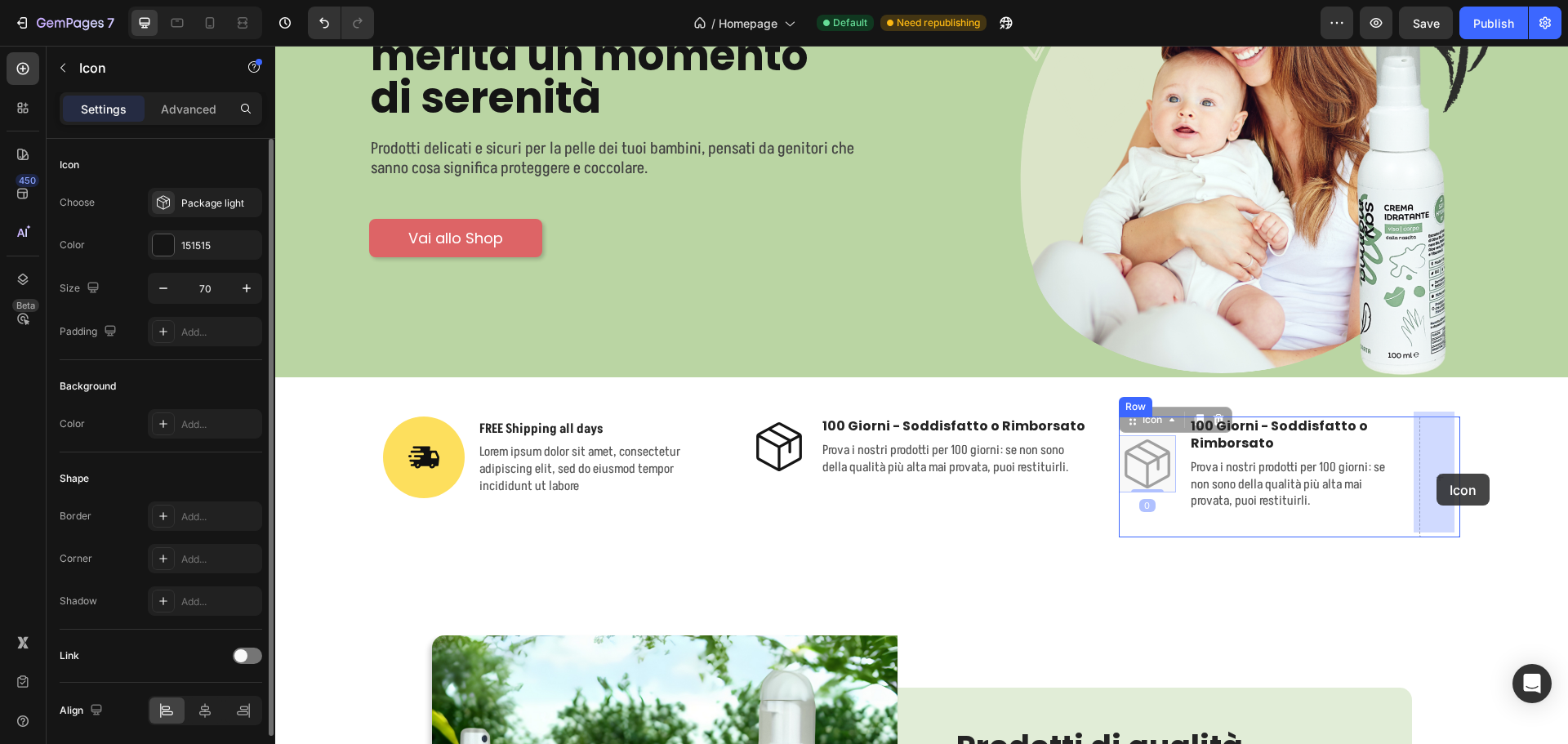
drag, startPoint x: 1146, startPoint y: 455, endPoint x: 1417, endPoint y: 471, distance: 271.5
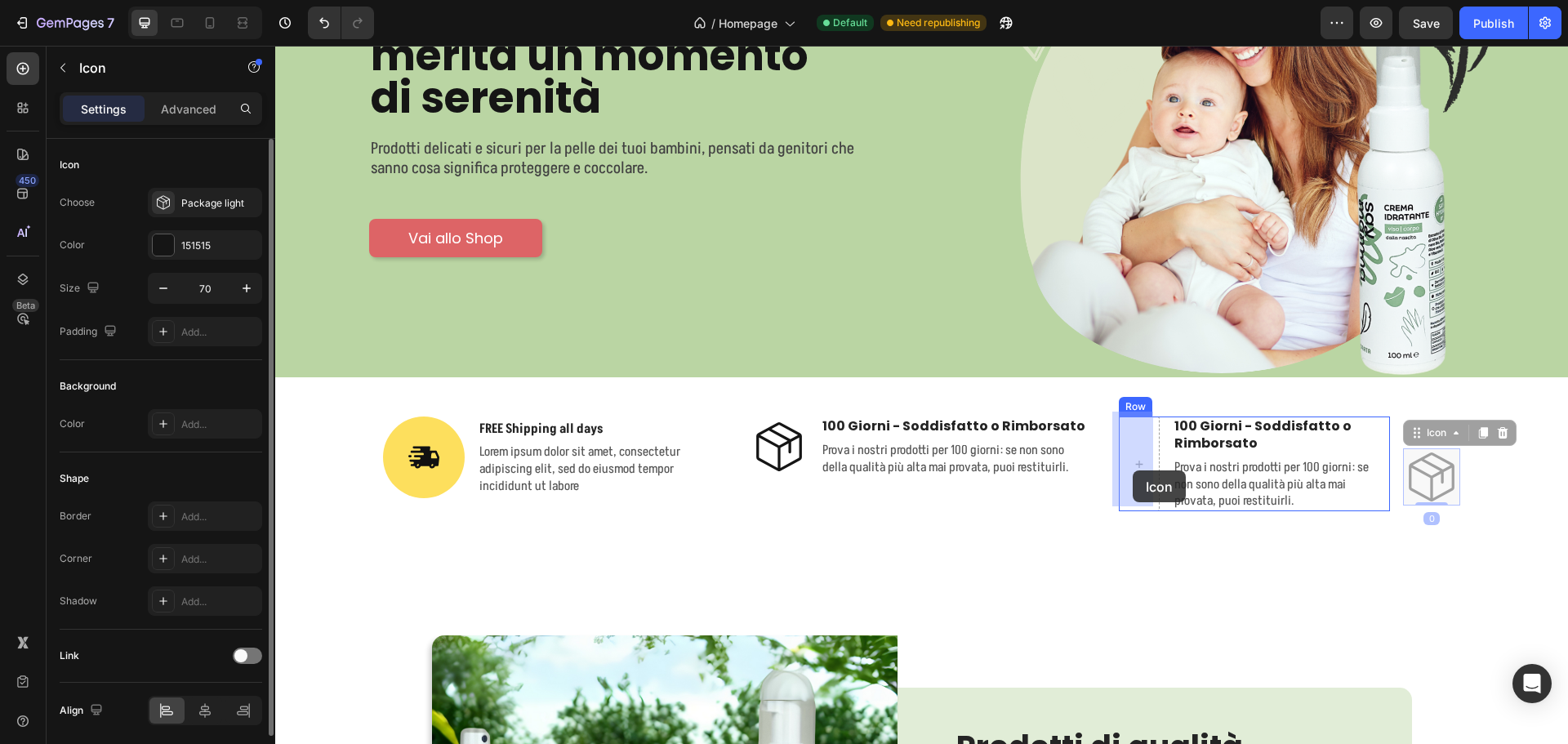
drag, startPoint x: 1422, startPoint y: 471, endPoint x: 1132, endPoint y: 470, distance: 290.0
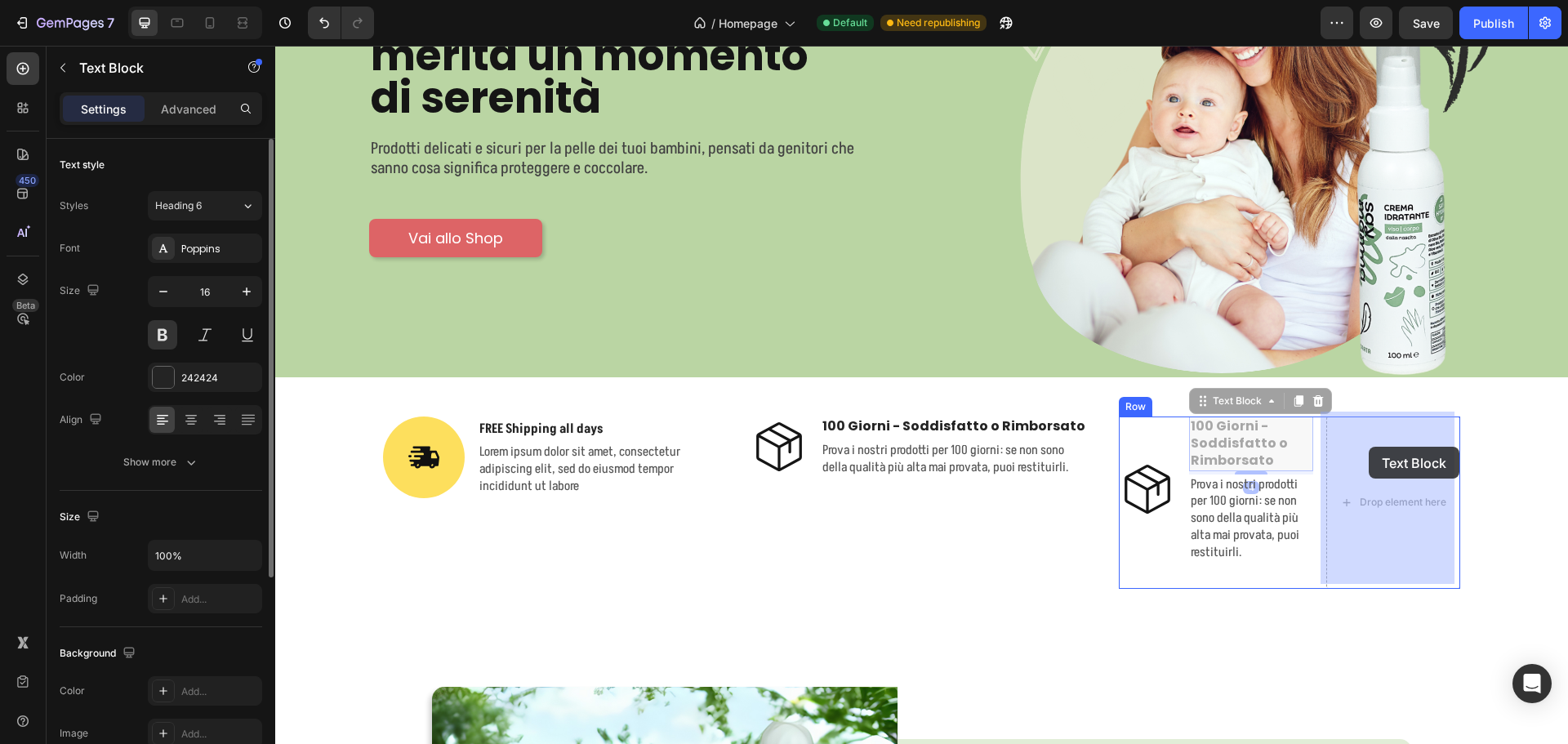
drag, startPoint x: 1322, startPoint y: 446, endPoint x: 1365, endPoint y: 446, distance: 43.0
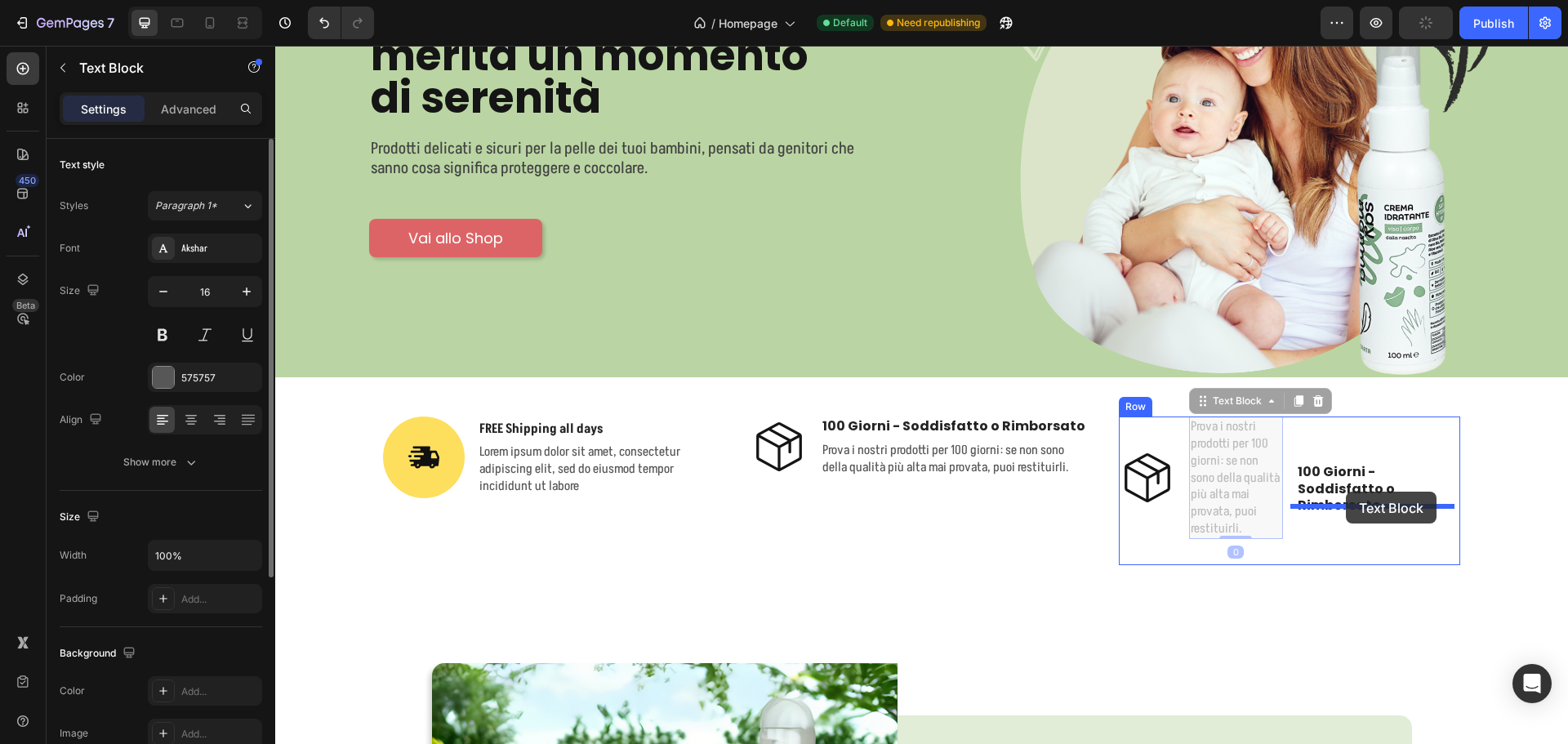
drag, startPoint x: 1228, startPoint y: 479, endPoint x: 1346, endPoint y: 492, distance: 118.7
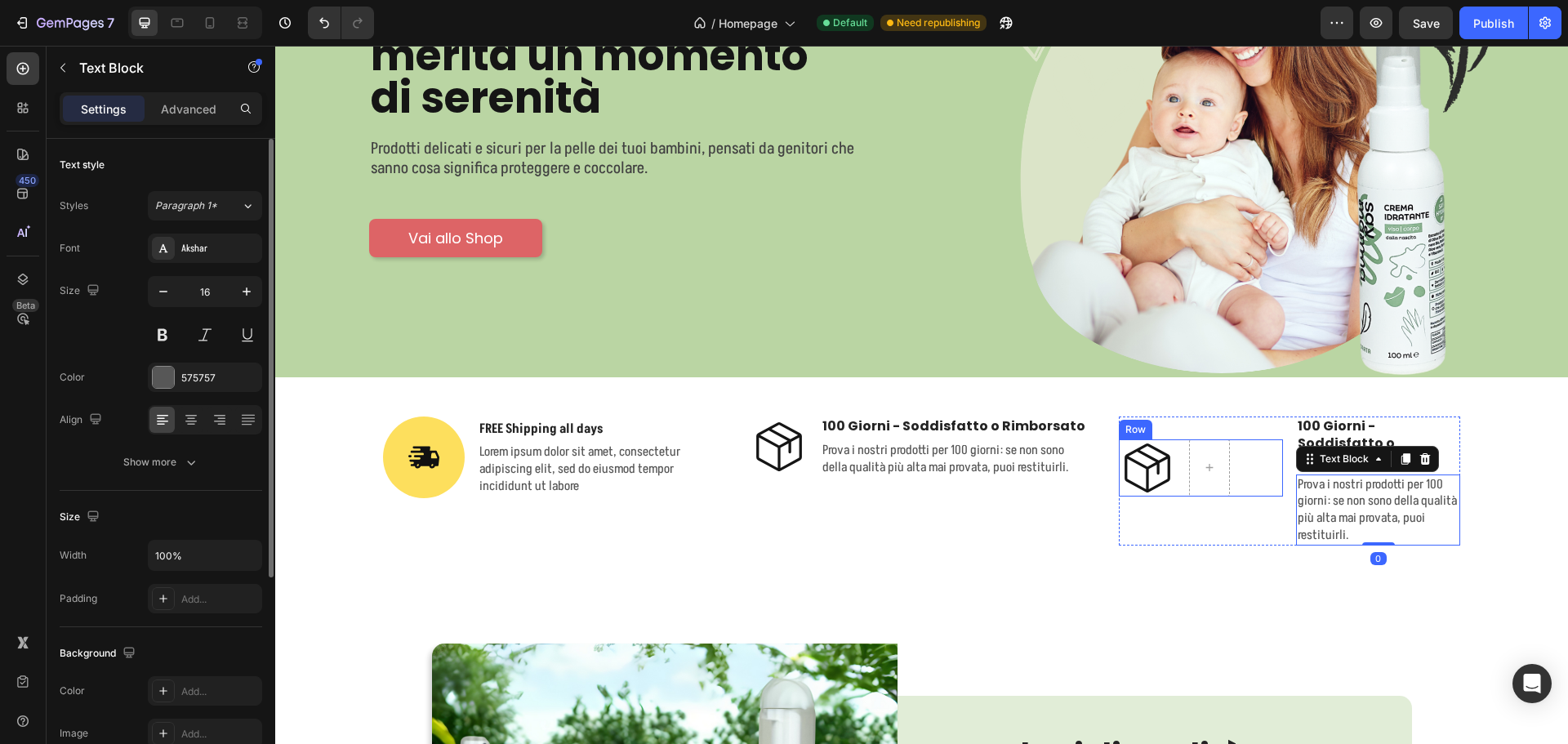
click at [1240, 440] on div "Icon Row" at bounding box center [1200, 468] width 165 height 57
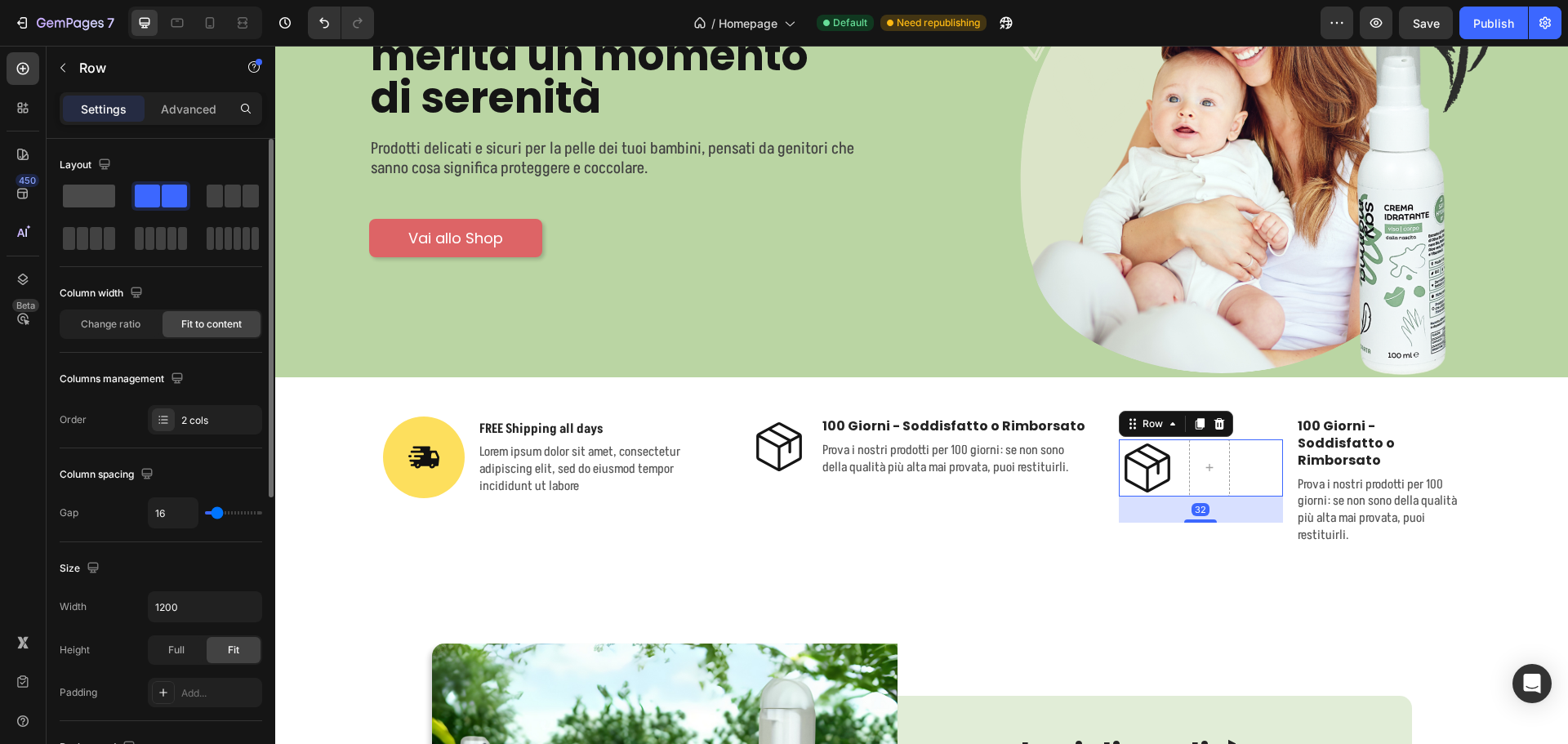
click at [102, 194] on span at bounding box center [89, 195] width 52 height 23
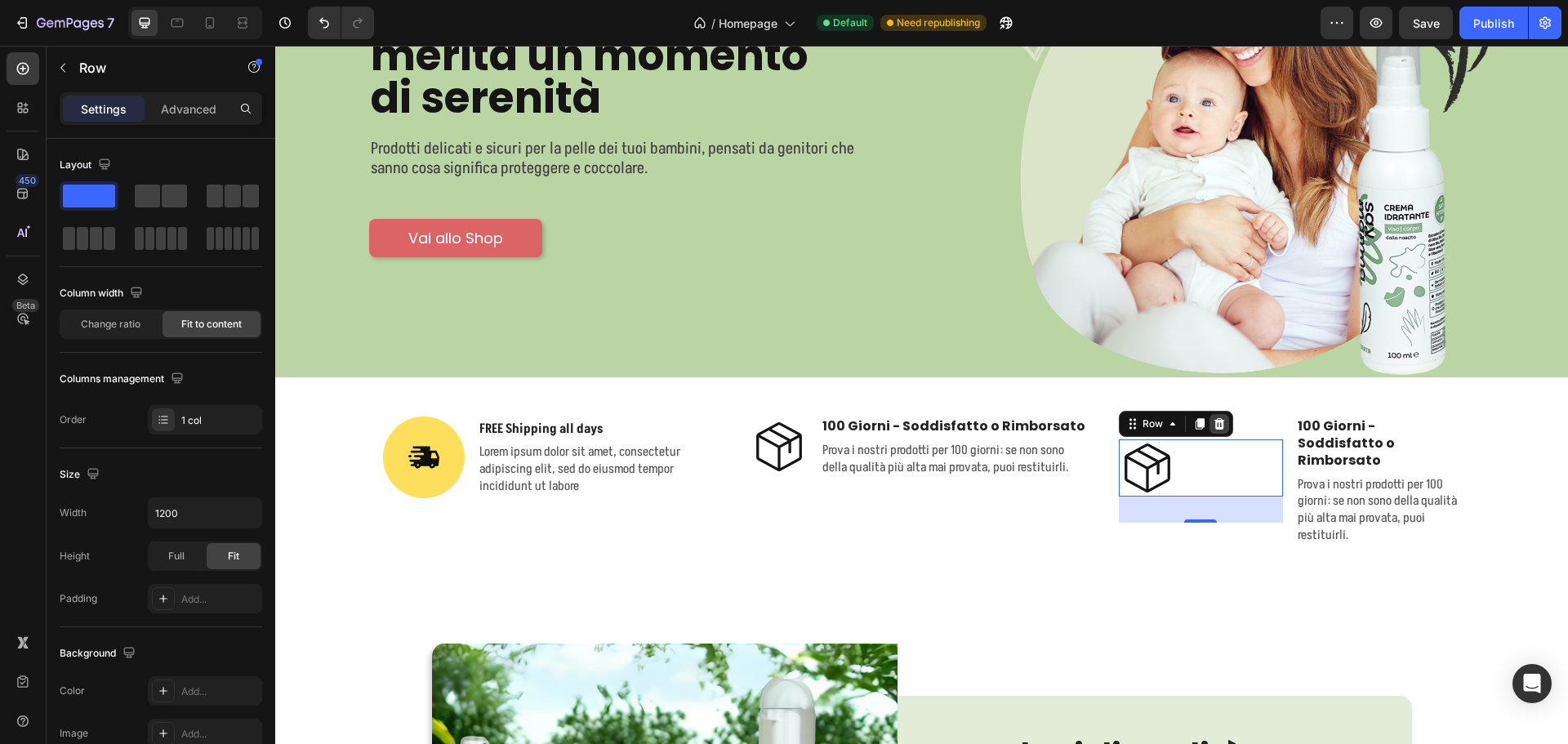
click at [1213, 418] on icon at bounding box center [1218, 424] width 11 height 12
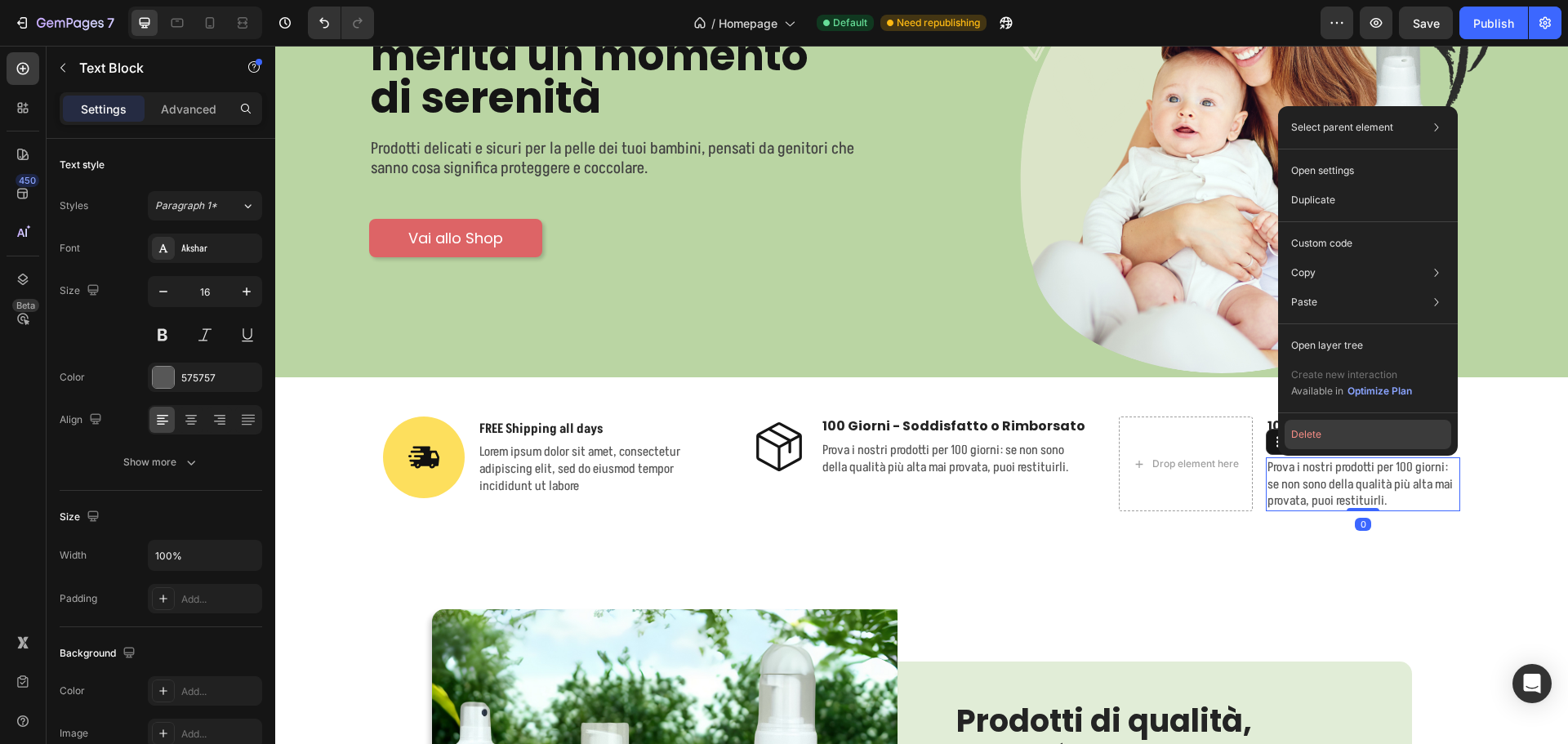
click at [1314, 438] on button "Delete" at bounding box center [1367, 435] width 167 height 30
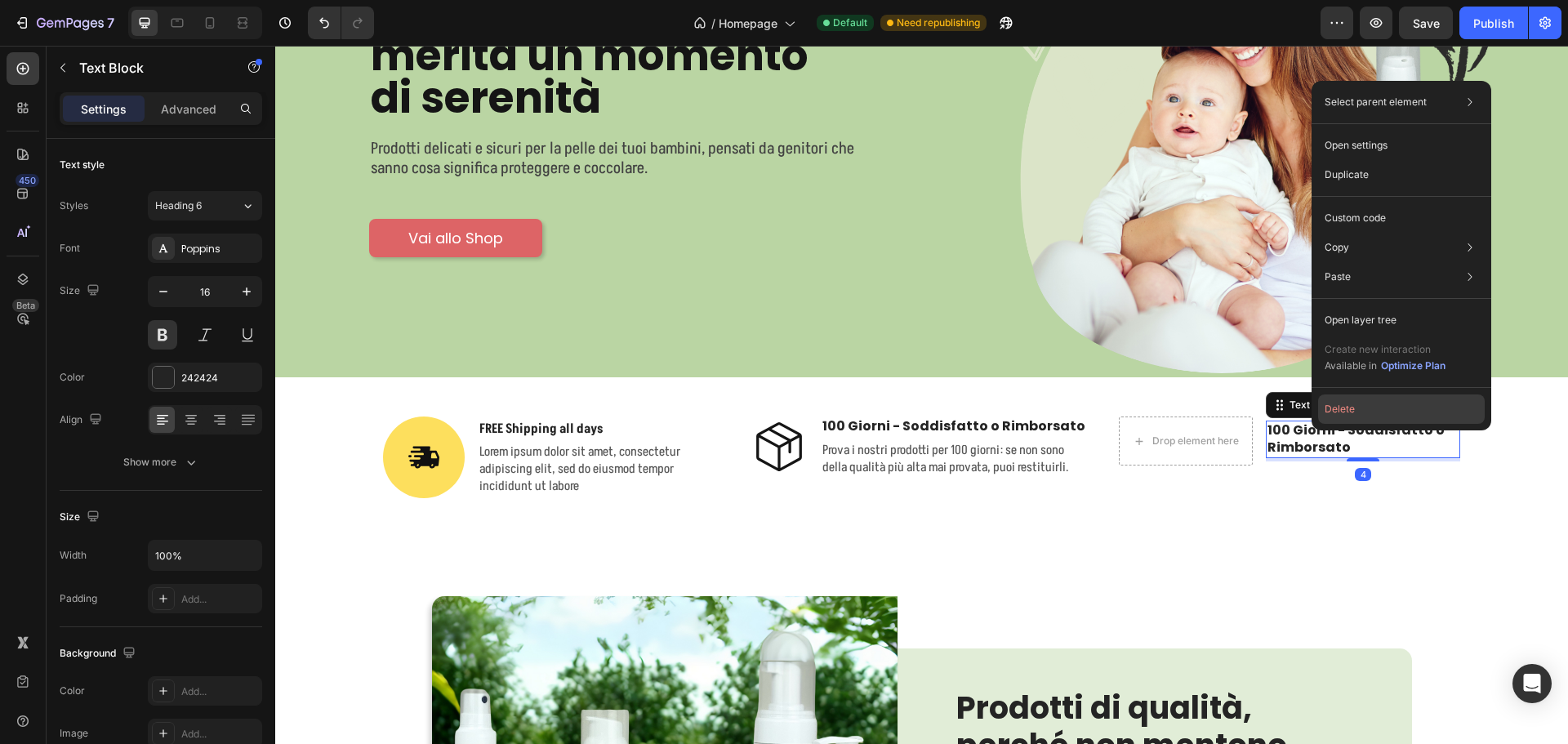
click at [1341, 408] on button "Delete" at bounding box center [1400, 409] width 167 height 30
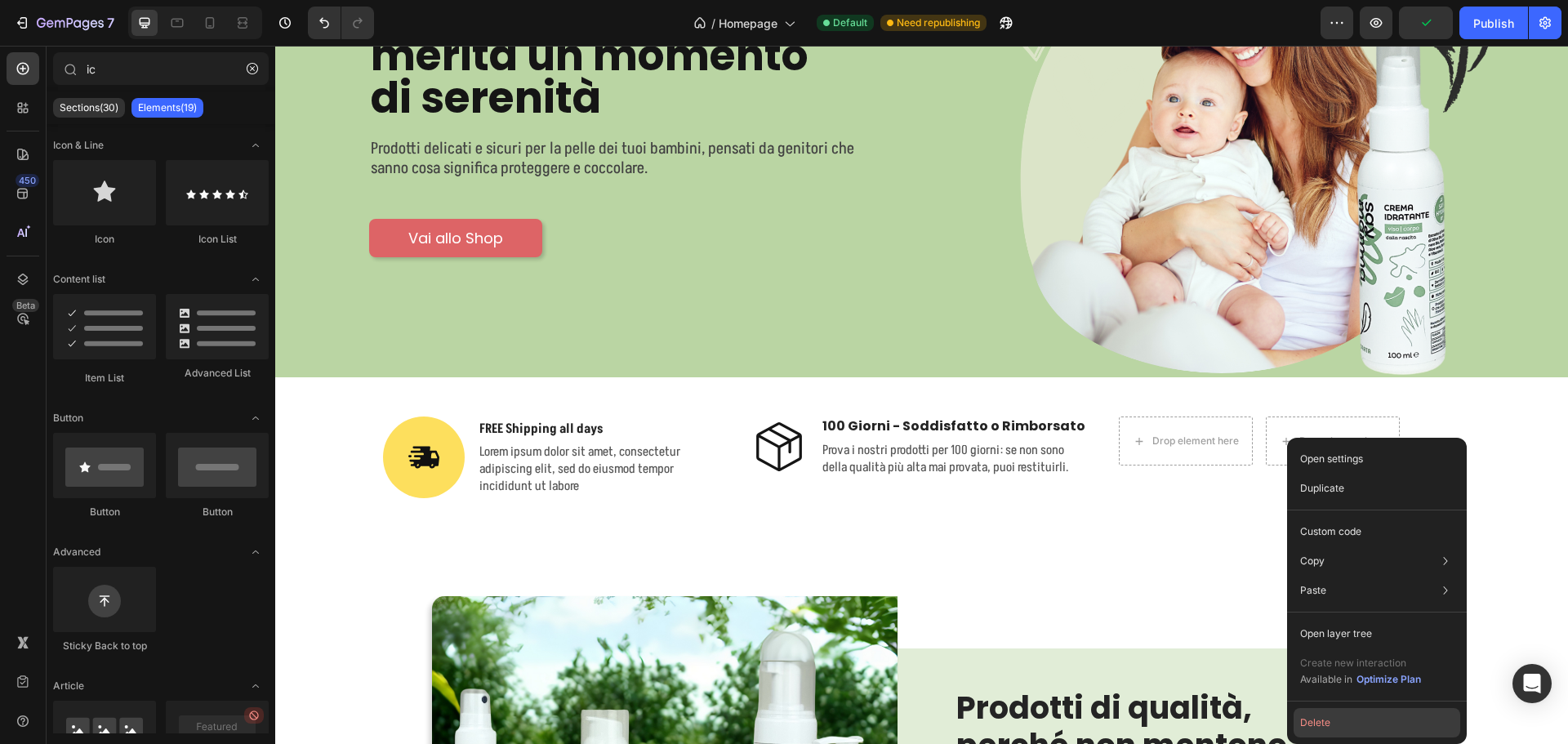
click at [1338, 726] on button "Delete" at bounding box center [1376, 722] width 167 height 30
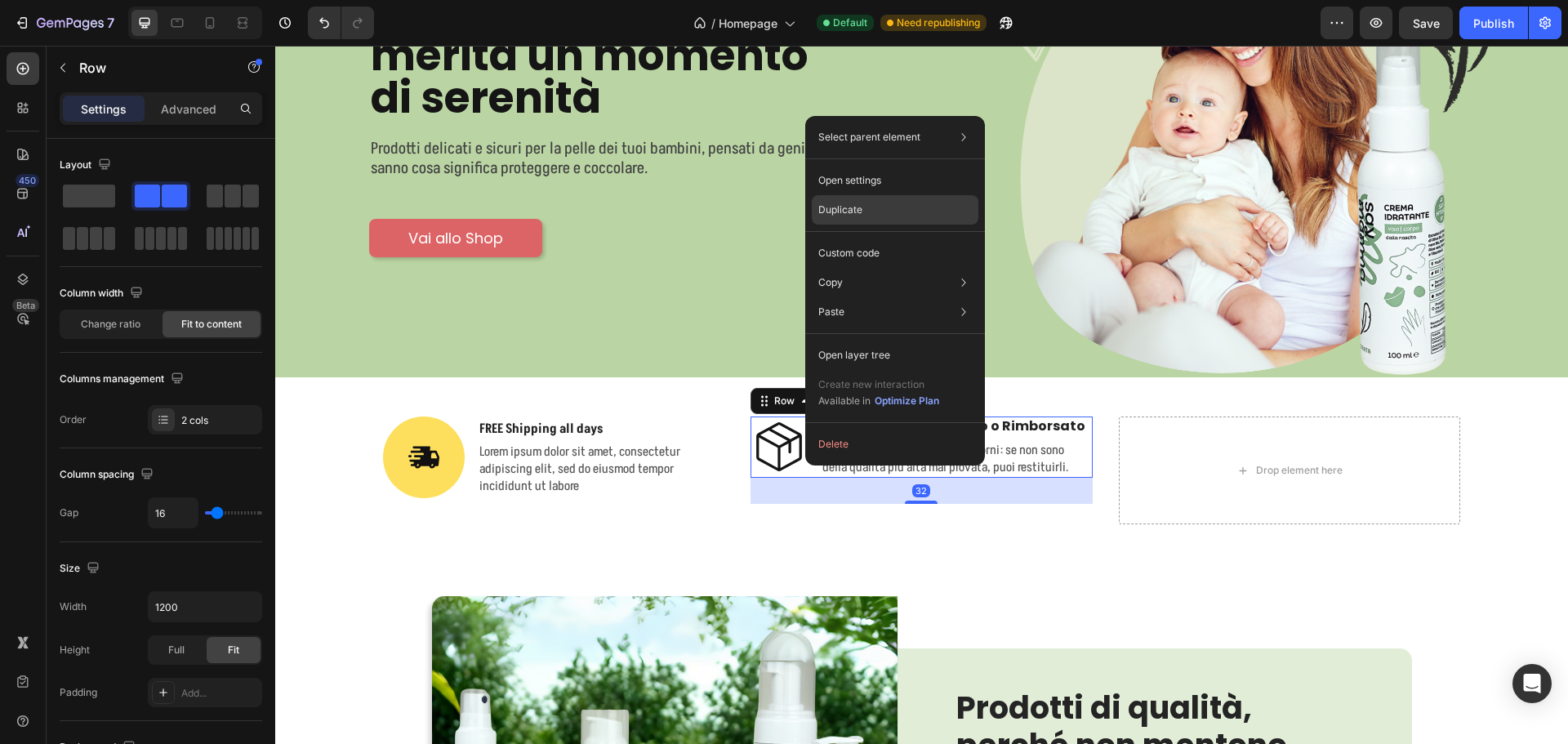
click at [843, 212] on p "Duplicate" at bounding box center [840, 209] width 44 height 15
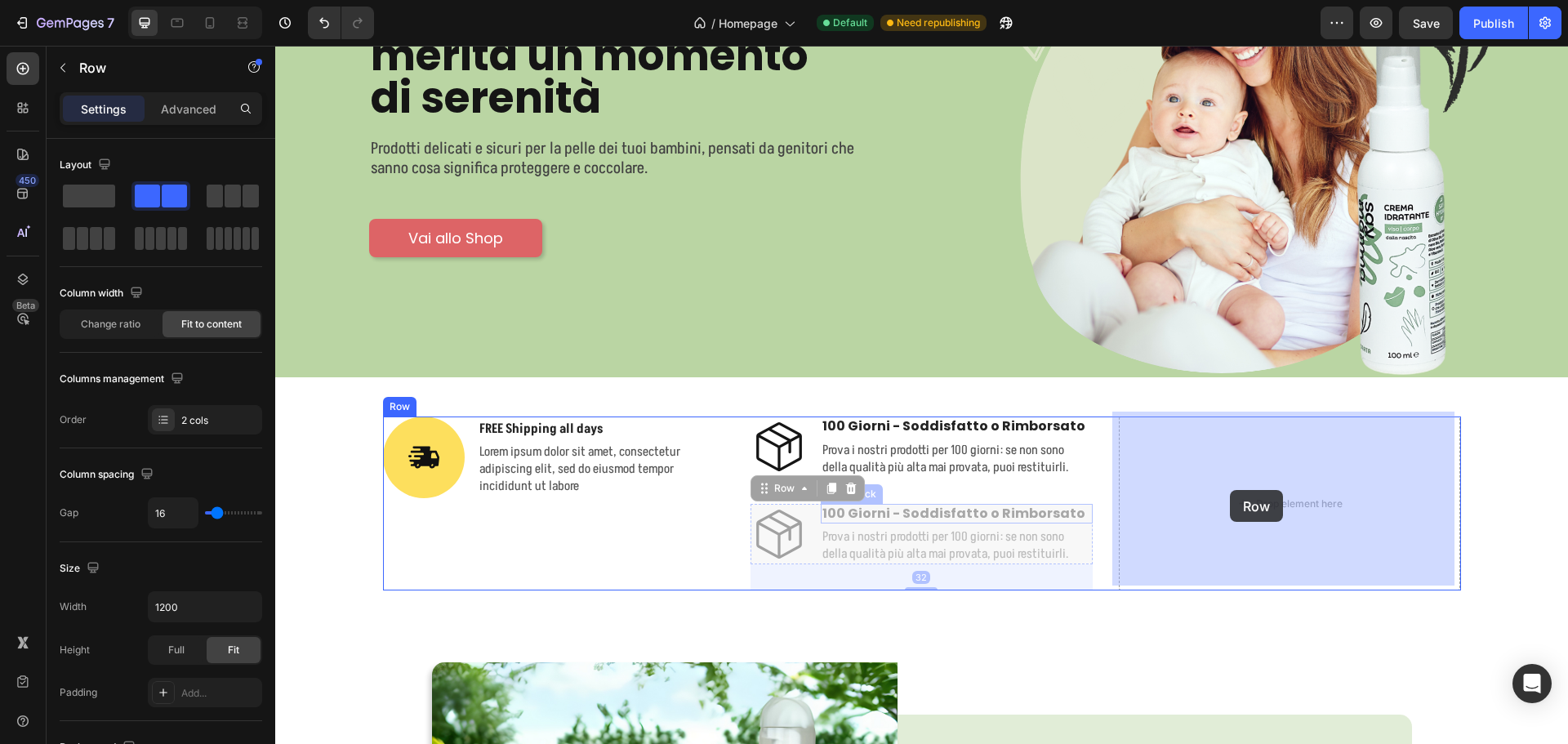
drag, startPoint x: 811, startPoint y: 507, endPoint x: 1230, endPoint y: 490, distance: 419.3
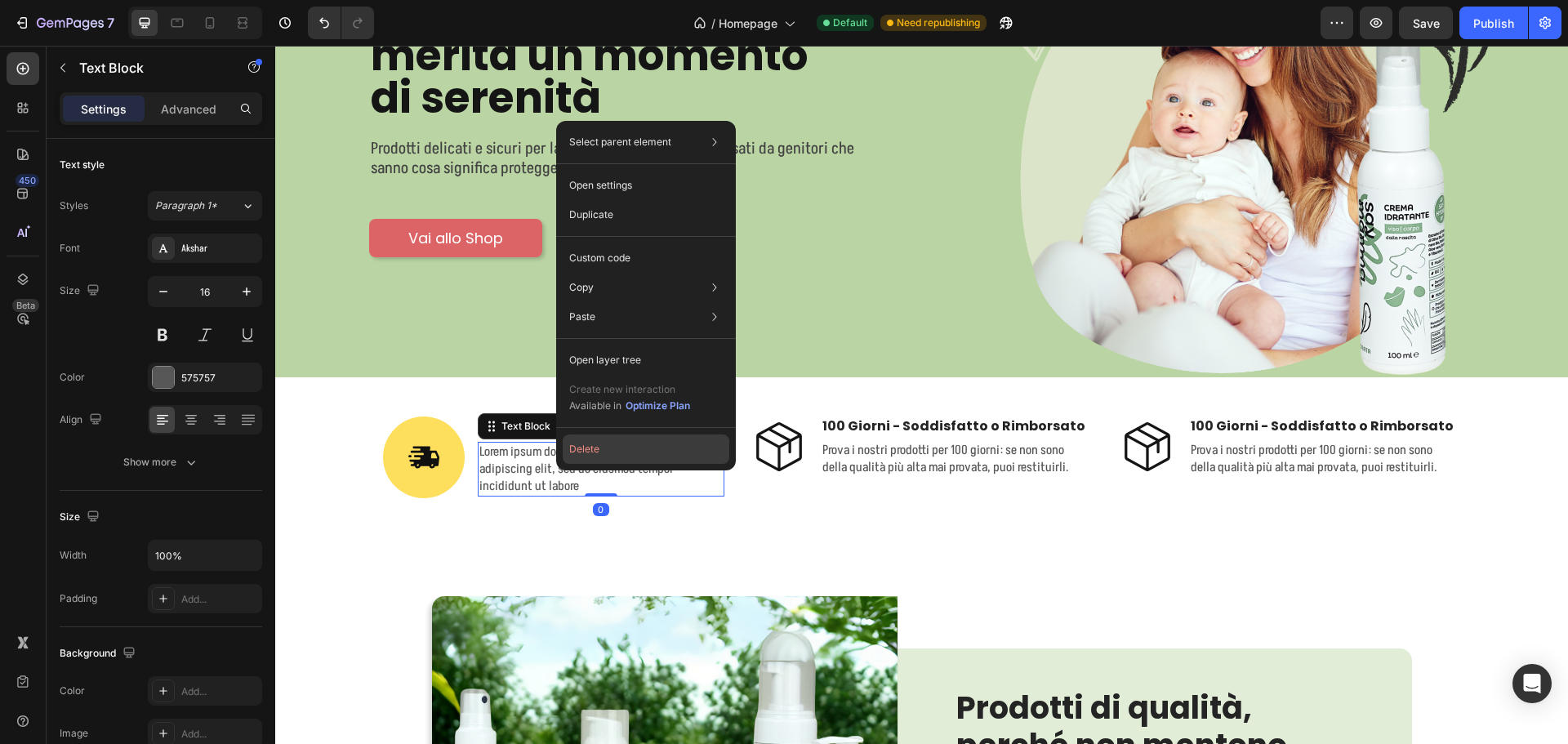
click at [593, 449] on button "Delete" at bounding box center [646, 449] width 167 height 30
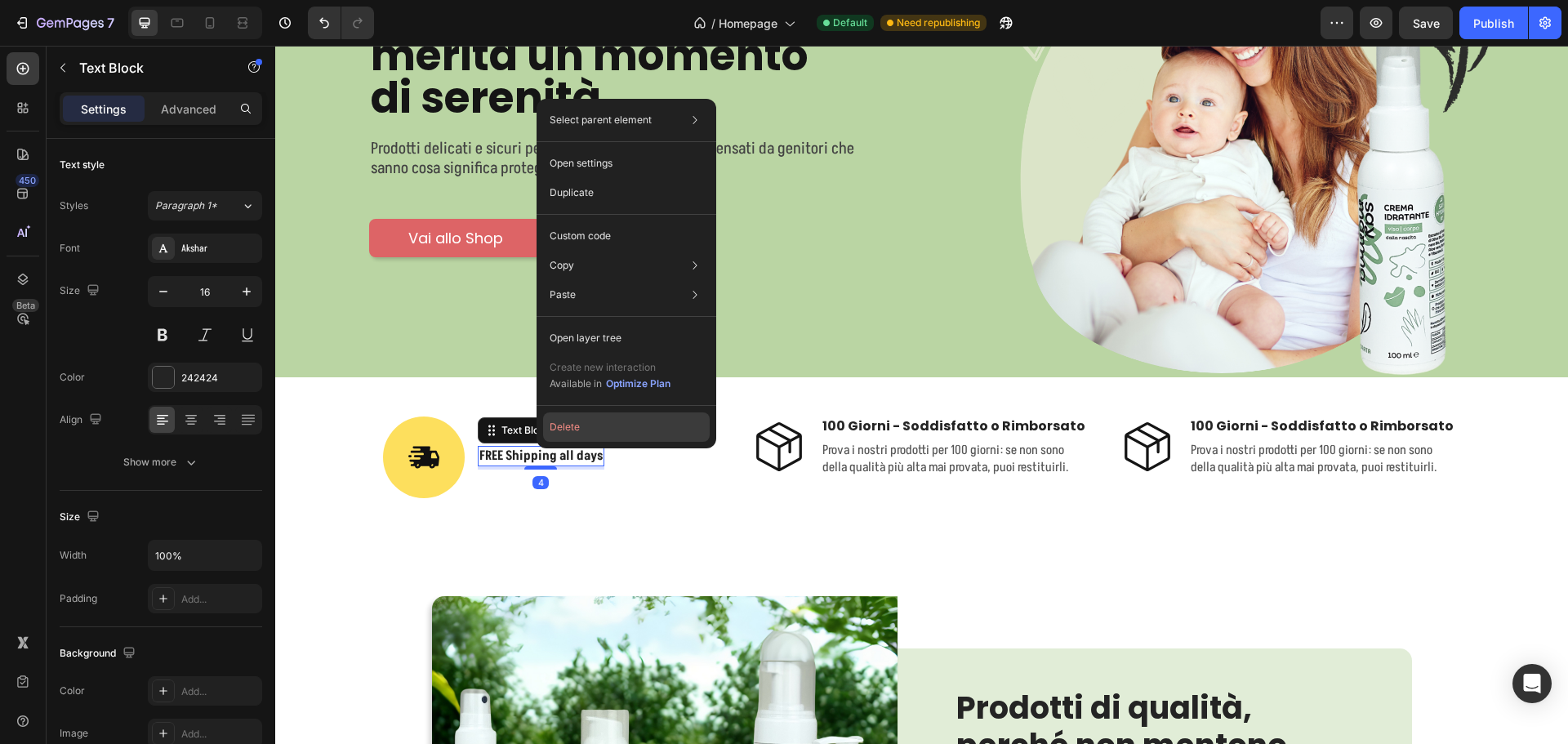
click at [561, 427] on button "Delete" at bounding box center [626, 427] width 167 height 30
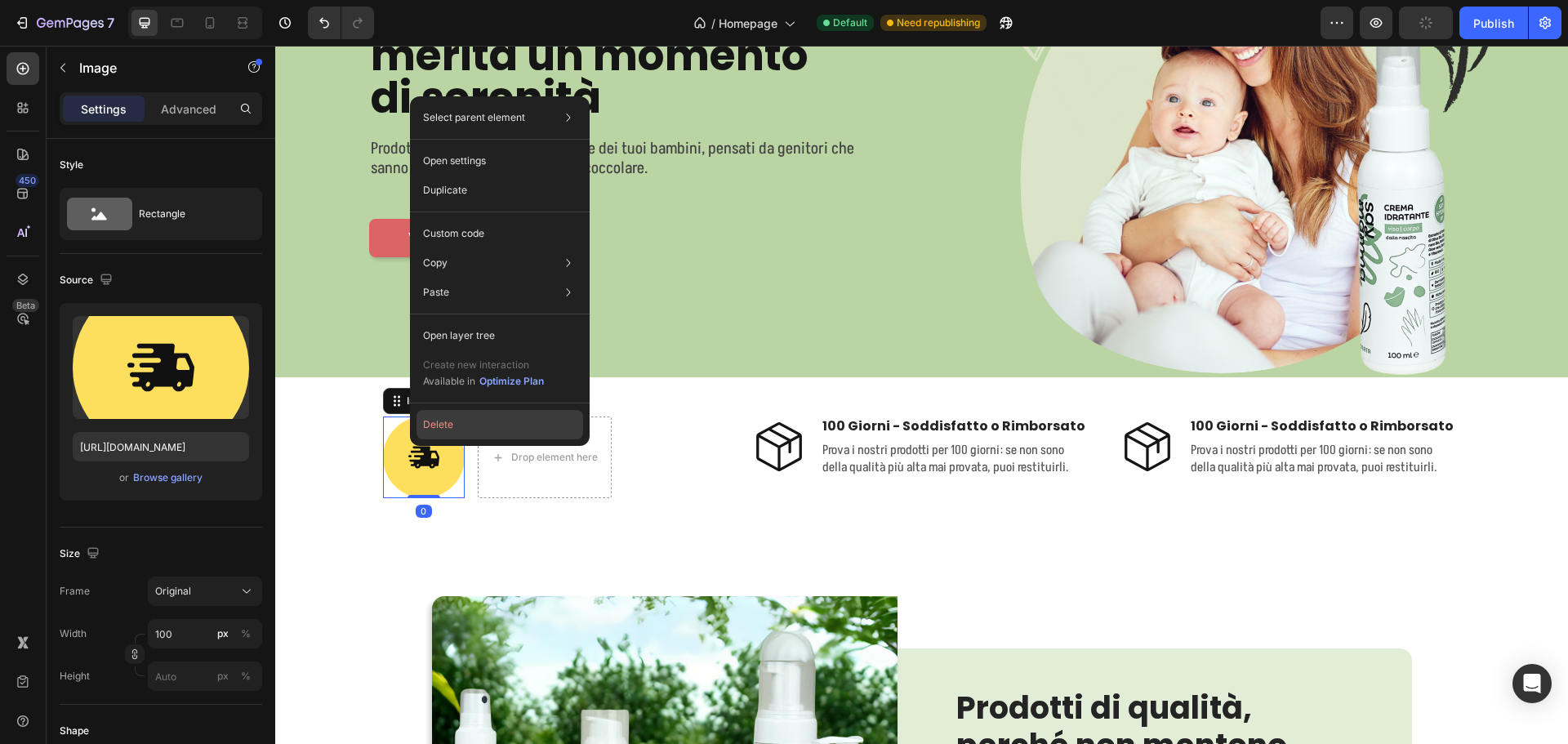
click at [456, 418] on button "Delete" at bounding box center [500, 425] width 167 height 30
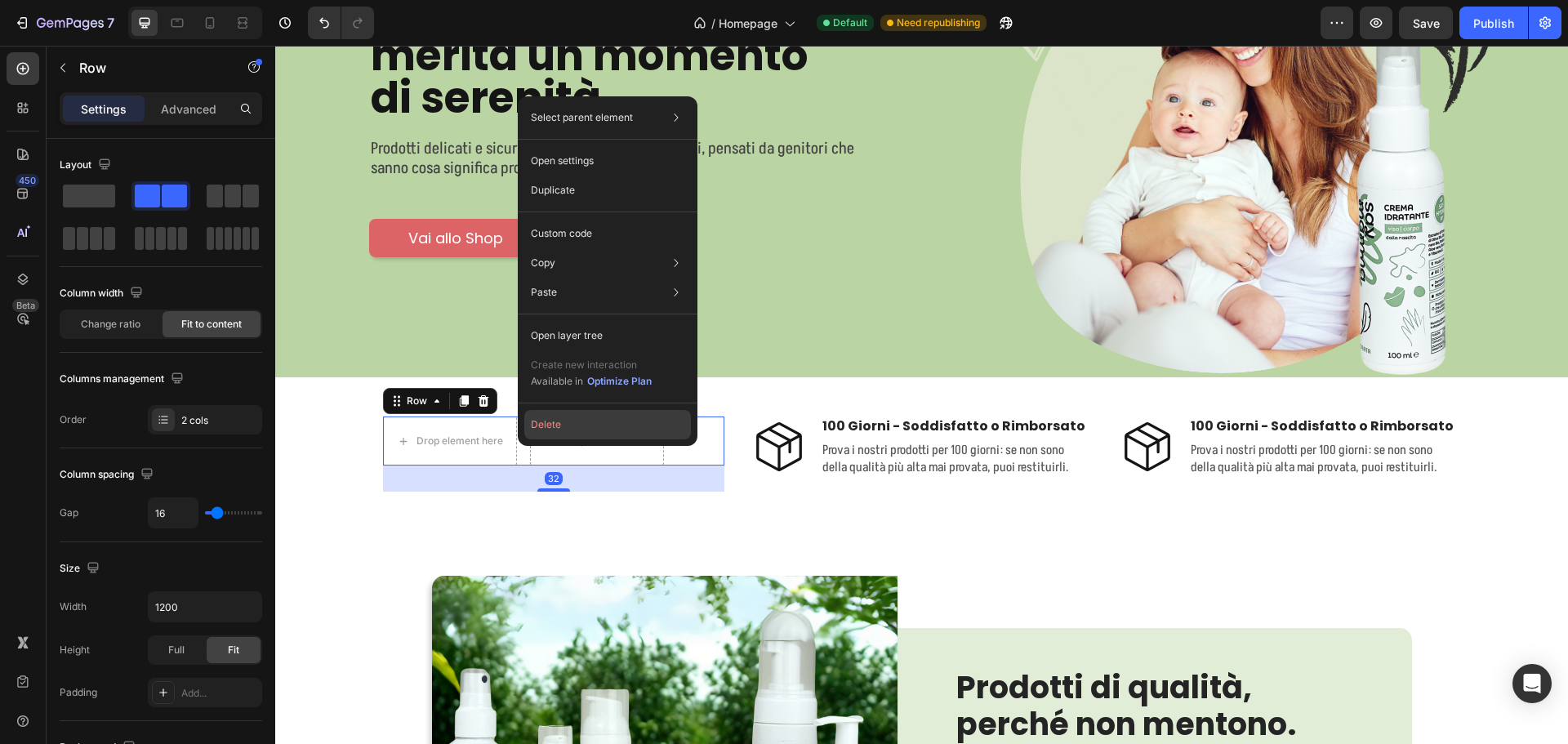
click at [539, 425] on button "Delete" at bounding box center [607, 425] width 167 height 30
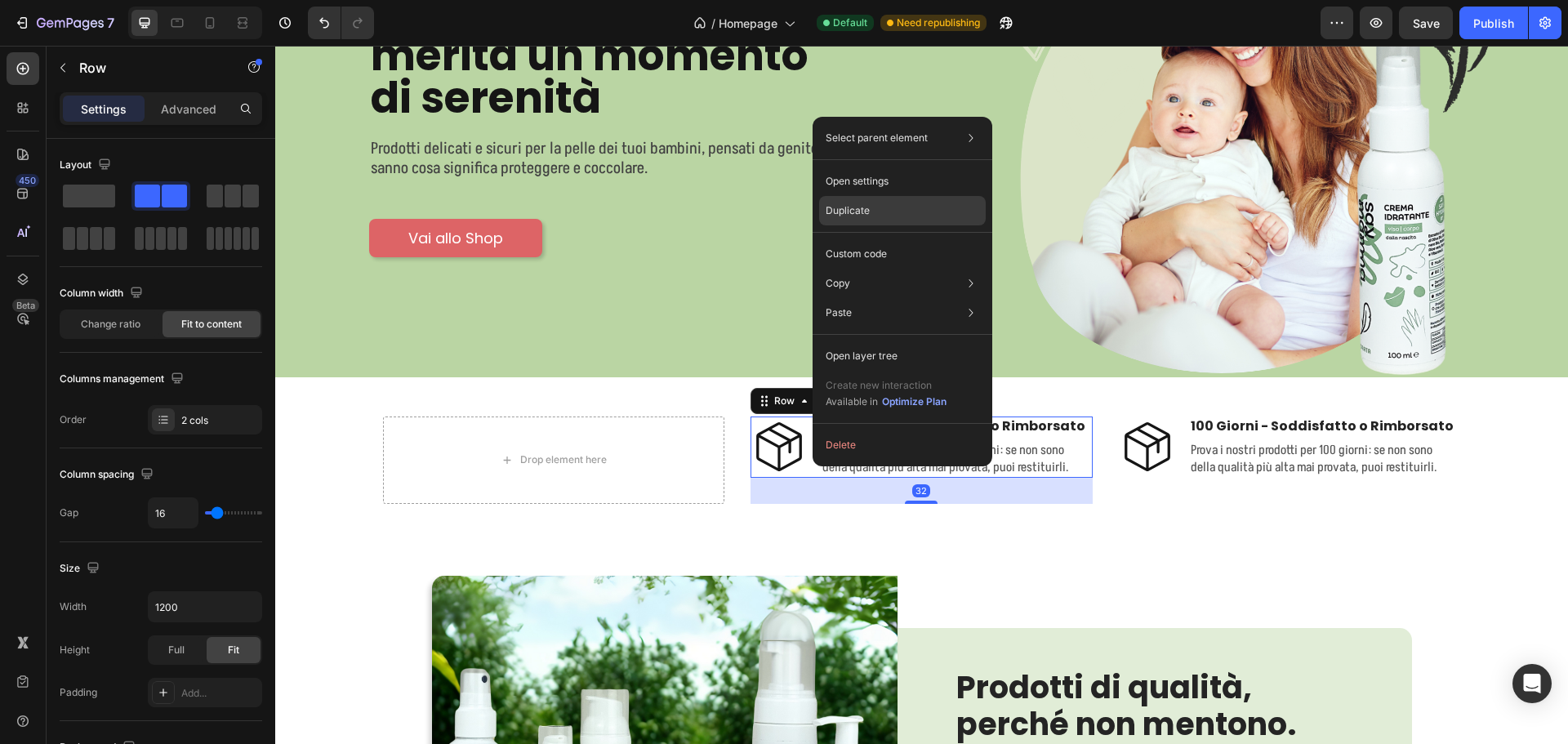
click at [847, 212] on p "Duplicate" at bounding box center [848, 210] width 44 height 15
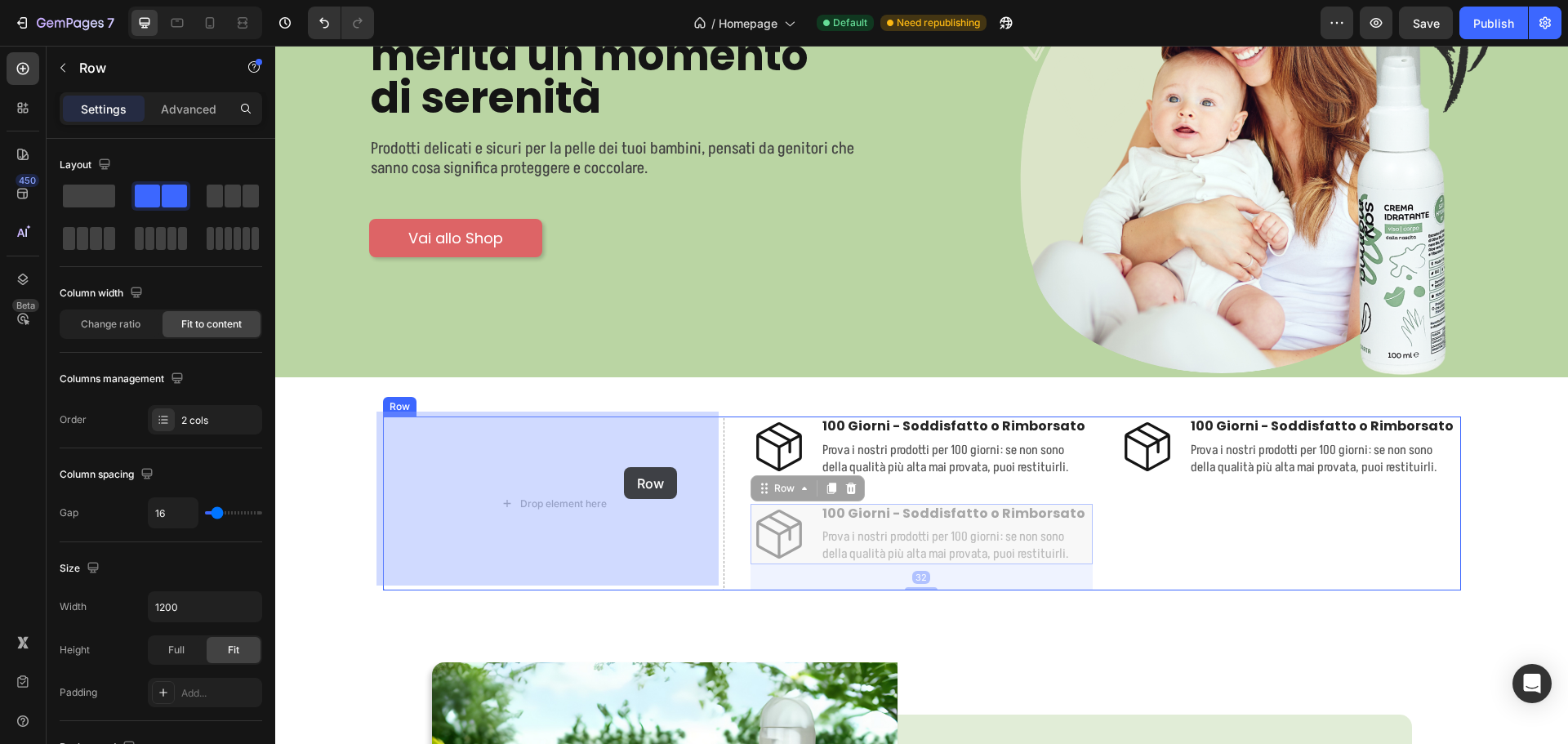
drag, startPoint x: 808, startPoint y: 506, endPoint x: 629, endPoint y: 469, distance: 182.8
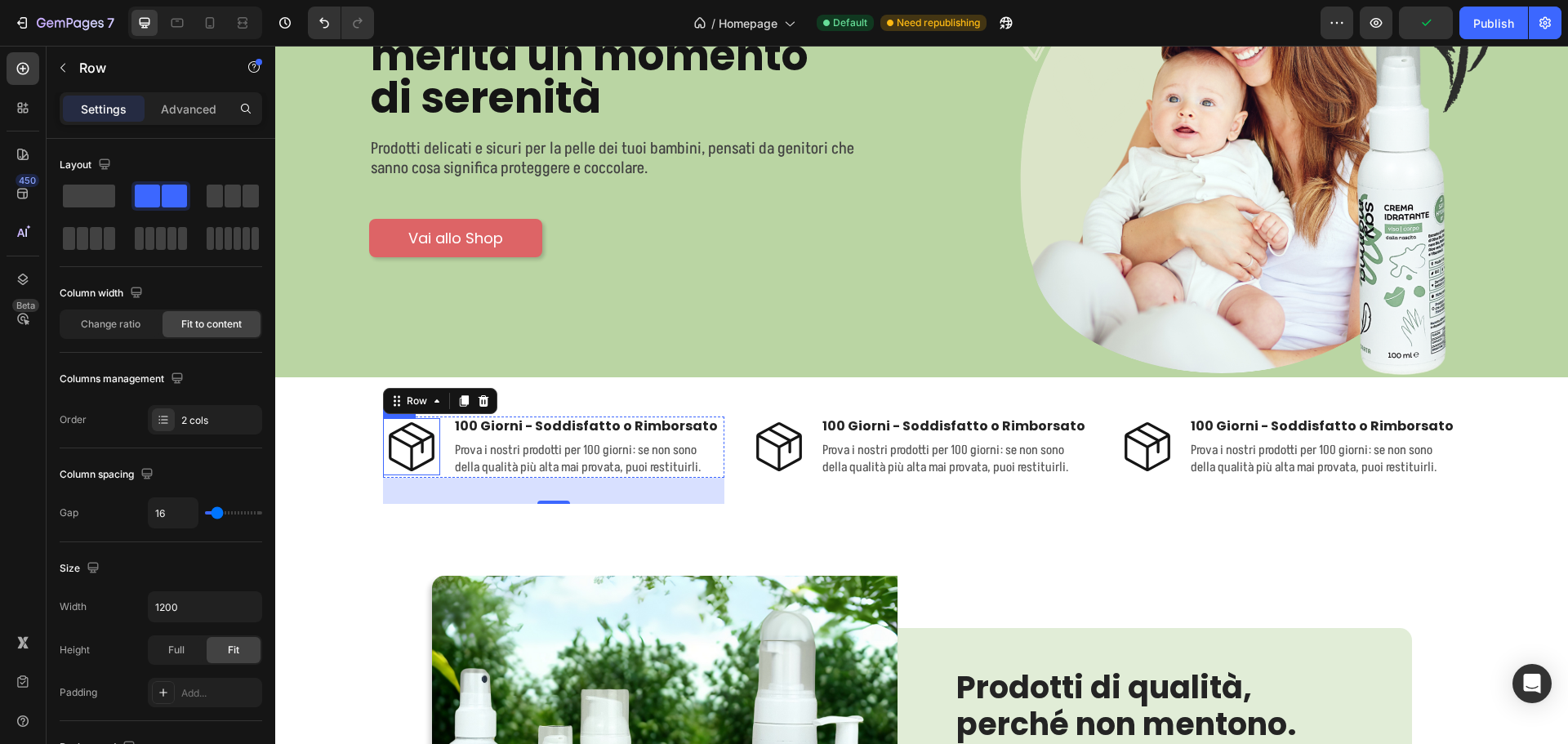
click at [415, 437] on icon at bounding box center [411, 446] width 45 height 49
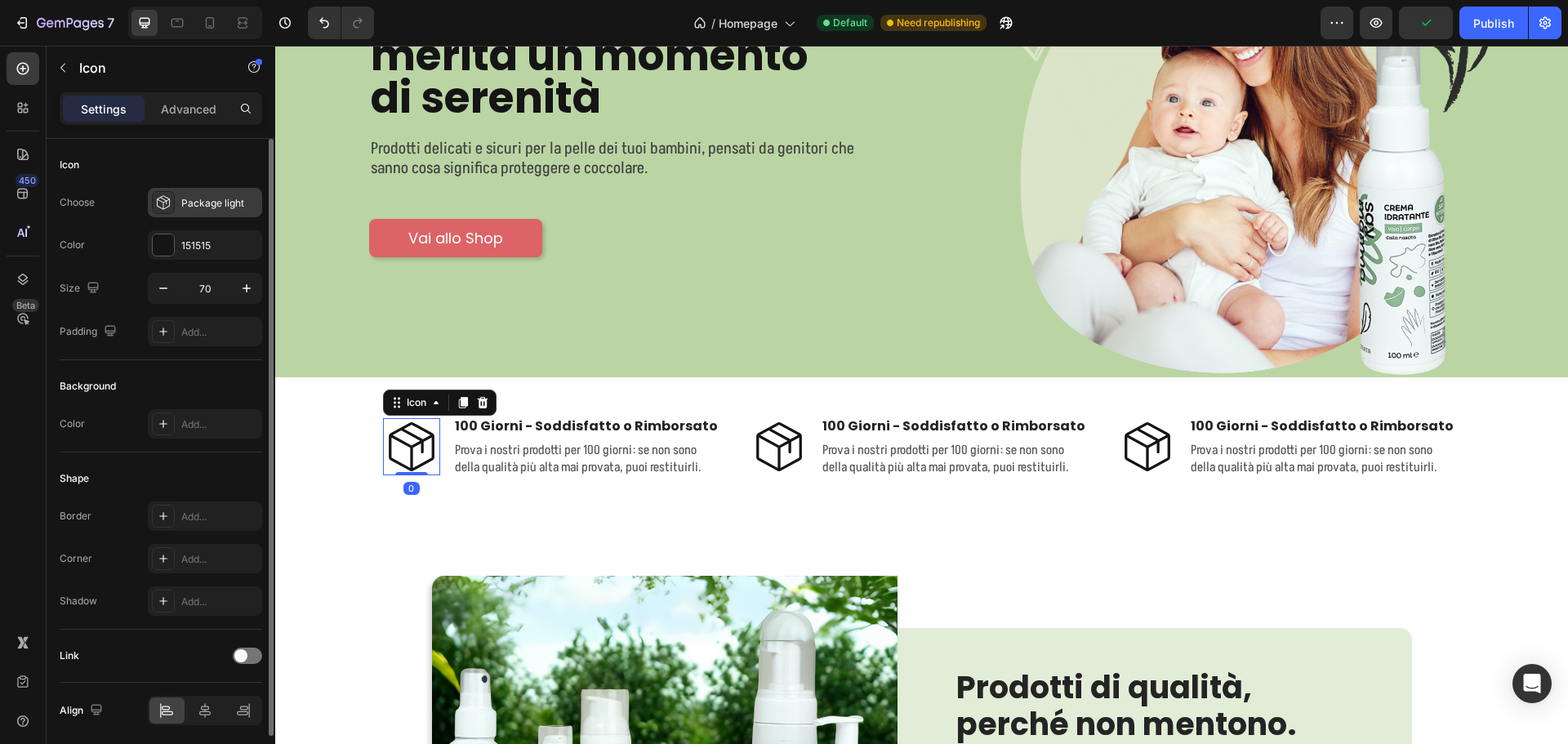
click at [208, 209] on div "Package light" at bounding box center [220, 203] width 77 height 15
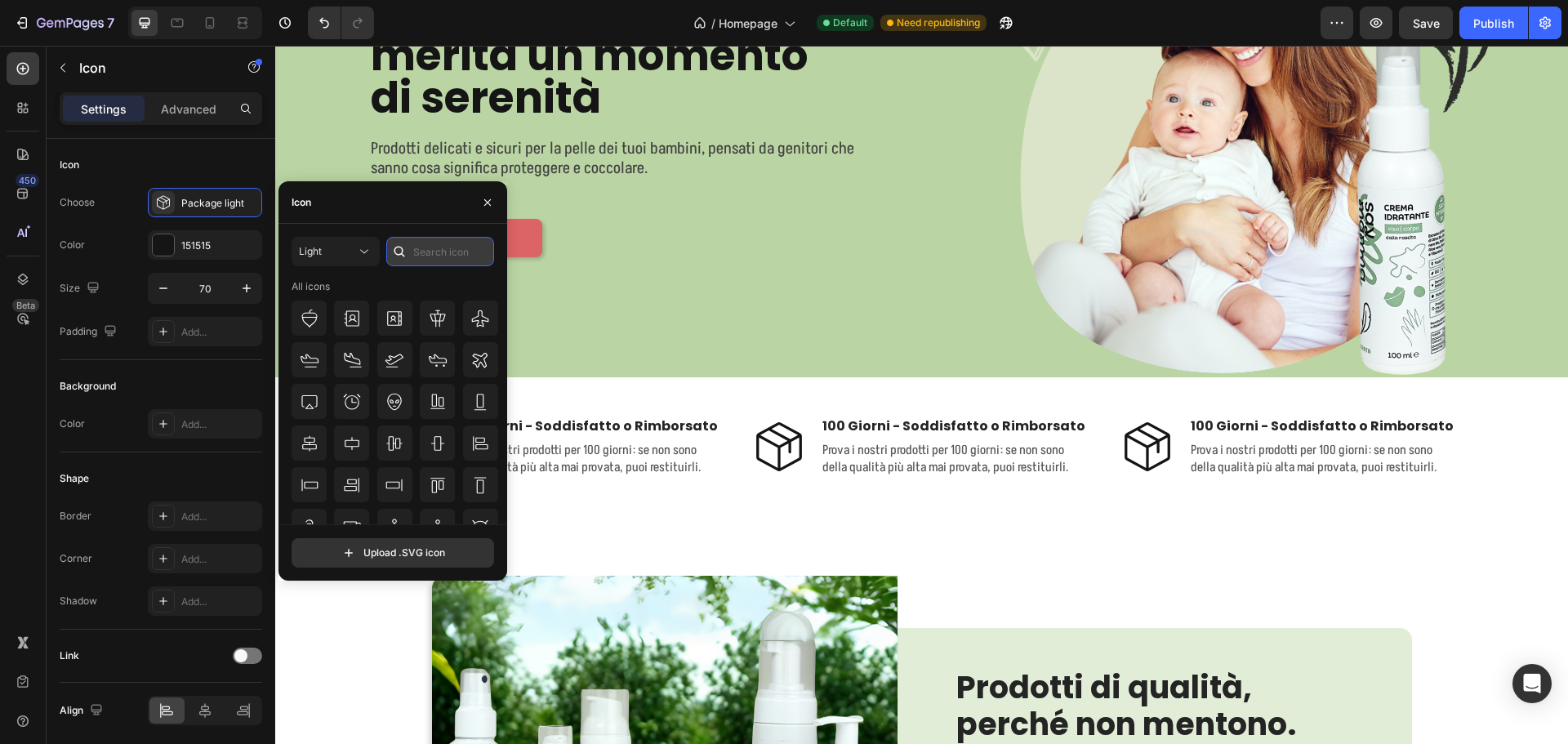
click at [413, 243] on input "text" at bounding box center [440, 251] width 107 height 30
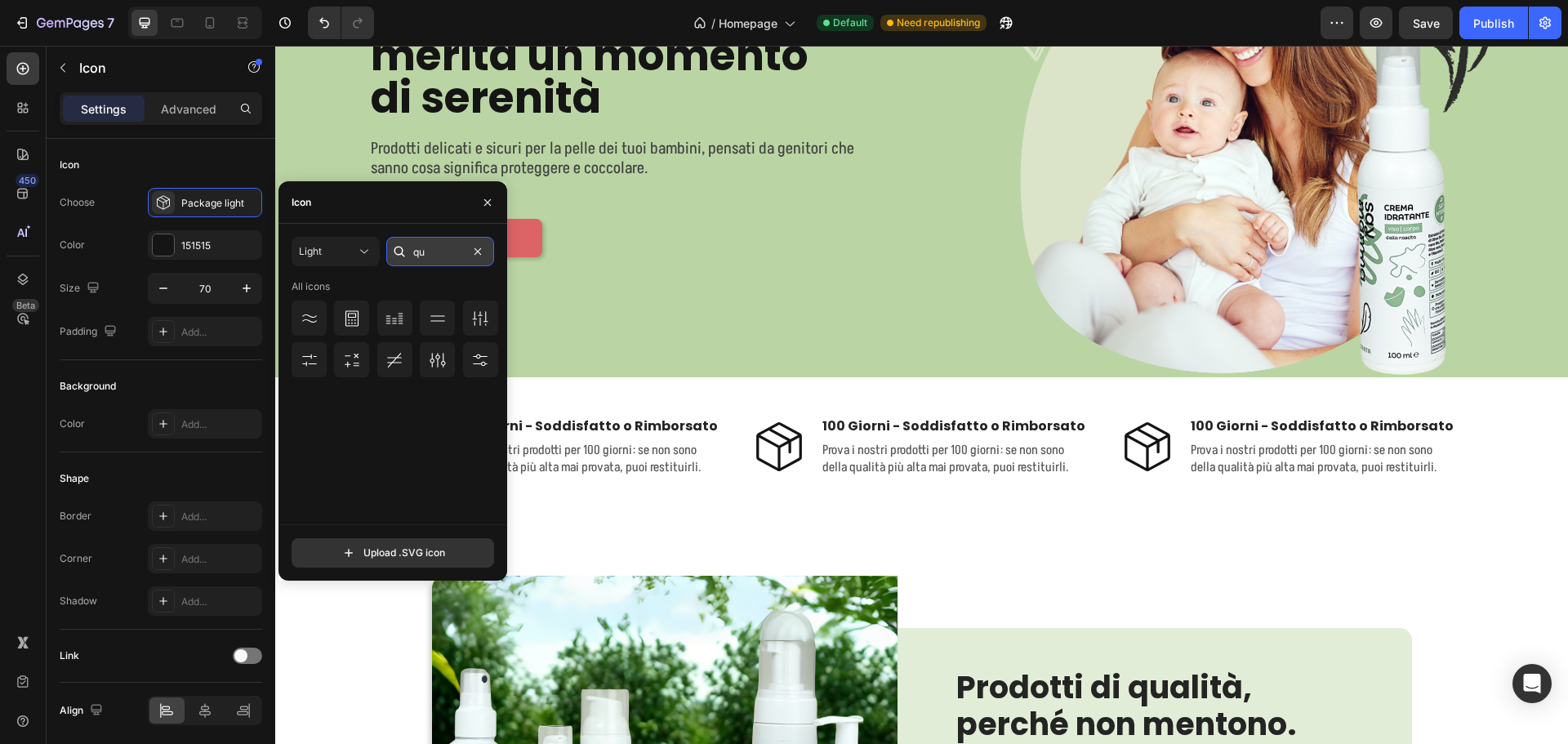
type input "q"
type input "flag"
click at [312, 303] on div at bounding box center [309, 318] width 35 height 35
click at [537, 418] on p "100 Giorni - Soddisfatto o Rimborsato" at bounding box center [589, 426] width 269 height 17
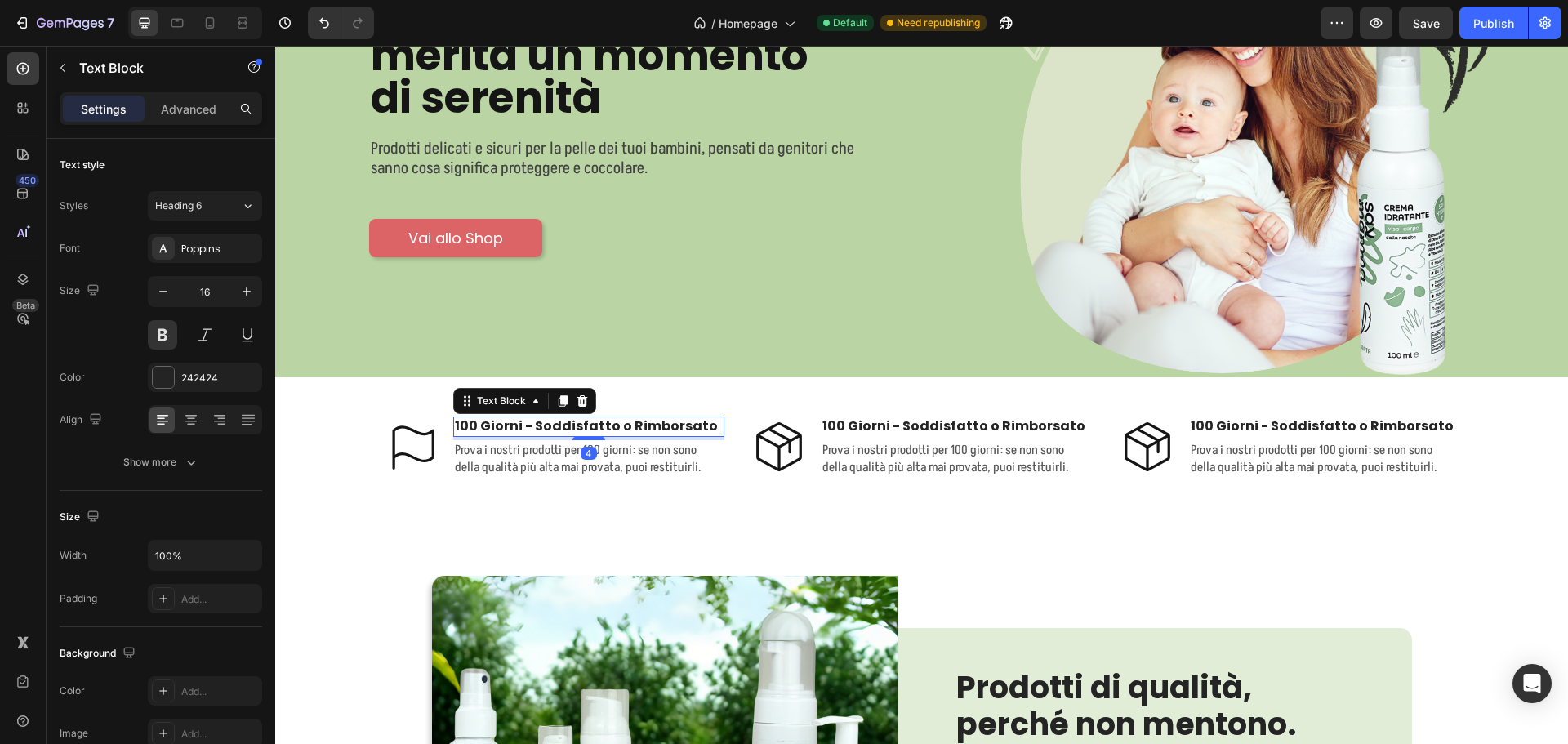
click at [537, 418] on p "100 Giorni - Soddisfatto o Rimborsato" at bounding box center [589, 426] width 269 height 17
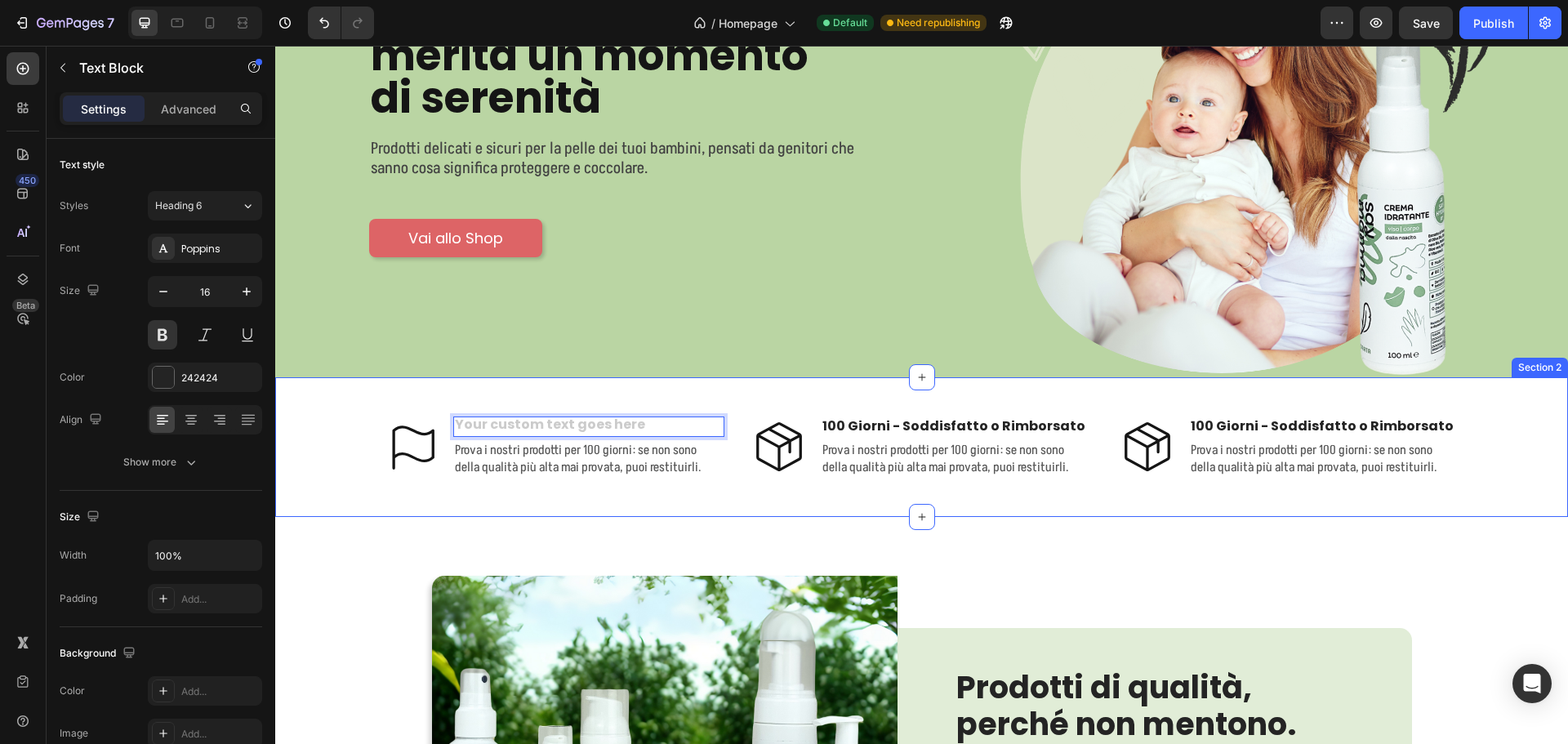
click at [551, 400] on div "Icon Text Block 4 Prova i nostri prodotti per 100 giorni: se non sono della qua…" at bounding box center [921, 446] width 1293 height 139
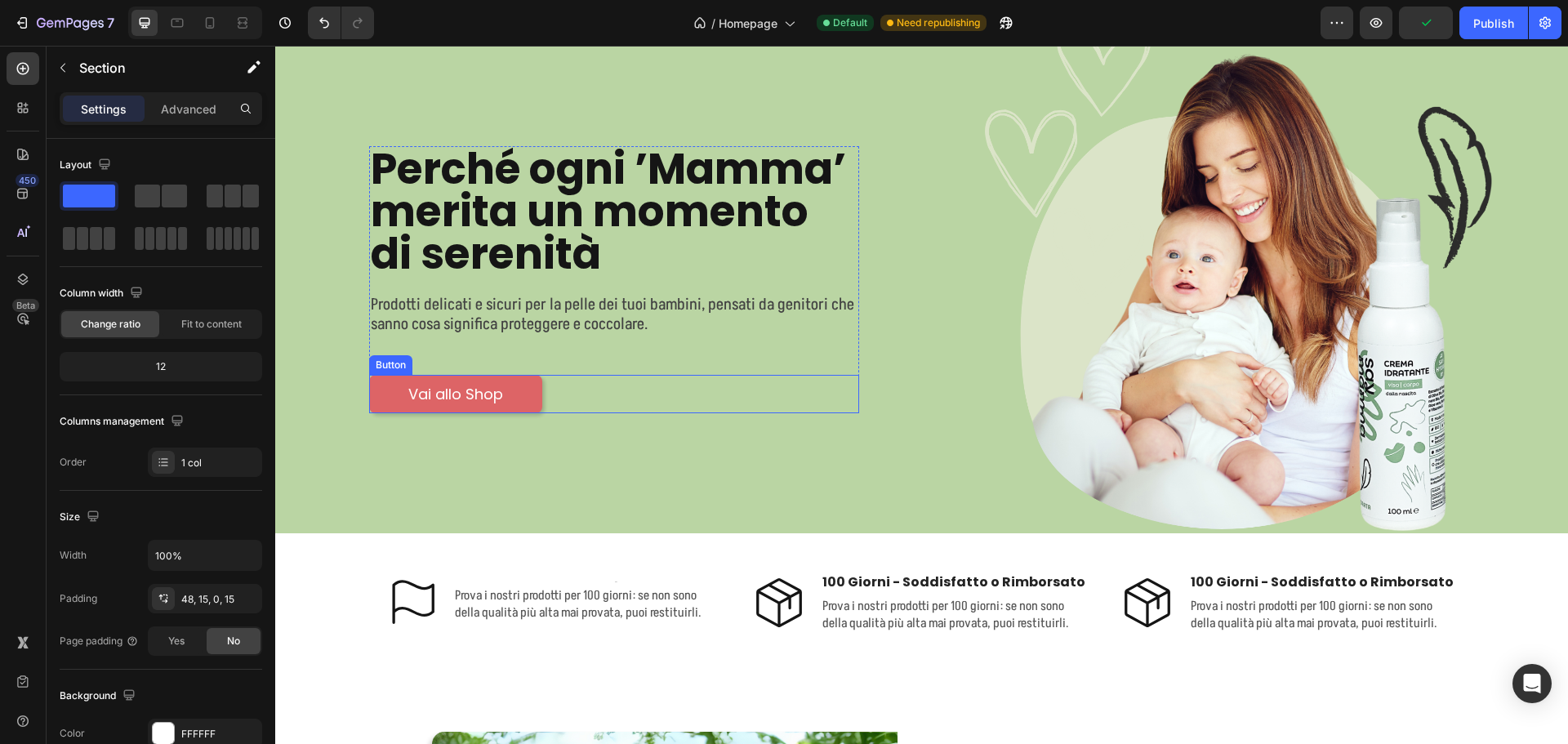
scroll to position [82, 0]
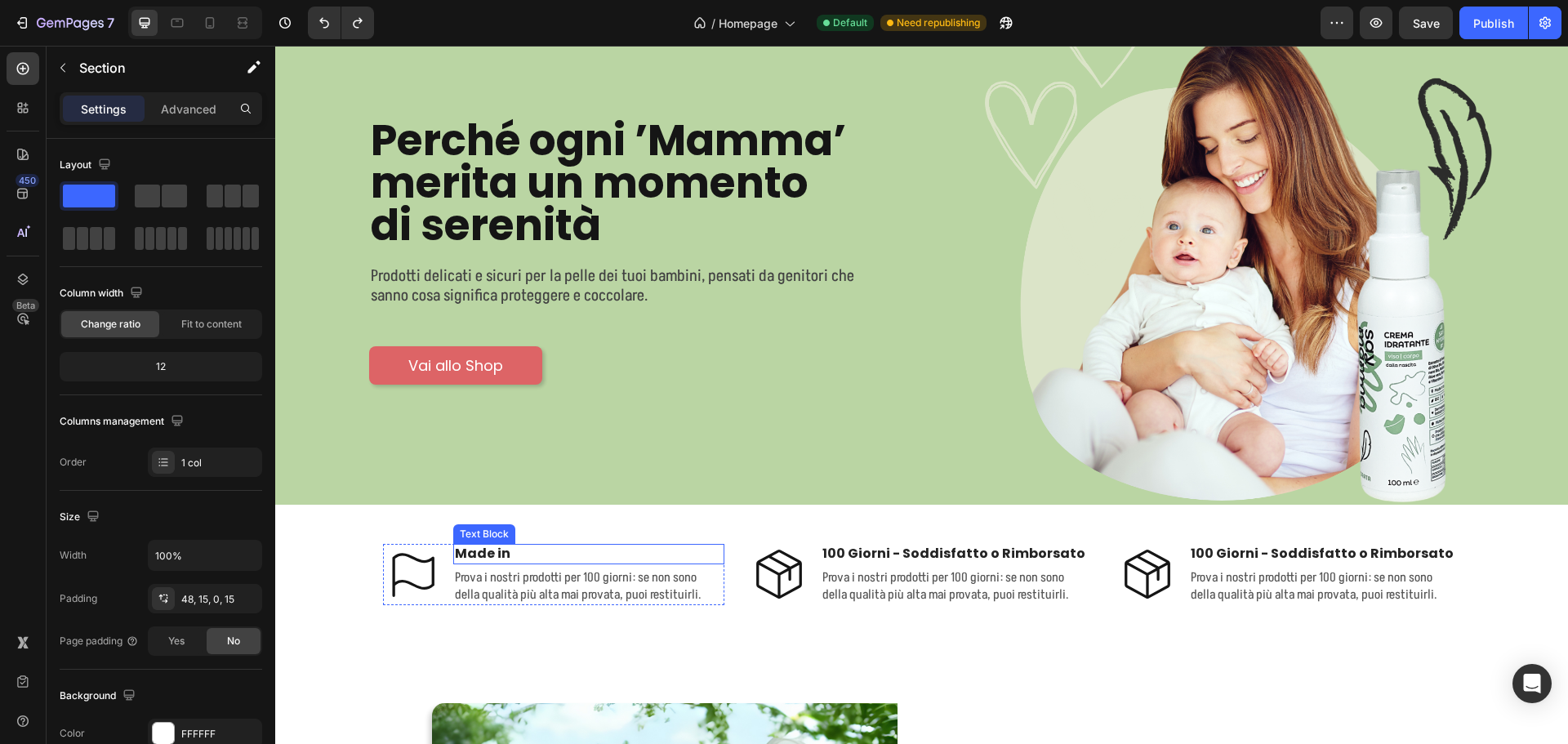
click at [486, 550] on p "Made in" at bounding box center [589, 554] width 269 height 17
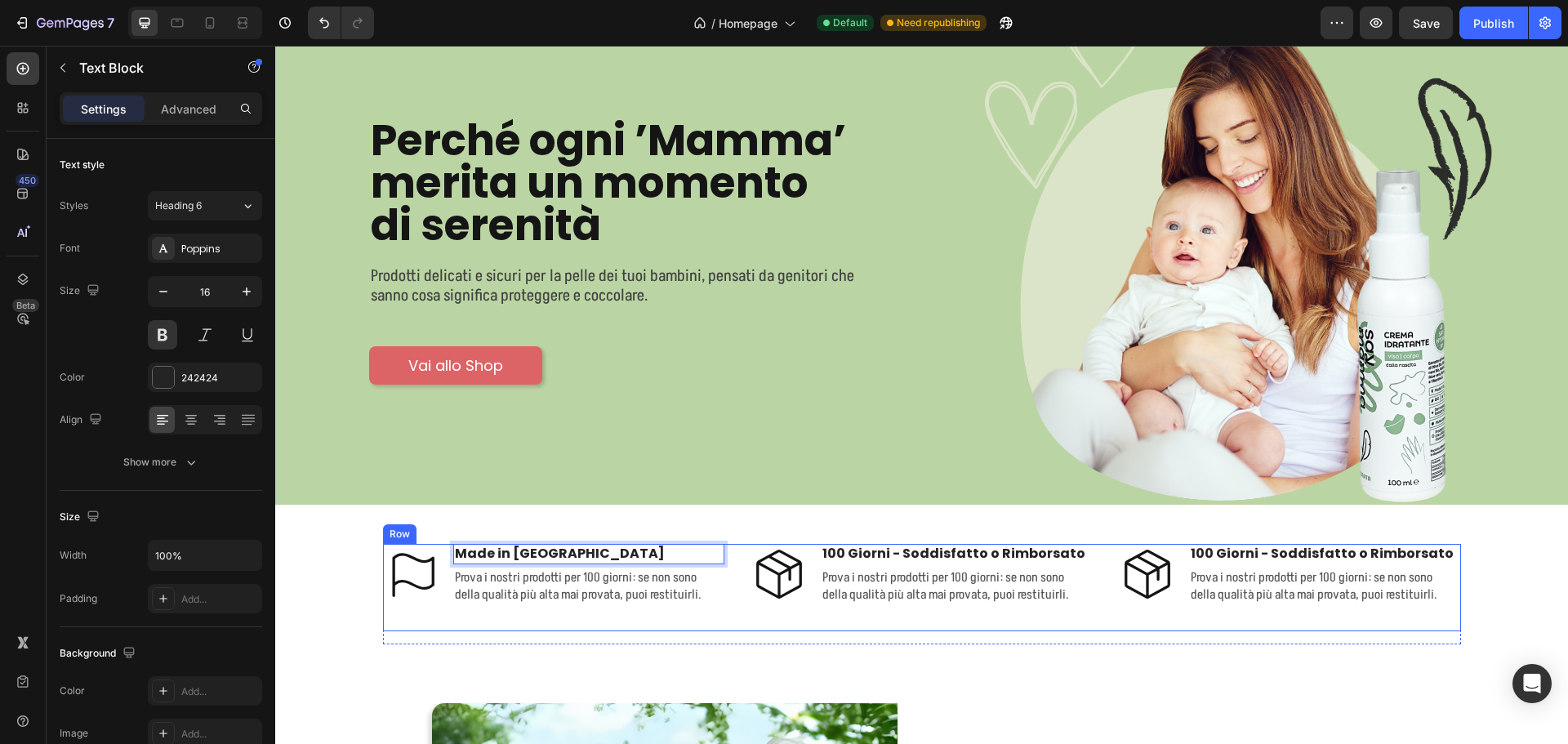
click at [431, 619] on div "Icon Made in [GEOGRAPHIC_DATA] Text Block 4 Prova i nostri prodotti per 100 gio…" at bounding box center [554, 587] width 342 height 87
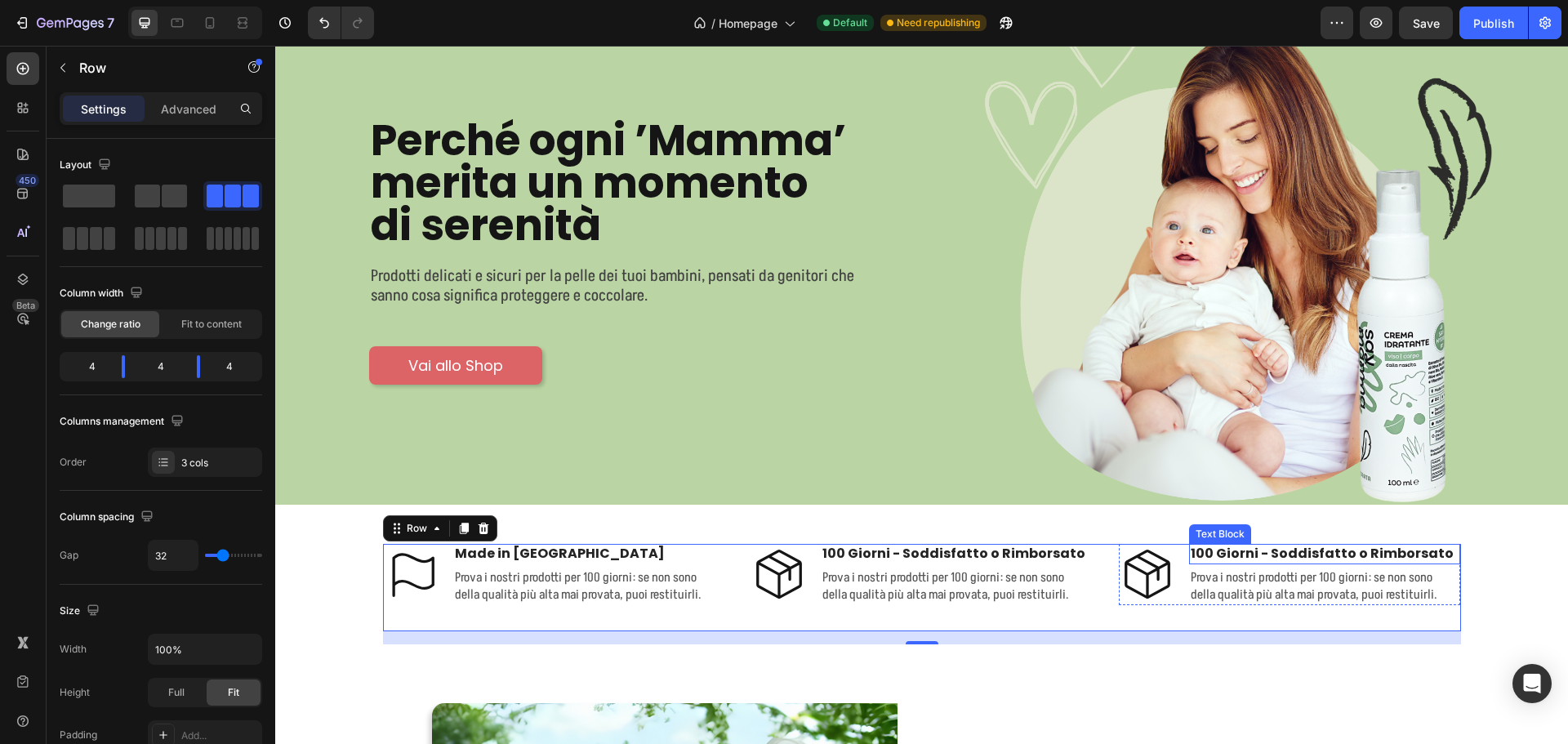
click at [1250, 546] on p "100 Giorni - Soddisfatto o Rimborsato" at bounding box center [1325, 554] width 269 height 17
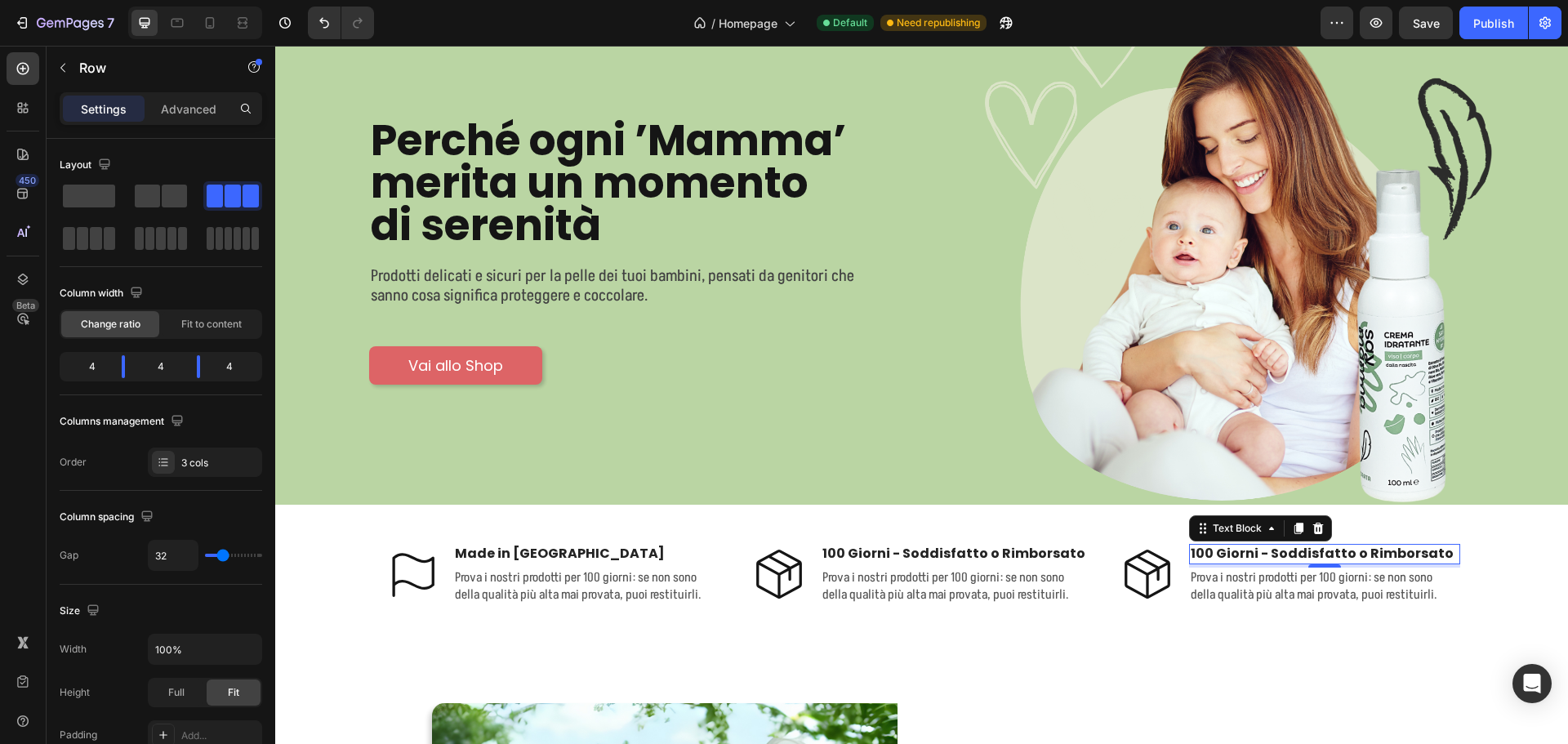
click at [1250, 546] on p "100 Giorni - Soddisfatto o Rimborsato" at bounding box center [1325, 554] width 269 height 17
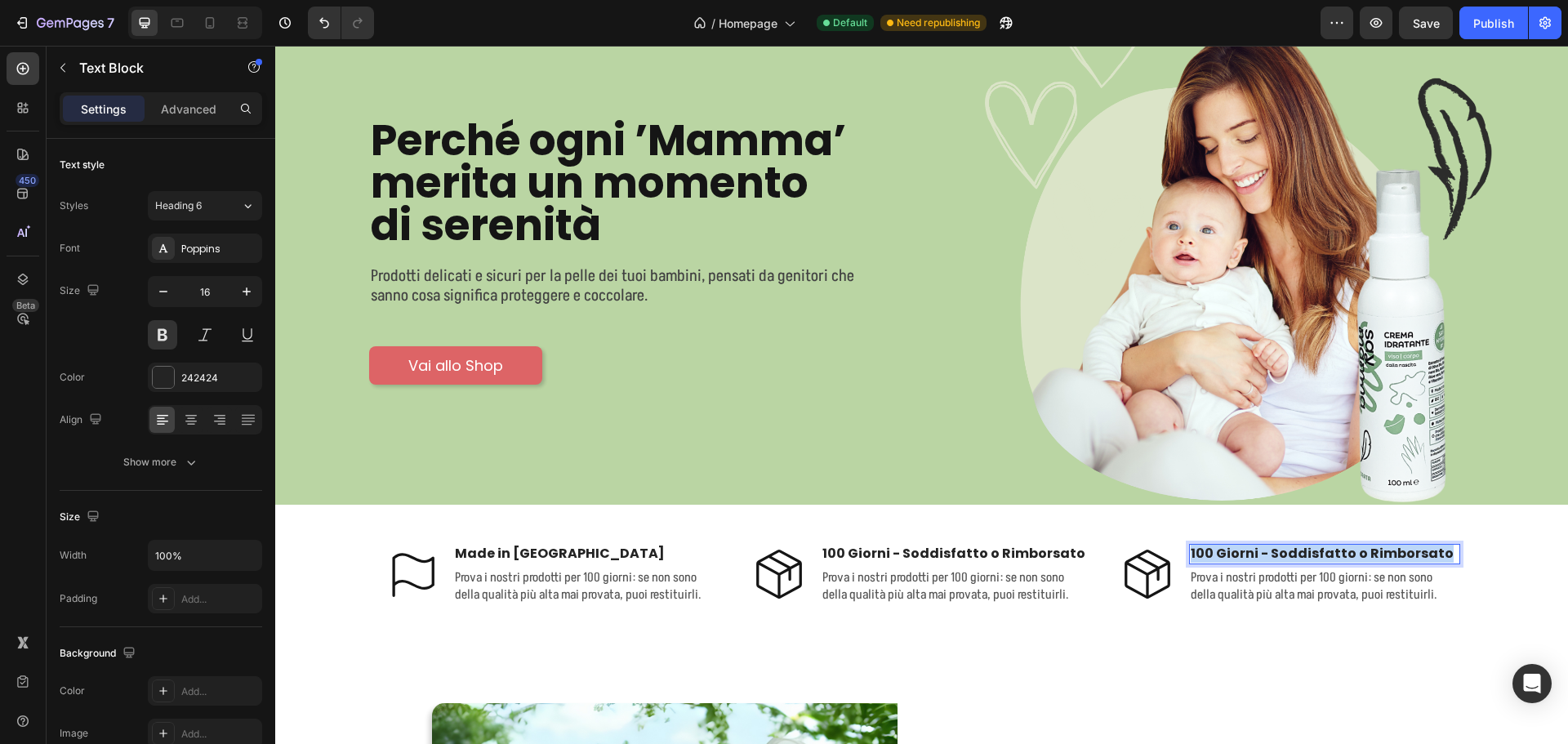
click at [1250, 546] on p "100 Giorni - Soddisfatto o Rimborsato" at bounding box center [1325, 554] width 269 height 17
click at [1231, 619] on div "Icon Made in [GEOGRAPHIC_DATA] Text Block 4 Prova i nostri prodotti per 100 gio…" at bounding box center [1289, 587] width 342 height 87
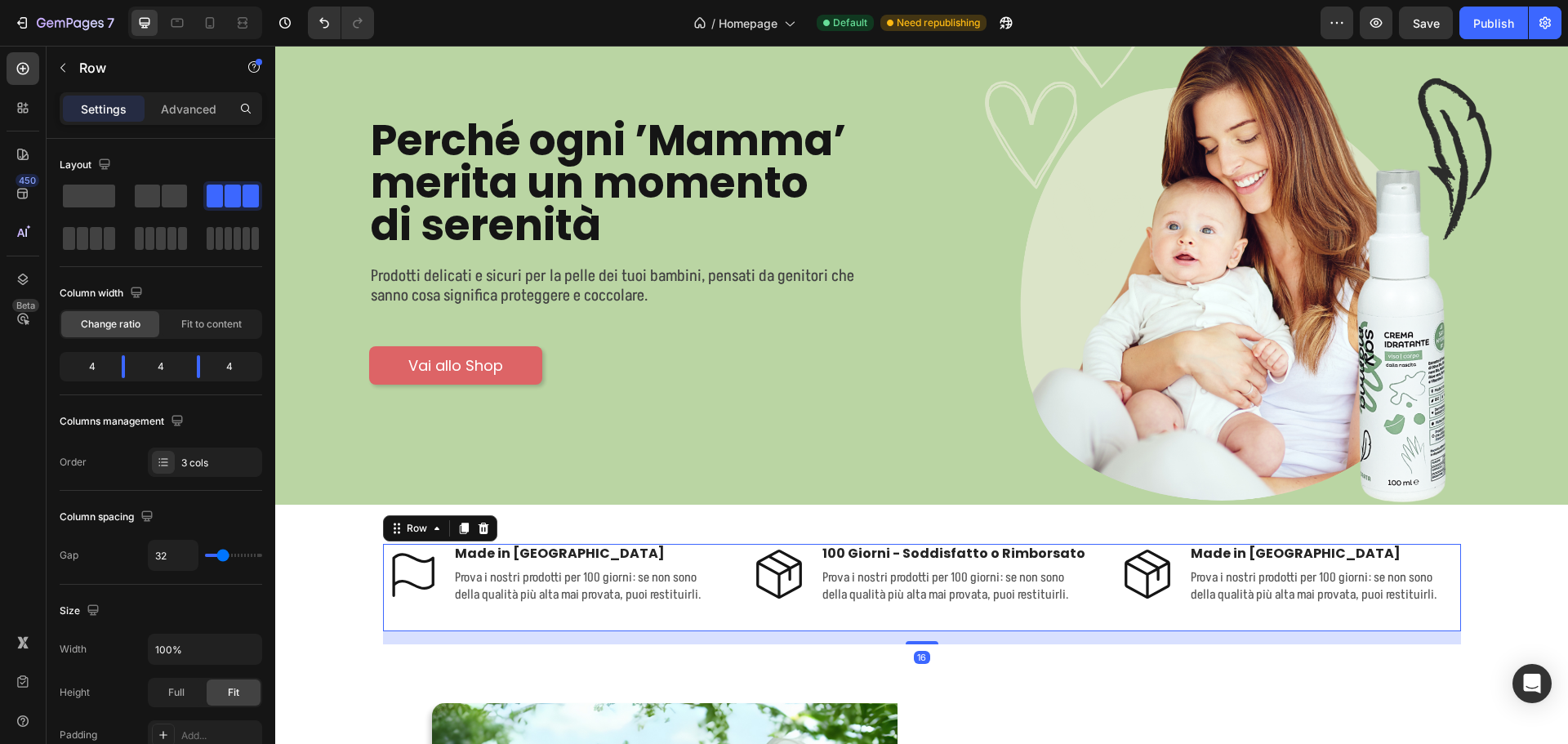
click at [1154, 580] on icon at bounding box center [1147, 575] width 57 height 57
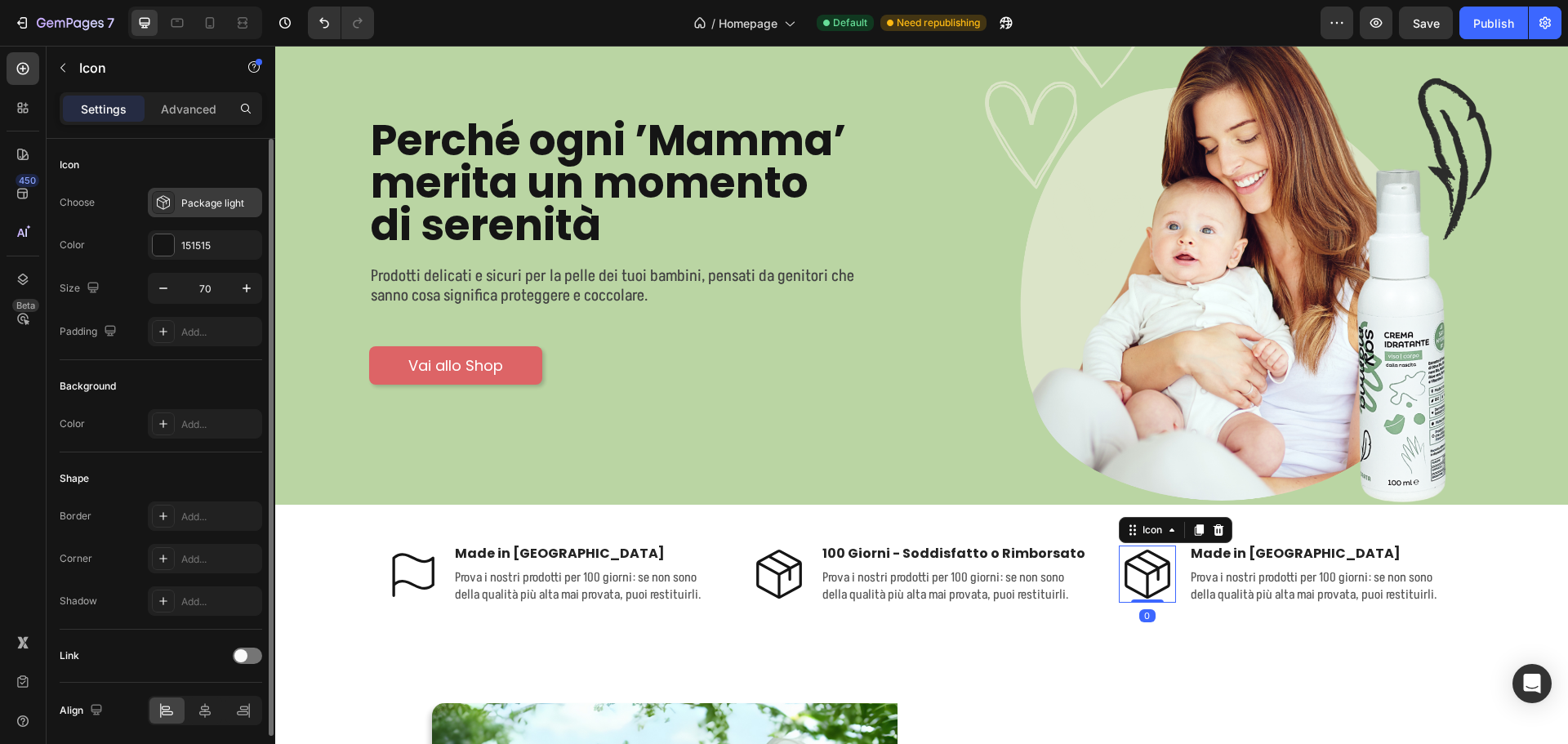
click at [178, 199] on div "Package light" at bounding box center [205, 203] width 114 height 30
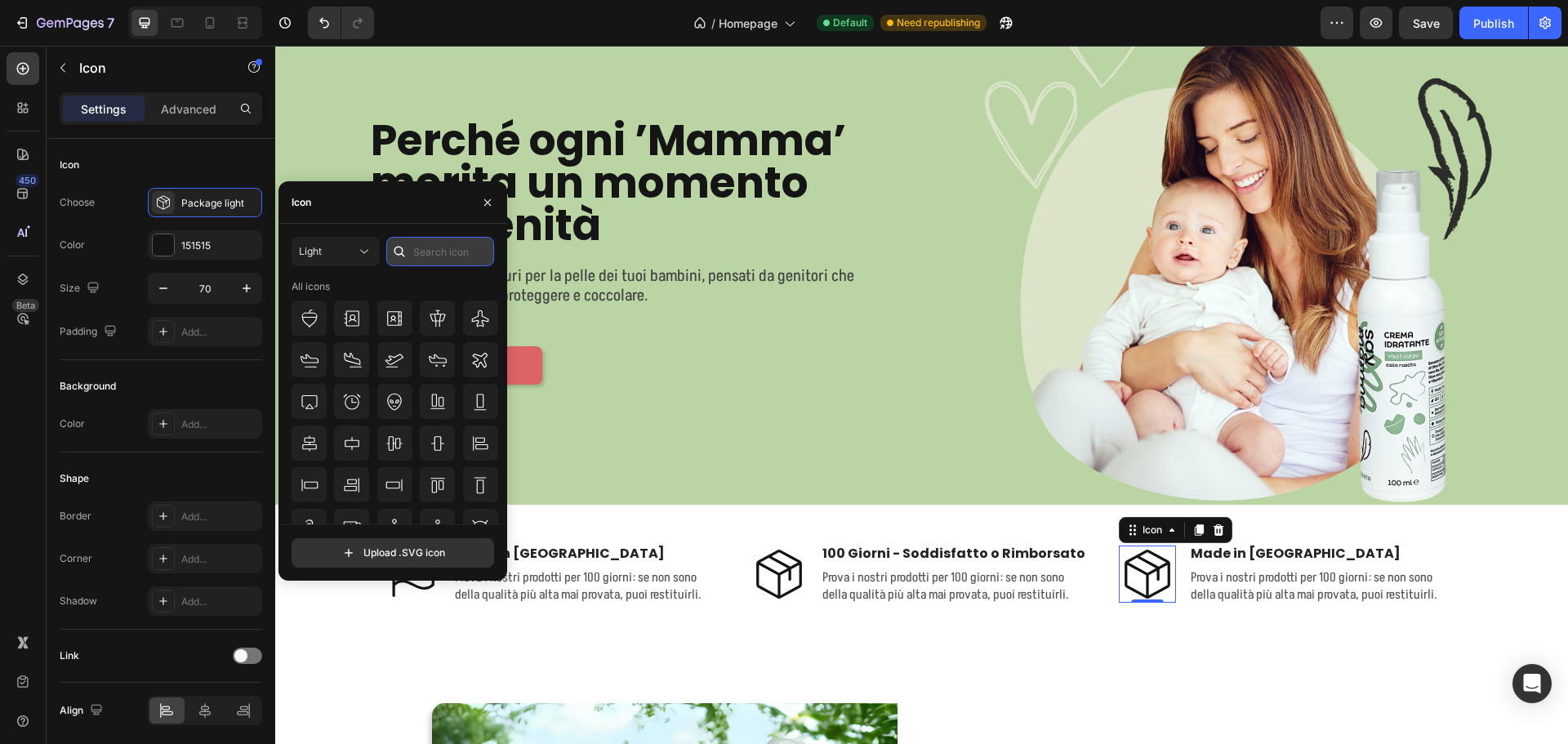
click at [443, 259] on input "text" at bounding box center [440, 251] width 107 height 30
type input "pin"
click at [444, 436] on icon at bounding box center [438, 443] width 20 height 20
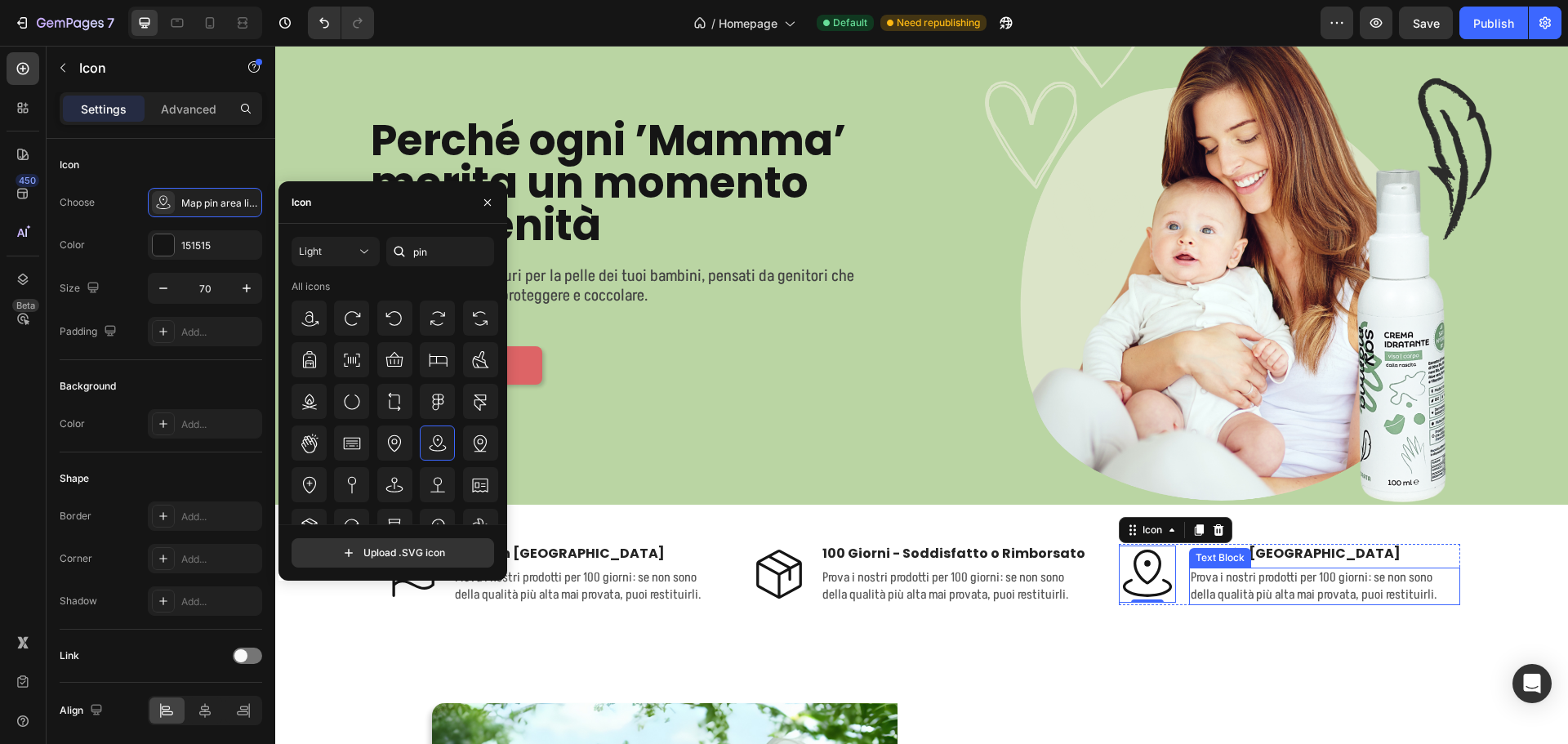
click at [1269, 578] on p "Prova i nostri prodotti per 100 giorni: se non sono della qualità più alta mai …" at bounding box center [1325, 586] width 269 height 34
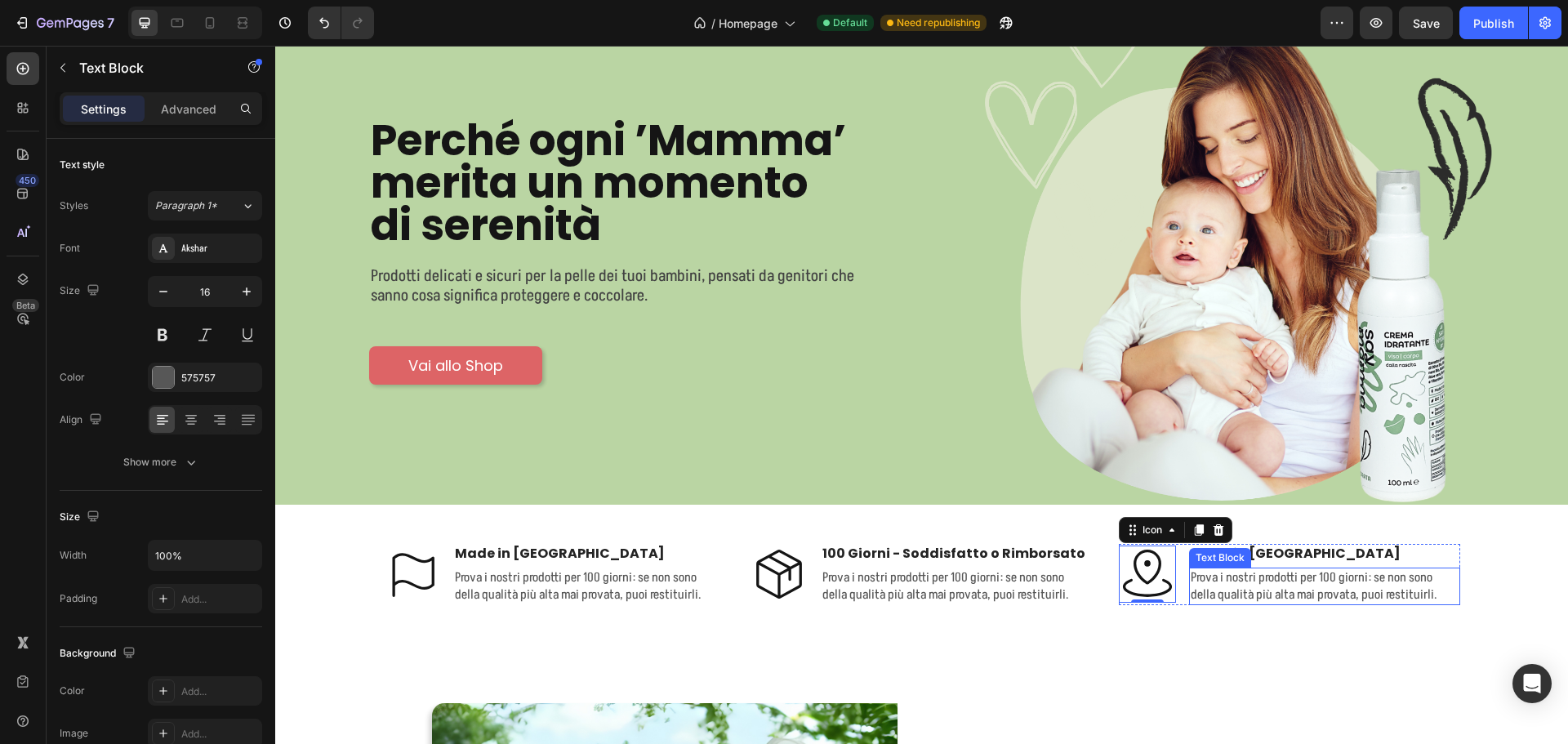
click at [1269, 578] on p "Prova i nostri prodotti per 100 giorni: se non sono della qualità più alta mai …" at bounding box center [1325, 586] width 269 height 34
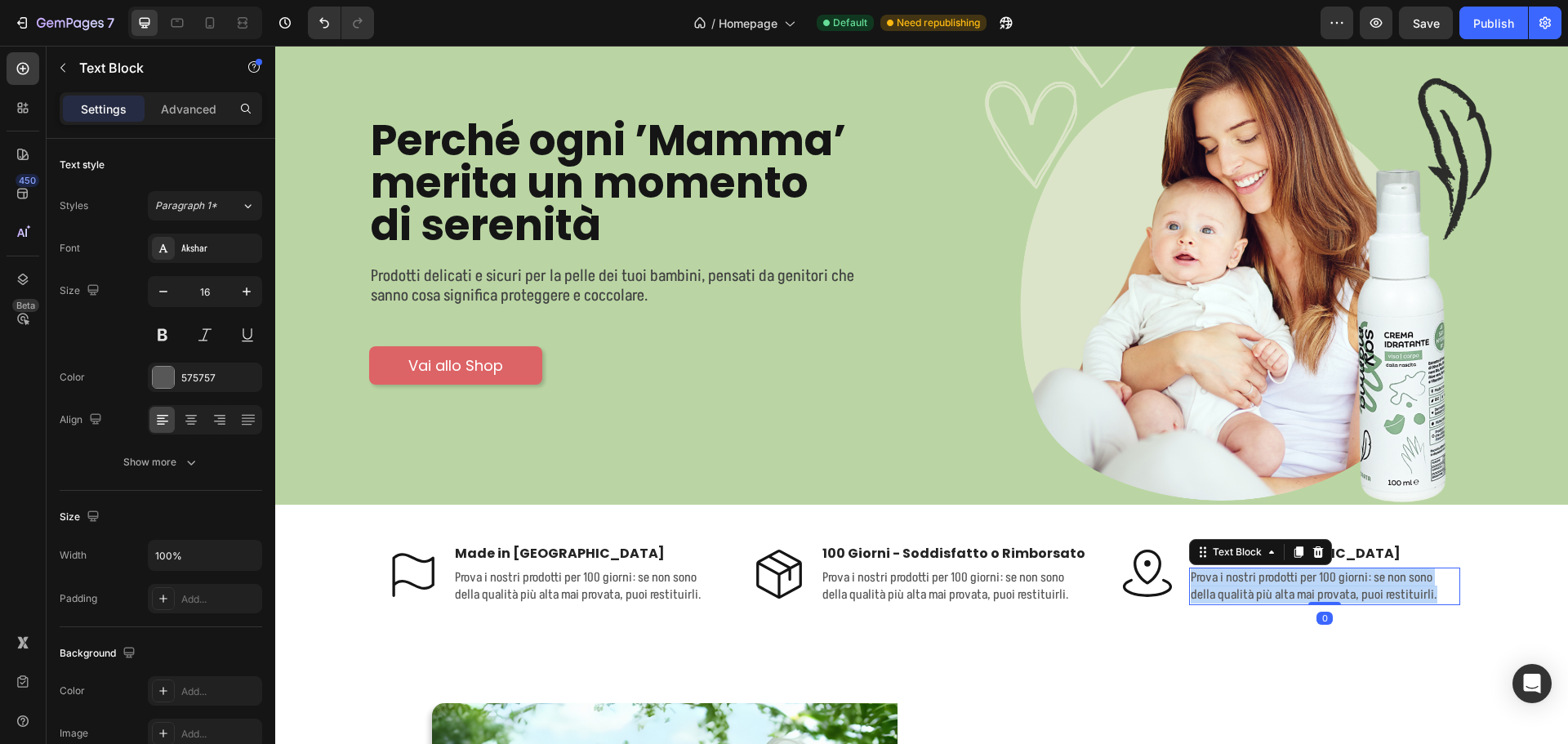
click at [1269, 578] on p "Prova i nostri prodotti per 100 giorni: se non sono della qualità più alta mai …" at bounding box center [1325, 586] width 269 height 34
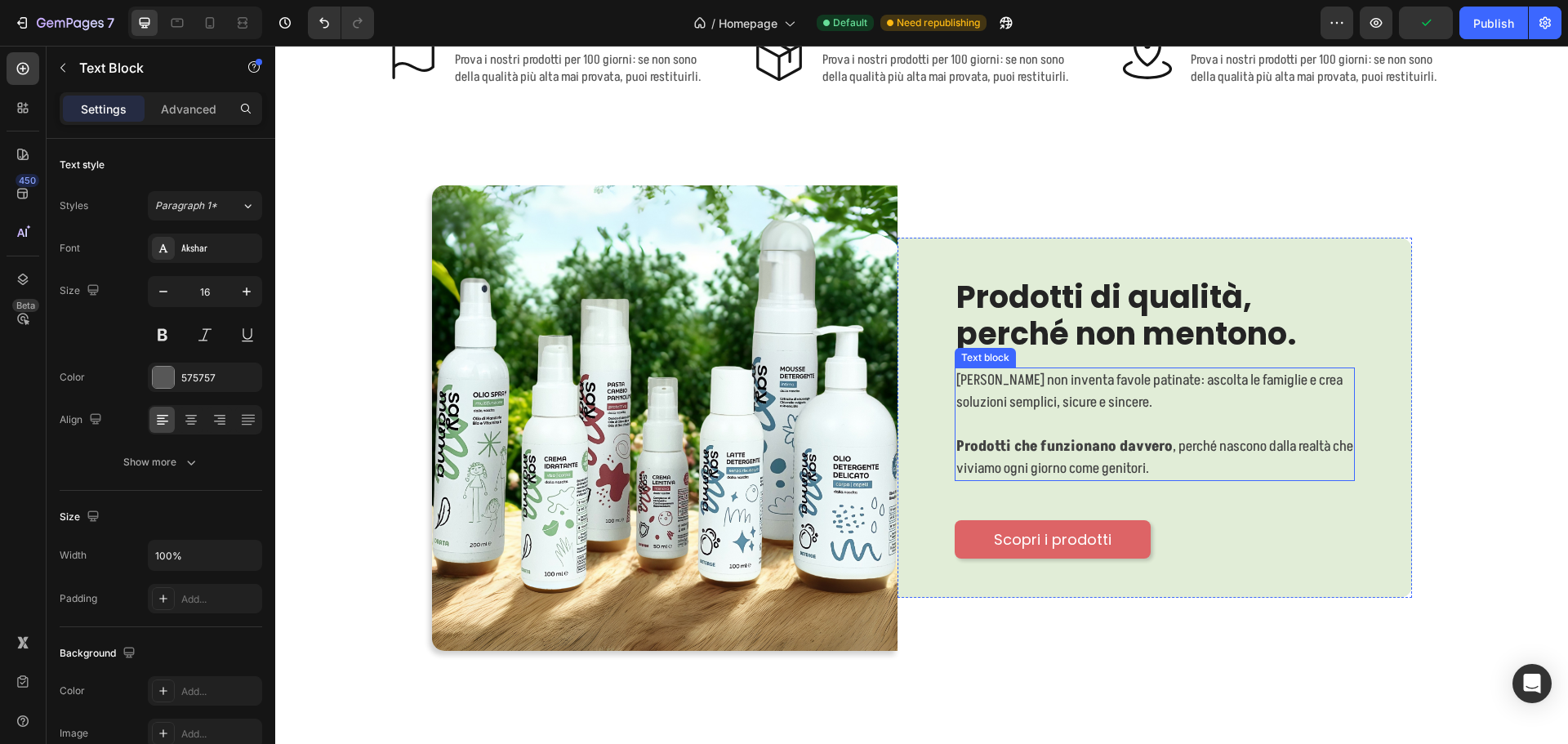
scroll to position [326, 0]
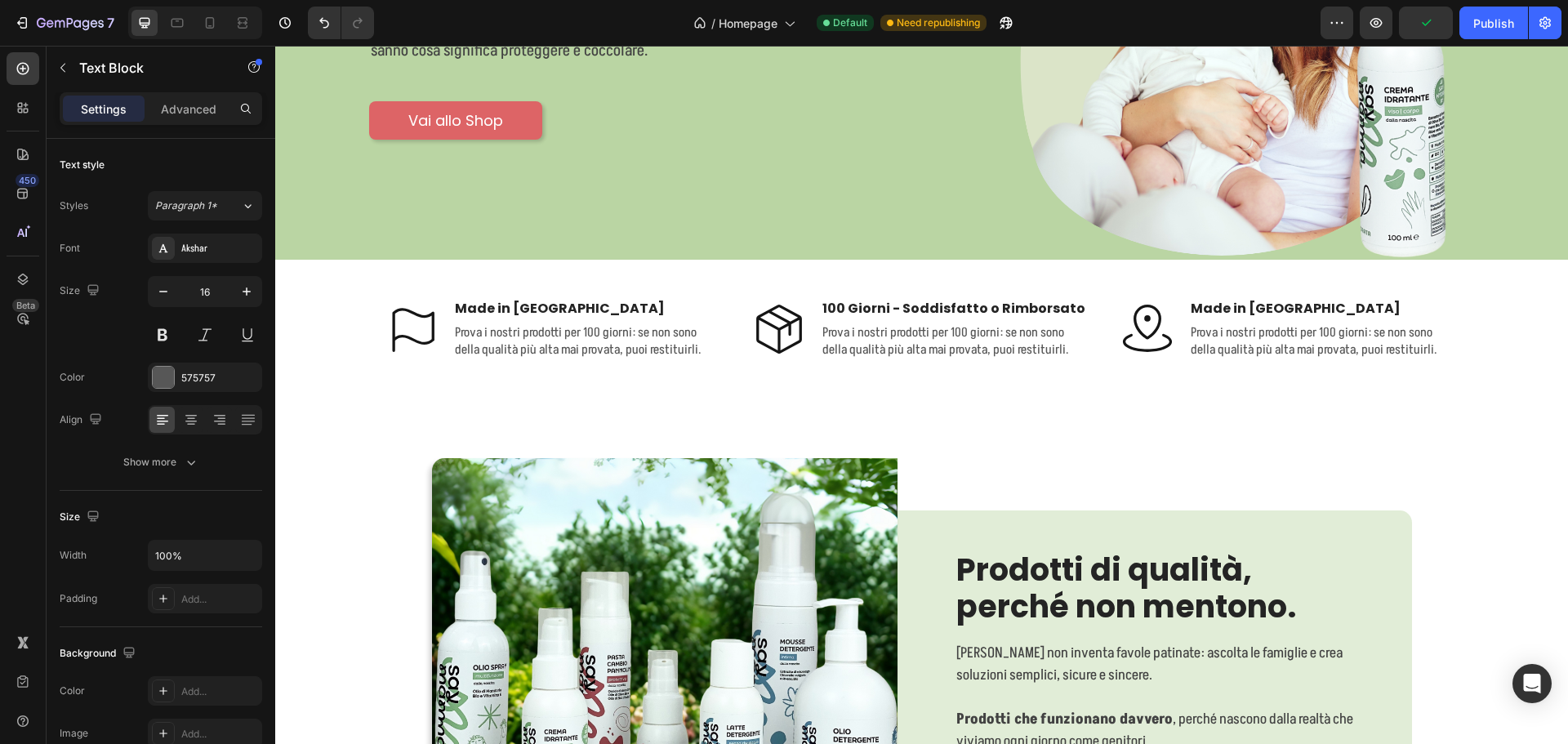
click at [1256, 335] on p "Prova i nostri prodotti per 100 giorni: se non sono della qualità più alta mai …" at bounding box center [1325, 341] width 269 height 34
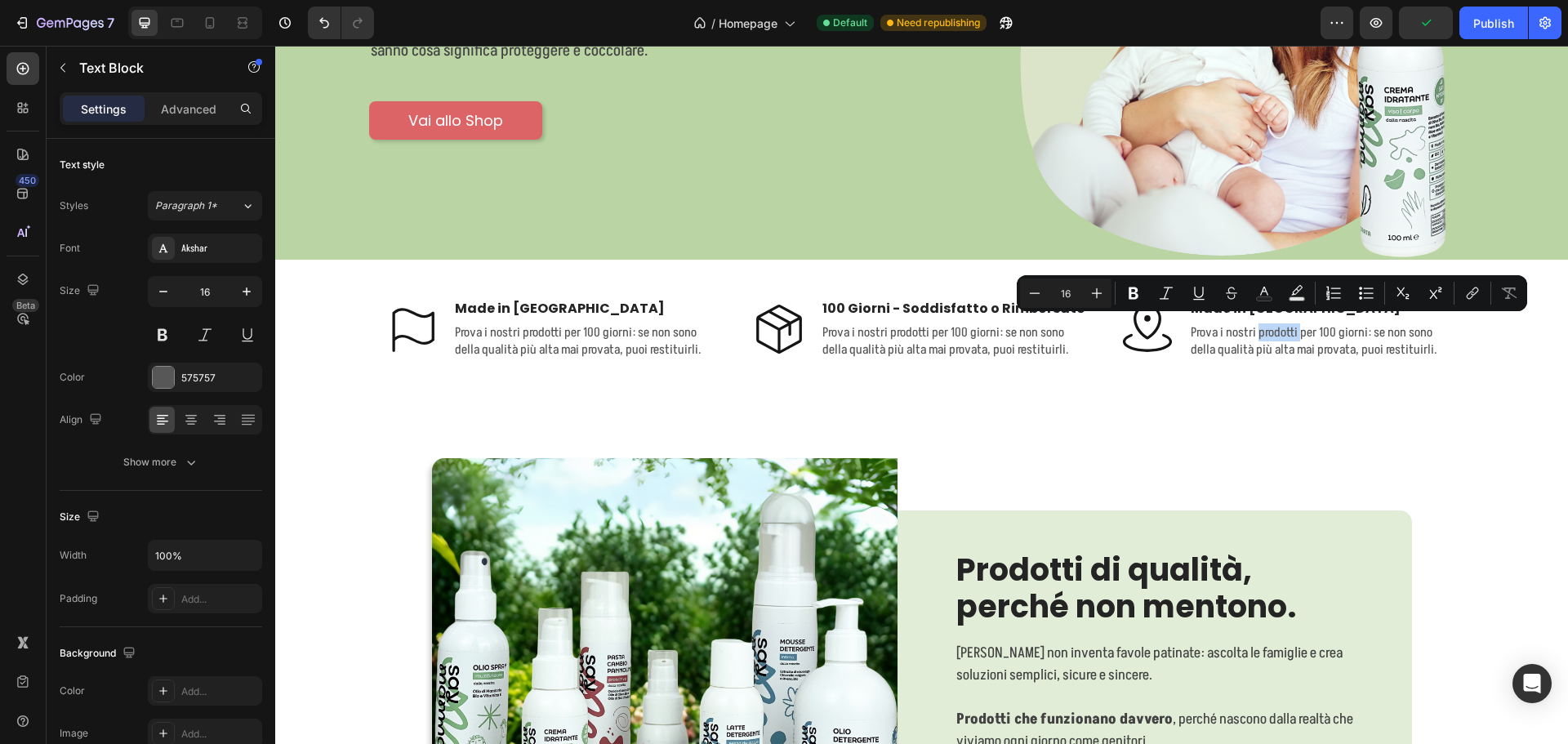
click at [1256, 335] on p "Prova i nostri prodotti per 100 giorni: se non sono della qualità più alta mai …" at bounding box center [1325, 341] width 269 height 34
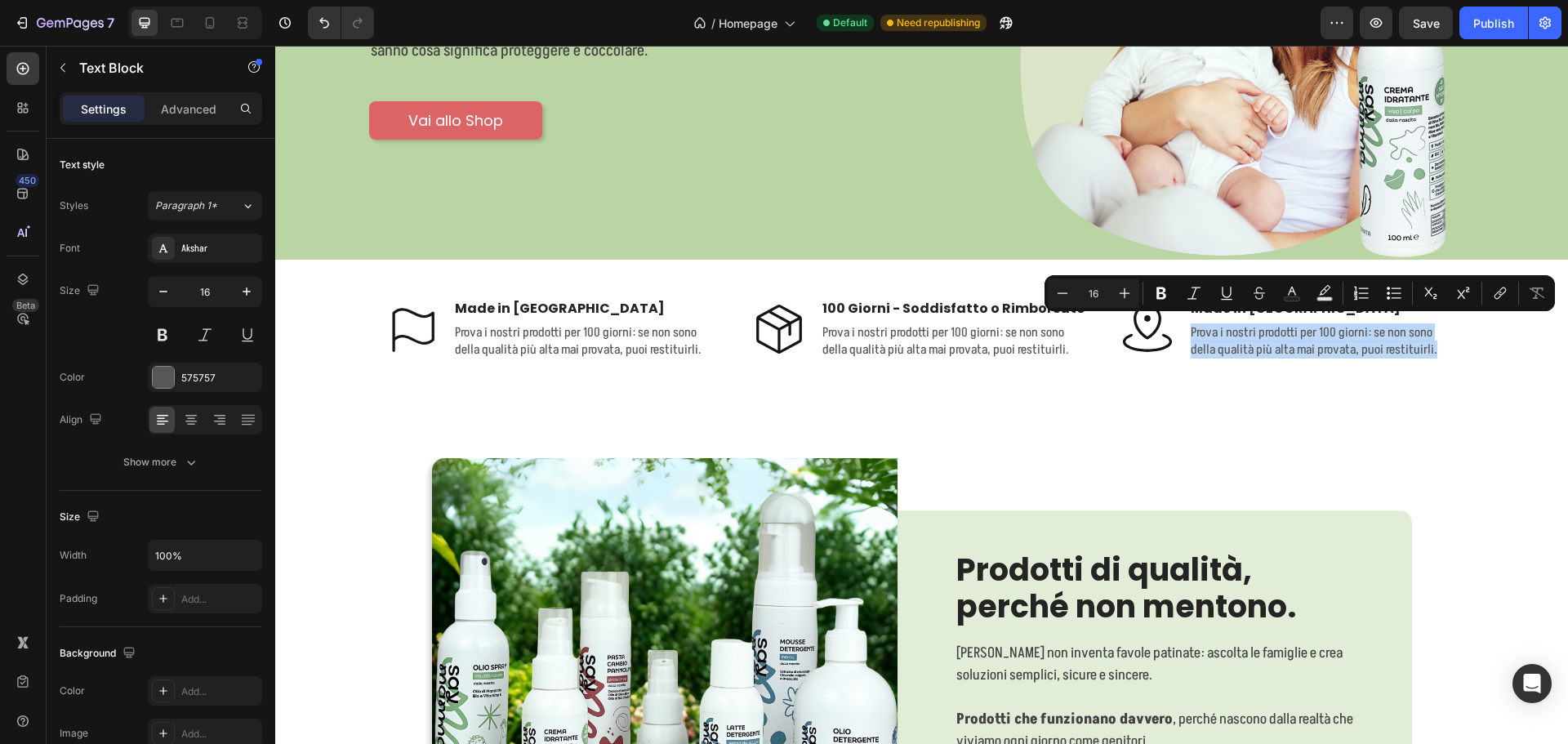
click at [1442, 354] on div "Prova i nostri prodotti per 100 giorni: se non sono della qualità più alta mai …" at bounding box center [1325, 341] width 272 height 37
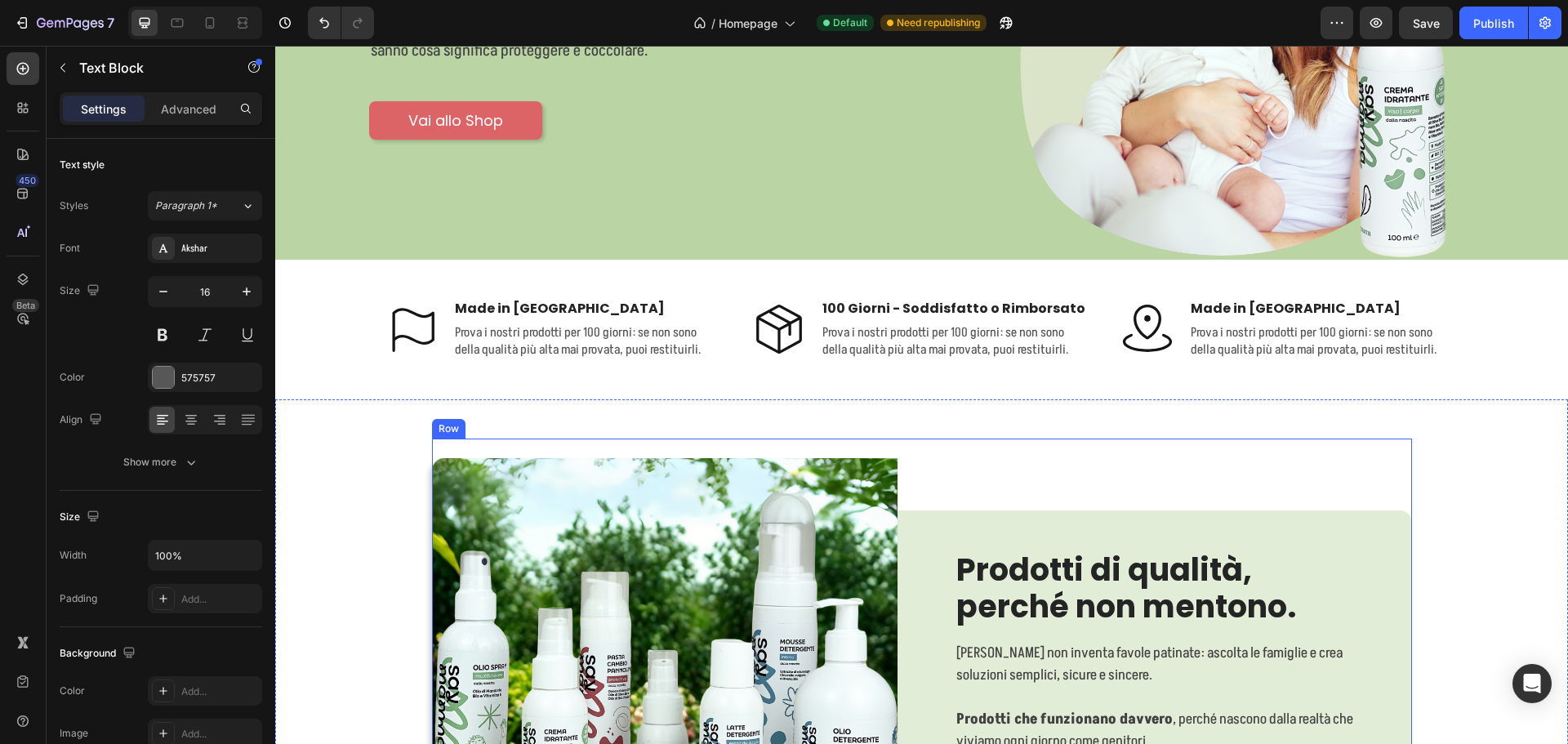
click at [1250, 458] on div "Prodotti di qualità, perché non mentono. Heading [PERSON_NAME] non inventa favo…" at bounding box center [1155, 691] width 514 height 465
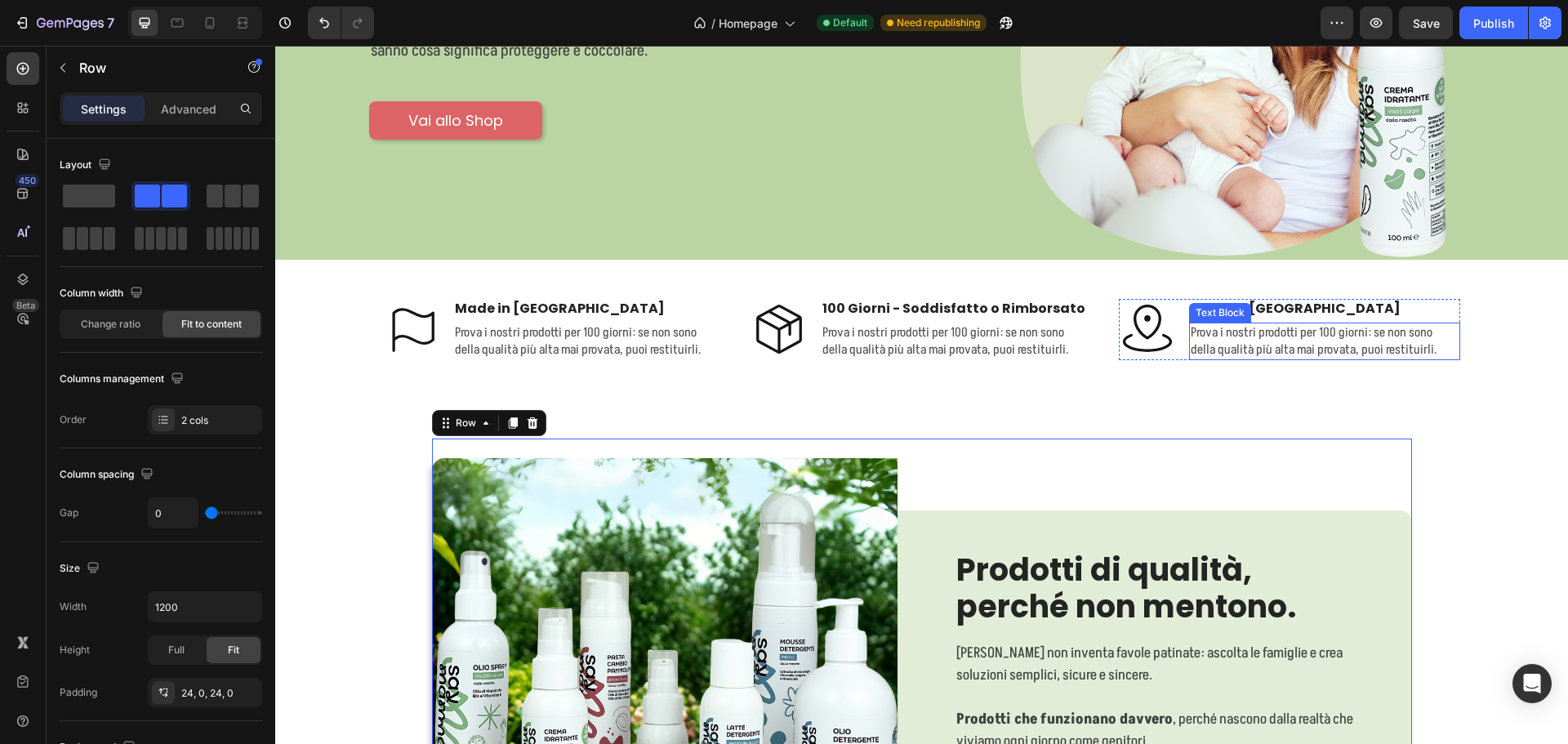
click at [1253, 341] on p "Prova i nostri prodotti per 100 giorni: se non sono della qualità più alta mai …" at bounding box center [1325, 341] width 269 height 34
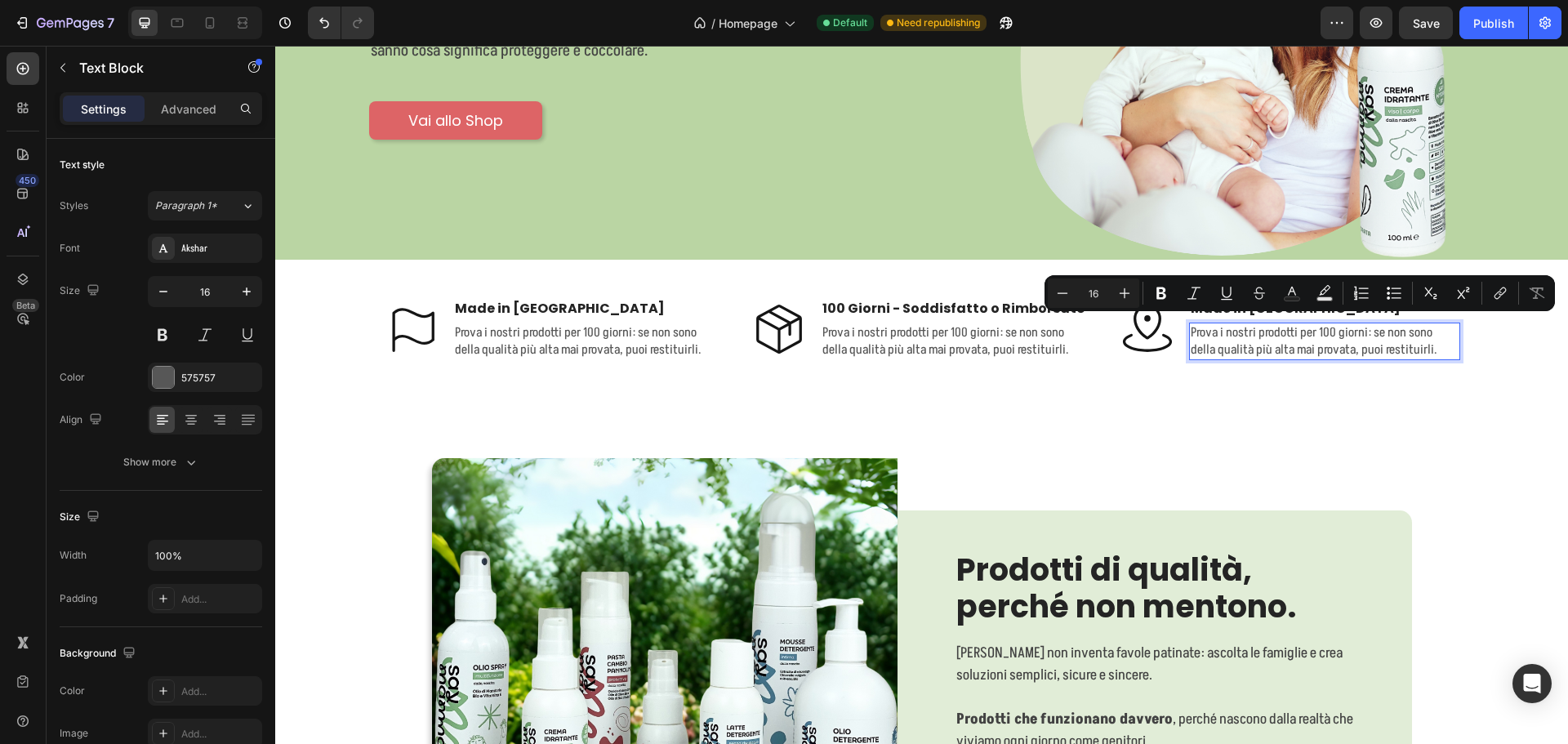
scroll to position [333, 0]
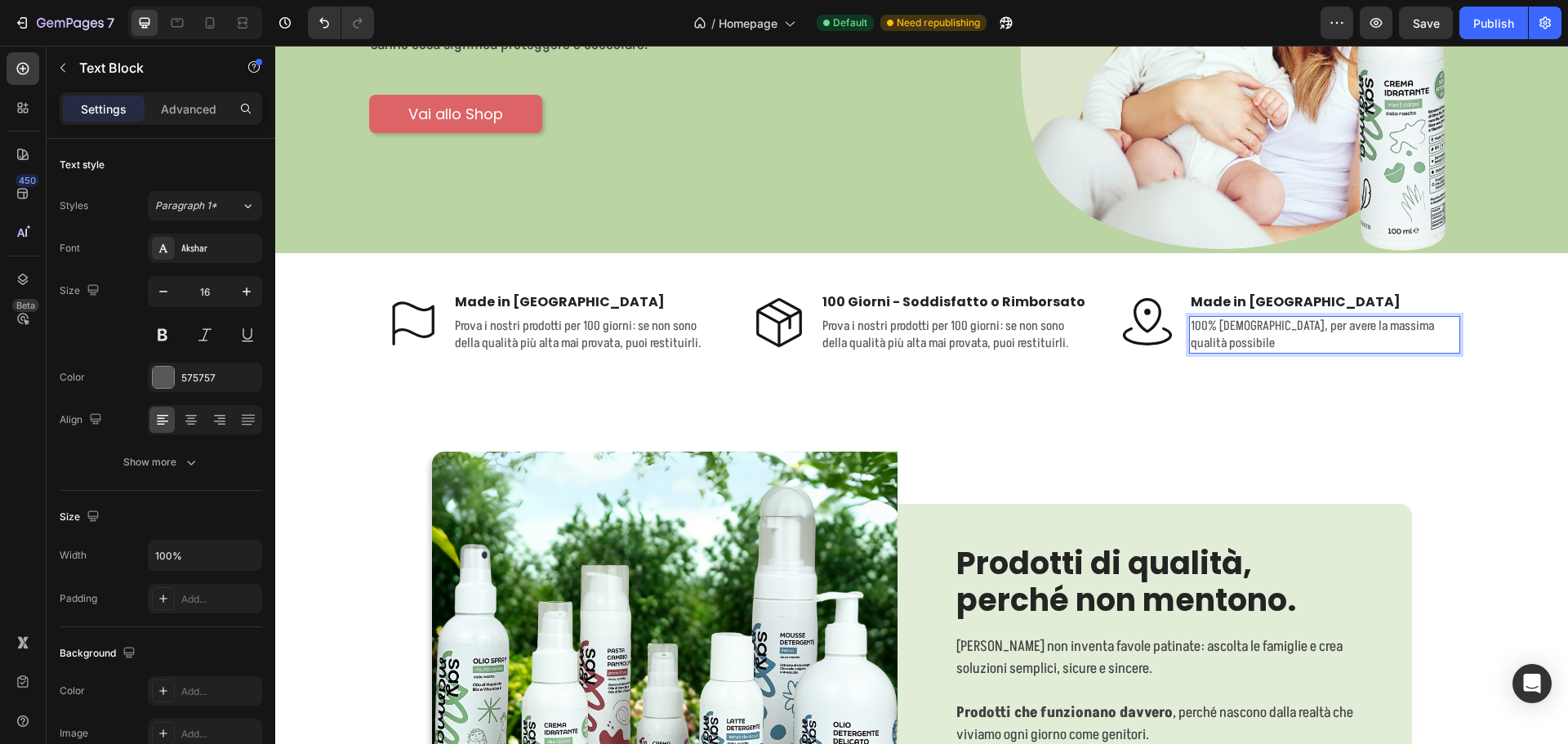
click at [1250, 365] on div "Icon Made in [GEOGRAPHIC_DATA] Text Block 100% [DEMOGRAPHIC_DATA], per avere la…" at bounding box center [1289, 336] width 342 height 87
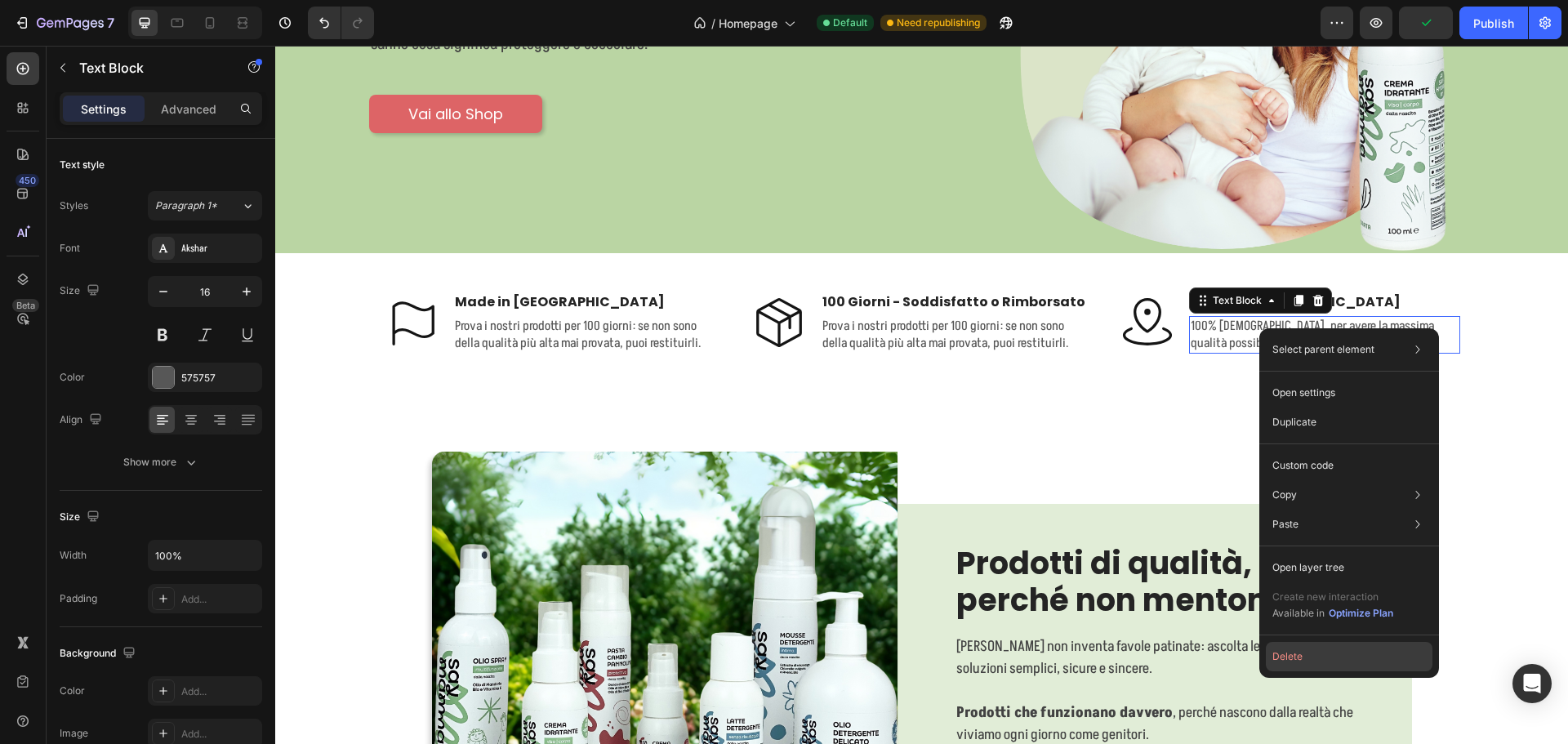
click at [1329, 661] on button "Delete" at bounding box center [1348, 656] width 167 height 30
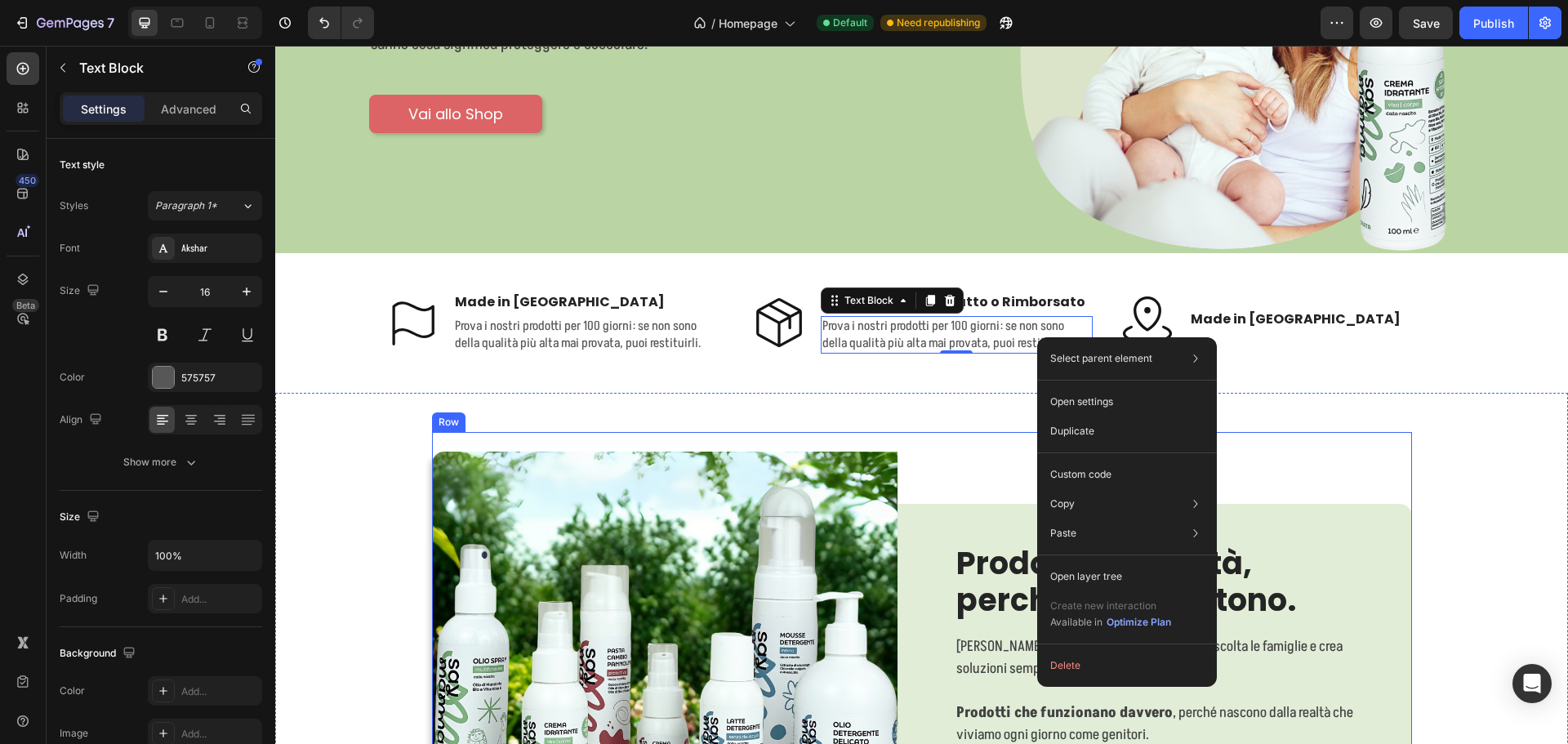
click at [968, 456] on div "Prodotti di qualità, perché non mentono. Heading [PERSON_NAME] non inventa favo…" at bounding box center [1155, 684] width 514 height 465
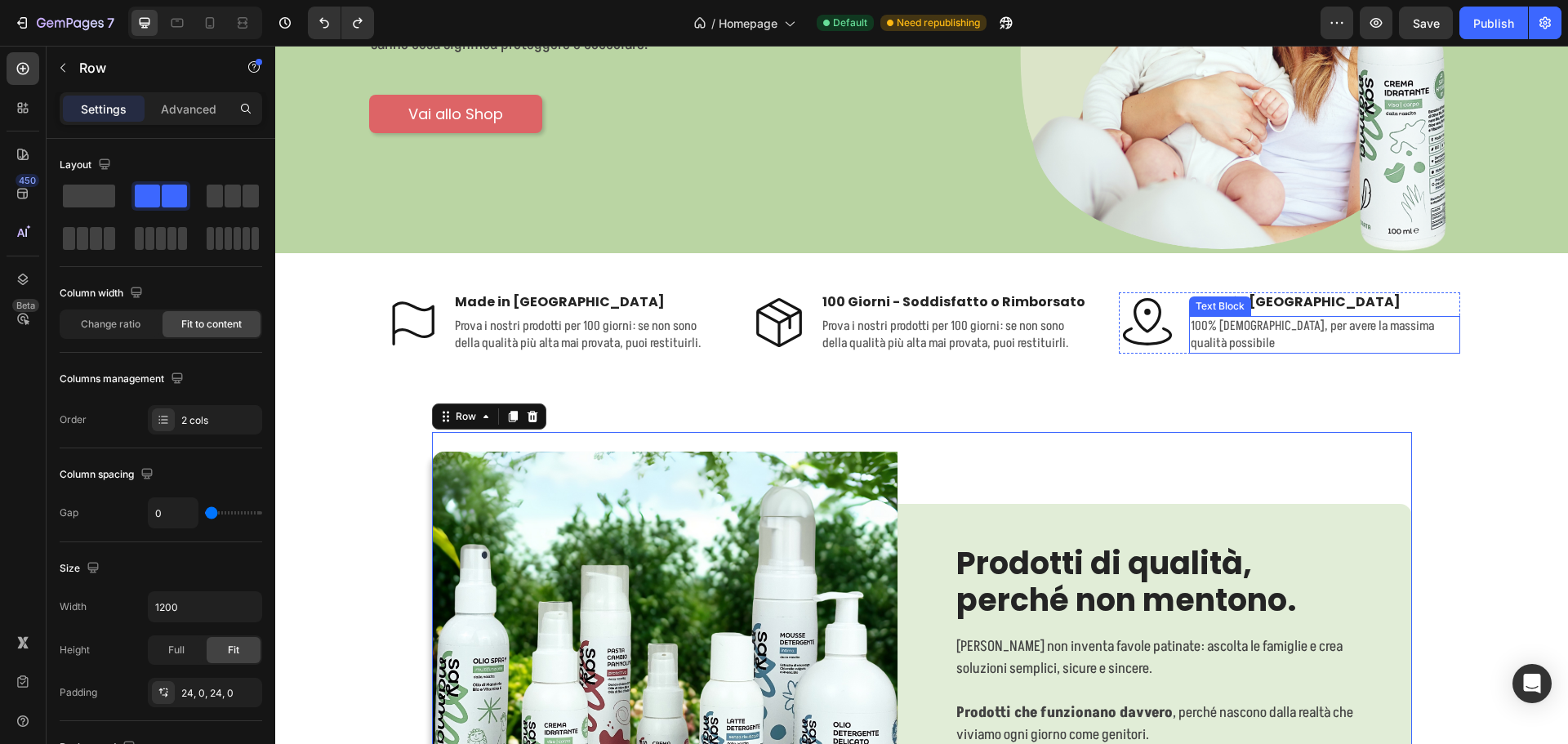
click at [1272, 329] on p "100% [DEMOGRAPHIC_DATA], per avere la massima qualità possibile" at bounding box center [1325, 334] width 269 height 34
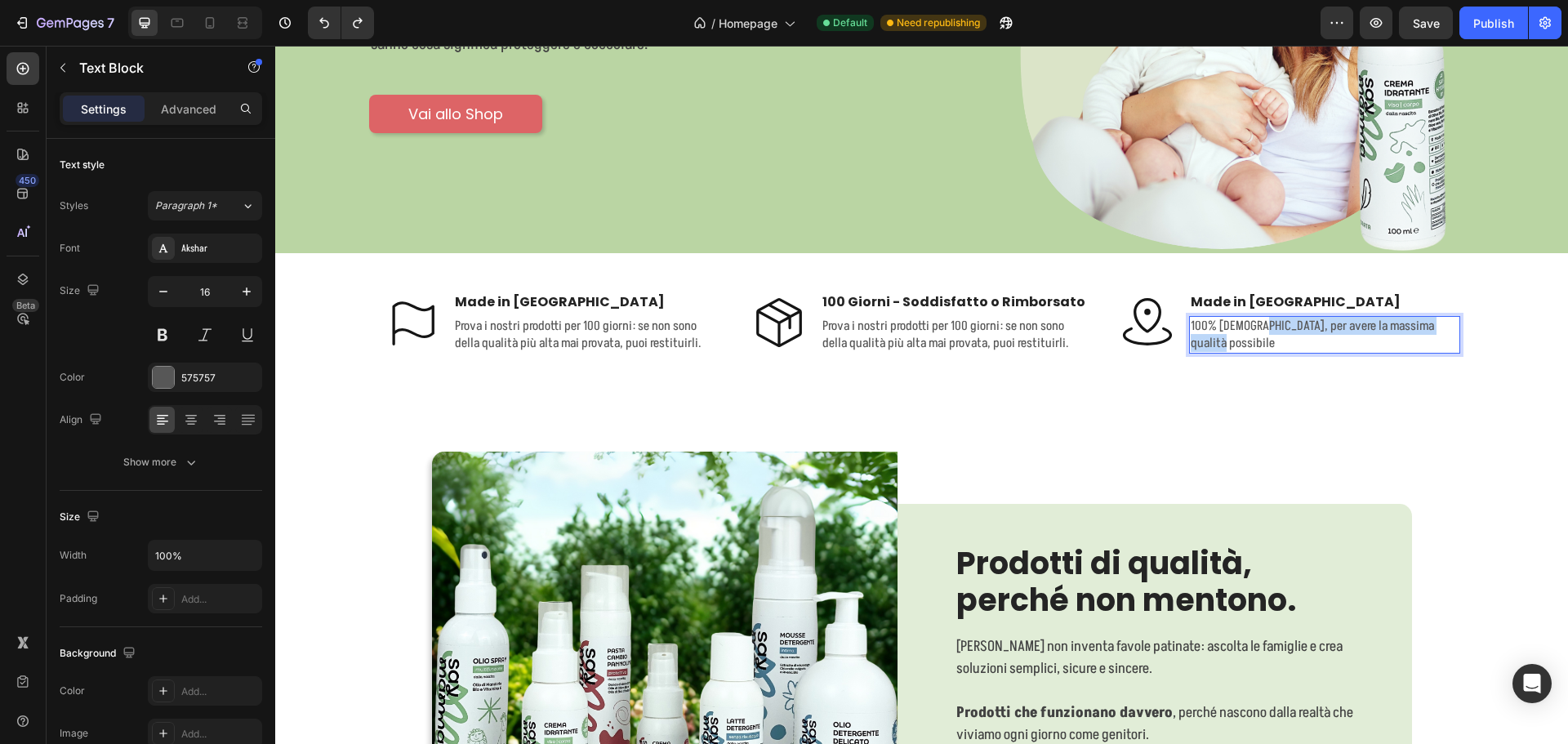
drag, startPoint x: 1247, startPoint y: 328, endPoint x: 1440, endPoint y: 323, distance: 193.1
click at [1440, 323] on p "100% [DEMOGRAPHIC_DATA], per avere la massima qualità possibile" at bounding box center [1325, 334] width 269 height 34
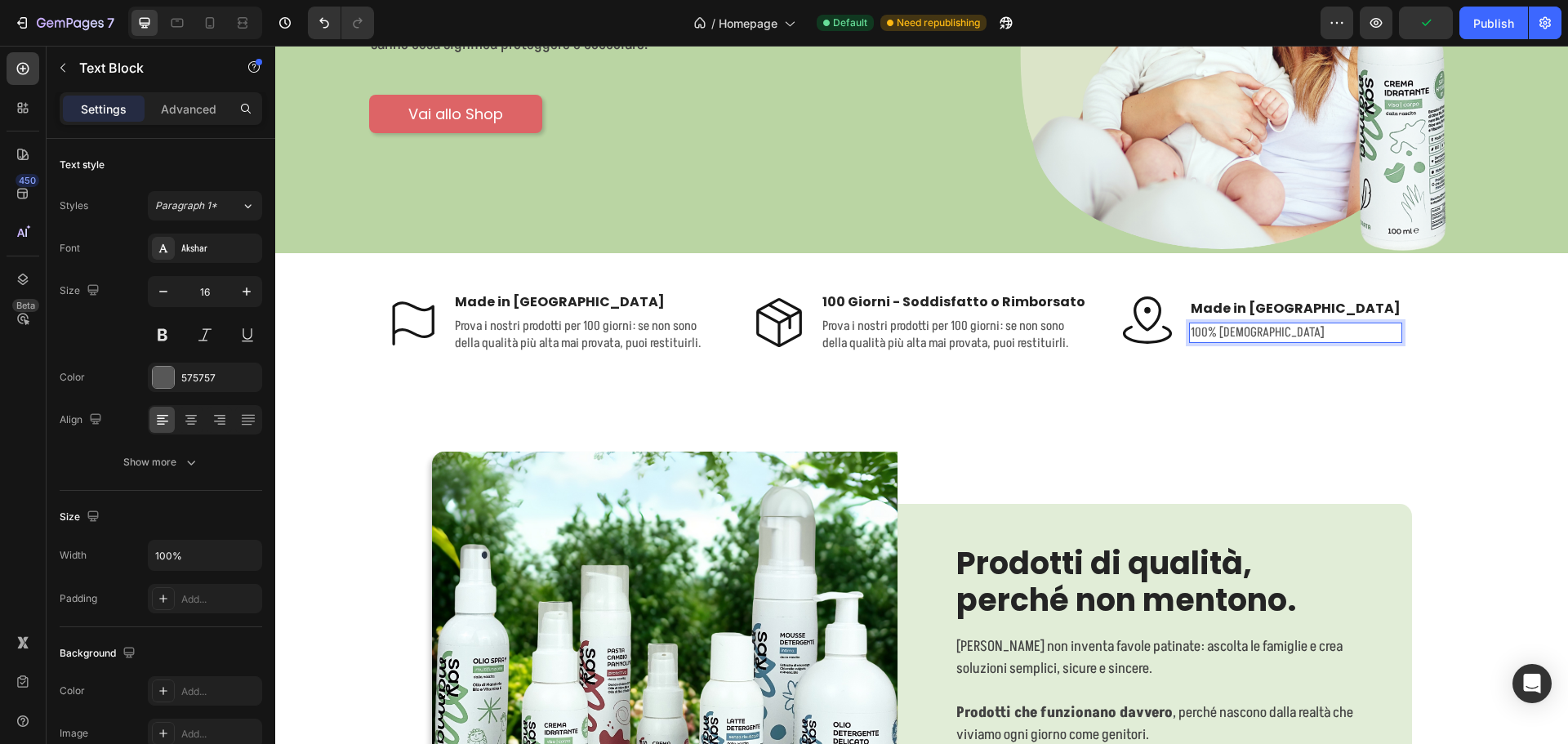
click at [1191, 326] on p "100% [DEMOGRAPHIC_DATA]" at bounding box center [1295, 332] width 210 height 17
click at [1465, 358] on div "Icon Made in [GEOGRAPHIC_DATA] Text Block Prova i nostri prodotti per 100 giorn…" at bounding box center [921, 342] width 1268 height 100
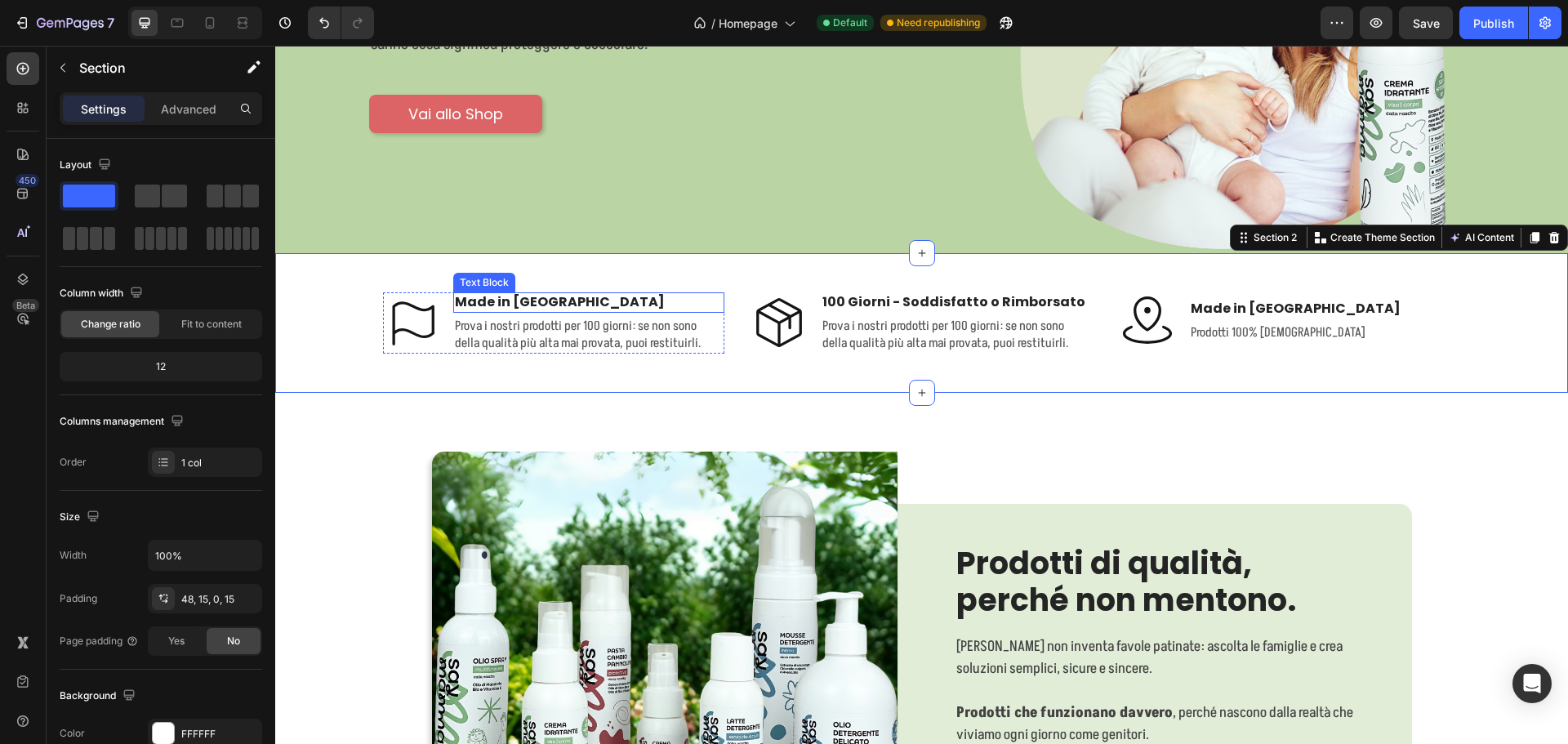
click at [504, 296] on p "Made in [GEOGRAPHIC_DATA]" at bounding box center [589, 302] width 269 height 17
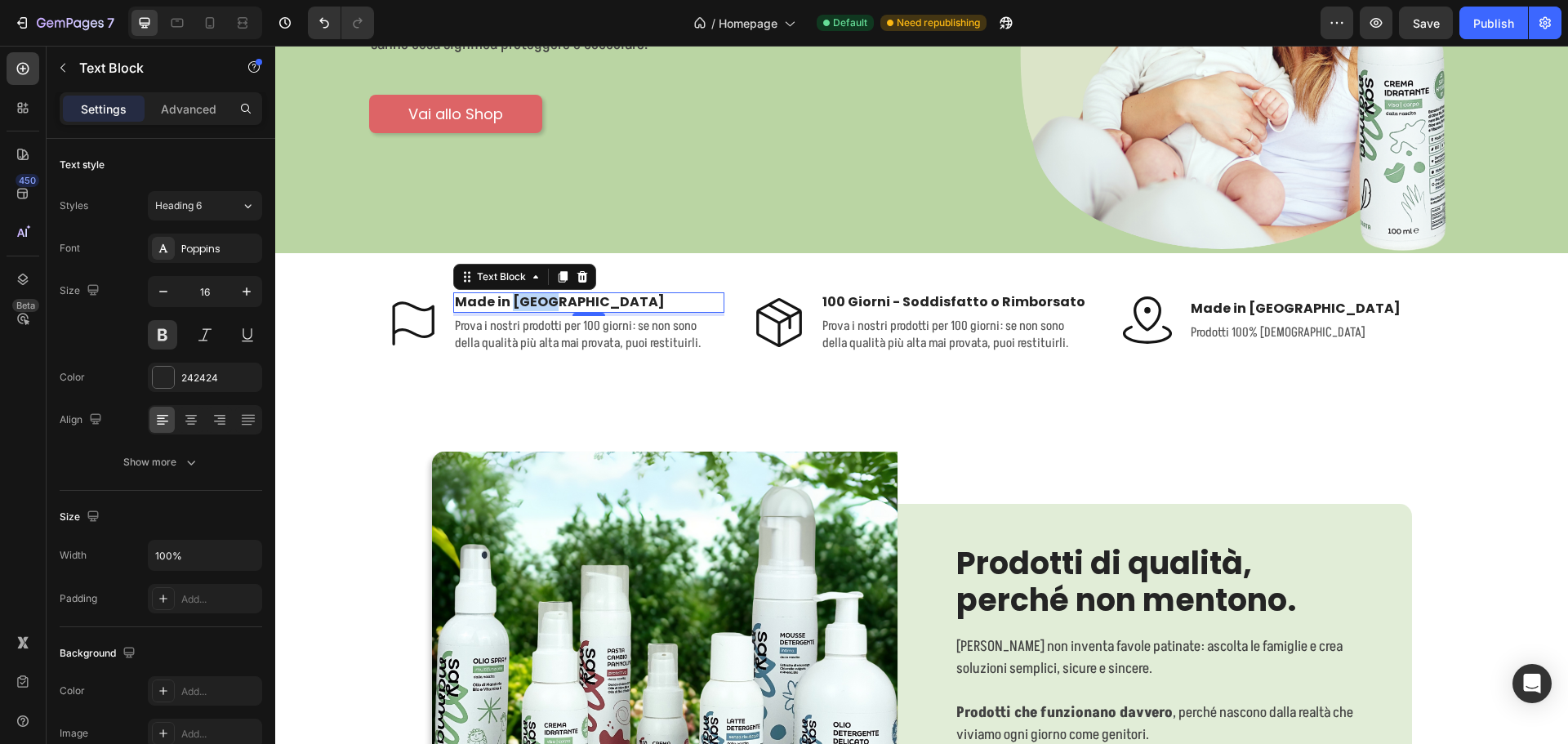
click at [504, 296] on p "Made in [GEOGRAPHIC_DATA]" at bounding box center [589, 302] width 269 height 17
click at [521, 320] on p "Prova i nostri prodotti per 100 giorni: se non sono della qualità più alta mai …" at bounding box center [589, 334] width 269 height 34
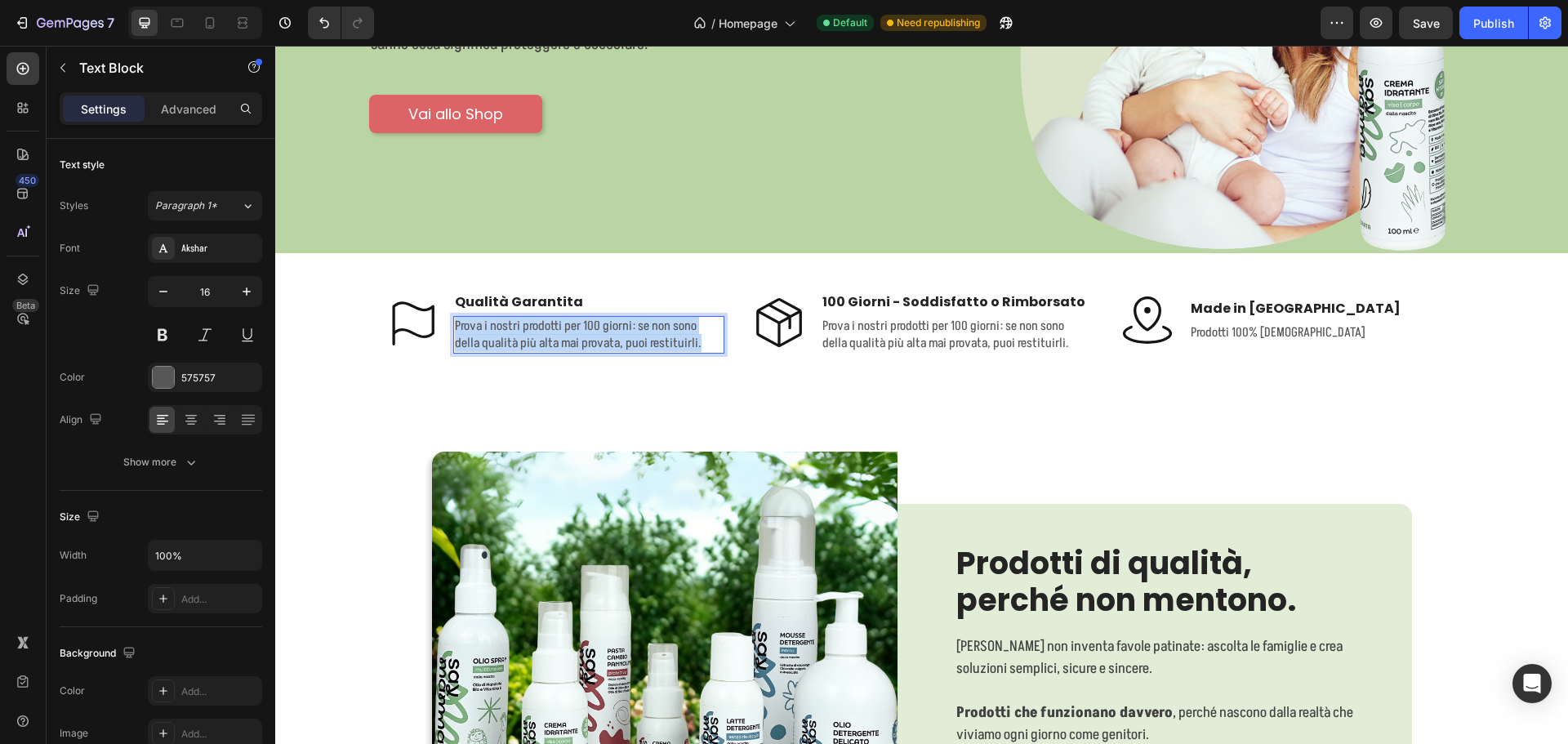
drag, startPoint x: 680, startPoint y: 341, endPoint x: 450, endPoint y: 316, distance: 231.4
click at [455, 317] on p "Prova i nostri prodotti per 100 giorni: se non sono della qualità più alta mai …" at bounding box center [589, 334] width 269 height 34
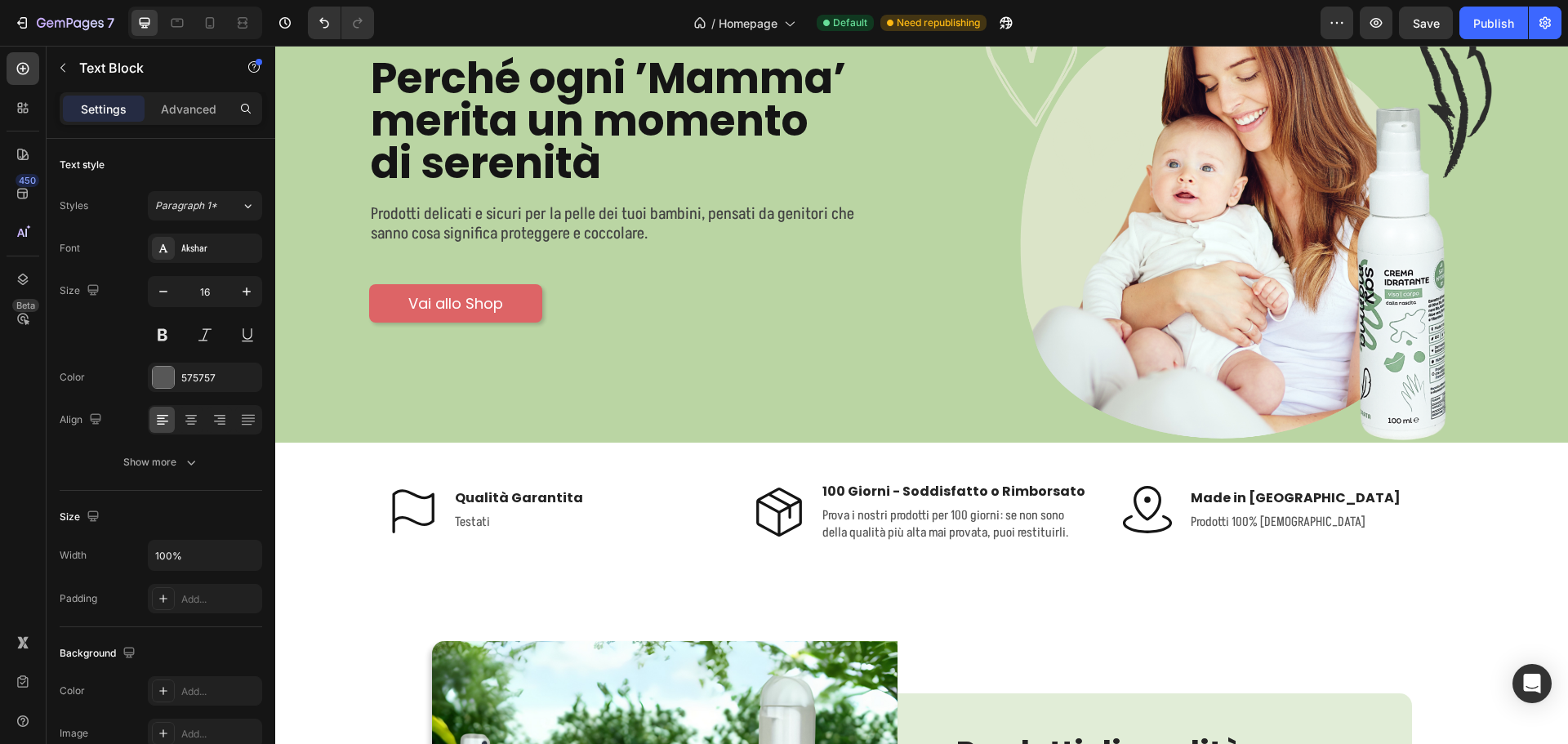
scroll to position [131, 0]
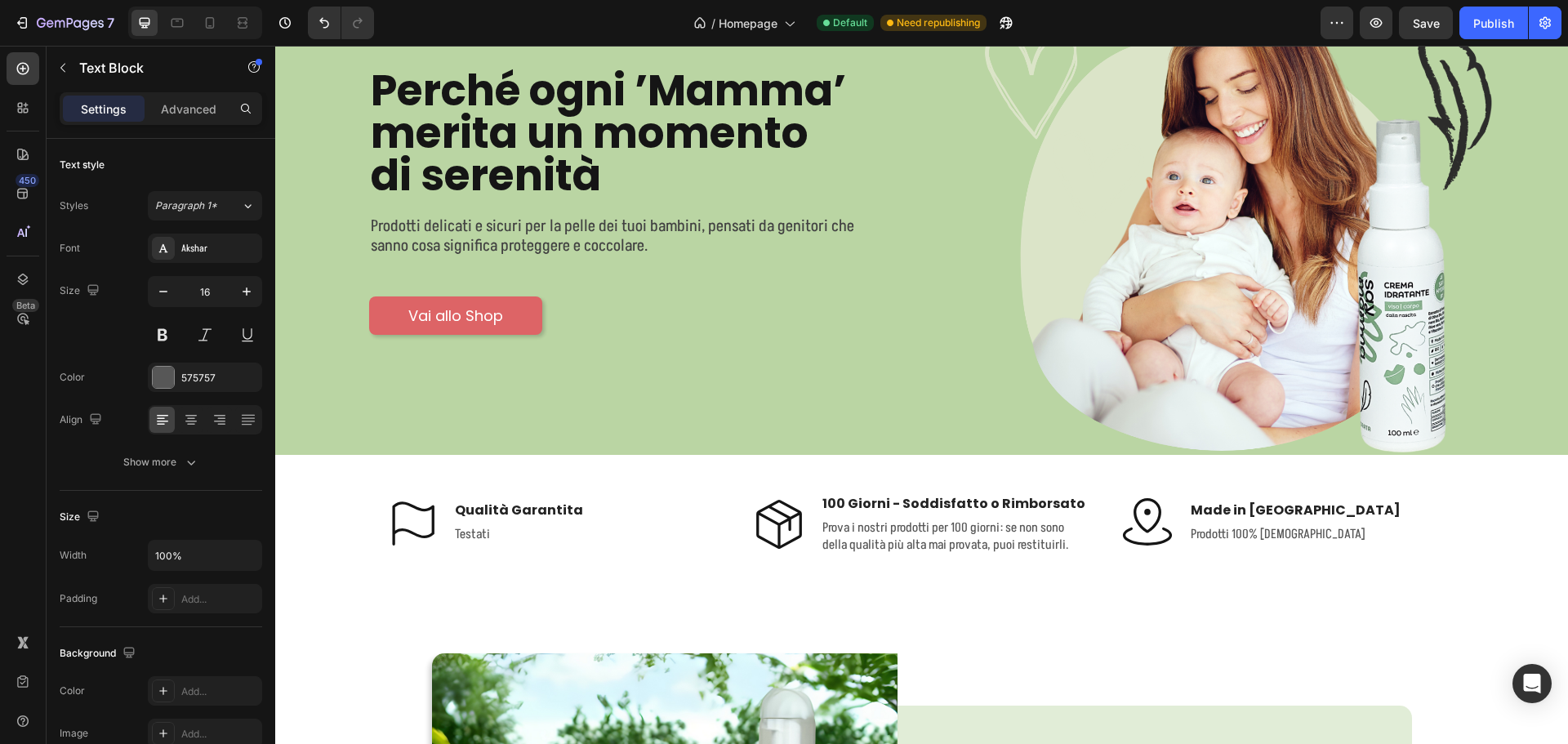
click at [479, 526] on p "Testati" at bounding box center [519, 534] width 128 height 17
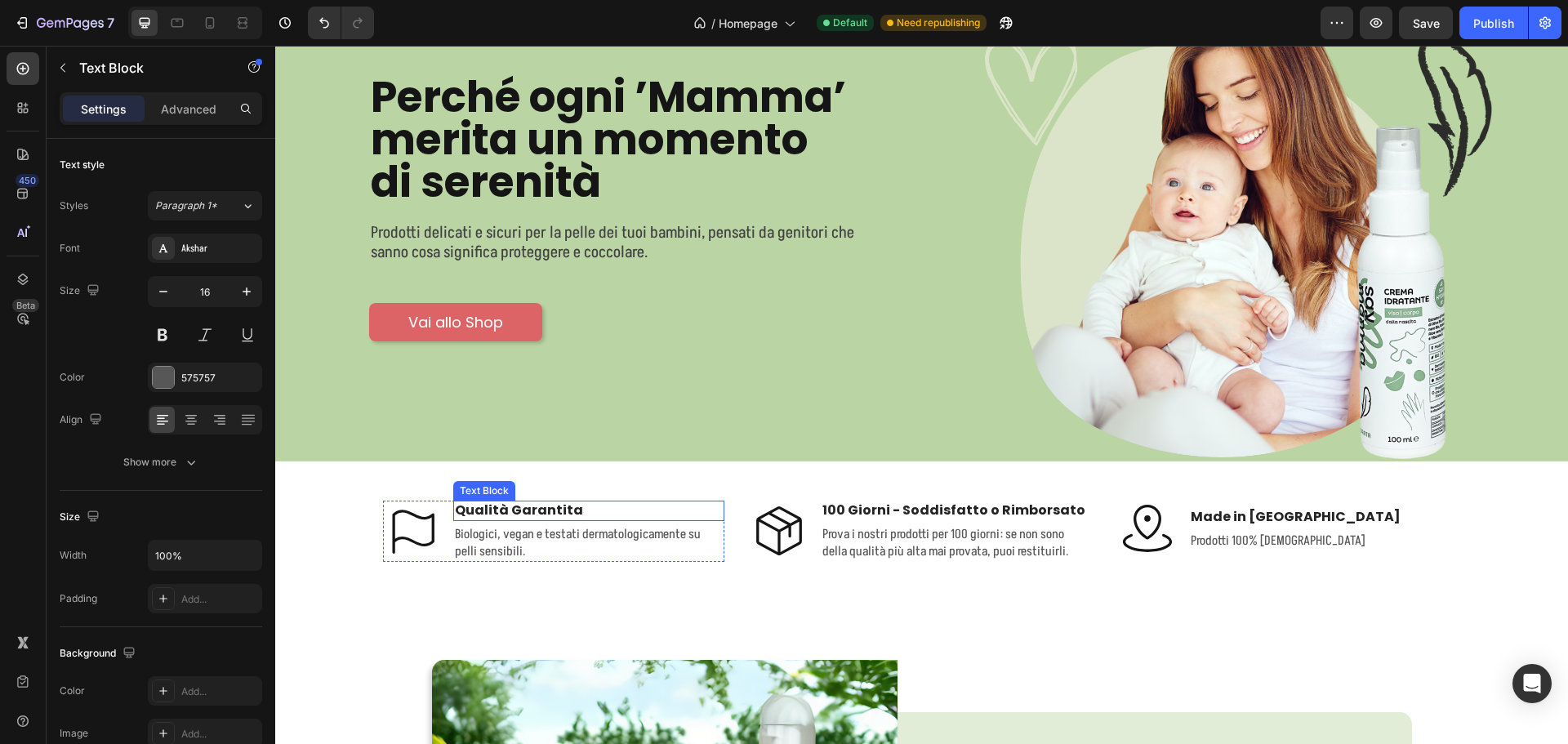
click at [392, 513] on icon at bounding box center [412, 531] width 57 height 57
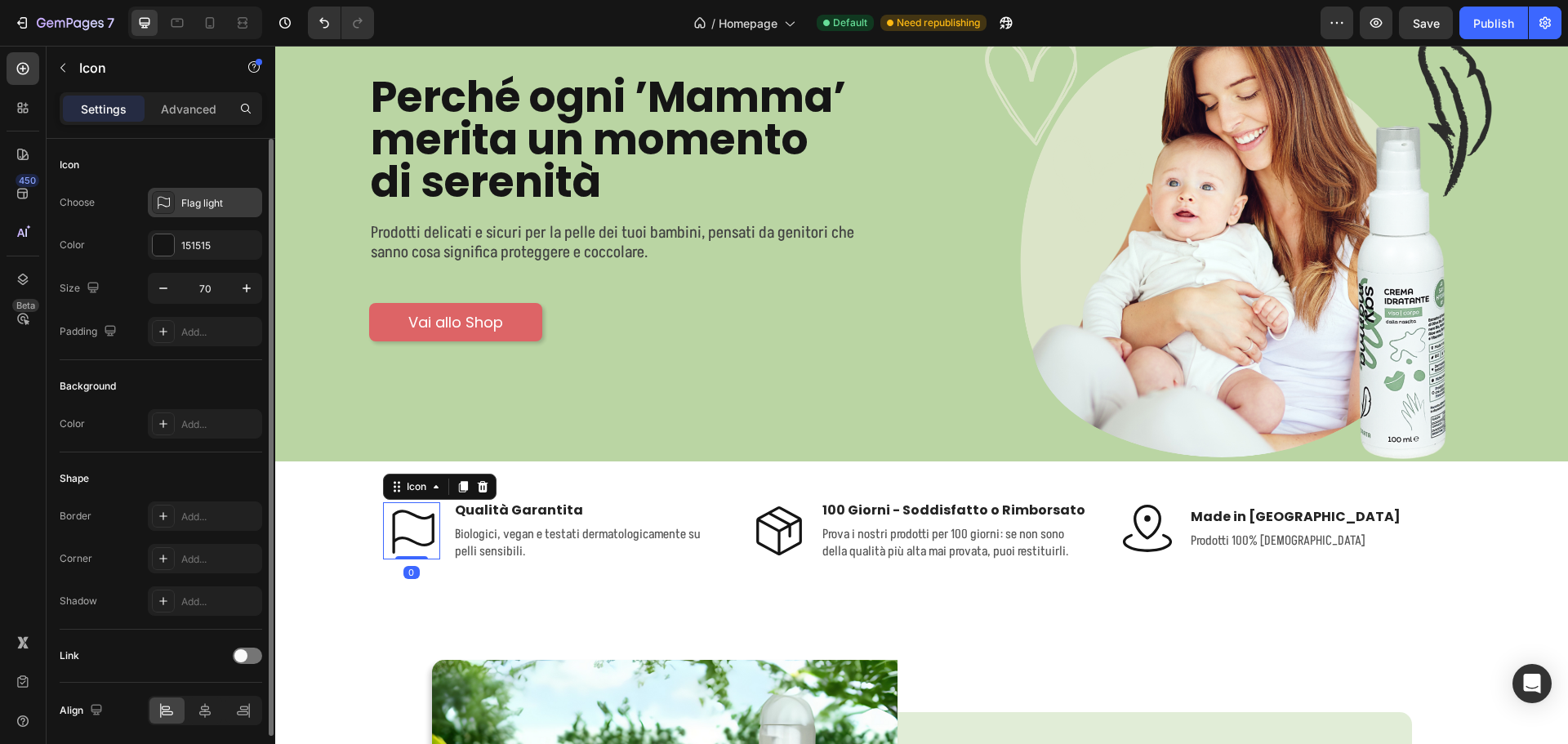
click at [207, 206] on div "Flag light" at bounding box center [220, 203] width 77 height 15
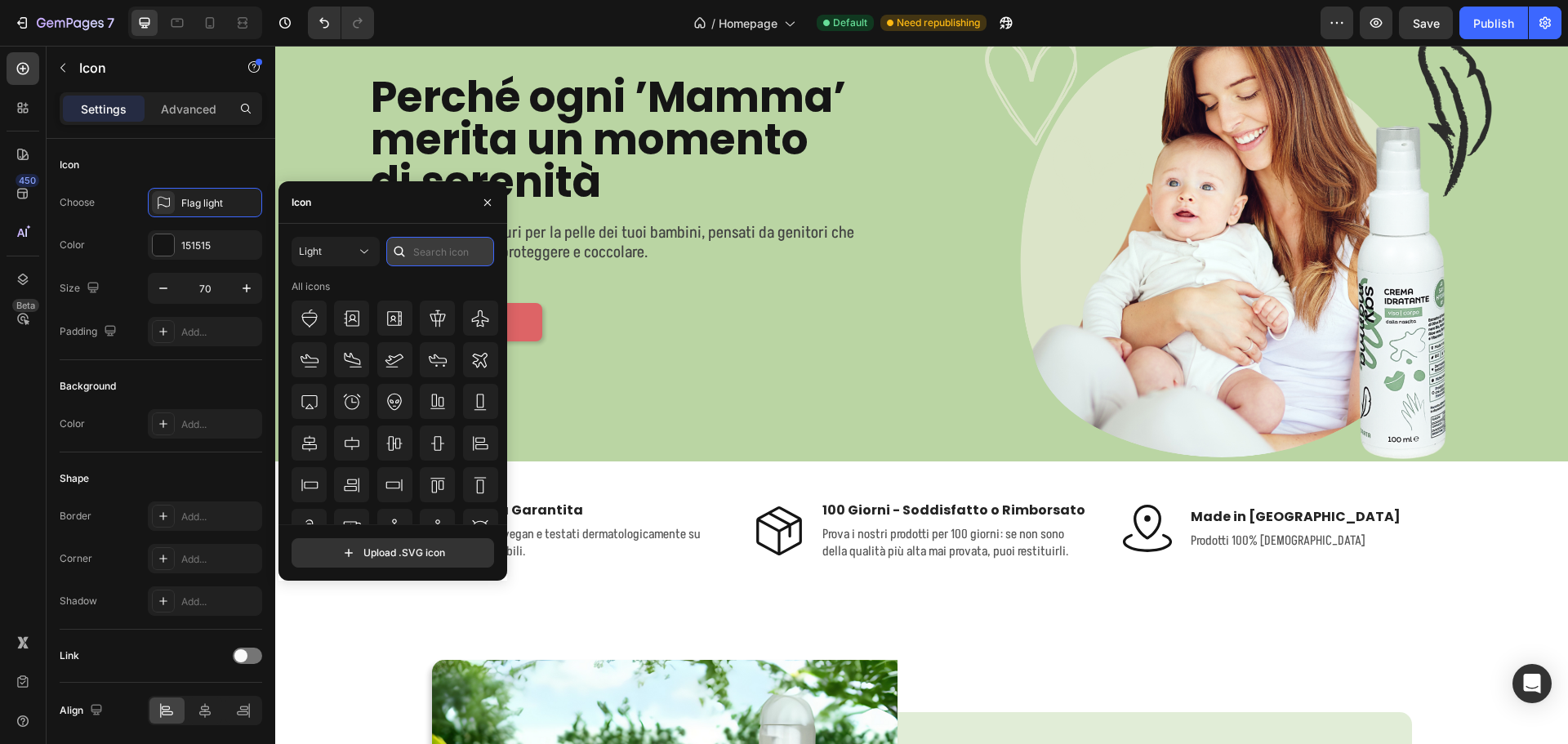
click at [444, 252] on input "text" at bounding box center [440, 251] width 107 height 30
type input "star"
click at [309, 488] on icon at bounding box center [309, 485] width 20 height 20
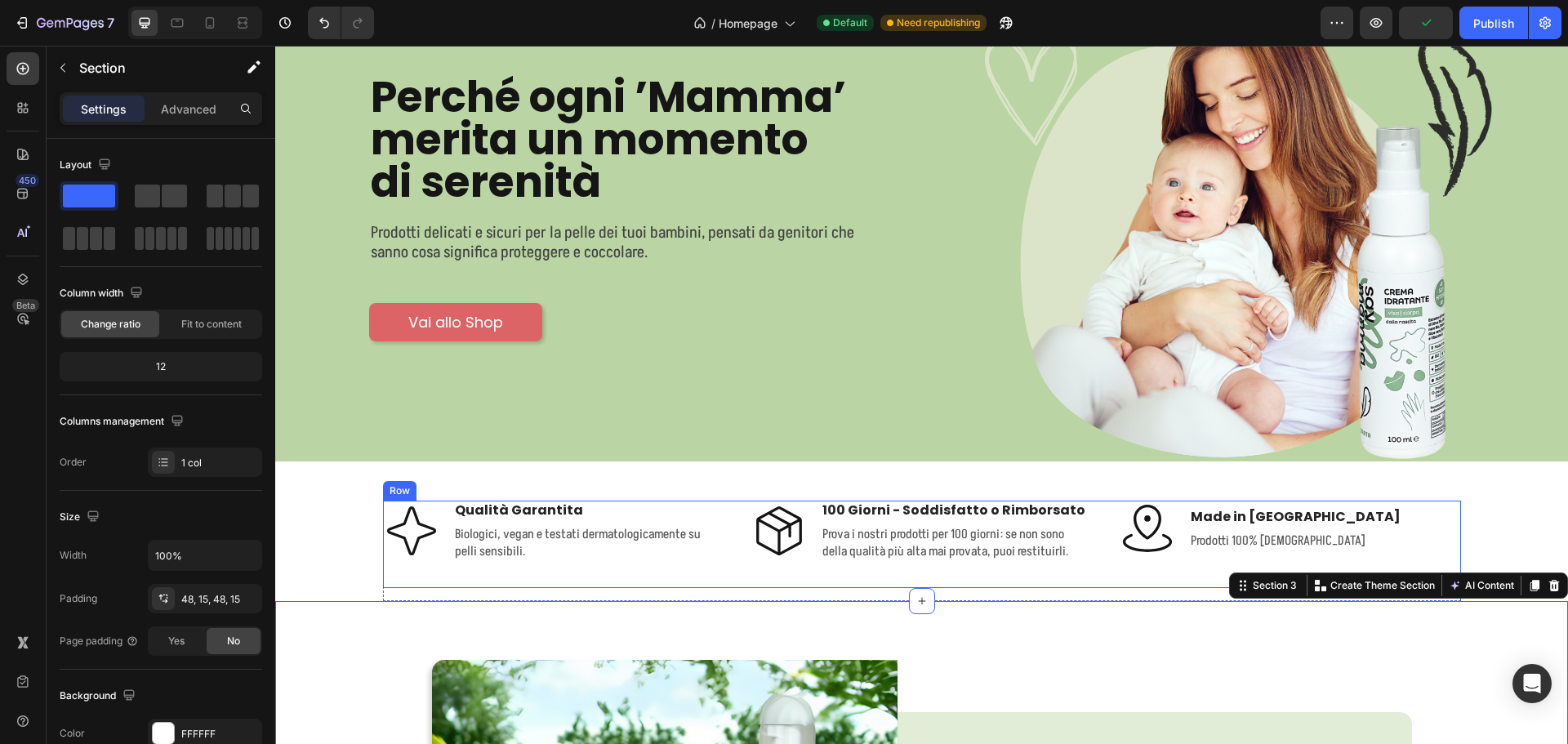
click at [672, 536] on p "Biologici, vegan e testati dermatologicamente su pelli sensibili." at bounding box center [589, 543] width 269 height 34
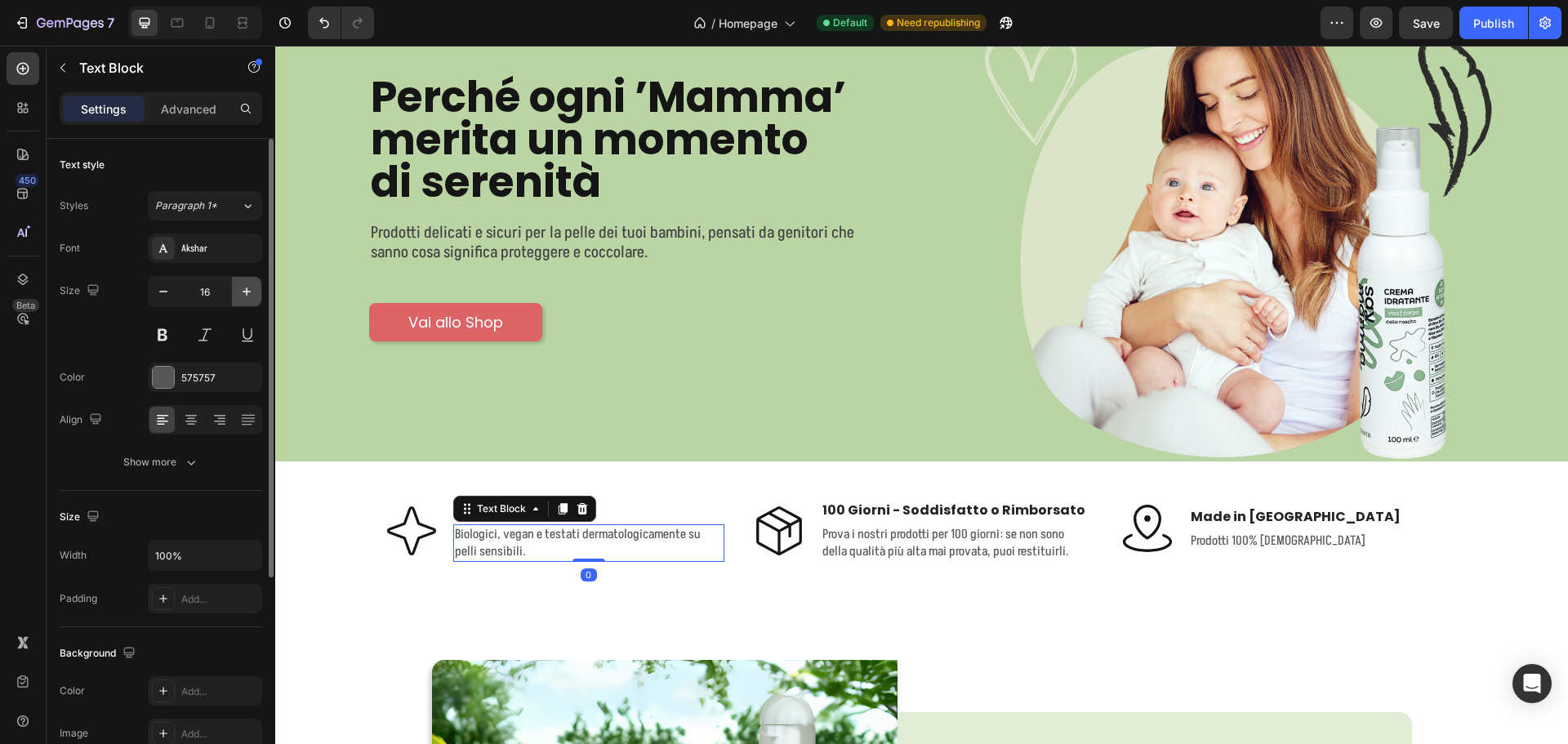
click at [240, 284] on icon "button" at bounding box center [246, 292] width 17 height 17
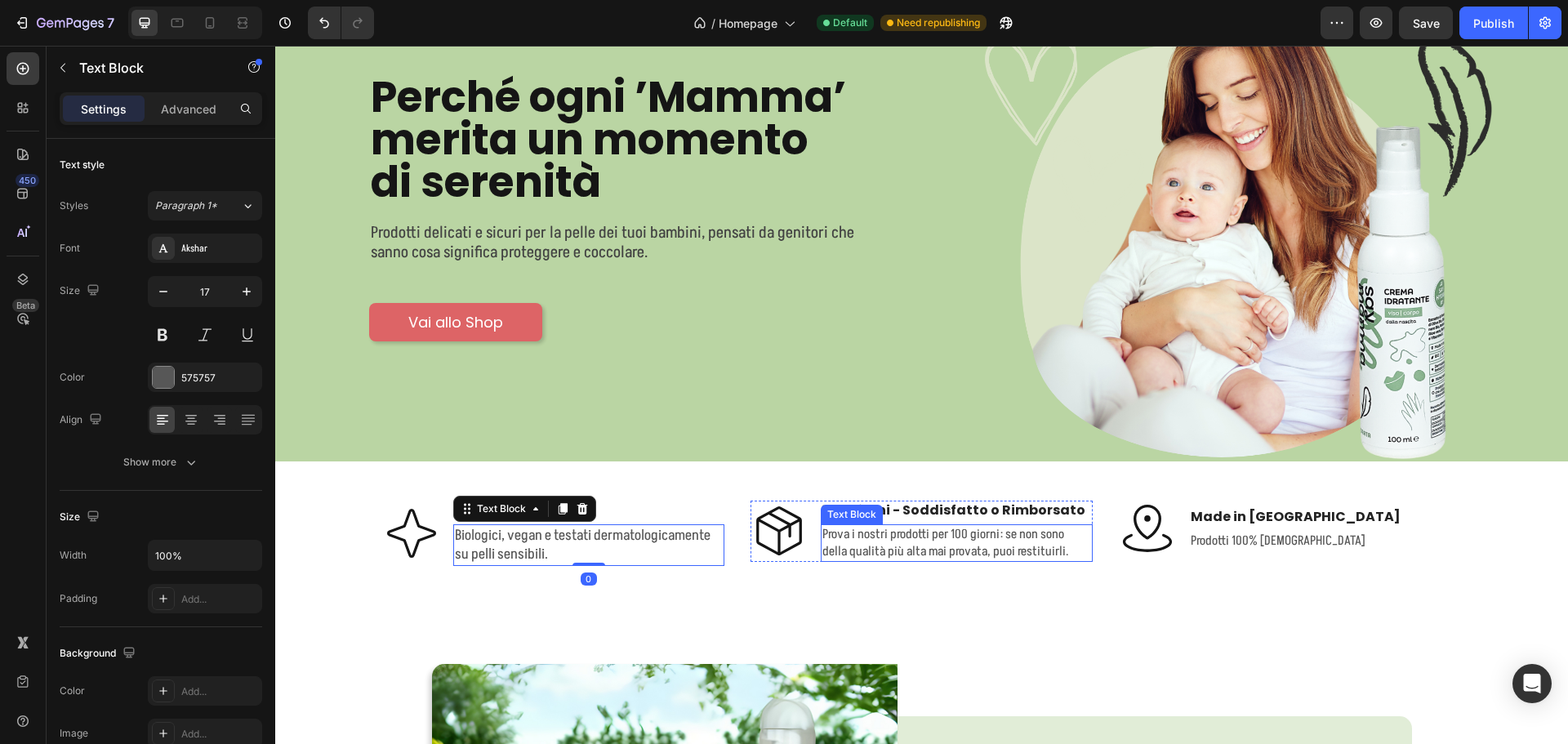
type input "18"
click at [903, 537] on p "Prova i nostri prodotti per 100 giorni: se non sono della qualità più alta mai …" at bounding box center [956, 543] width 269 height 34
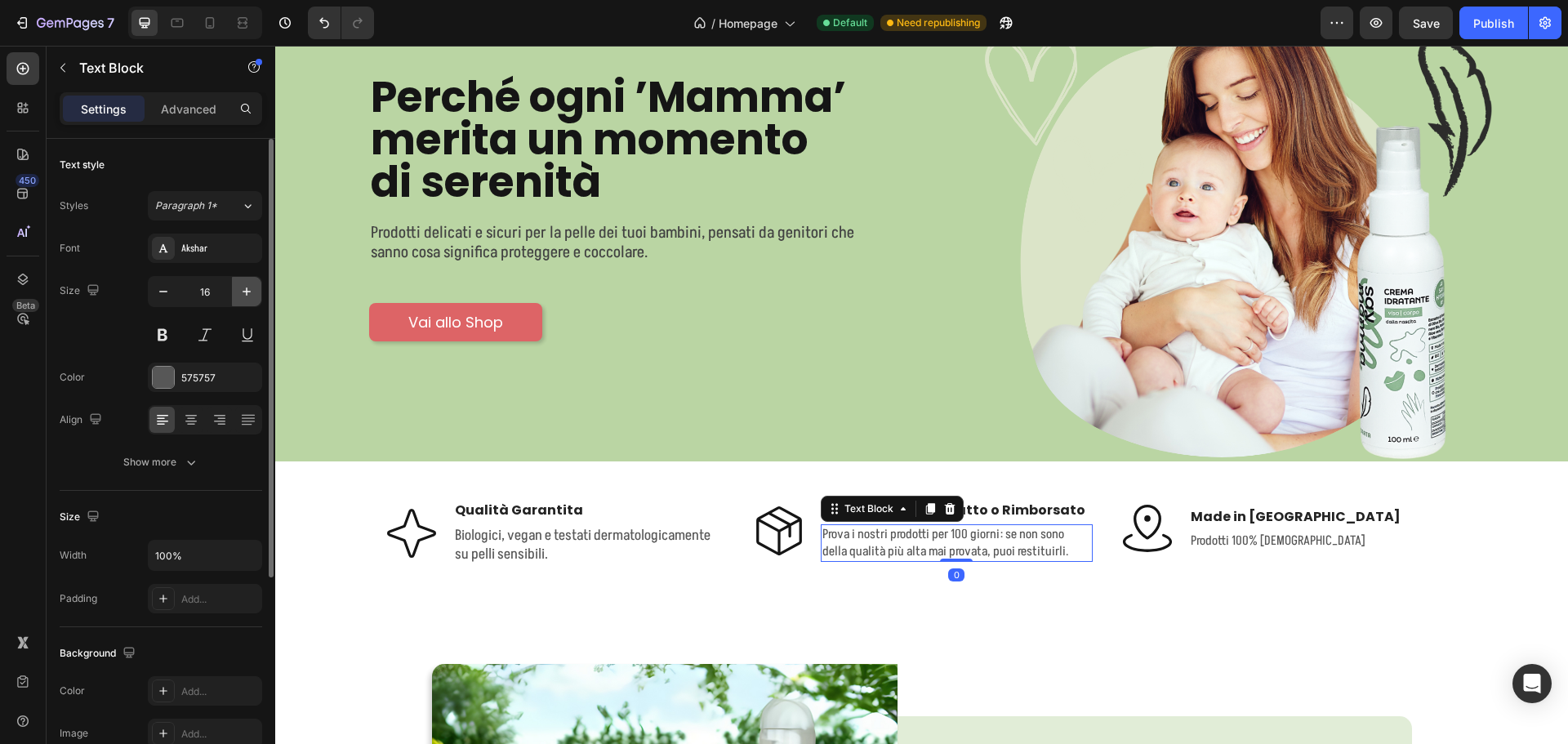
click at [257, 290] on button "button" at bounding box center [246, 292] width 30 height 30
click at [249, 290] on icon "button" at bounding box center [246, 292] width 17 height 17
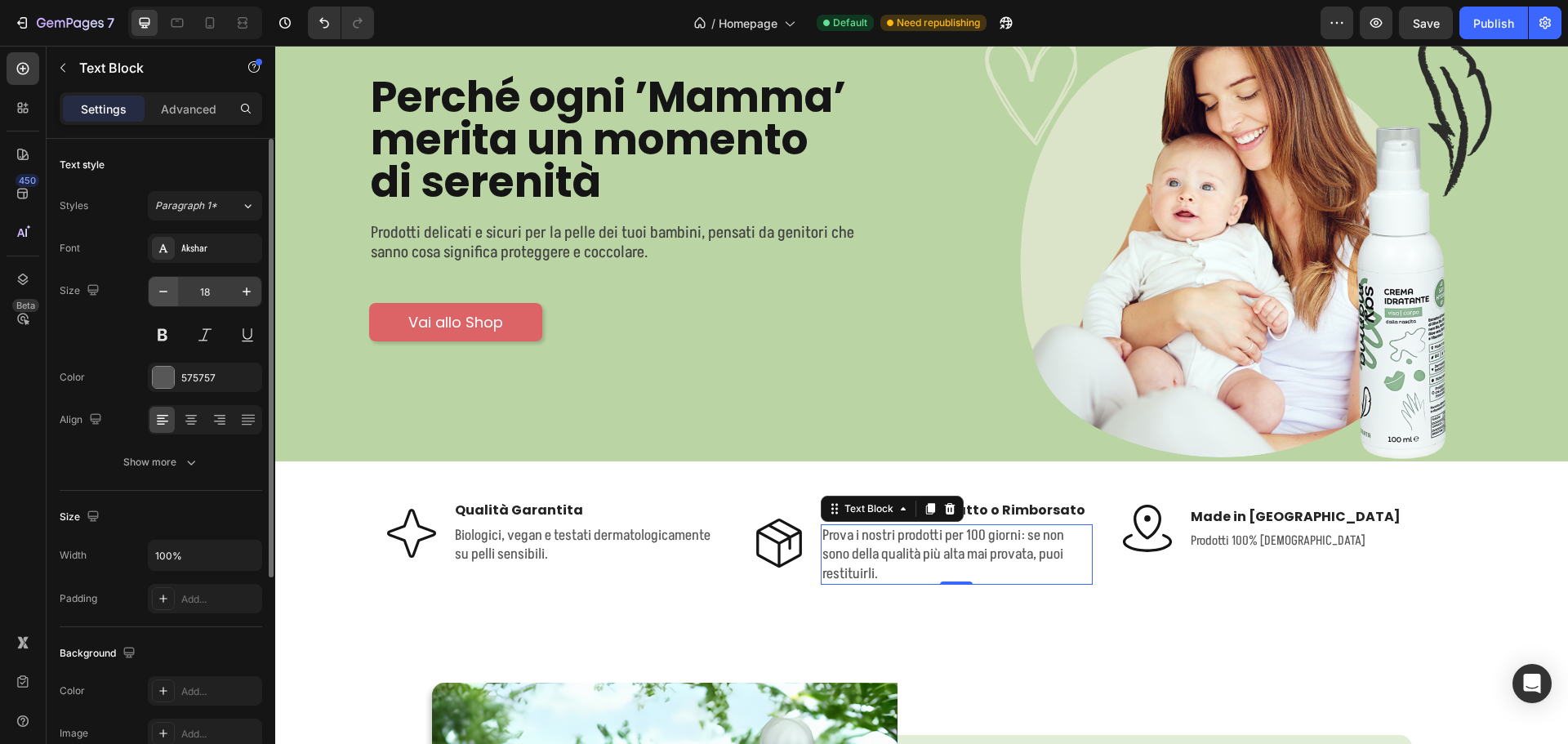
click at [165, 288] on icon "button" at bounding box center [163, 292] width 17 height 17
type input "17"
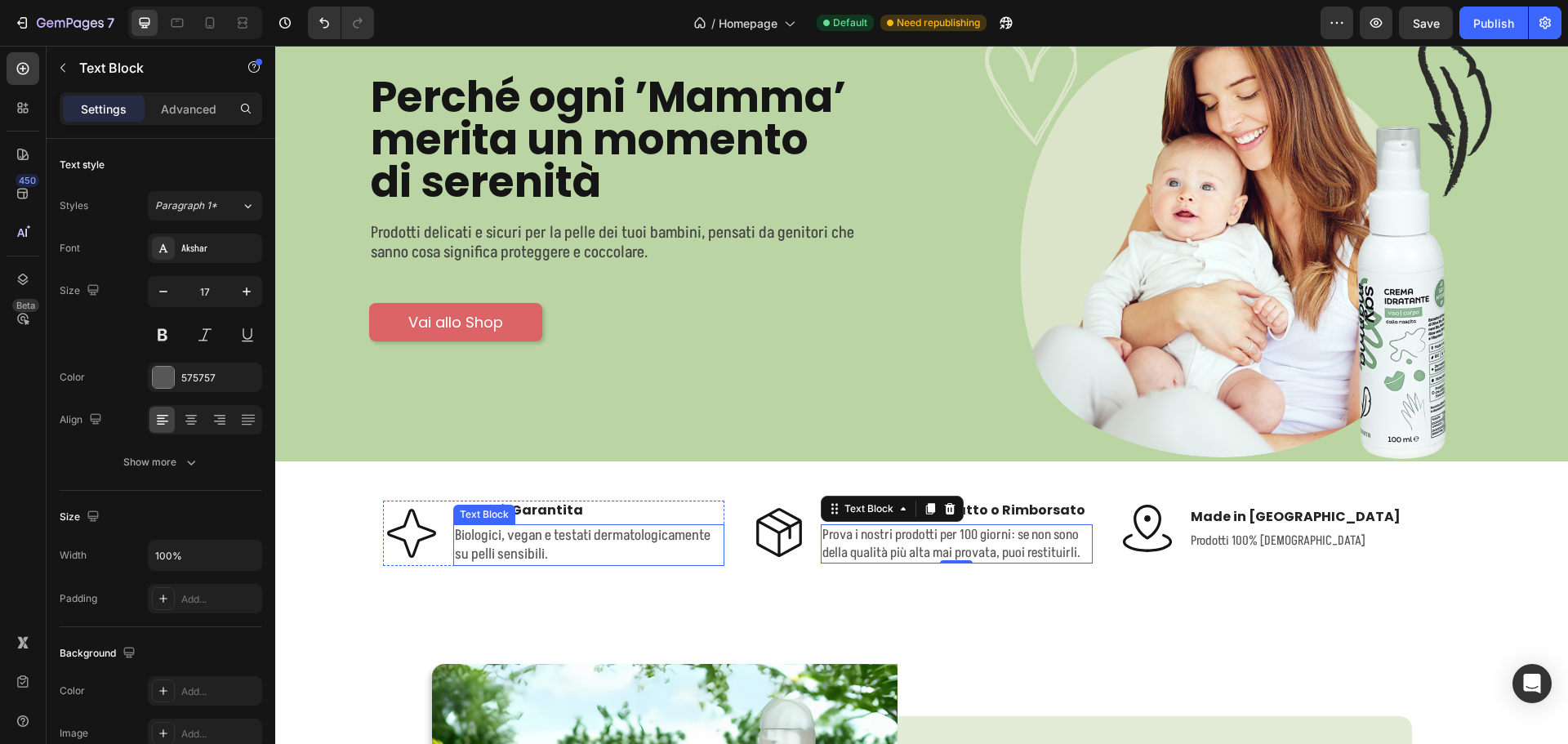
click at [503, 529] on p "Biologici, vegan e testati dermatologicamente su pelli sensibili." at bounding box center [589, 545] width 269 height 38
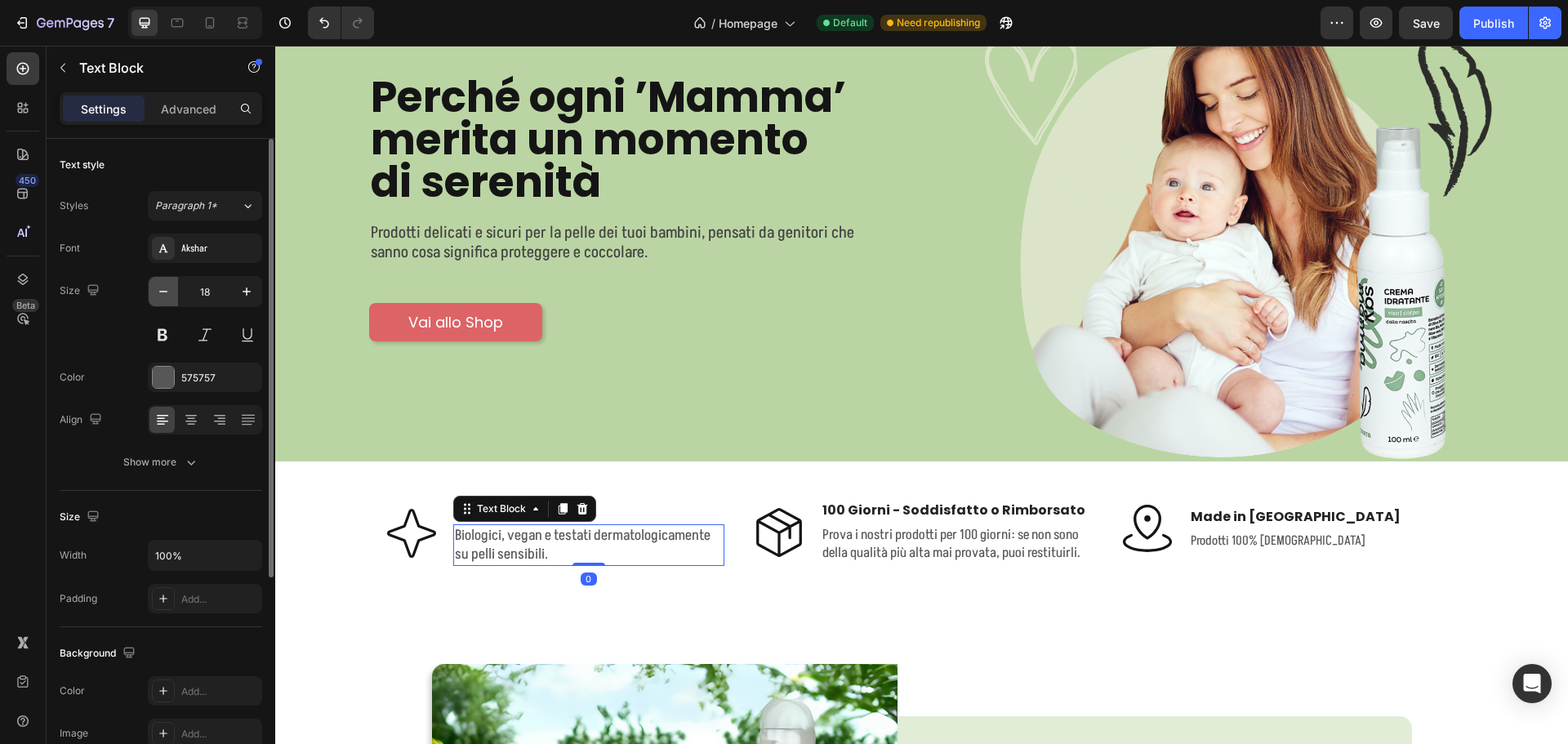
click at [164, 296] on icon "button" at bounding box center [163, 292] width 17 height 17
type input "17"
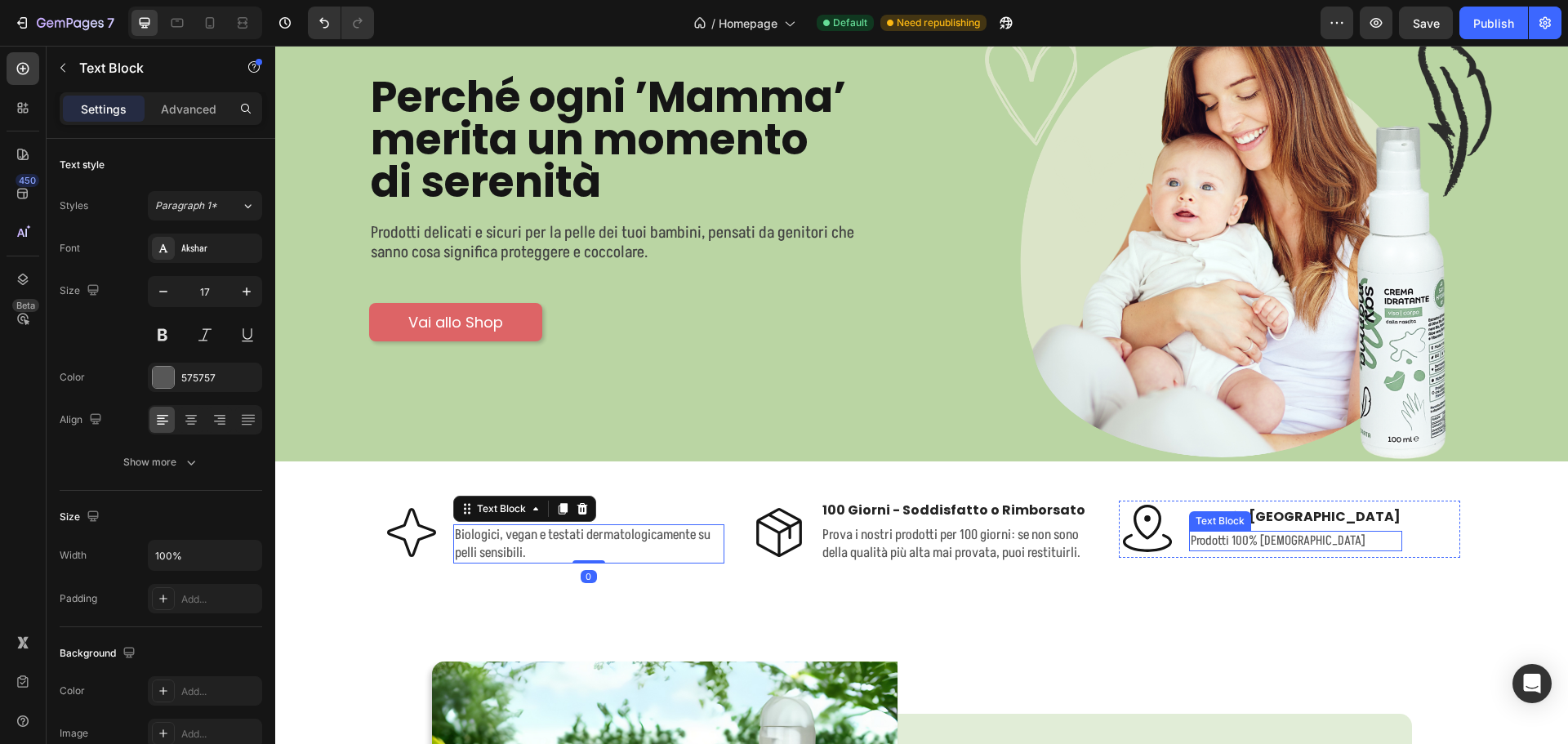
click at [1202, 538] on p "Prodotti 100% [DEMOGRAPHIC_DATA]" at bounding box center [1295, 540] width 210 height 17
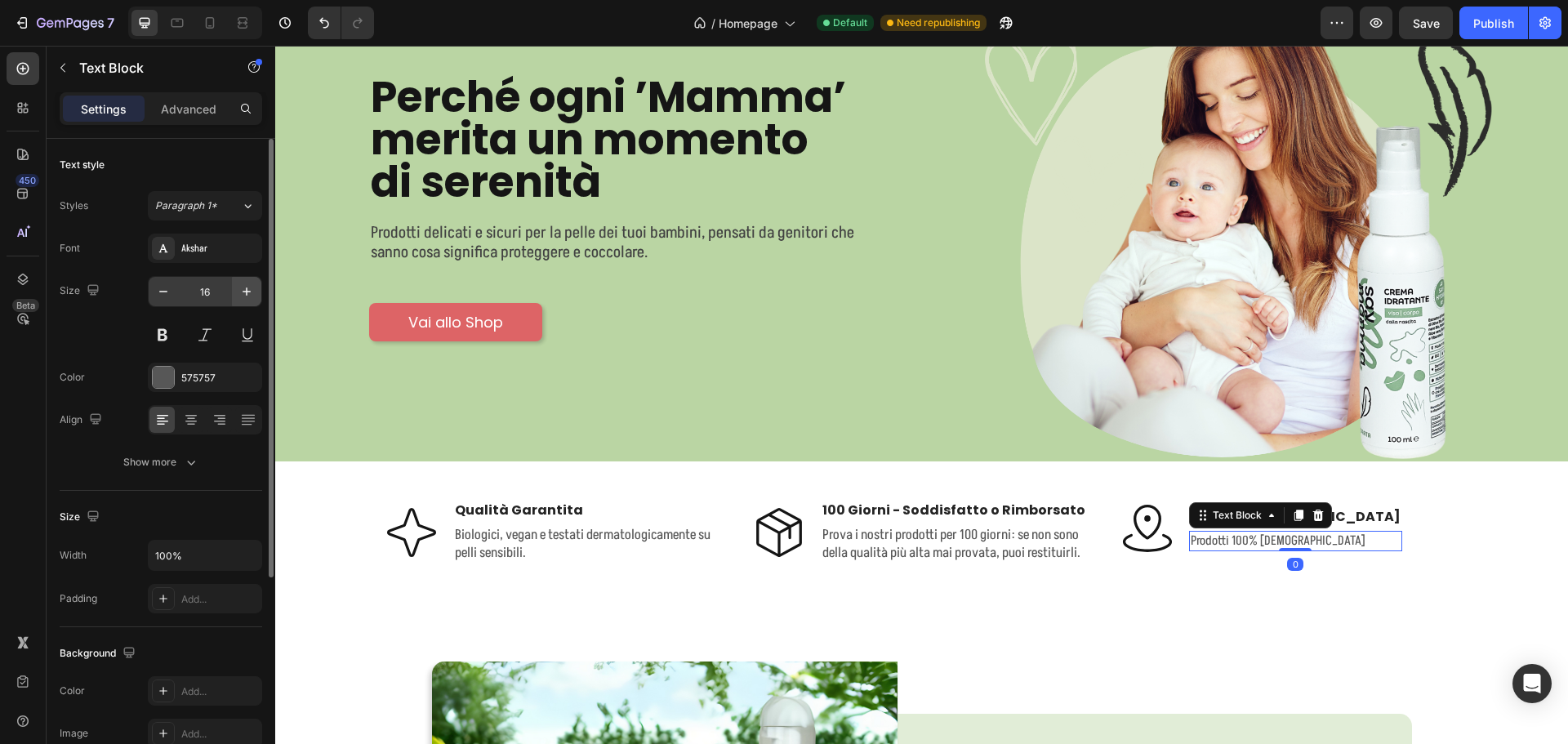
click at [239, 281] on button "button" at bounding box center [246, 292] width 30 height 30
type input "17"
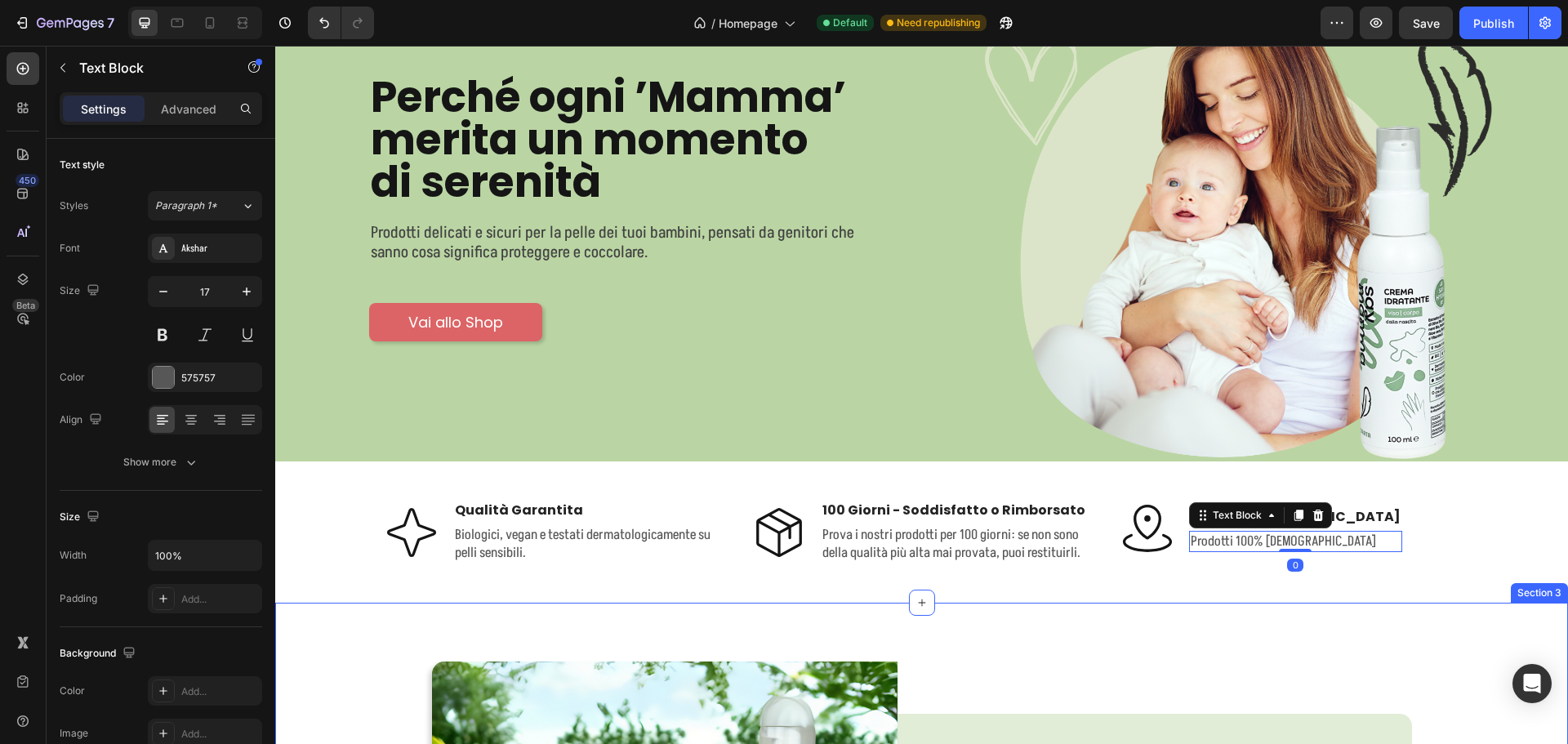
click at [1474, 594] on div "Icon Qualità Garantita Text Block Biologici, vegan e testati dermatologicamente…" at bounding box center [921, 552] width 1268 height 102
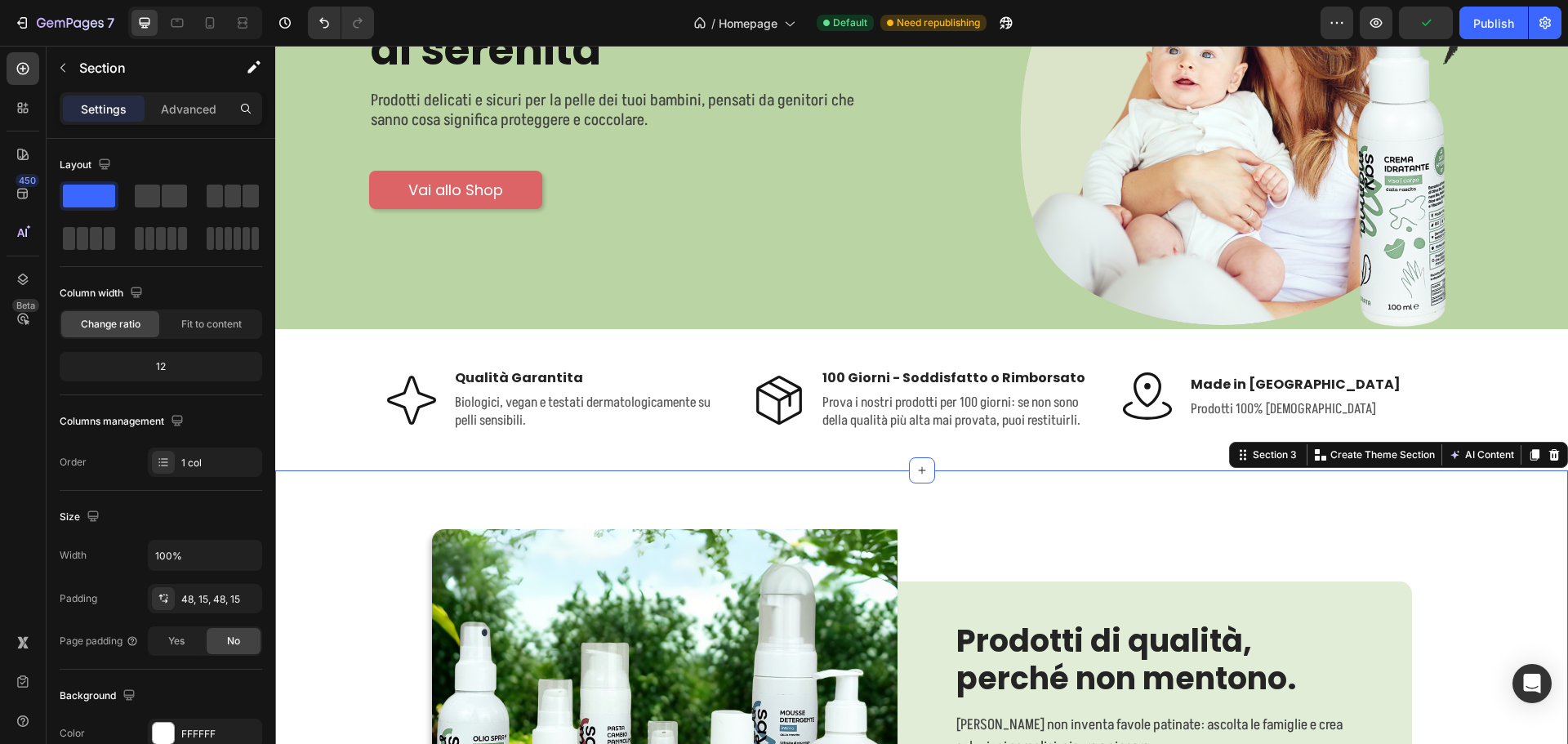
scroll to position [288, 0]
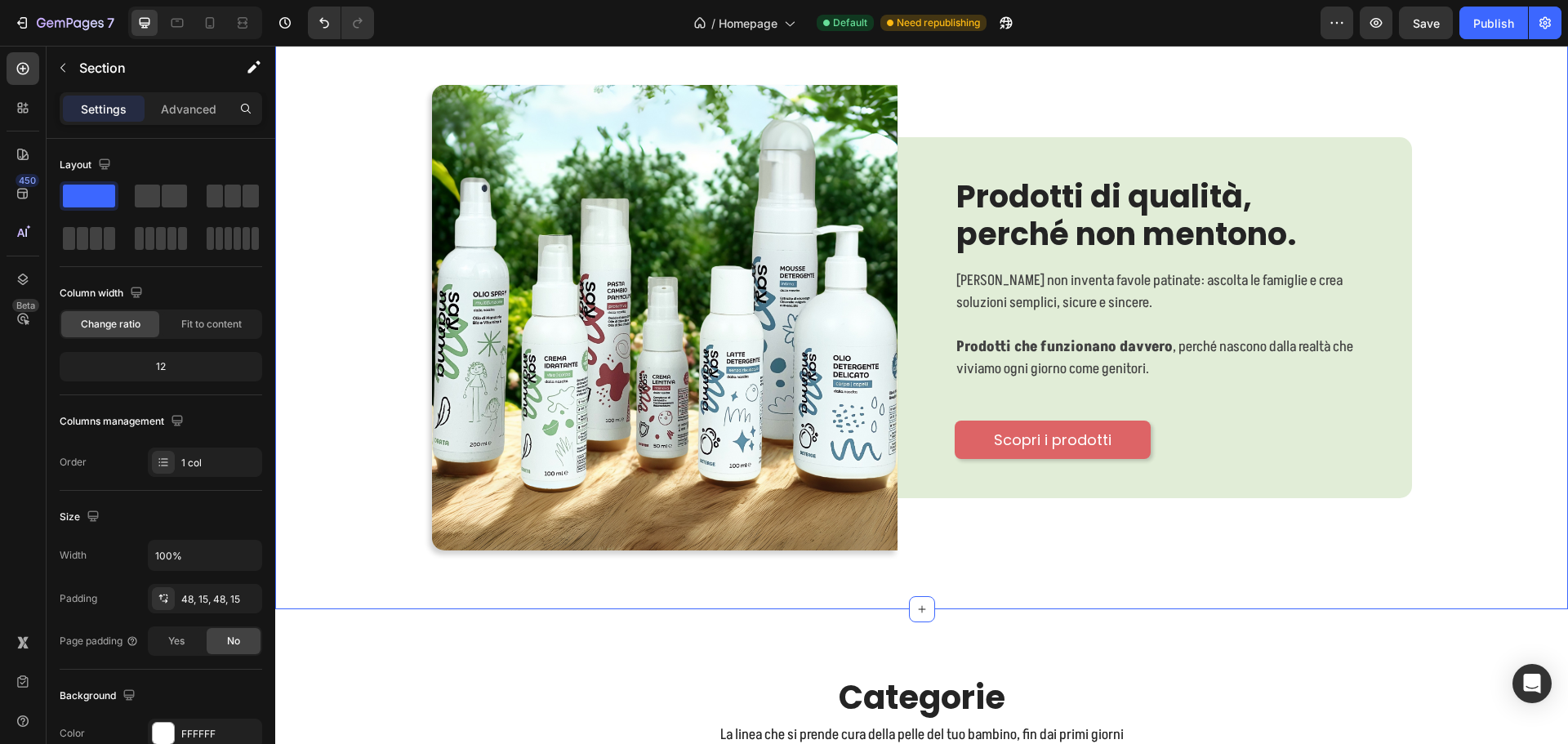
click at [1449, 373] on div "Image Prodotti di qualità, perché non mentono. Heading [PERSON_NAME] non invent…" at bounding box center [921, 317] width 1268 height 505
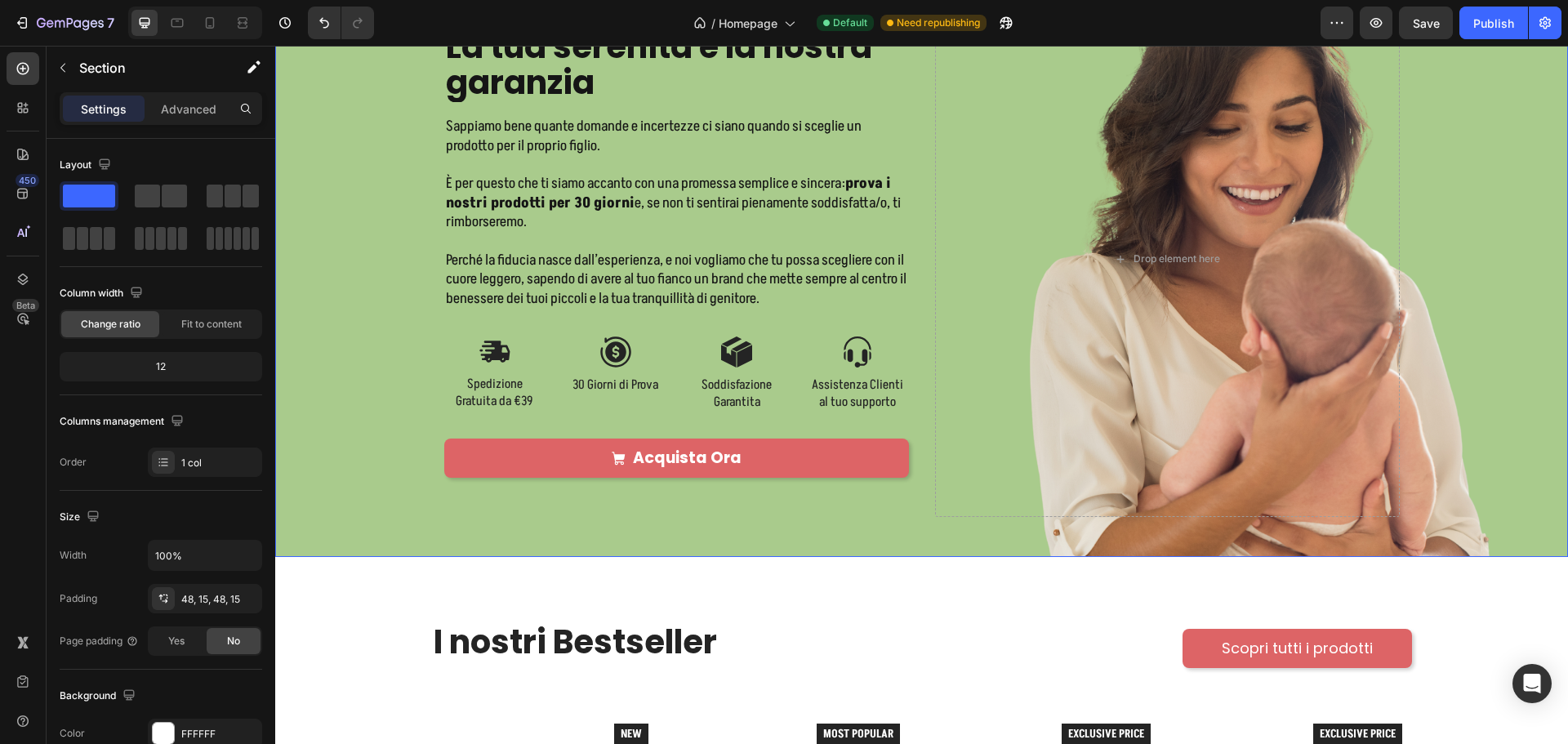
scroll to position [3636, 0]
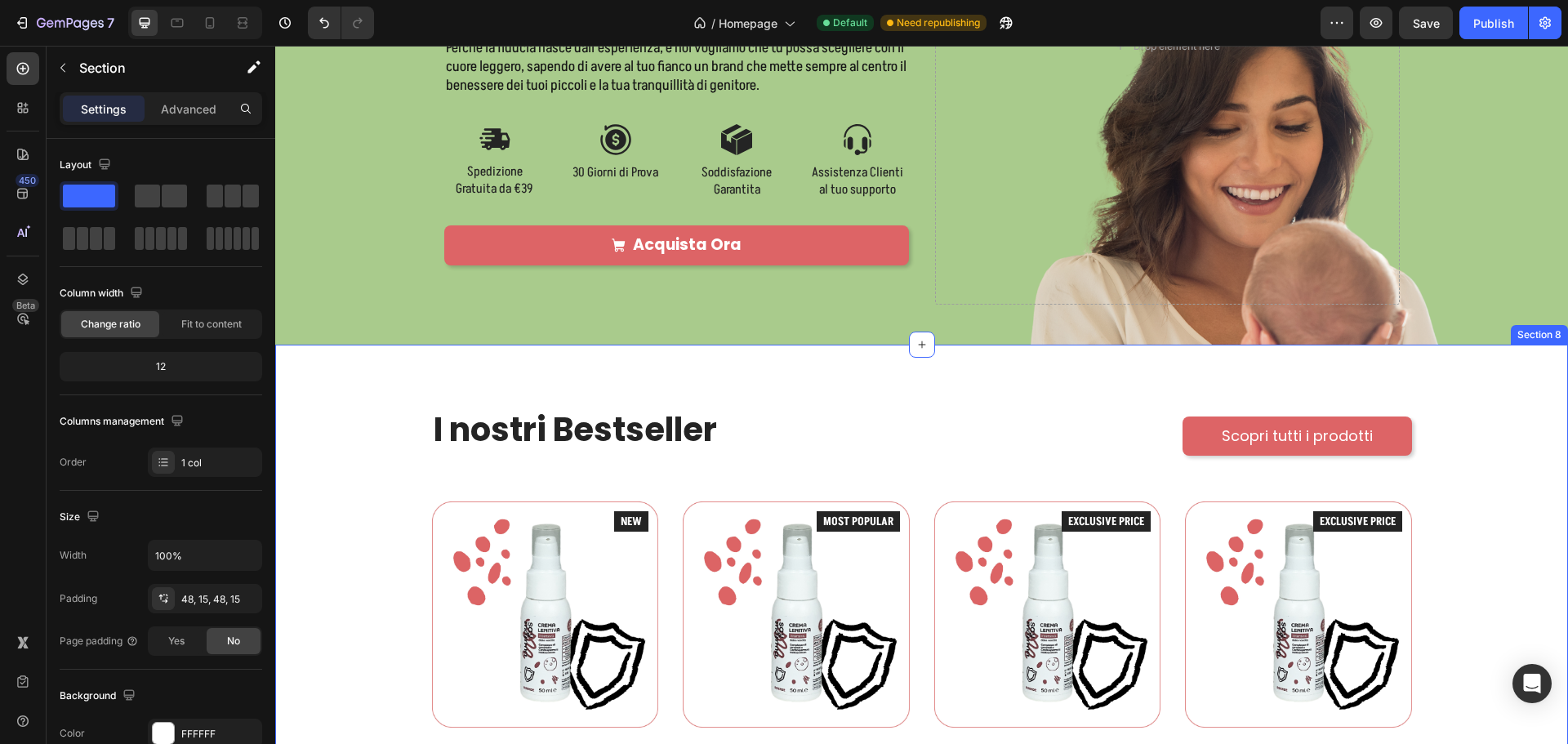
click at [763, 366] on div "I nostri Bestseller Heading Scopri tutti i prodotti Button Row Product Images I…" at bounding box center [921, 613] width 1293 height 536
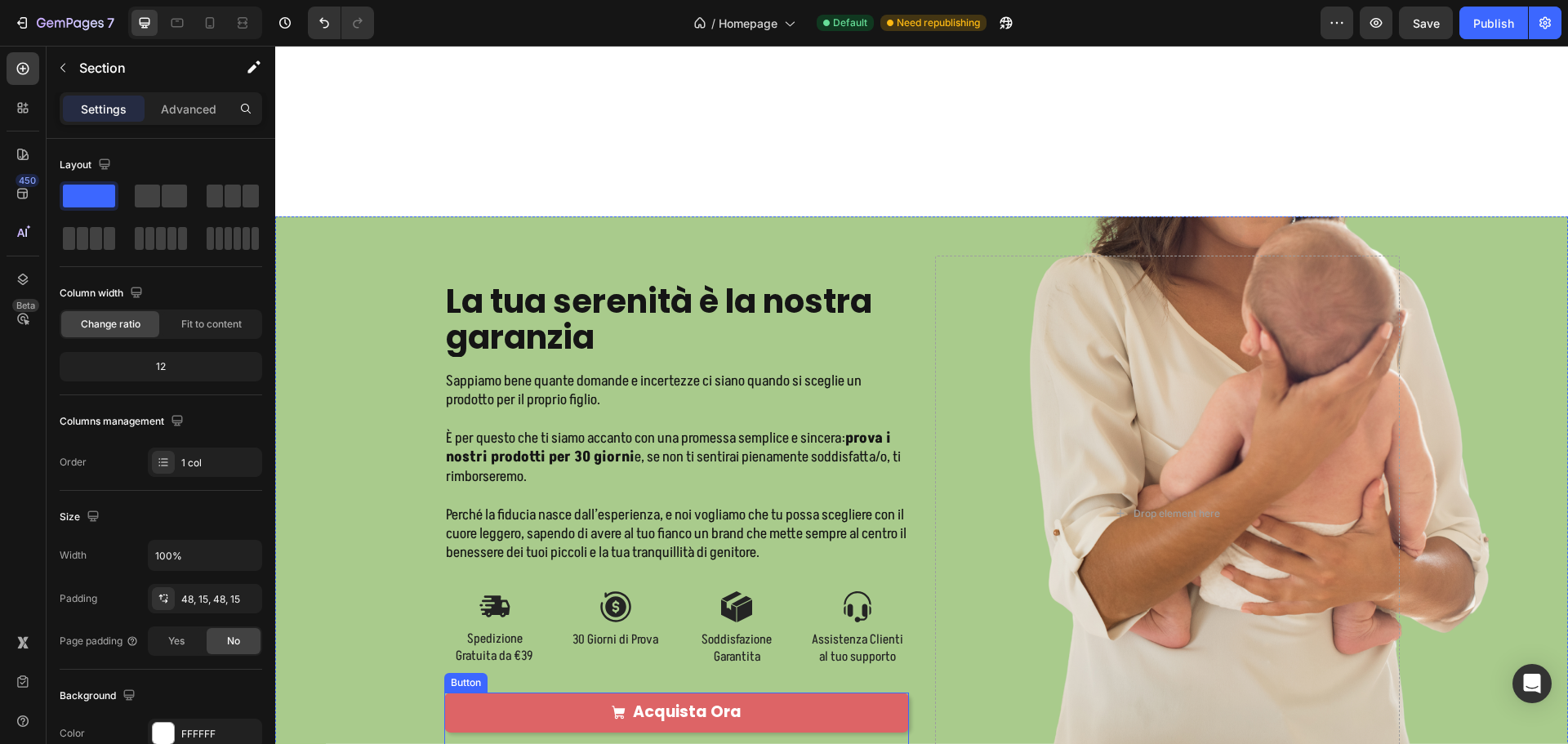
scroll to position [3473, 0]
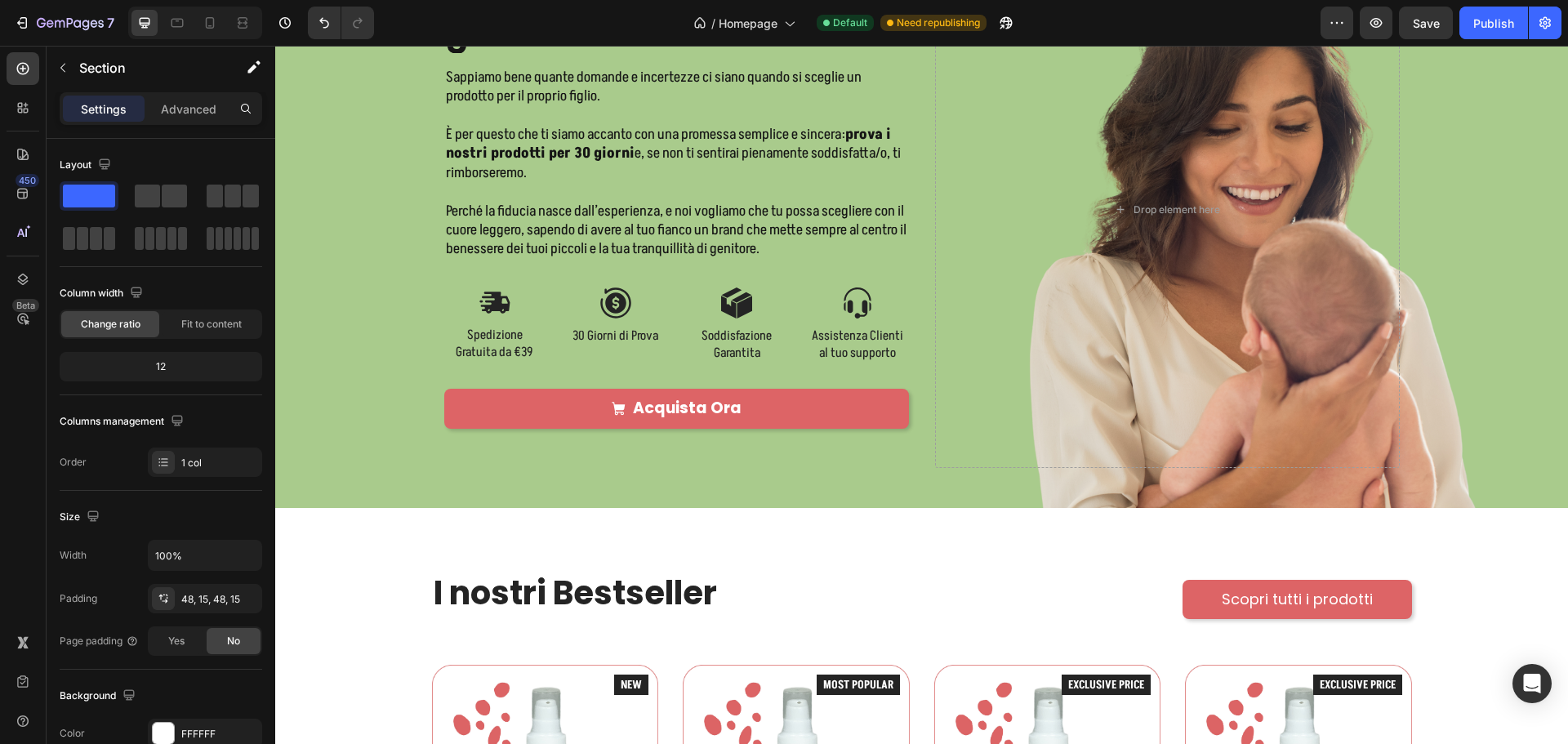
drag, startPoint x: 655, startPoint y: 524, endPoint x: 652, endPoint y: 592, distance: 68.1
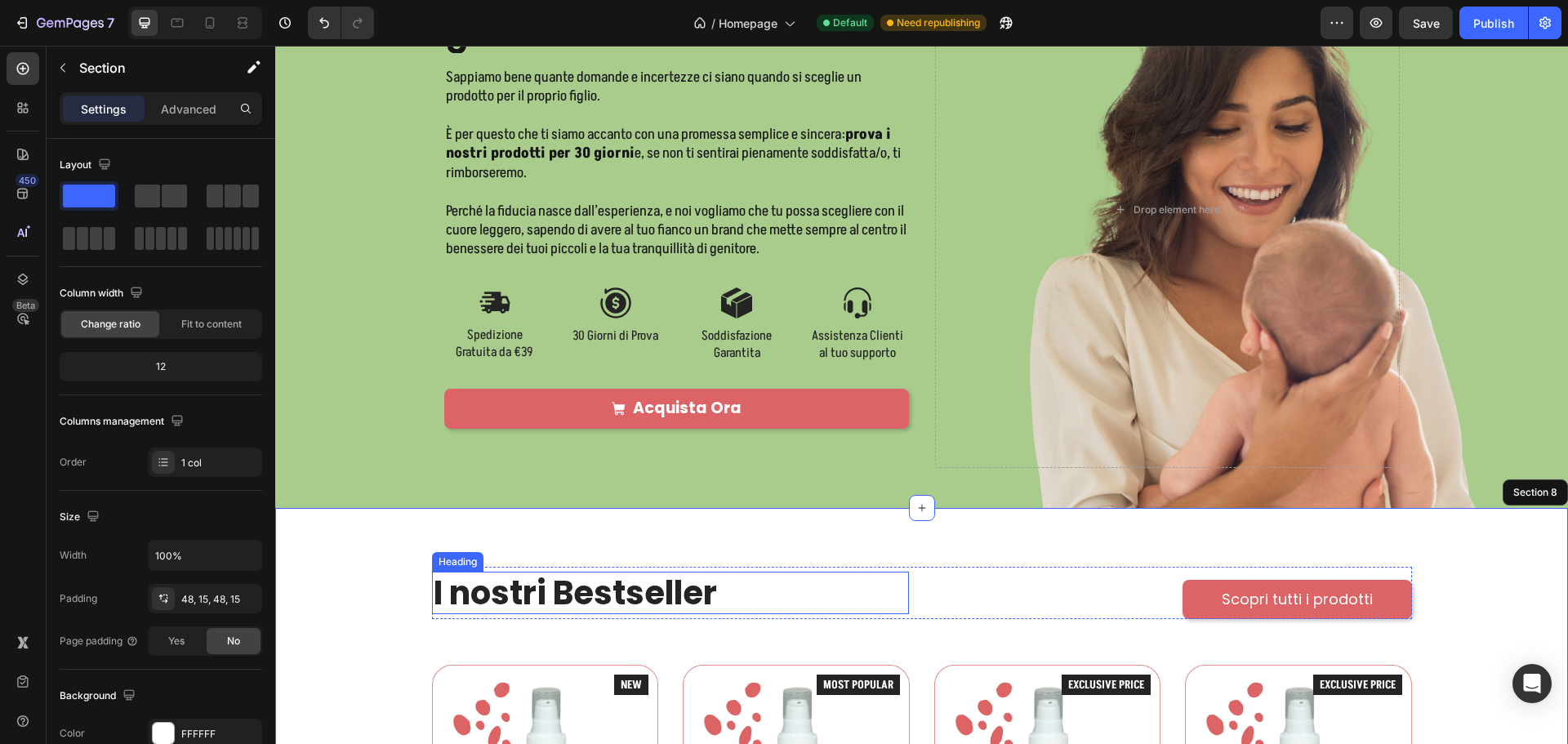
scroll to position [3636, 0]
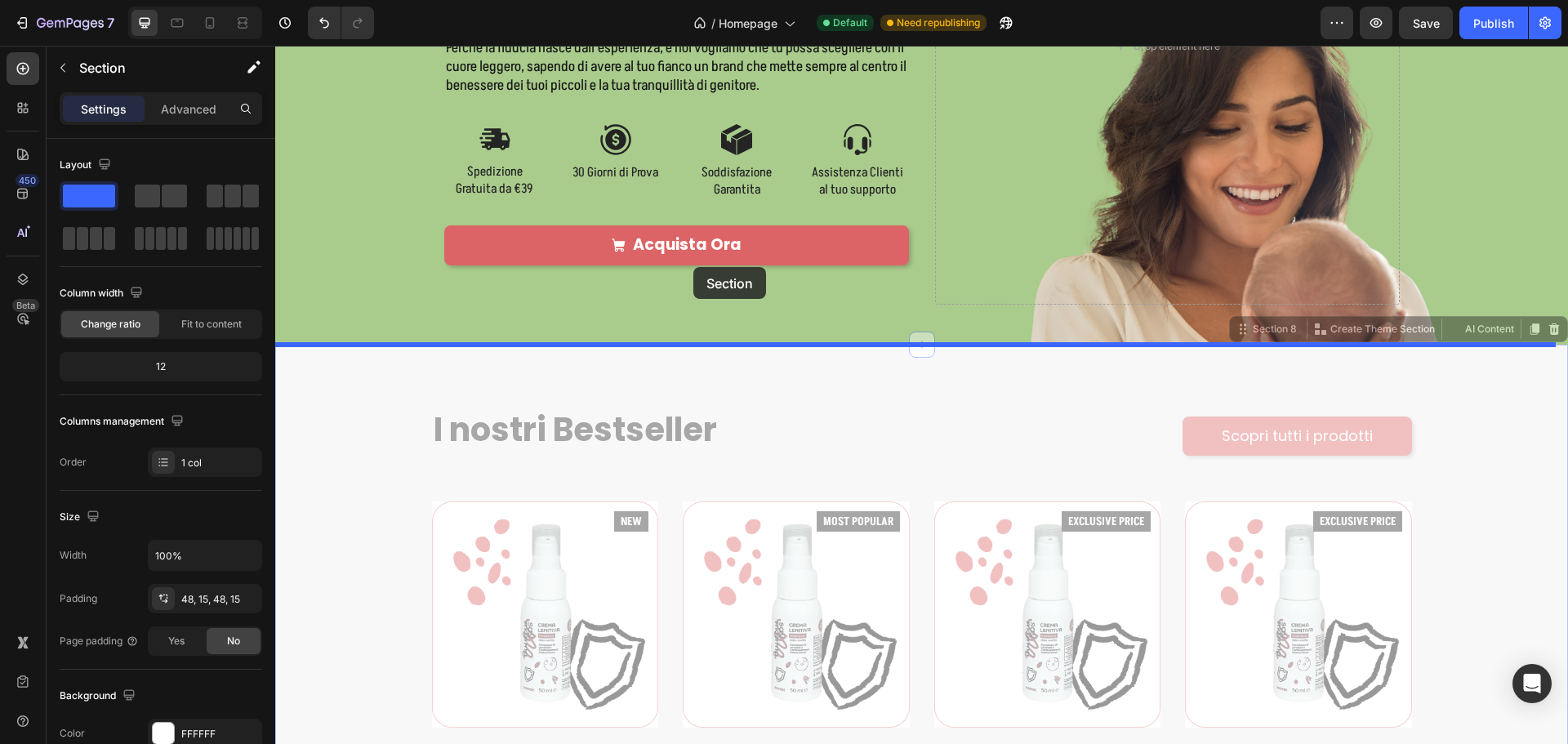
drag, startPoint x: 677, startPoint y: 380, endPoint x: 693, endPoint y: 267, distance: 114.1
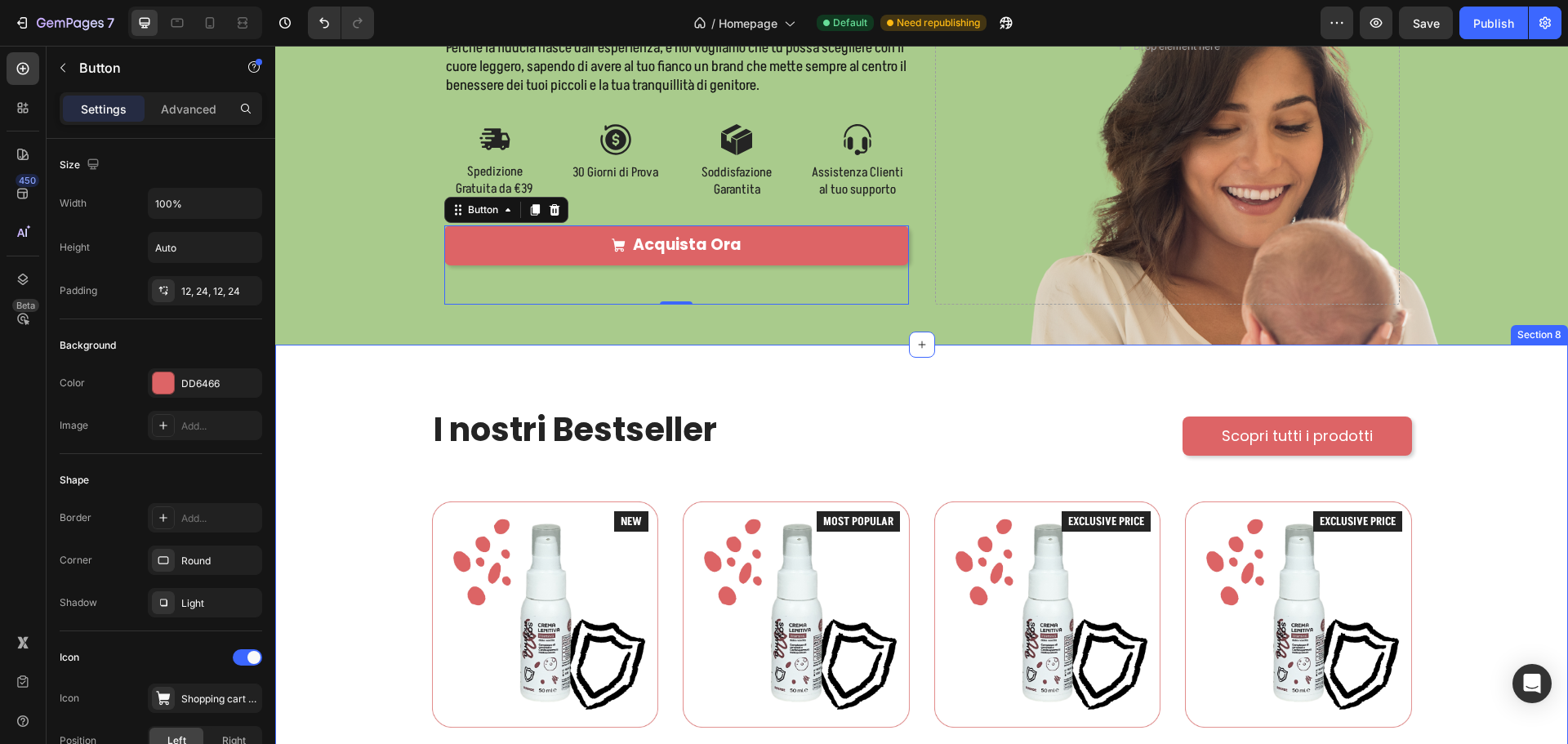
click at [688, 379] on div "I nostri Bestseller Heading Scopri tutti i prodotti Button Row Product Images I…" at bounding box center [921, 613] width 1293 height 536
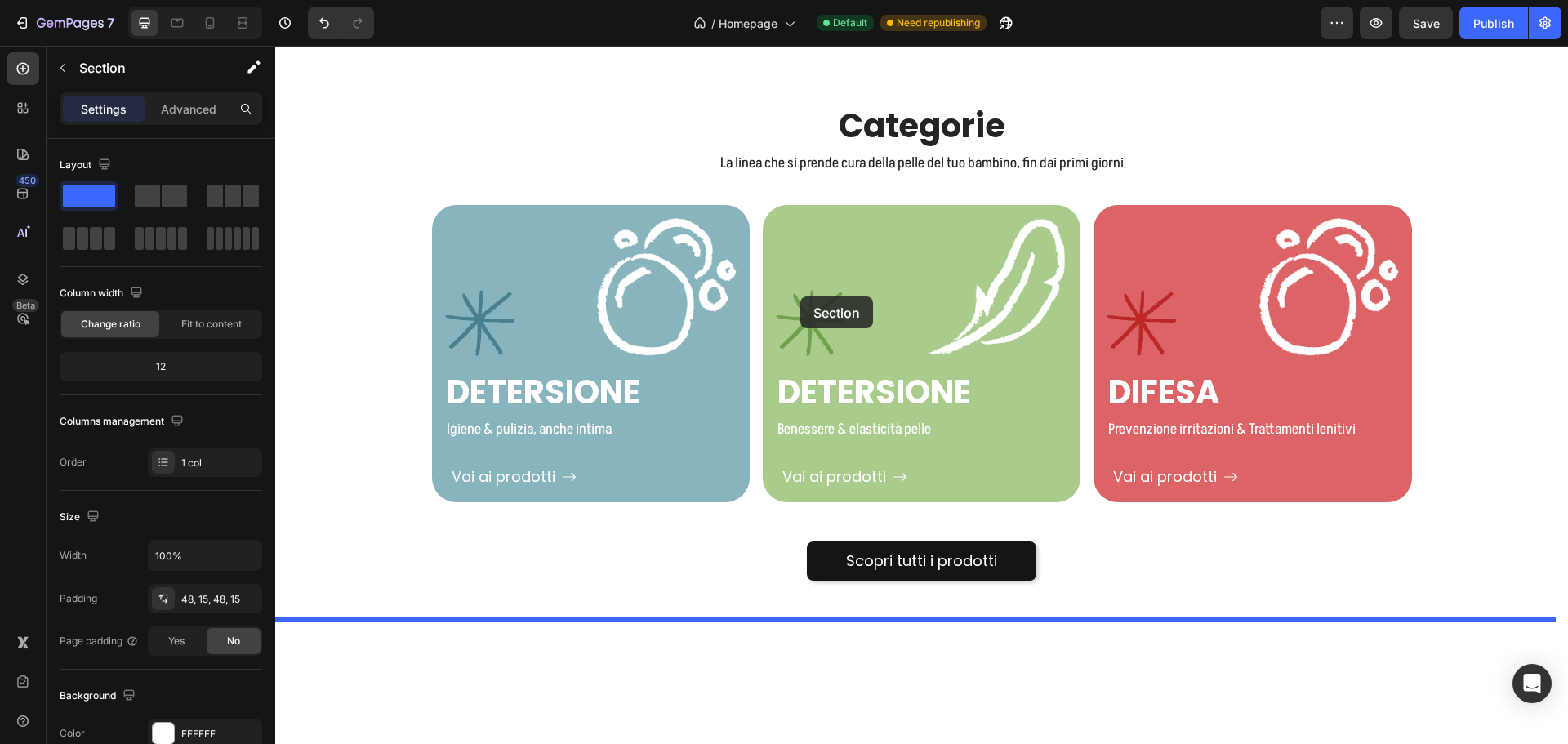
scroll to position [1186, 0]
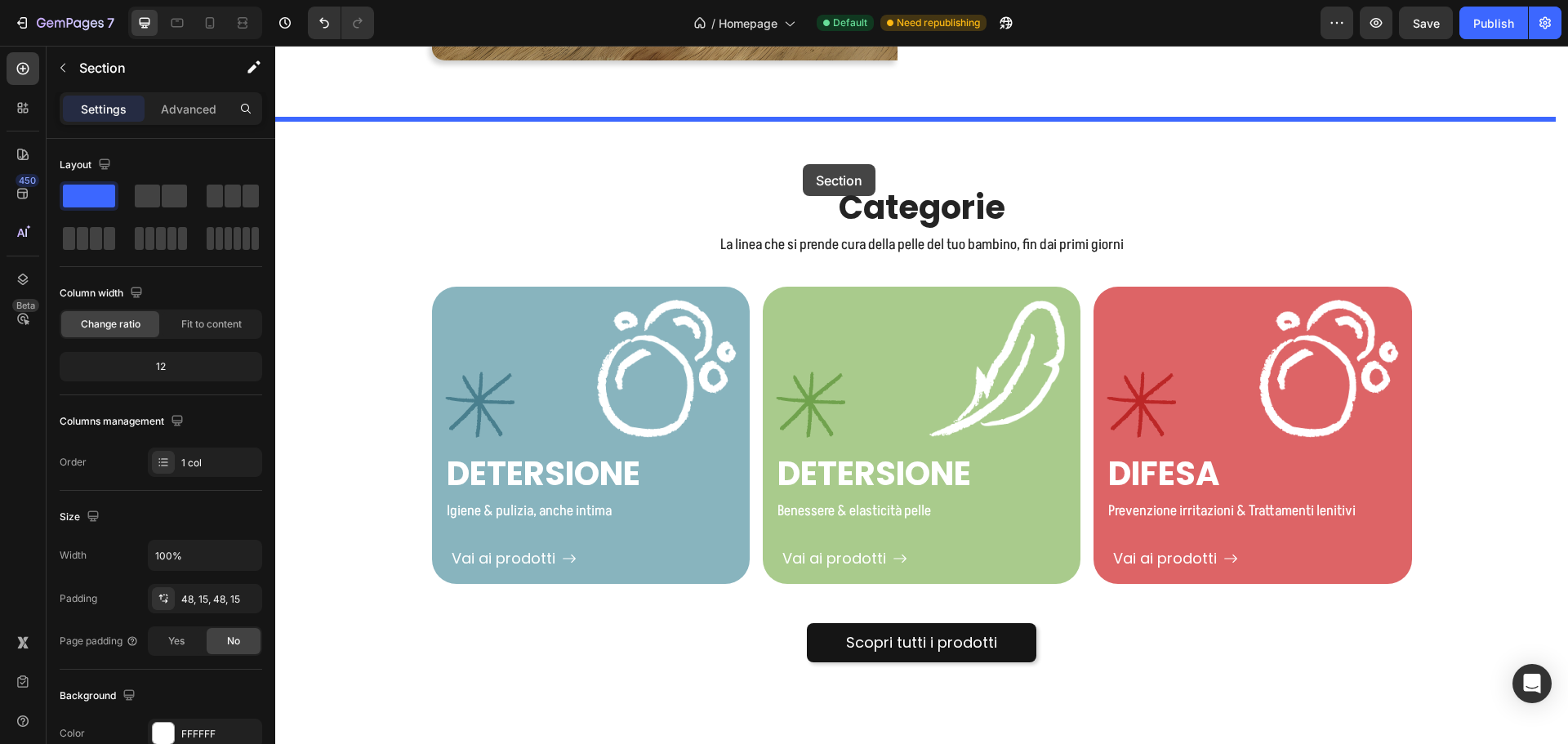
drag, startPoint x: 731, startPoint y: 380, endPoint x: 803, endPoint y: 165, distance: 226.7
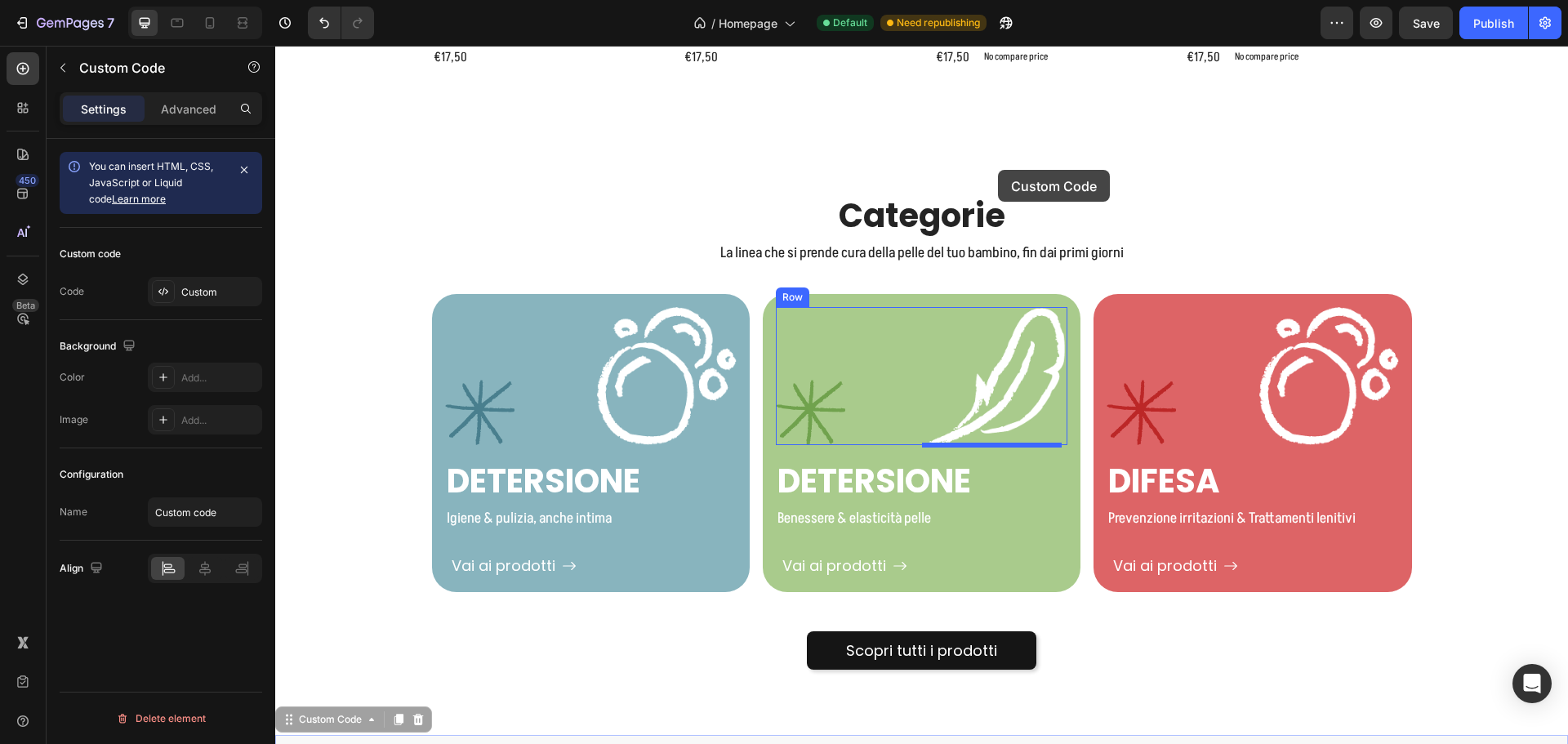
scroll to position [1676, 0]
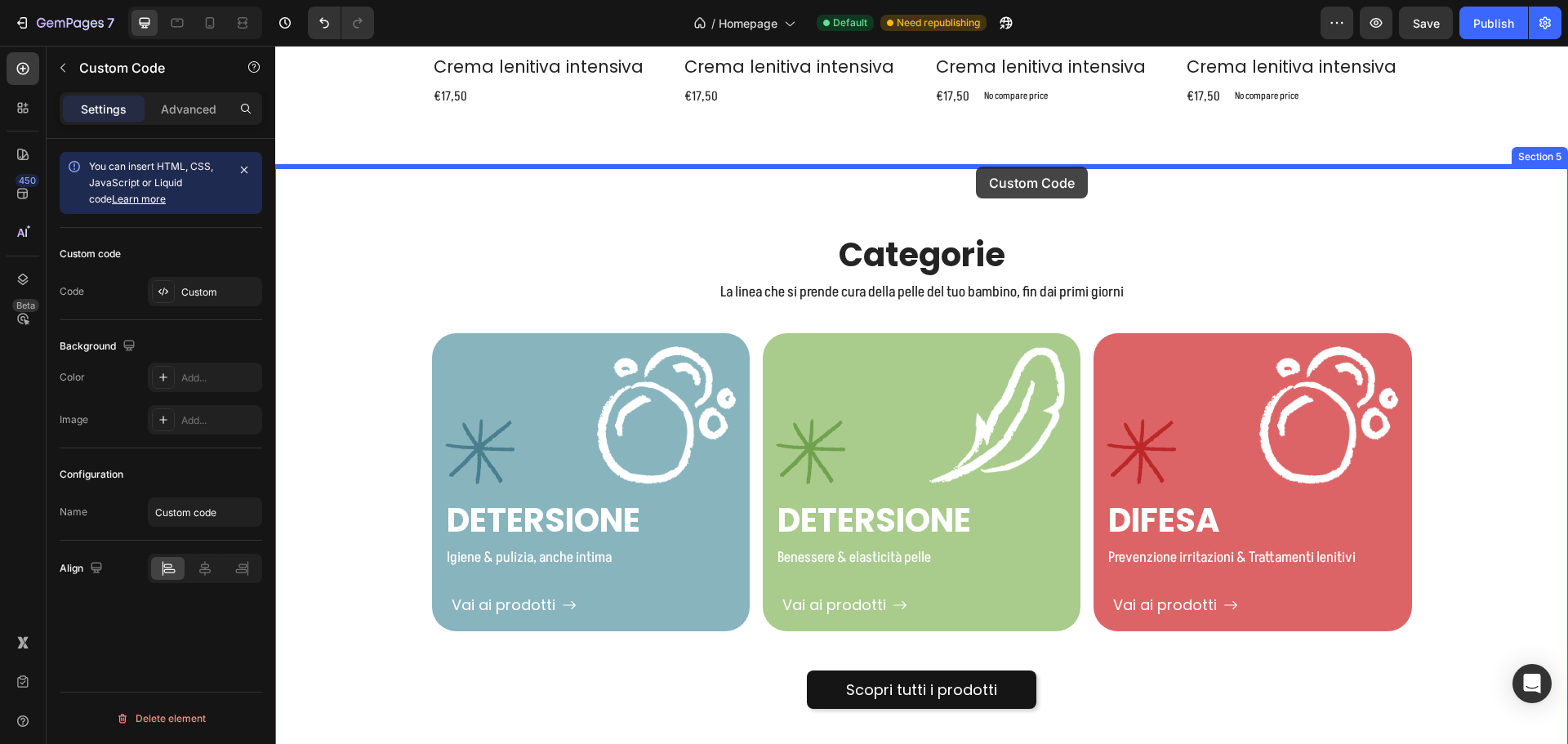
drag, startPoint x: 1178, startPoint y: 370, endPoint x: 976, endPoint y: 167, distance: 286.4
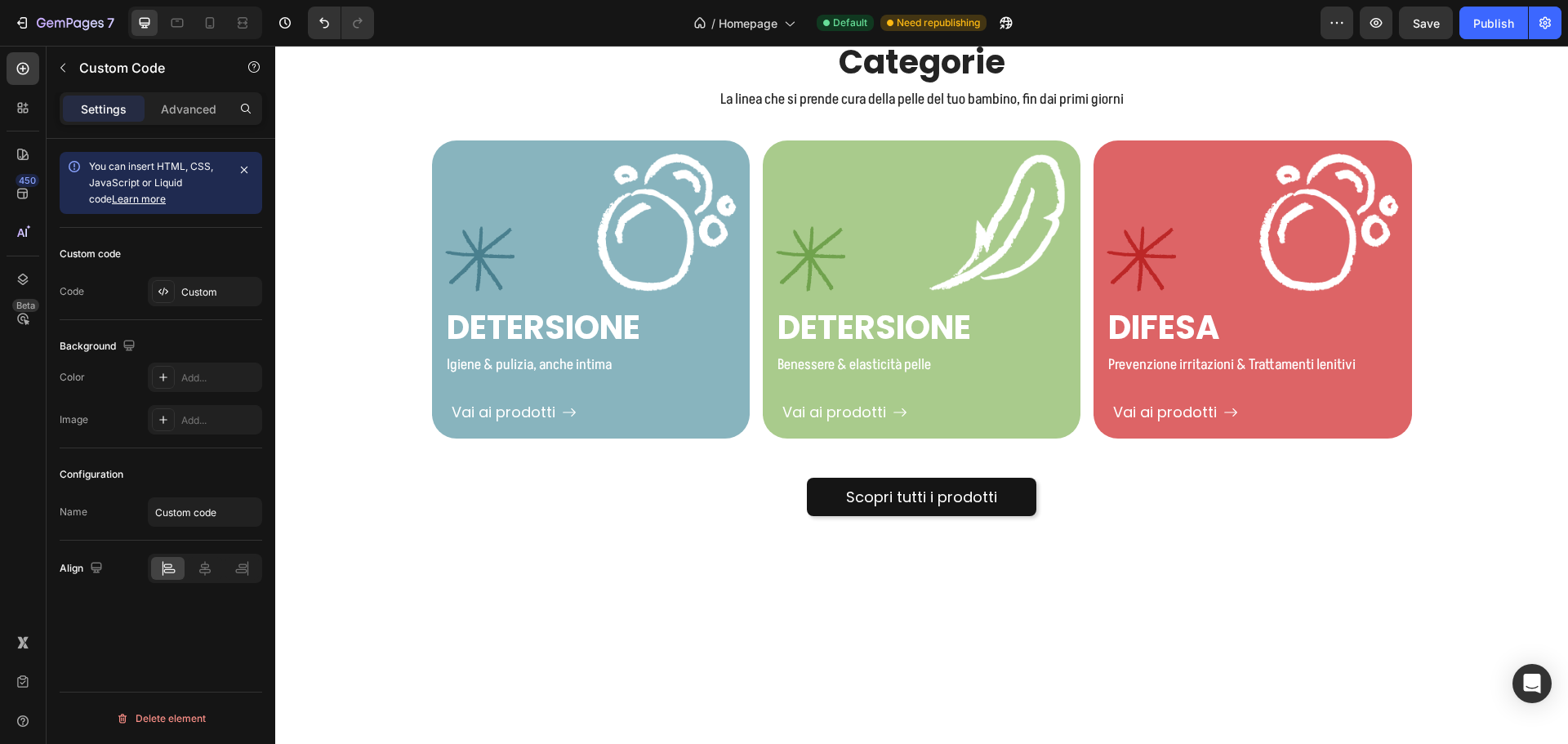
scroll to position [1922, 0]
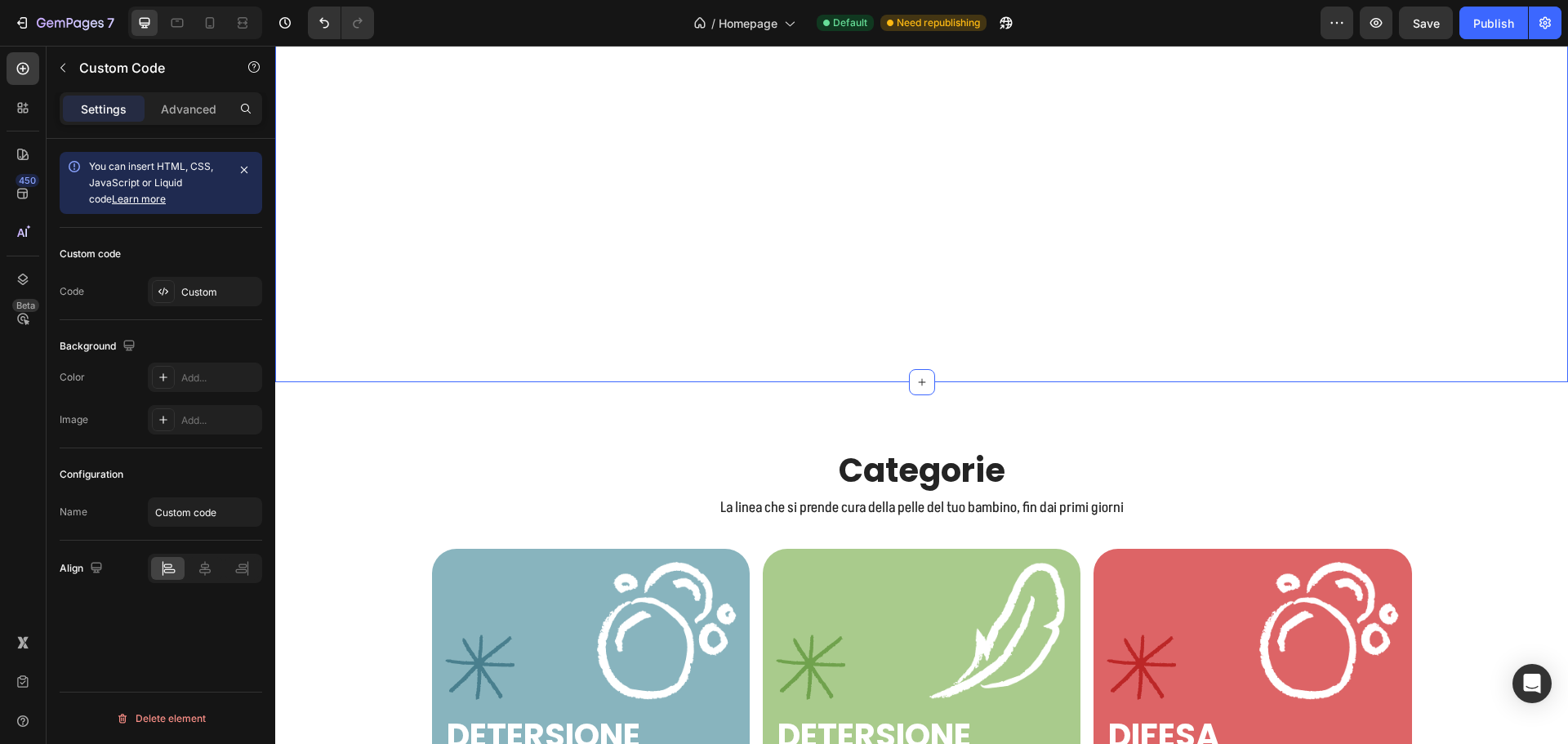
click at [1040, 377] on div "Custom Code Section 5" at bounding box center [921, 151] width 1293 height 460
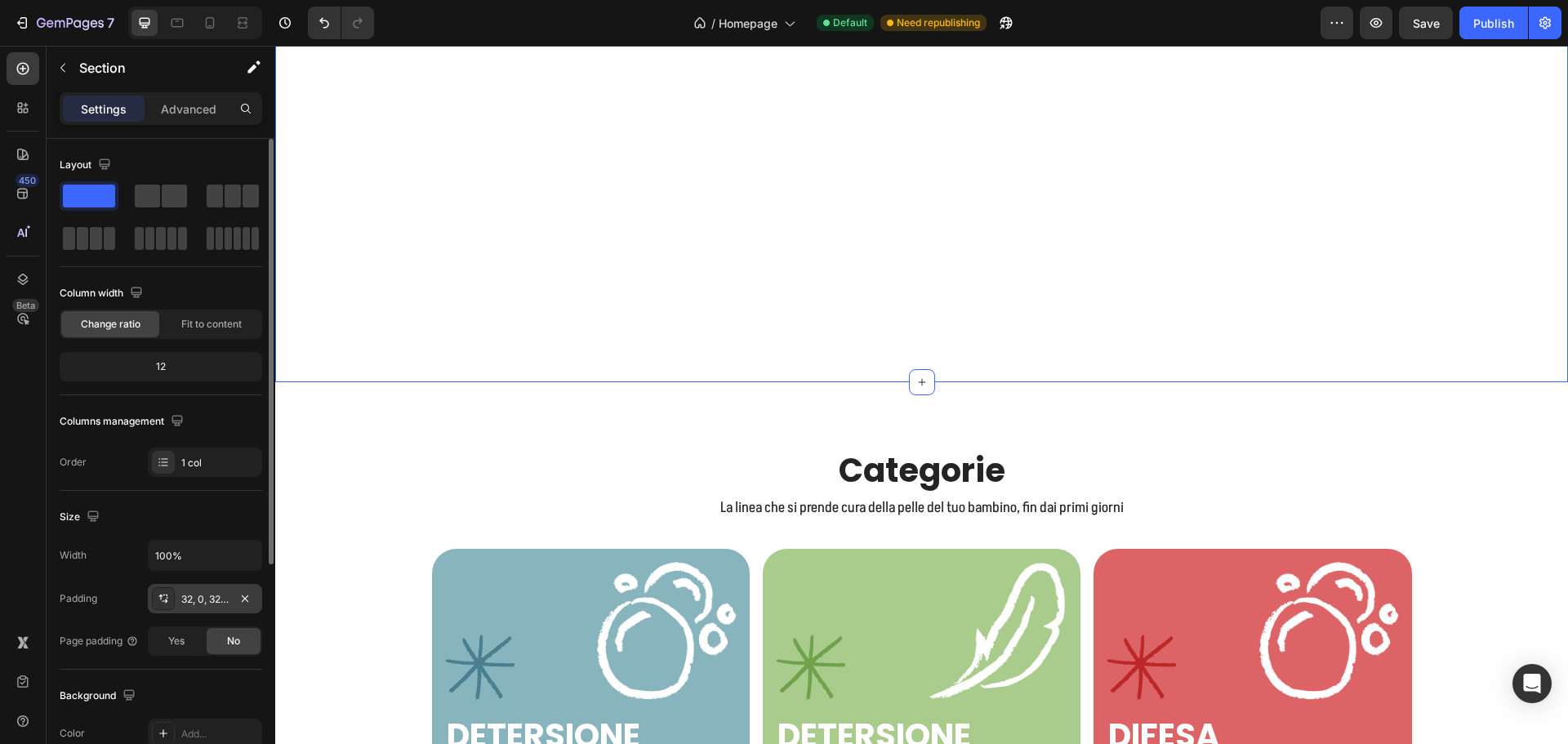
click at [222, 603] on div "32, 0, 32, 0" at bounding box center [205, 599] width 47 height 15
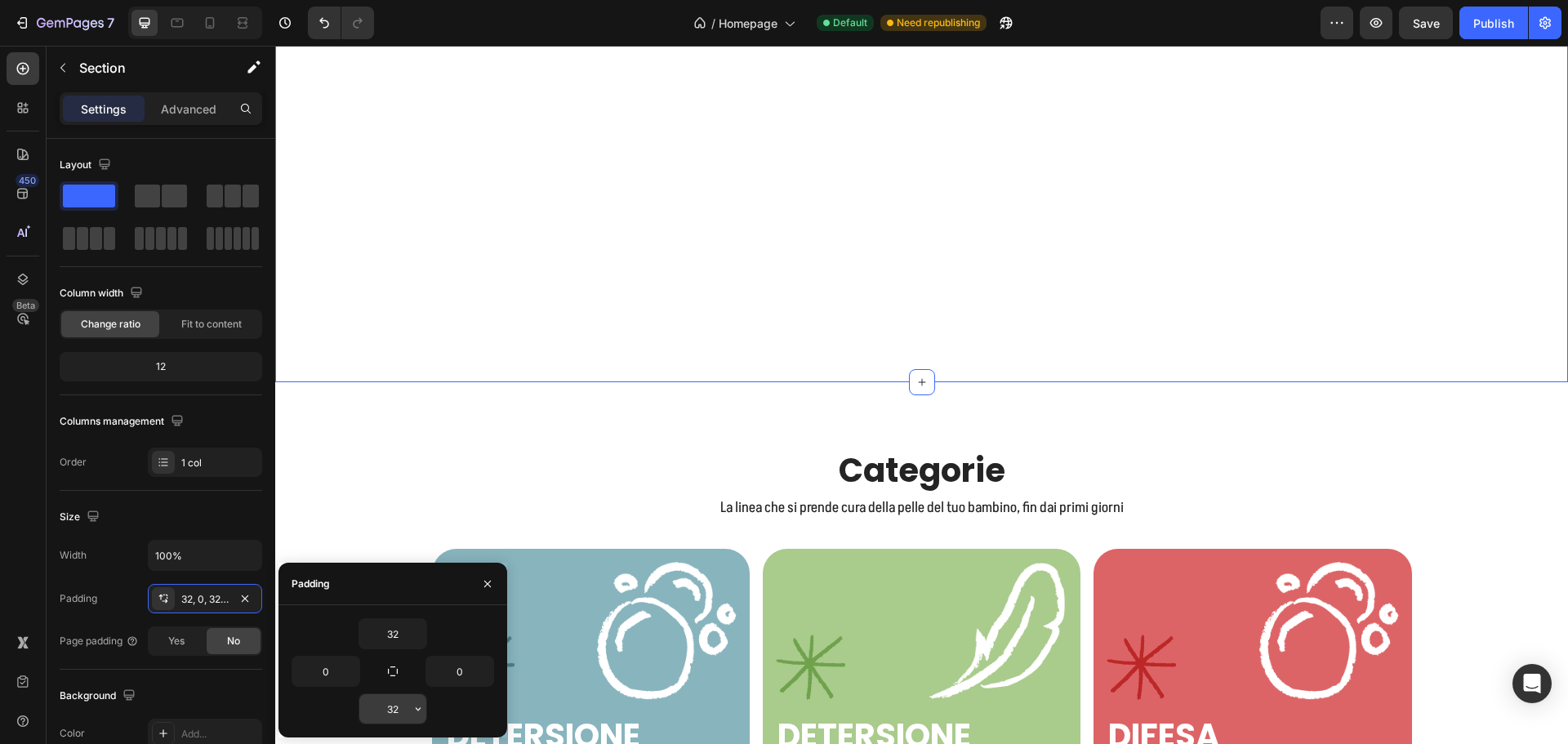
click at [416, 701] on button "button" at bounding box center [418, 709] width 17 height 30
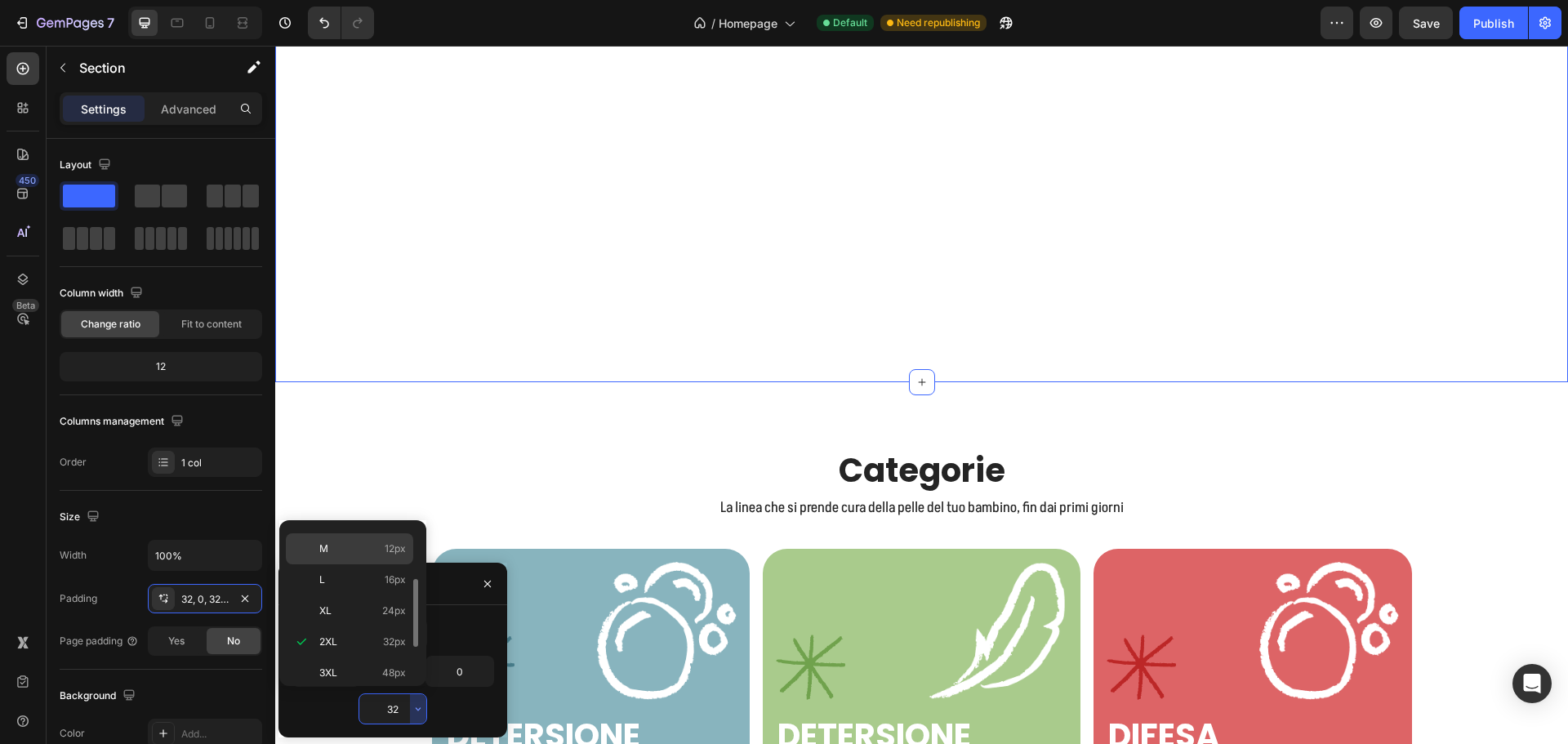
scroll to position [0, 0]
click at [371, 543] on p "Auto Auto" at bounding box center [363, 542] width 87 height 15
type input "Auto"
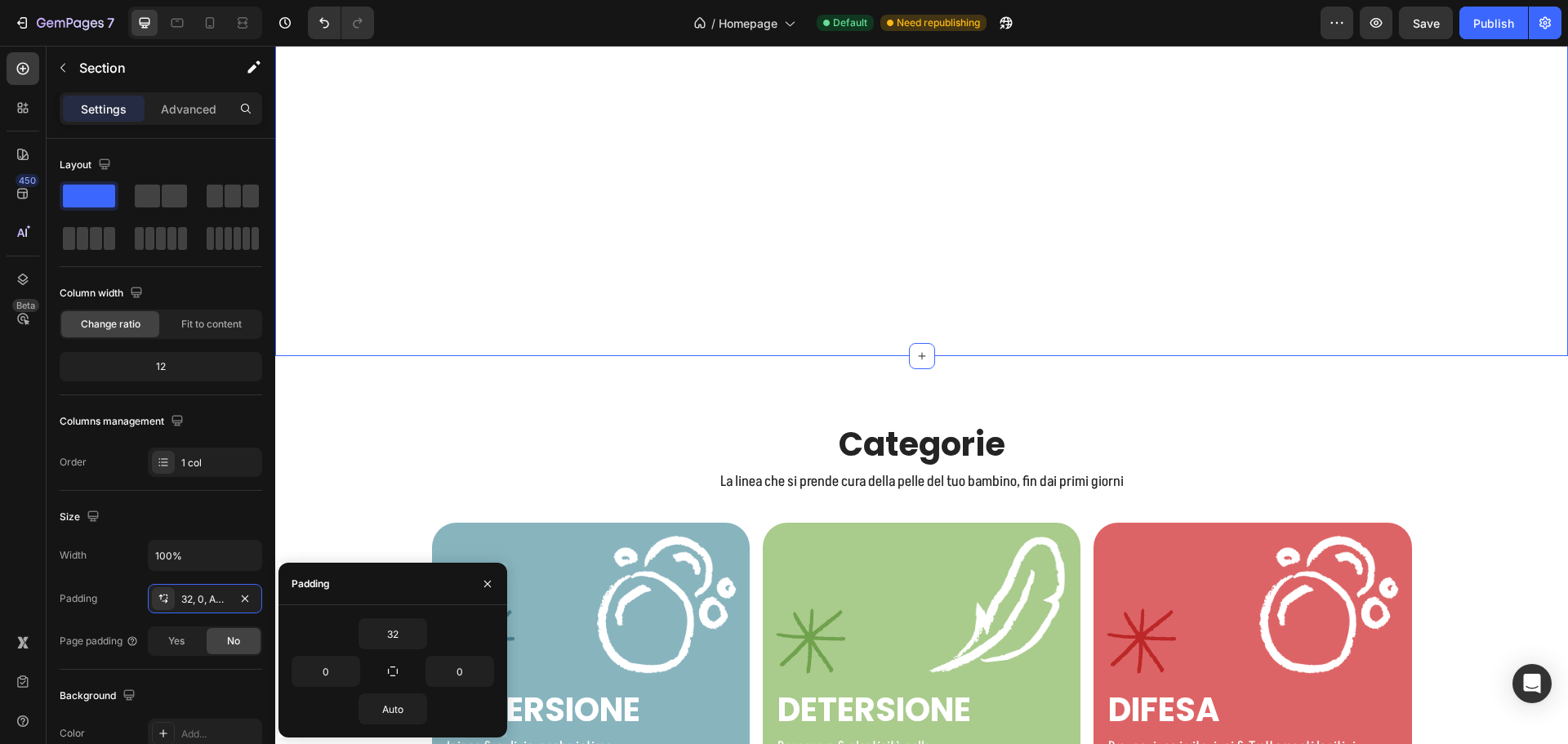
scroll to position [1432, 0]
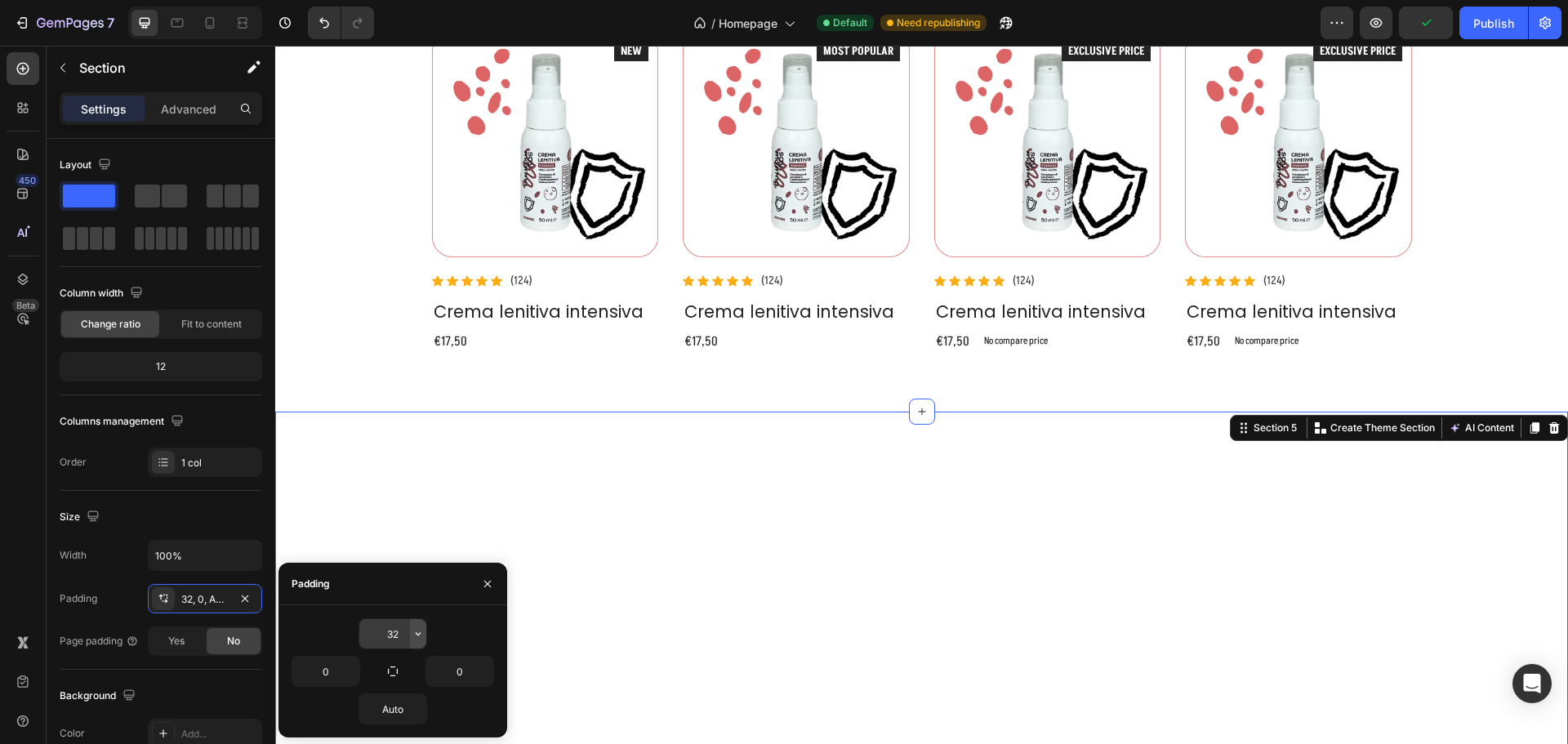
click at [412, 633] on icon "button" at bounding box center [418, 633] width 13 height 13
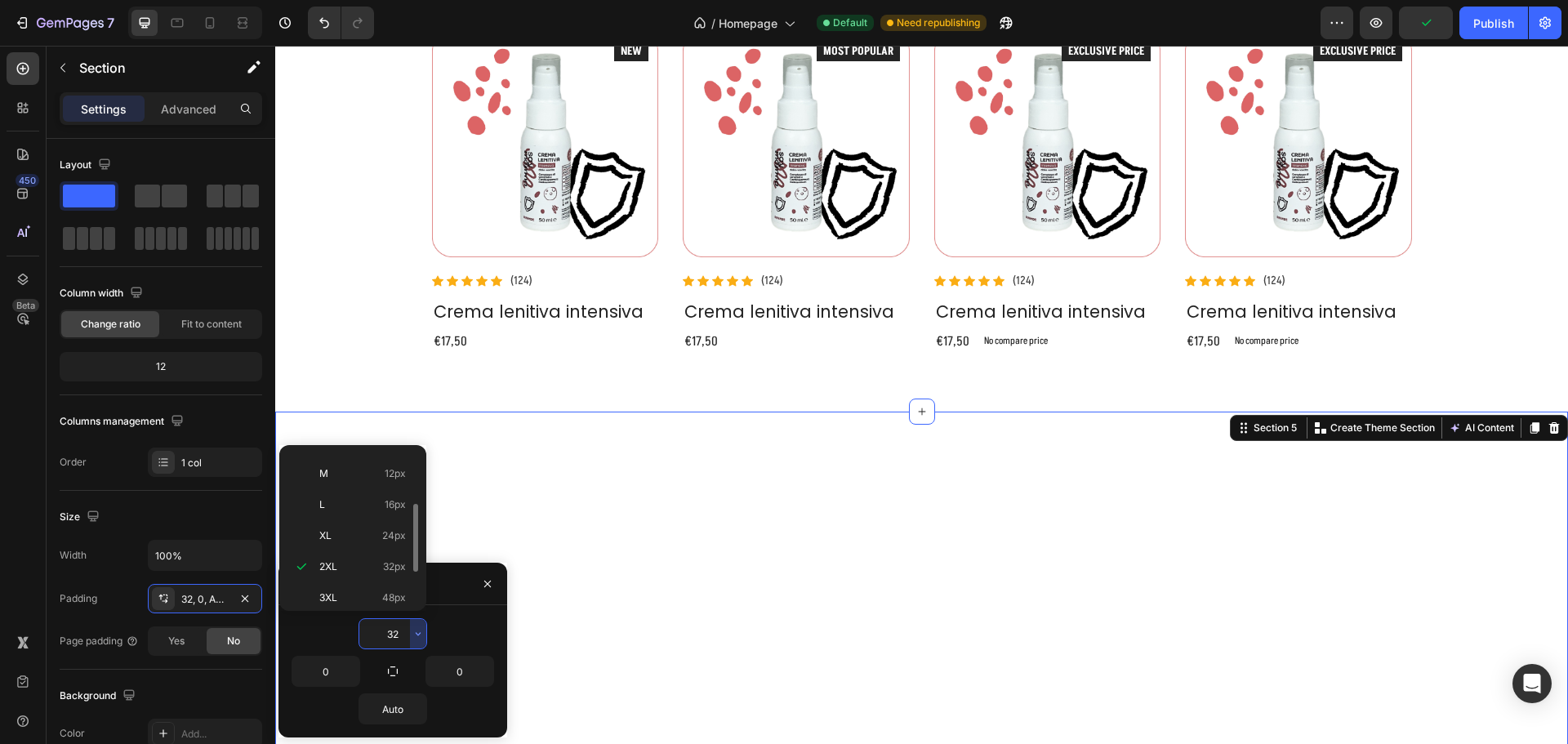
scroll to position [0, 0]
click at [363, 483] on div "Auto Auto" at bounding box center [349, 498] width 127 height 31
type input "Auto"
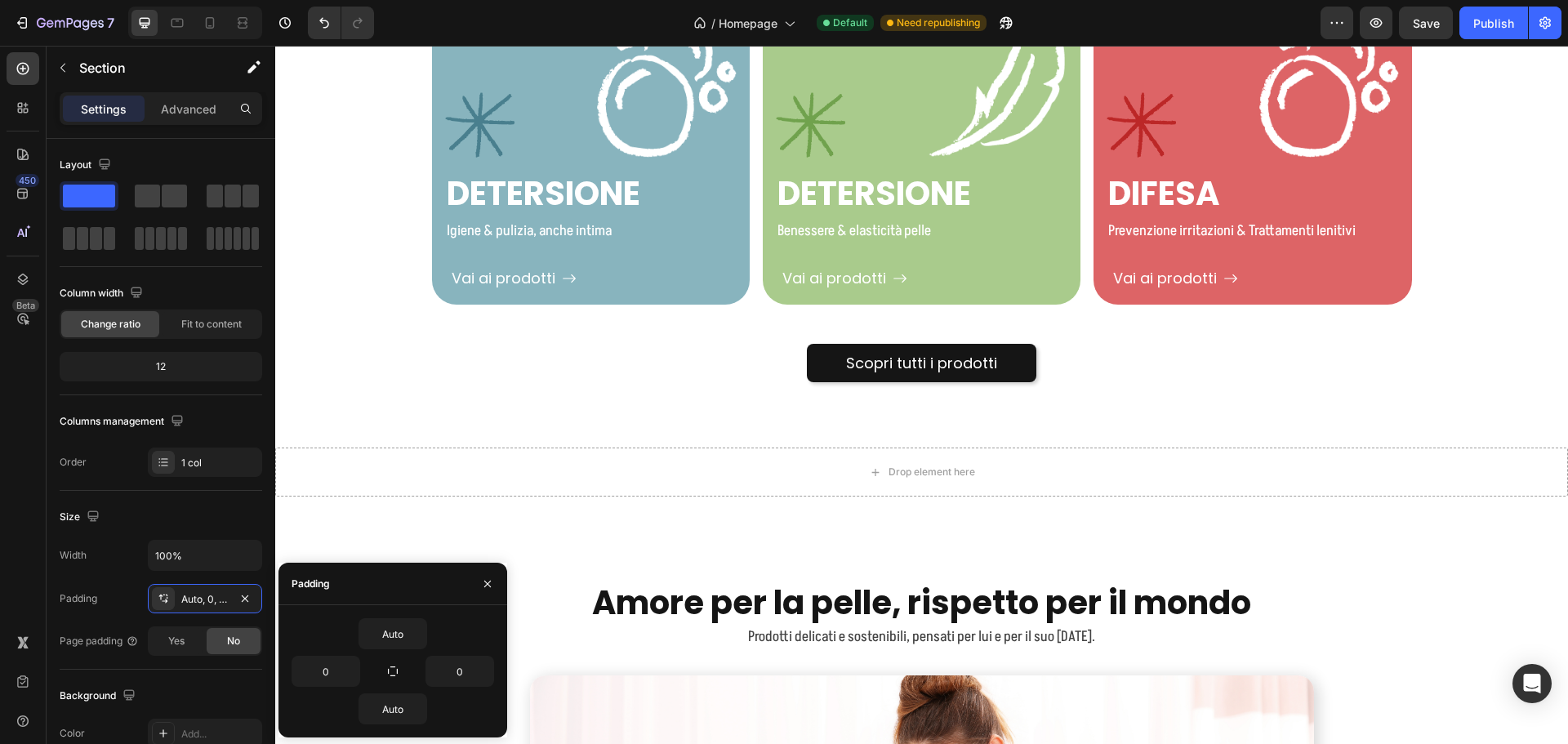
scroll to position [2575, 0]
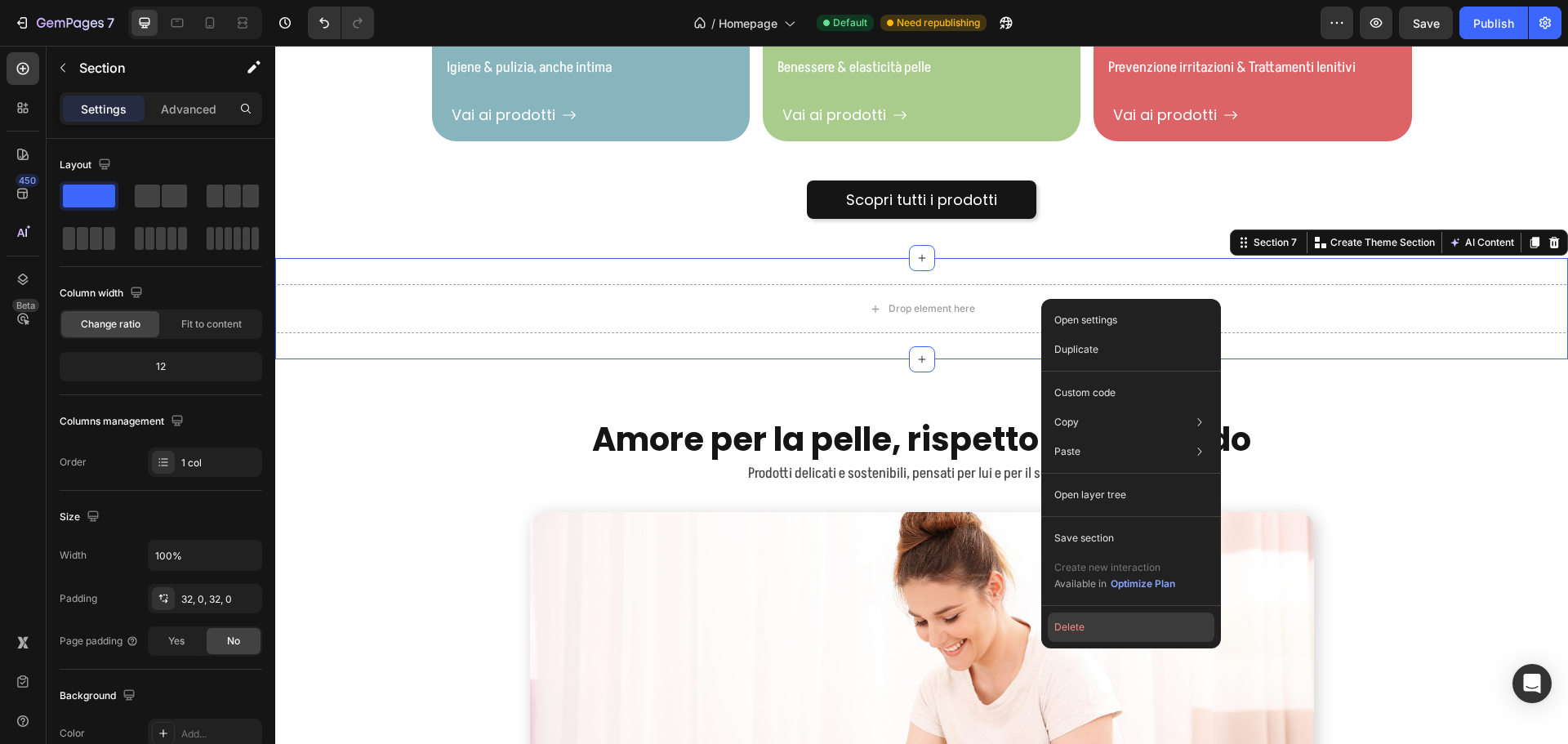
click at [1101, 622] on button "Delete" at bounding box center [1130, 627] width 167 height 30
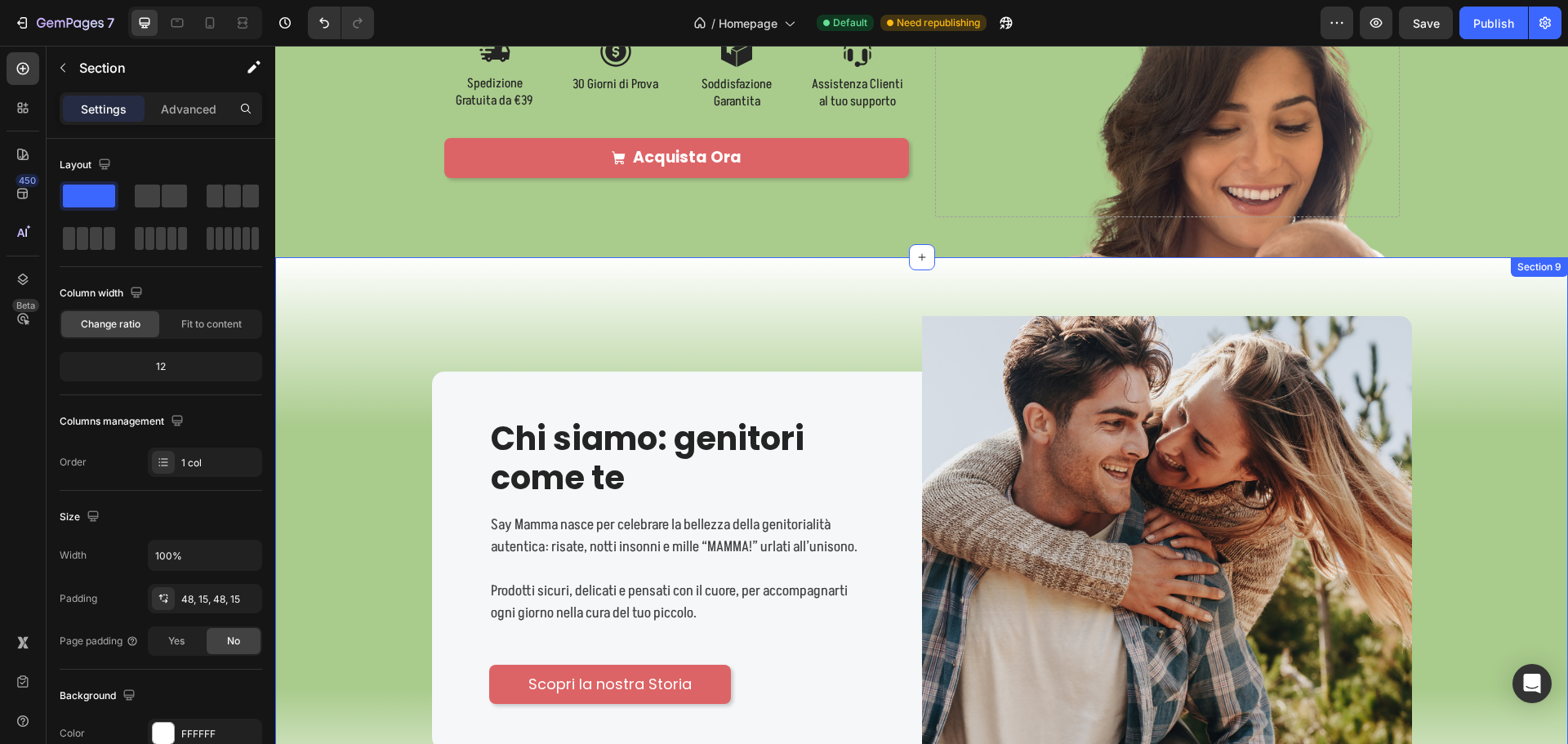
scroll to position [4208, 0]
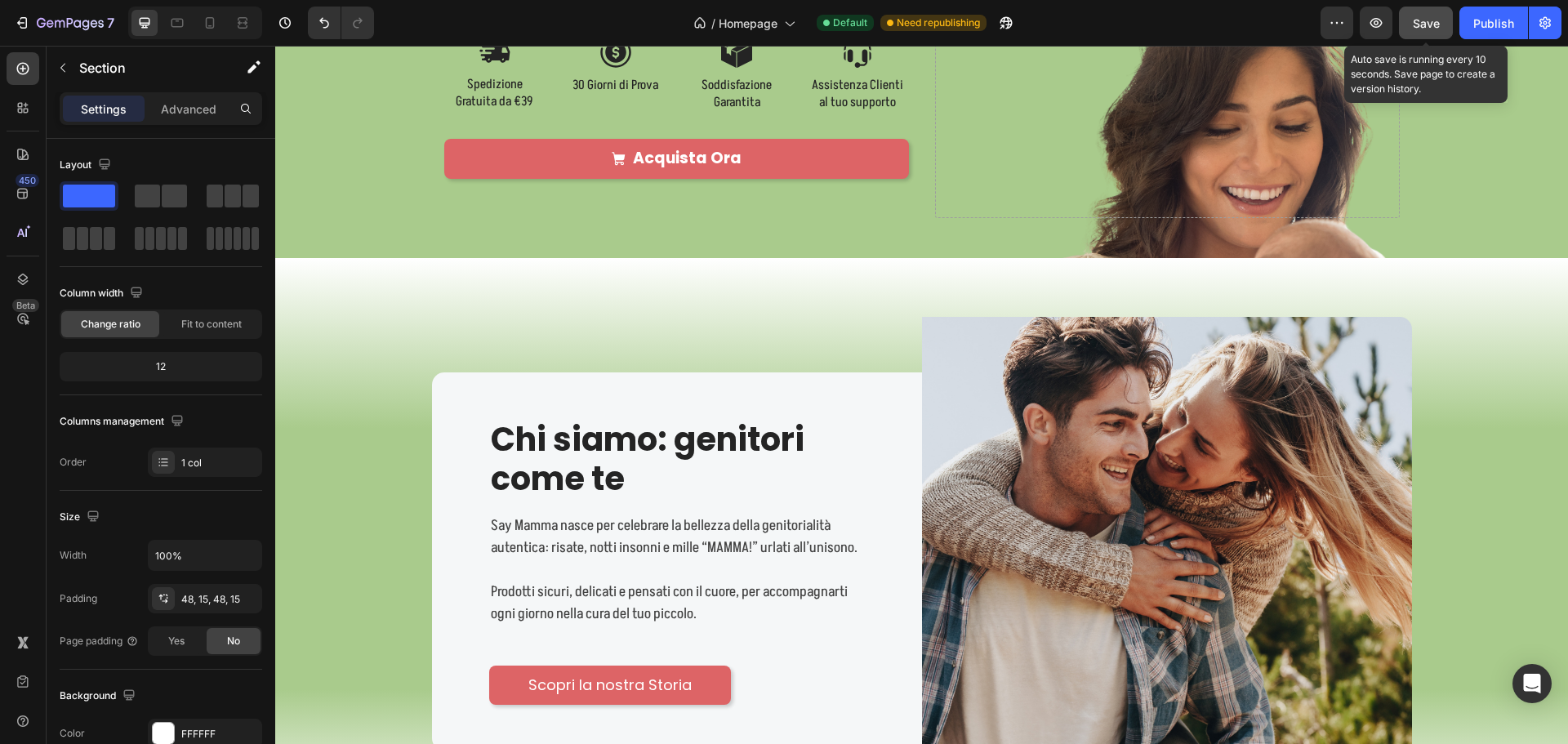
click at [1433, 17] on span "Save" at bounding box center [1425, 24] width 27 height 14
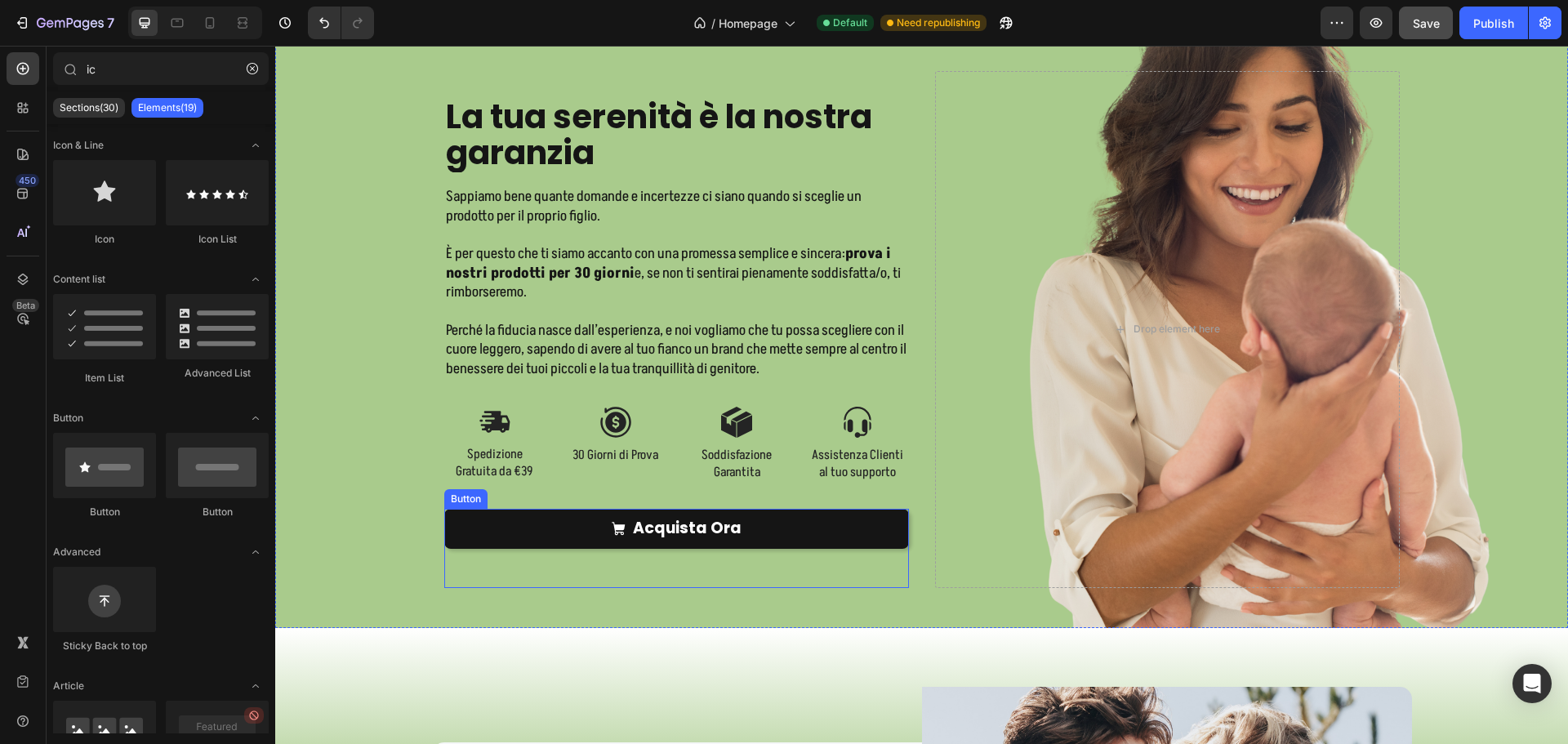
scroll to position [4083, 0]
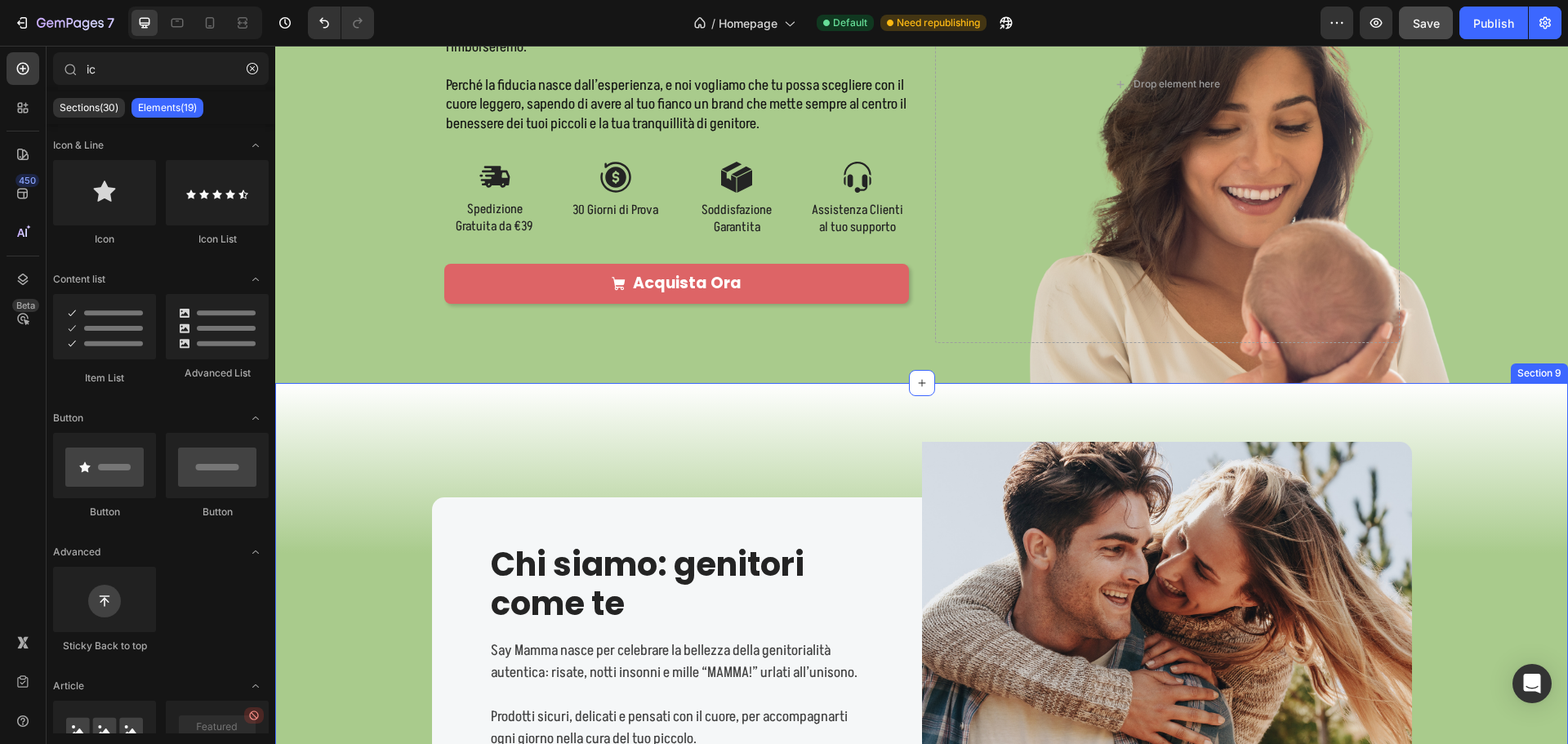
click at [782, 413] on div "Image Chi siamo: genitori come te Heading Say Mamma nasce per celebrare la bell…" at bounding box center [921, 687] width 1293 height 607
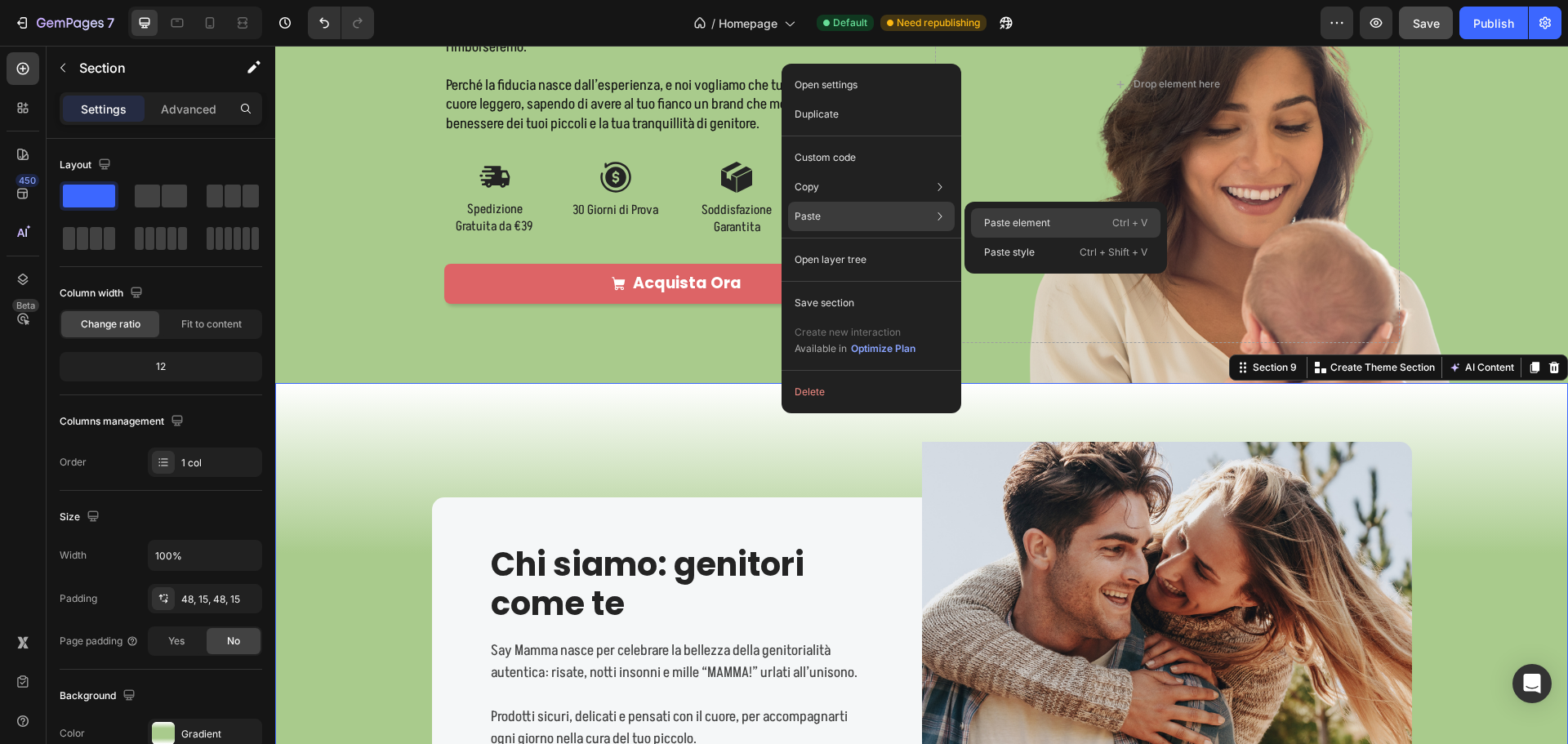
click at [1009, 223] on p "Paste element" at bounding box center [1016, 223] width 66 height 15
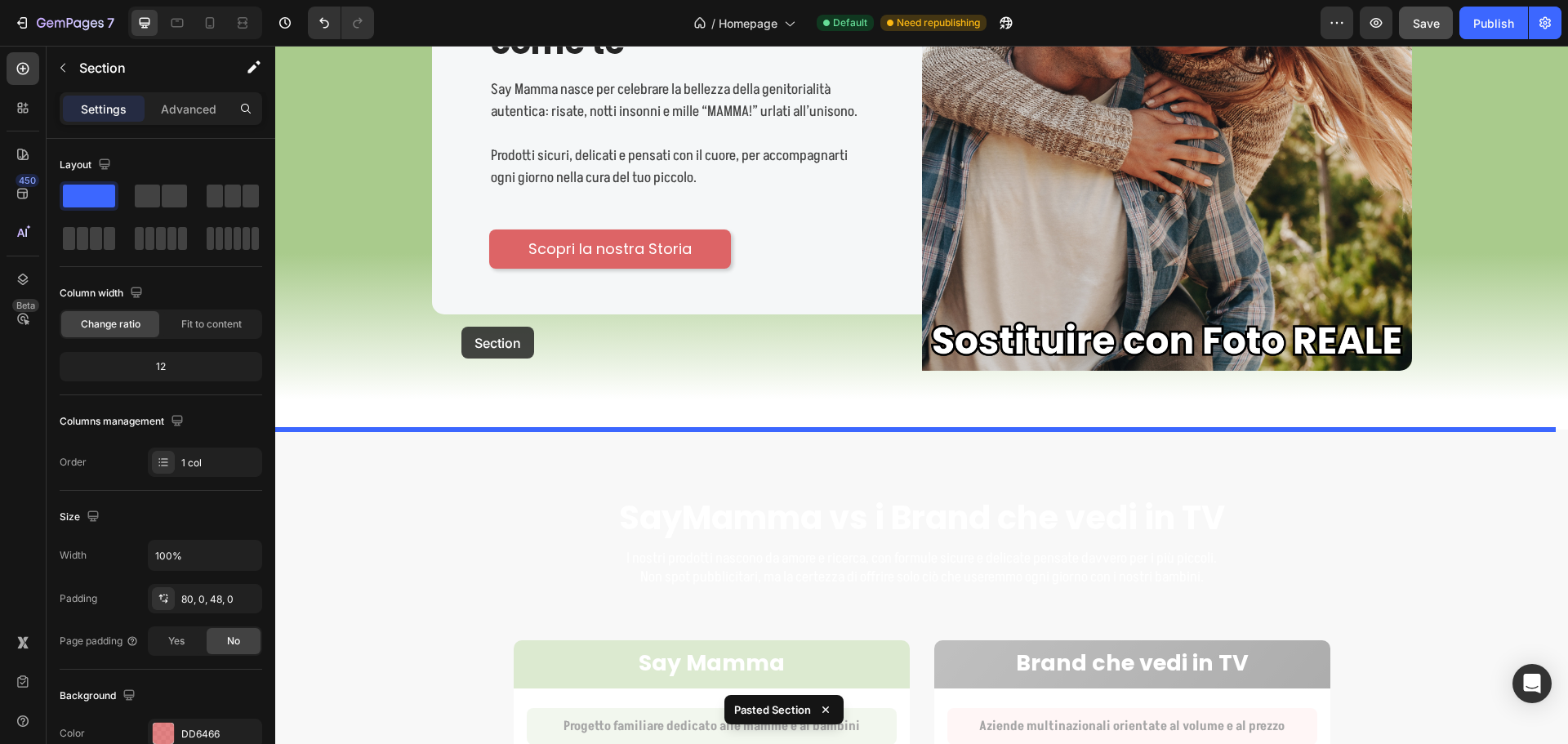
scroll to position [4317, 0]
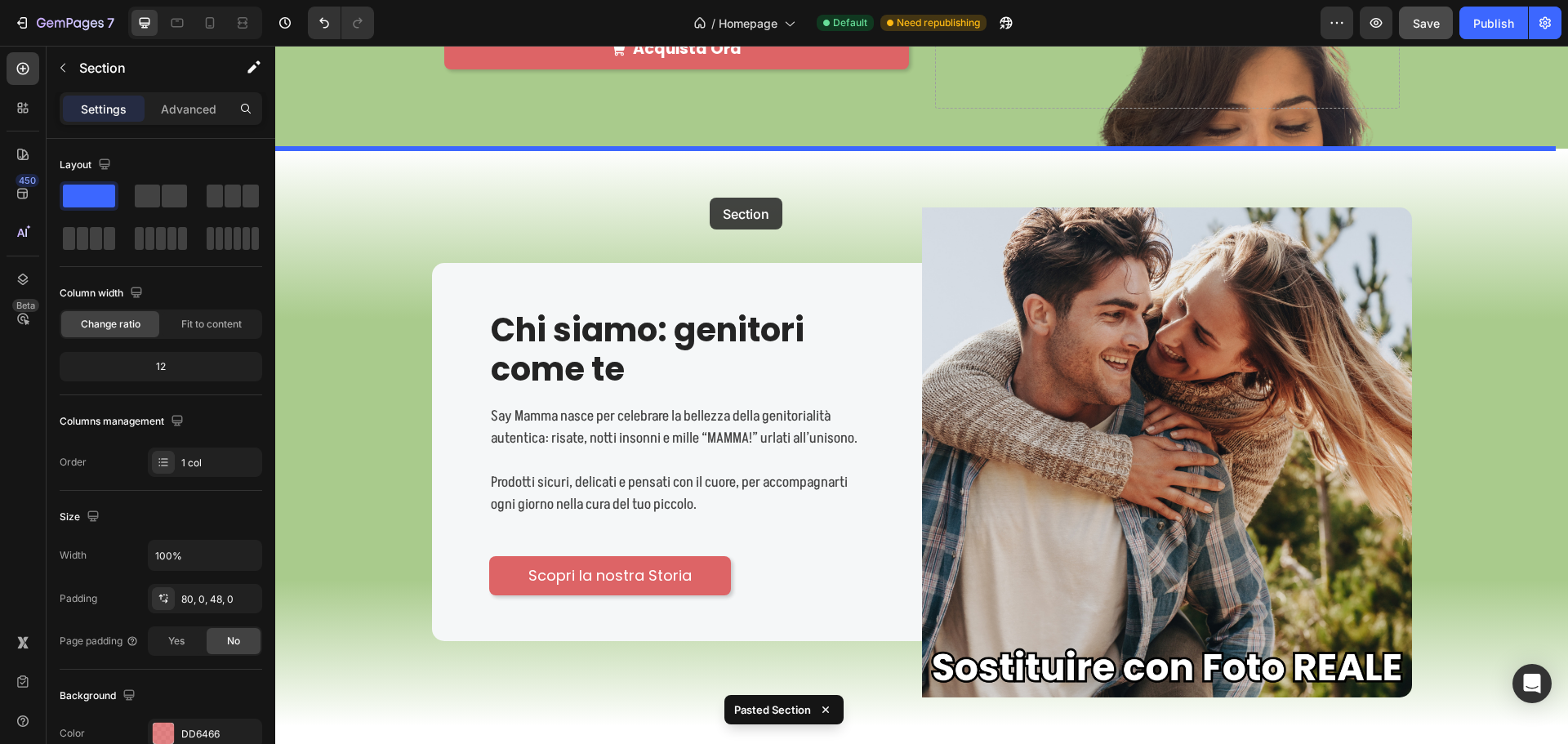
drag, startPoint x: 435, startPoint y: 468, endPoint x: 710, endPoint y: 198, distance: 385.4
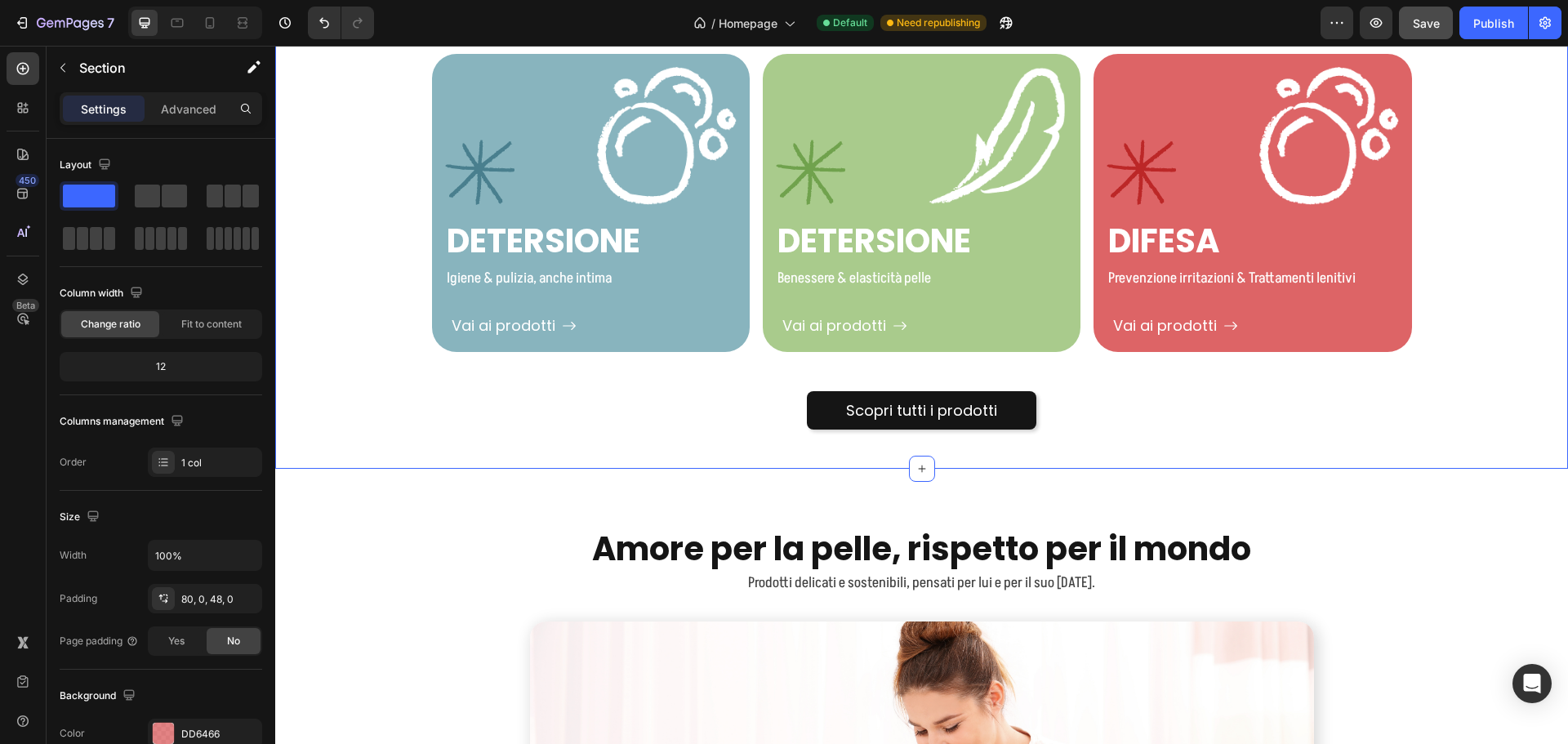
scroll to position [2357, 0]
